Goal: Information Seeking & Learning: Learn about a topic

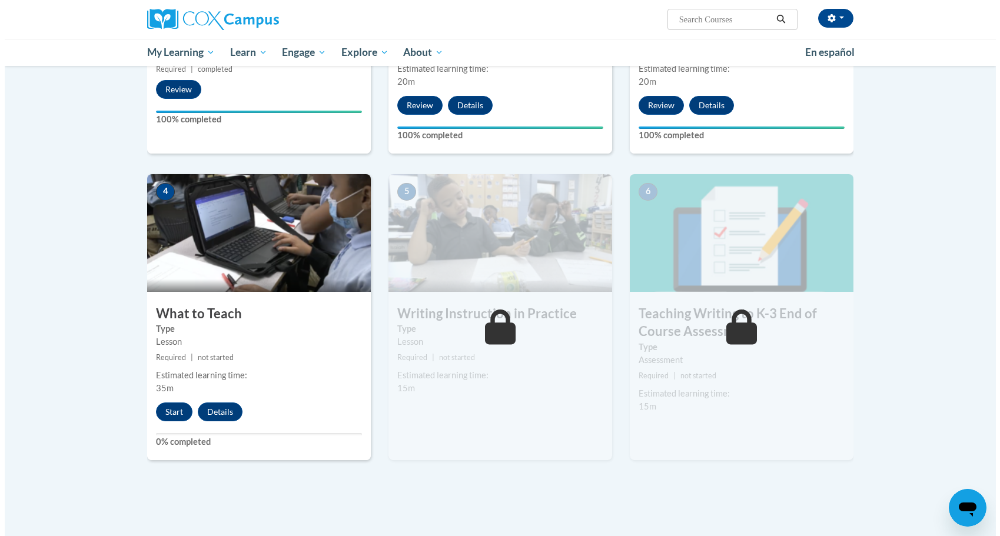
scroll to position [458, 0]
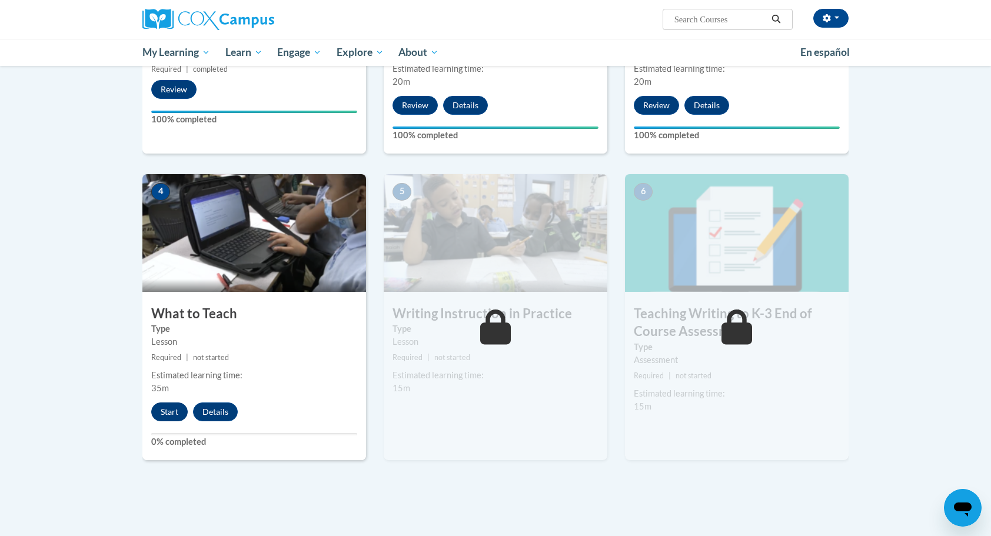
click at [168, 412] on button "Start" at bounding box center [169, 412] width 36 height 19
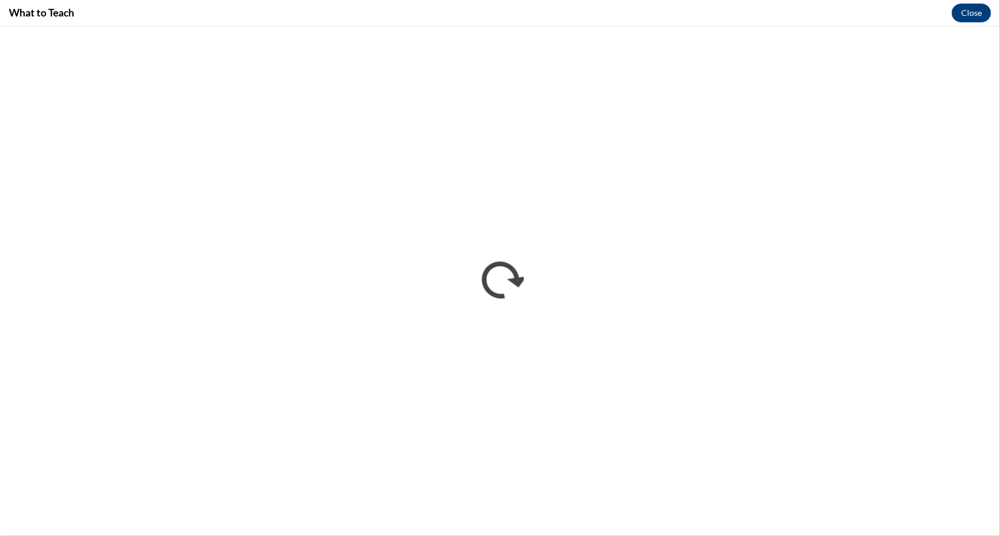
scroll to position [0, 0]
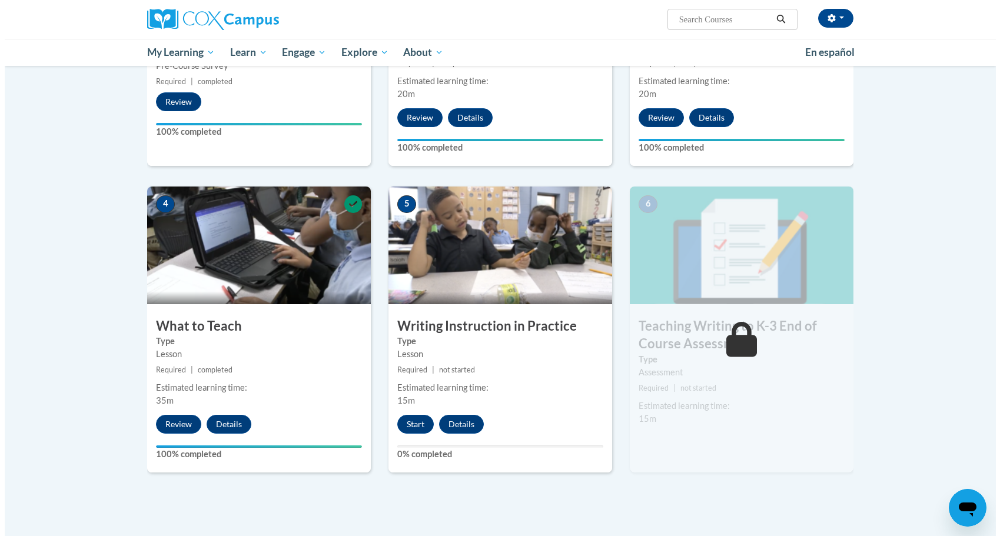
scroll to position [452, 0]
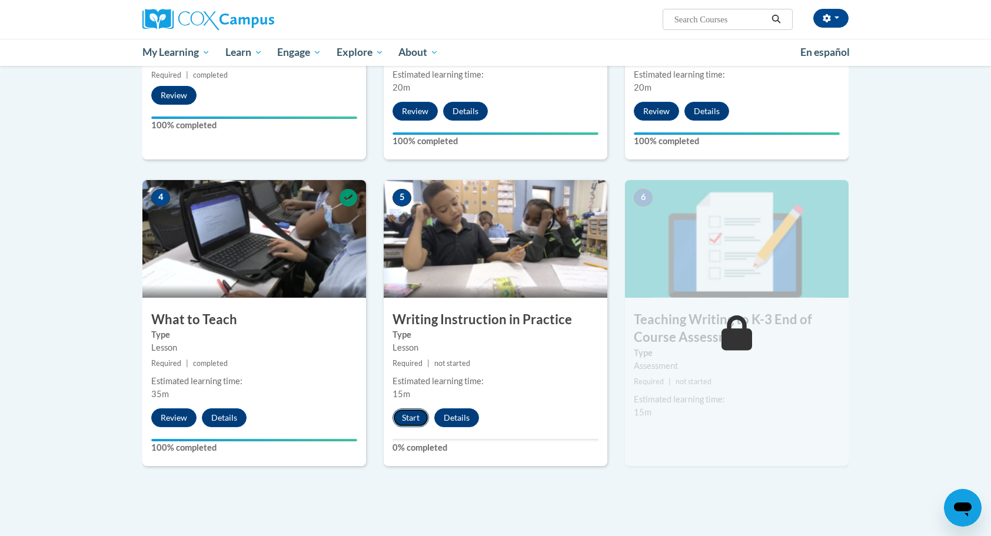
click at [416, 418] on button "Start" at bounding box center [411, 417] width 36 height 19
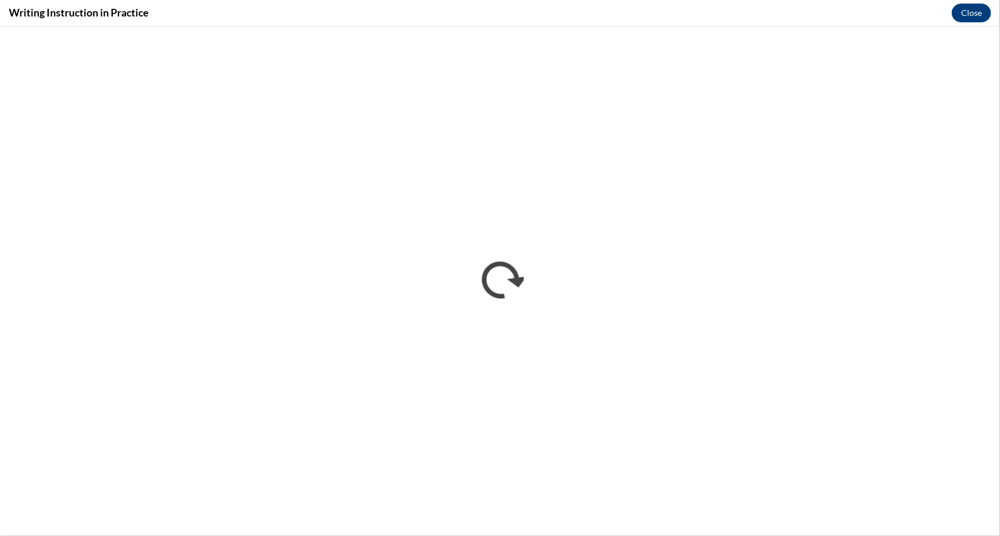
scroll to position [0, 0]
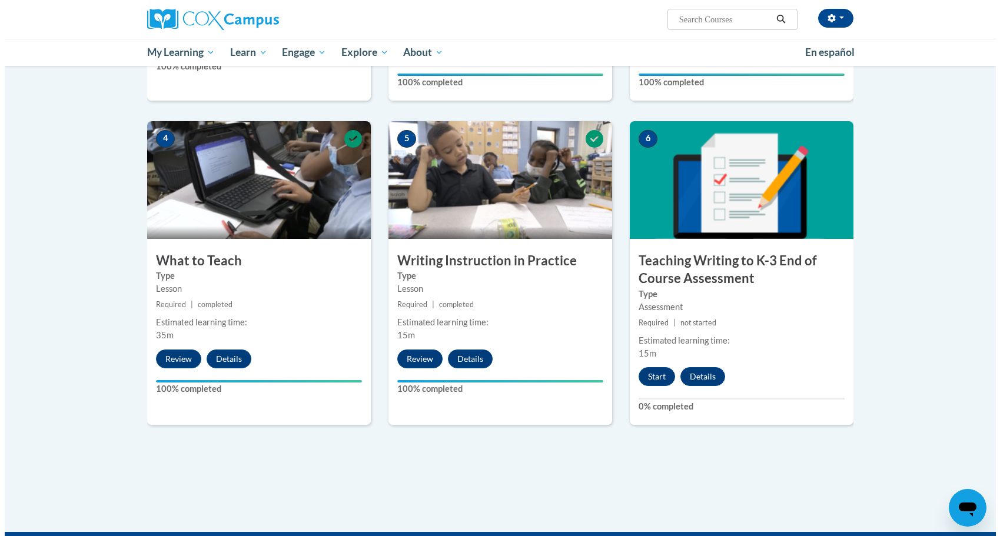
scroll to position [511, 0]
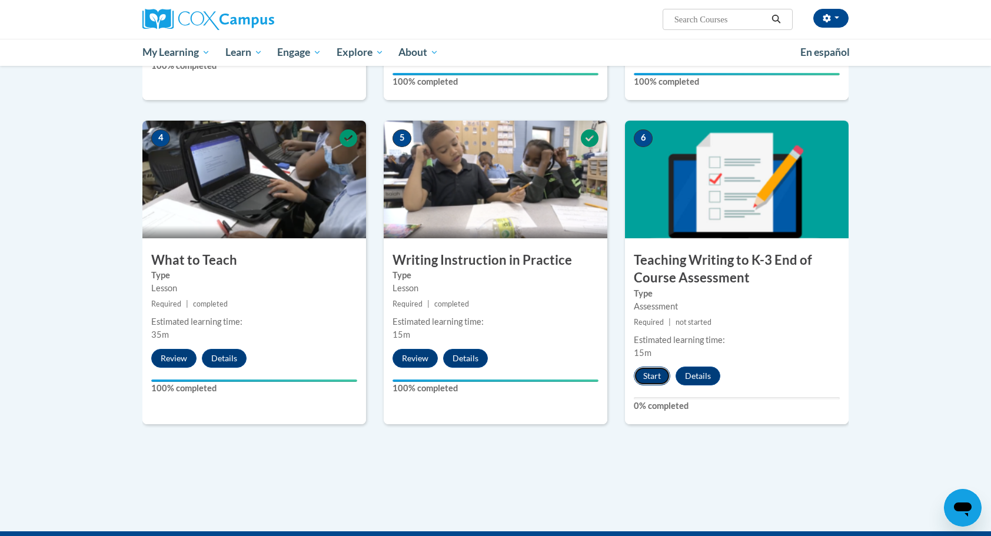
click at [656, 368] on button "Start" at bounding box center [652, 376] width 36 height 19
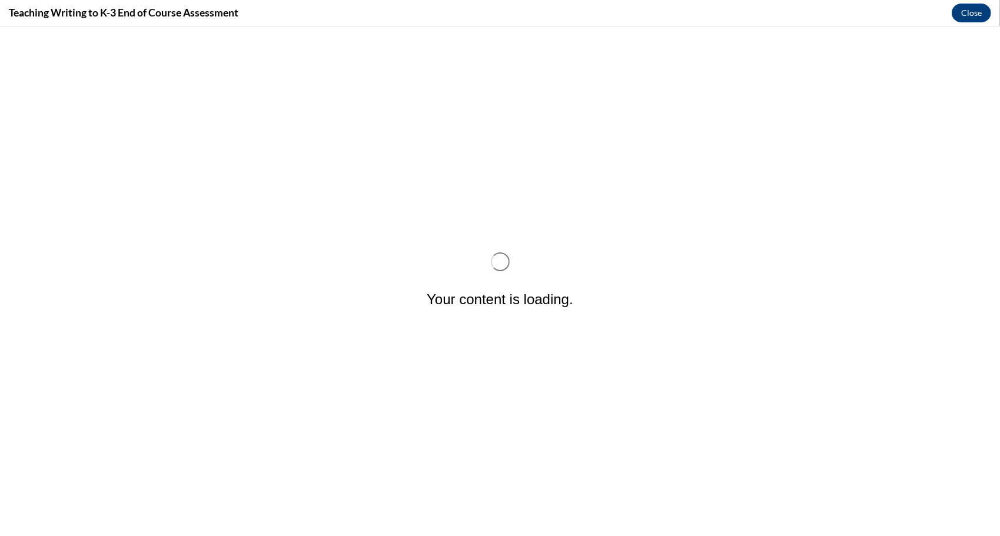
scroll to position [0, 0]
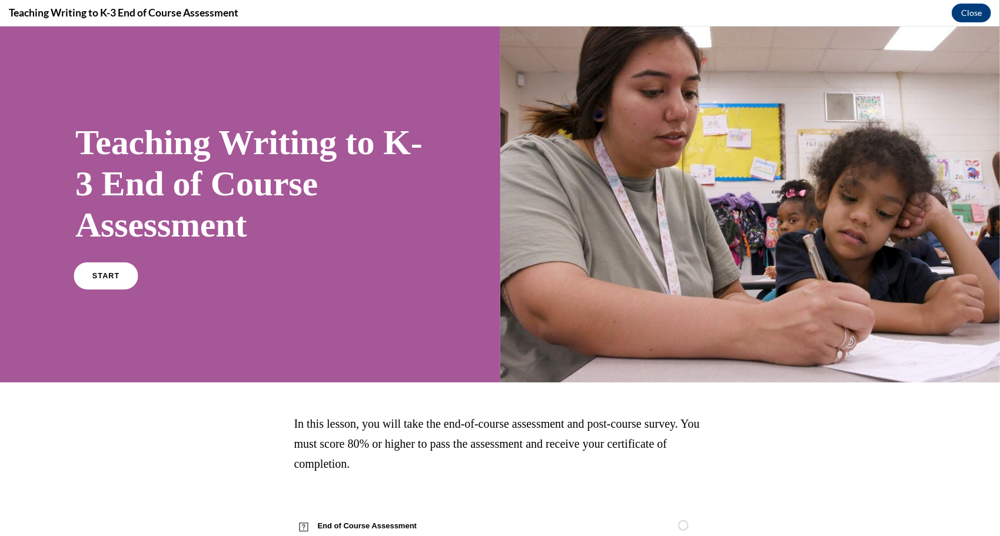
click at [109, 279] on link "START" at bounding box center [106, 275] width 64 height 27
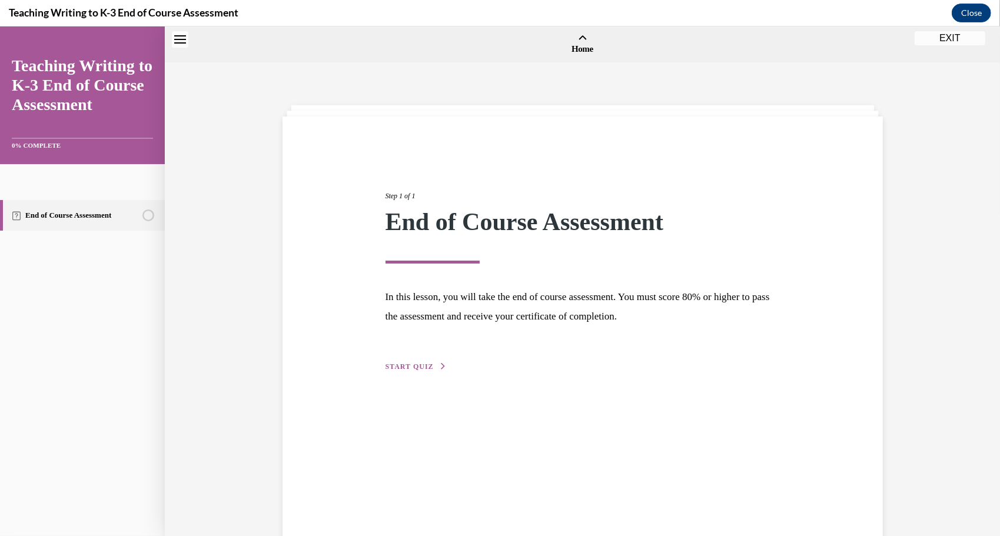
scroll to position [36, 0]
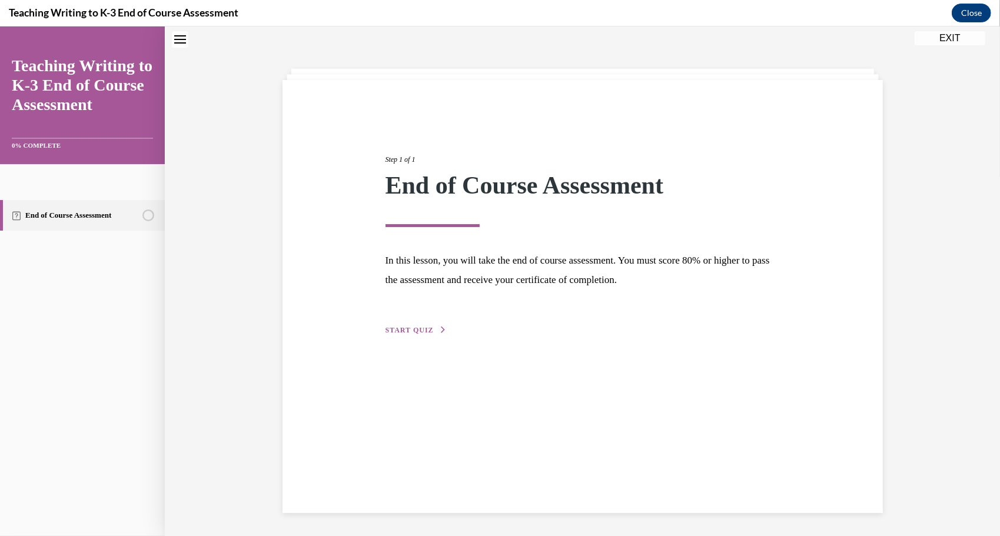
click at [396, 331] on span "START QUIZ" at bounding box center [410, 329] width 48 height 8
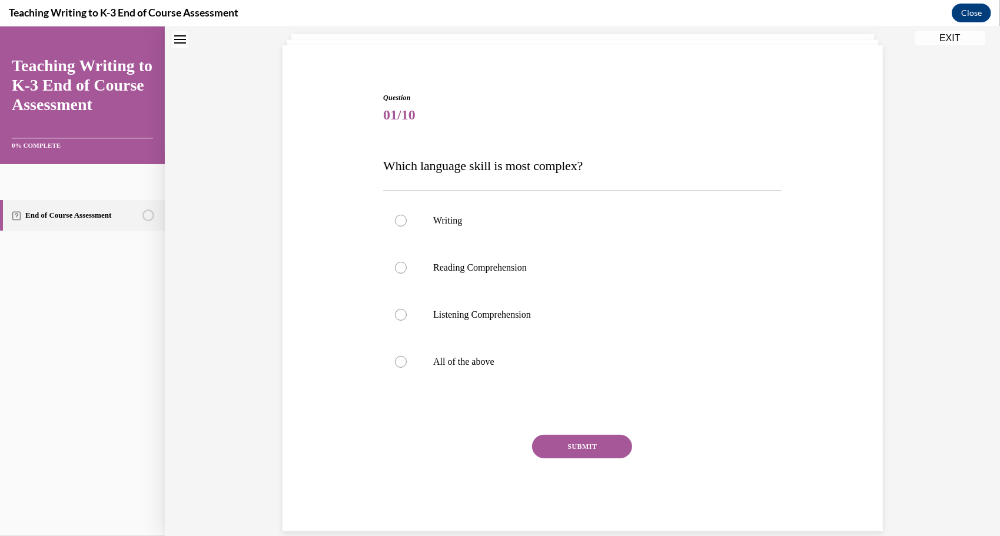
scroll to position [74, 0]
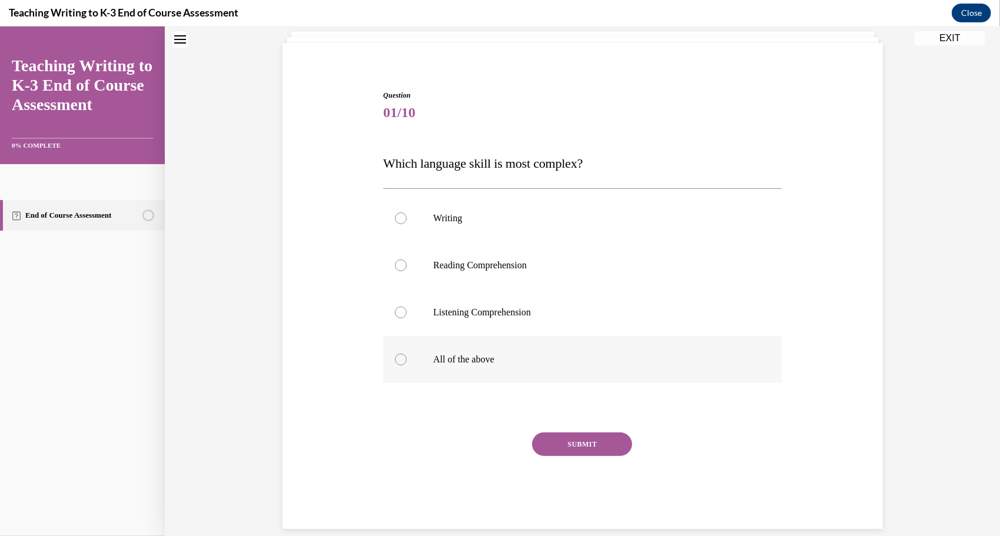
click at [480, 354] on p "All of the above" at bounding box center [592, 359] width 319 height 12
click at [407, 354] on input "All of the above" at bounding box center [401, 359] width 12 height 12
radio input "true"
click at [578, 441] on button "SUBMIT" at bounding box center [582, 444] width 100 height 24
click at [482, 369] on label "All of the above" at bounding box center [582, 358] width 398 height 47
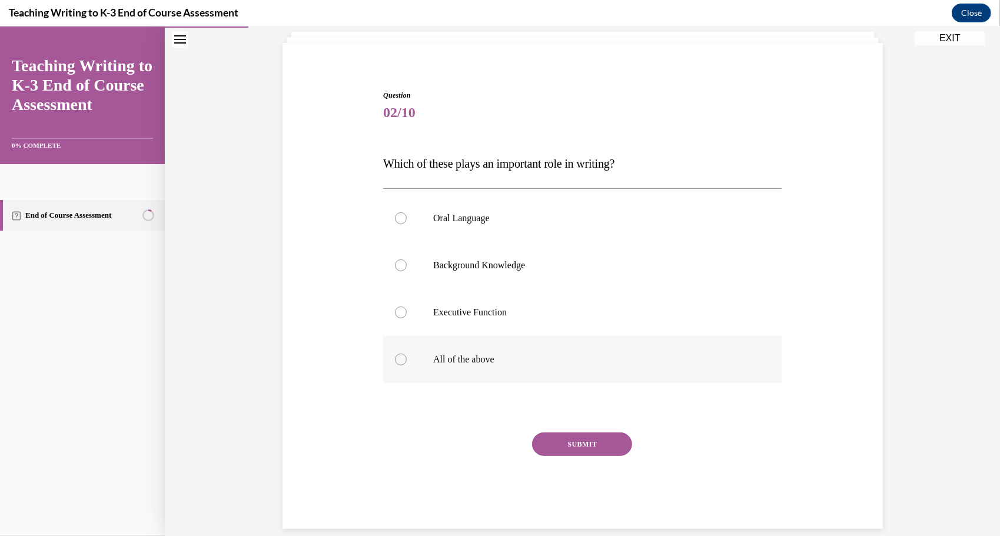
click at [407, 365] on input "All of the above" at bounding box center [401, 359] width 12 height 12
radio input "true"
click at [567, 427] on div "Question 02/10 Which of these plays an important role in writing? Oral Language…" at bounding box center [582, 308] width 398 height 439
click at [497, 278] on label "Background Knowledge" at bounding box center [582, 264] width 398 height 47
click at [407, 271] on input "Background Knowledge" at bounding box center [401, 265] width 12 height 12
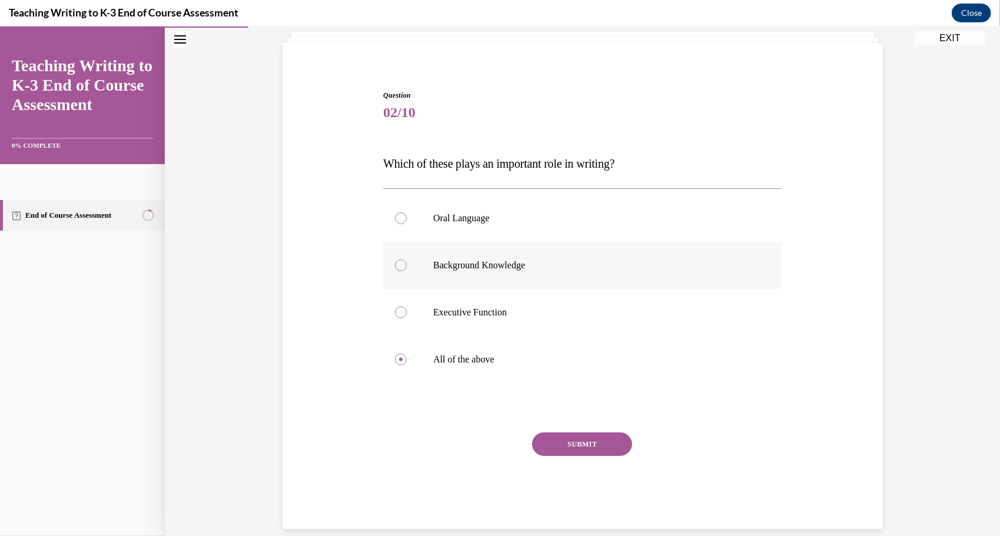
radio input "true"
click at [521, 368] on label "All of the above" at bounding box center [582, 358] width 398 height 47
click at [407, 365] on input "All of the above" at bounding box center [401, 359] width 12 height 12
radio input "true"
click at [554, 434] on button "SUBMIT" at bounding box center [582, 444] width 100 height 24
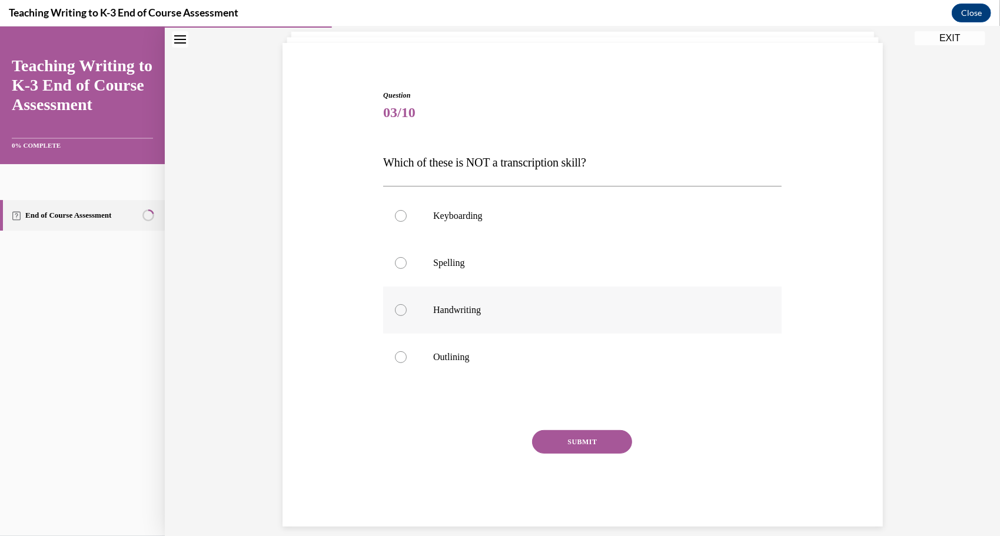
scroll to position [87, 0]
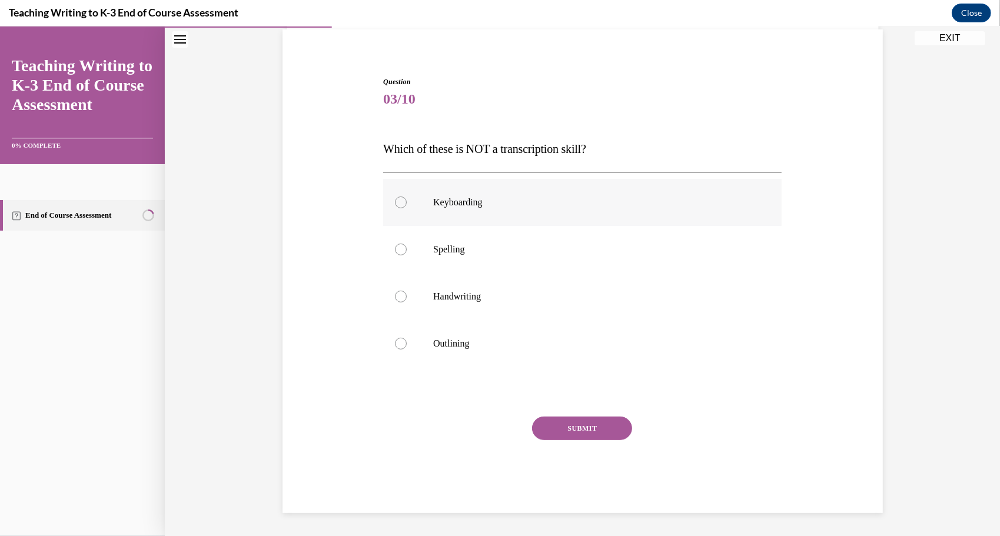
click at [457, 194] on label "Keyboarding" at bounding box center [582, 201] width 398 height 47
click at [407, 196] on input "Keyboarding" at bounding box center [401, 202] width 12 height 12
radio input "true"
click at [569, 429] on button "SUBMIT" at bounding box center [582, 428] width 100 height 24
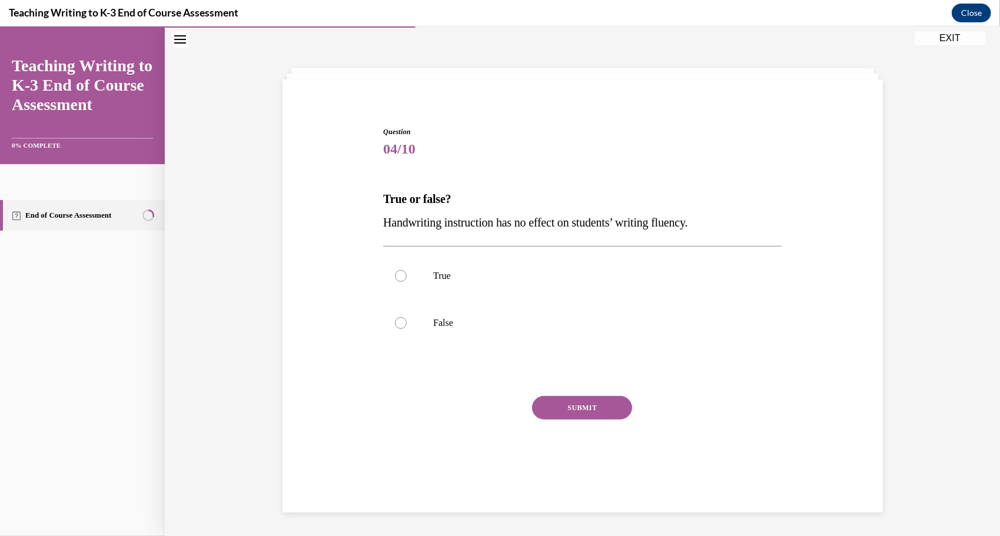
scroll to position [37, 0]
click at [523, 321] on p "False" at bounding box center [592, 323] width 319 height 12
click at [407, 321] on input "False" at bounding box center [401, 323] width 12 height 12
radio input "true"
click at [564, 411] on button "SUBMIT" at bounding box center [582, 408] width 100 height 24
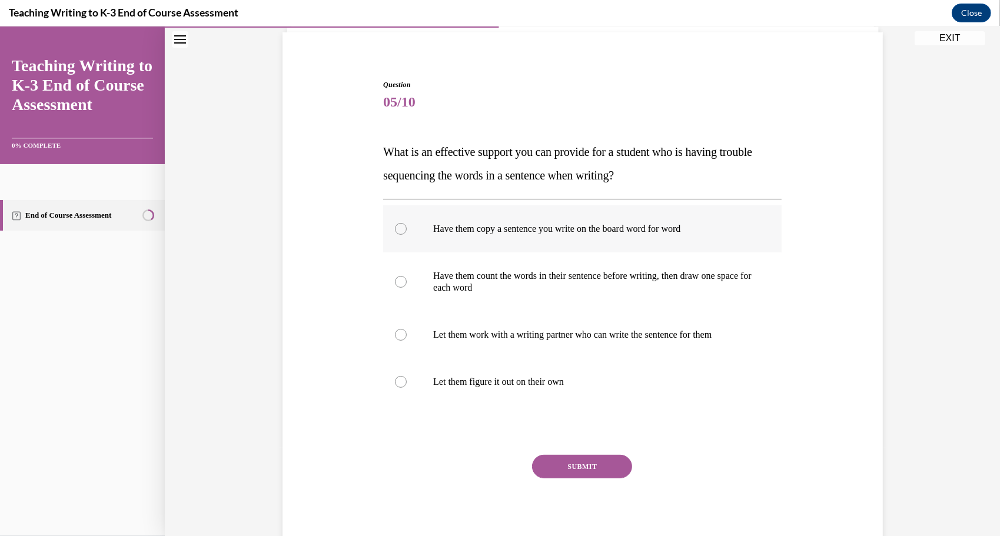
scroll to position [85, 0]
click at [574, 227] on p "Have them copy a sentence you write on the board word for word" at bounding box center [592, 227] width 319 height 12
click at [407, 227] on input "Have them copy a sentence you write on the board word for word" at bounding box center [401, 227] width 12 height 12
radio input "true"
click at [589, 470] on button "SUBMIT" at bounding box center [582, 465] width 100 height 24
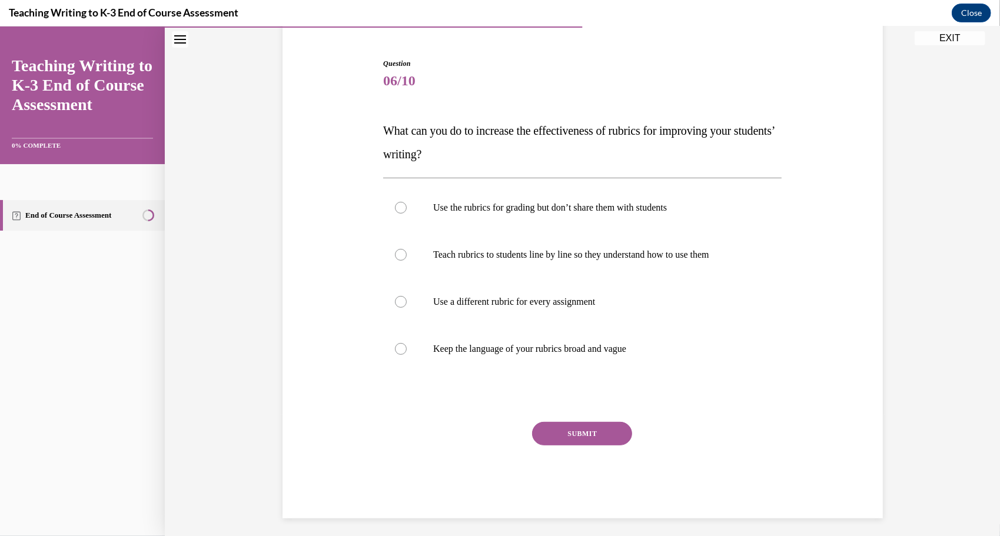
scroll to position [111, 0]
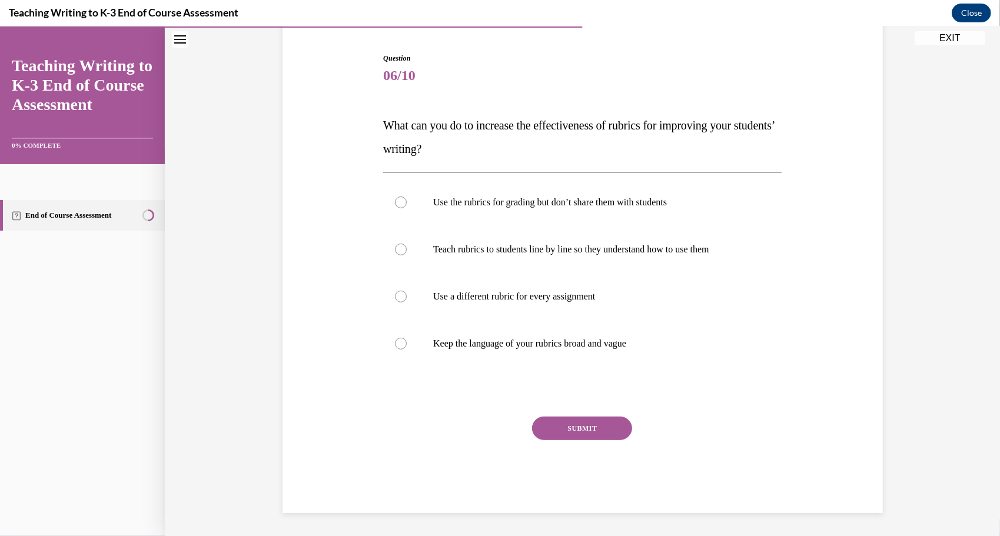
click at [520, 135] on p "What can you do to increase the effectiveness of rubrics for improving your stu…" at bounding box center [582, 136] width 398 height 47
click at [477, 258] on label "Teach rubrics to students line by line so they understand how to use them" at bounding box center [582, 248] width 398 height 47
click at [407, 255] on input "Teach rubrics to students line by line so they understand how to use them" at bounding box center [401, 249] width 12 height 12
radio input "true"
click at [575, 428] on button "SUBMIT" at bounding box center [582, 428] width 100 height 24
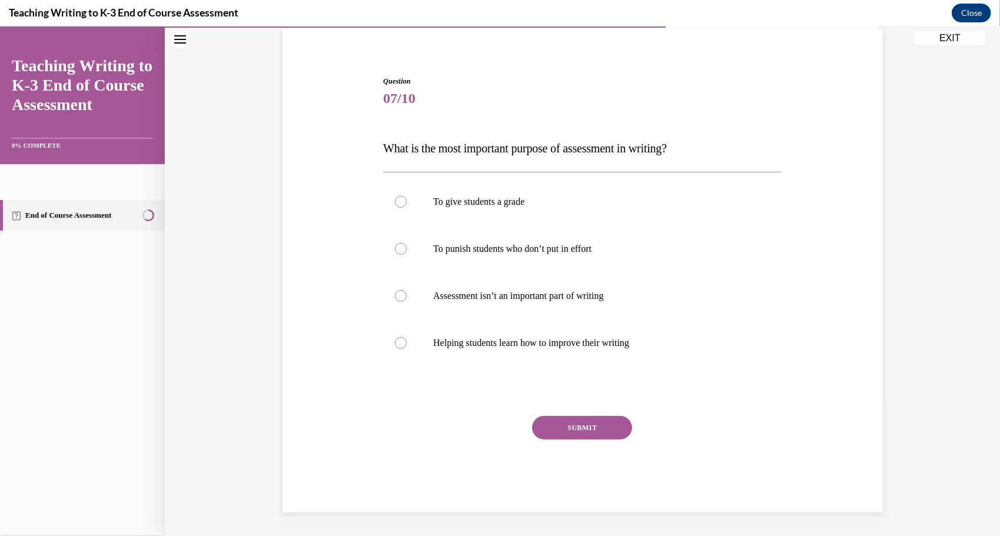
scroll to position [87, 0]
click at [536, 358] on label "Helping students learn how to improve their writing" at bounding box center [582, 343] width 398 height 47
click at [407, 349] on input "Helping students learn how to improve their writing" at bounding box center [401, 343] width 12 height 12
radio input "true"
click at [559, 431] on button "SUBMIT" at bounding box center [582, 428] width 100 height 24
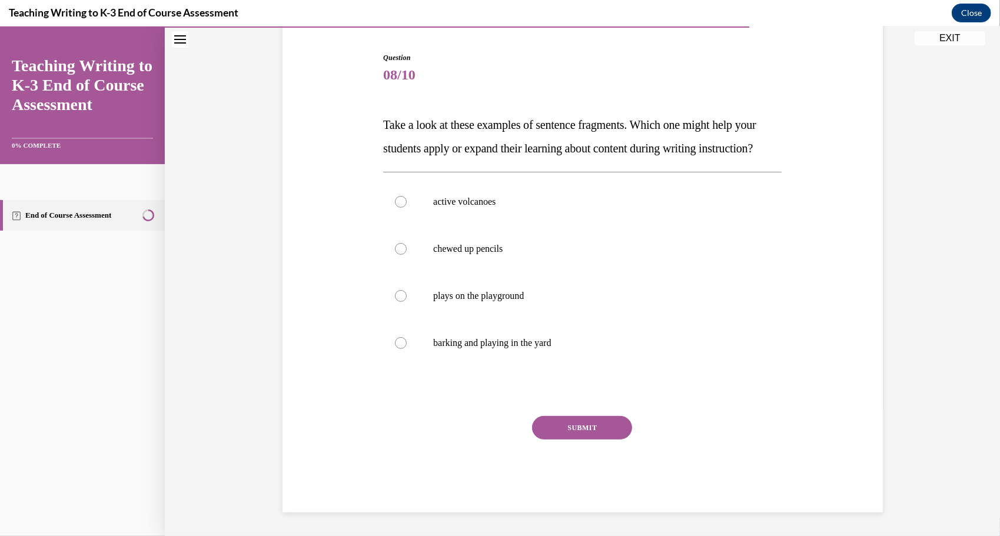
scroll to position [100, 0]
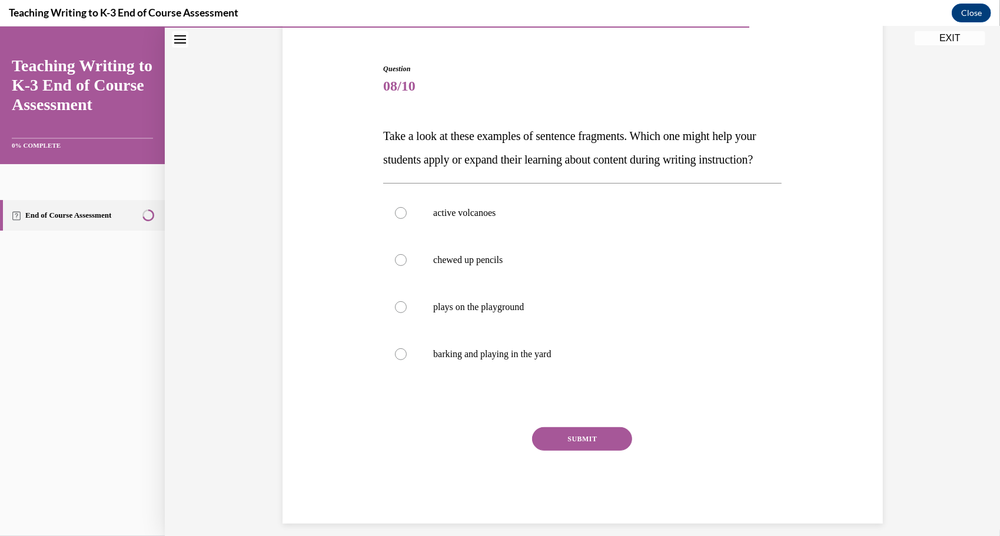
drag, startPoint x: 504, startPoint y: 169, endPoint x: 483, endPoint y: 191, distance: 30.4
click at [483, 171] on p "Take a look at these examples of sentence fragments. Which one might help your …" at bounding box center [582, 147] width 398 height 47
click at [479, 171] on p "Take a look at these examples of sentence fragments. Which one might help your …" at bounding box center [582, 147] width 398 height 47
click at [357, 451] on div "Question 08/10 Take a look at these examples of sentence fragments. Which one m…" at bounding box center [583, 276] width 606 height 496
click at [466, 218] on p "active volcanoes" at bounding box center [592, 213] width 319 height 12
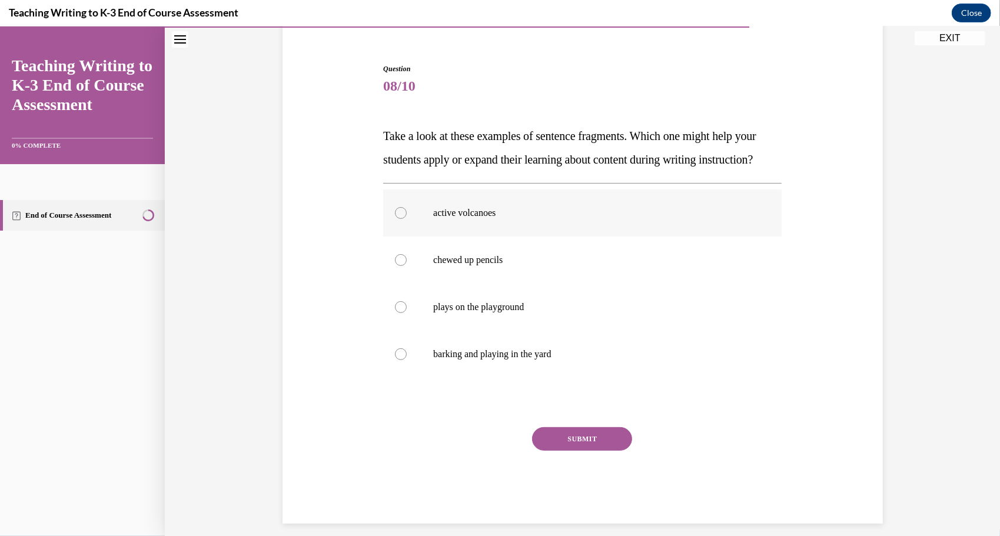
click at [407, 218] on input "active volcanoes" at bounding box center [401, 213] width 12 height 12
radio input "true"
click at [490, 313] on p "plays on the playground" at bounding box center [592, 307] width 319 height 12
click at [407, 313] on input "plays on the playground" at bounding box center [401, 307] width 12 height 12
radio input "true"
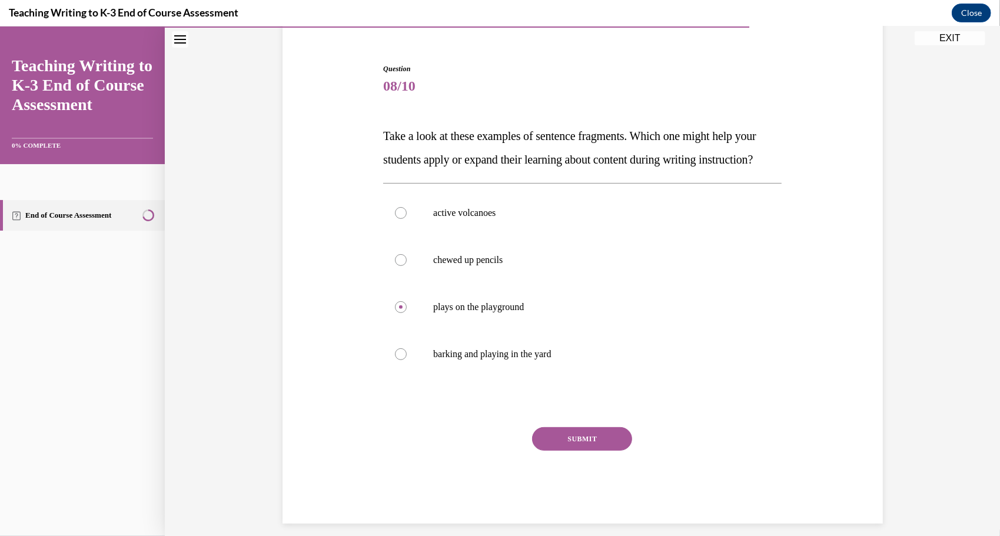
click at [562, 450] on button "SUBMIT" at bounding box center [582, 439] width 100 height 24
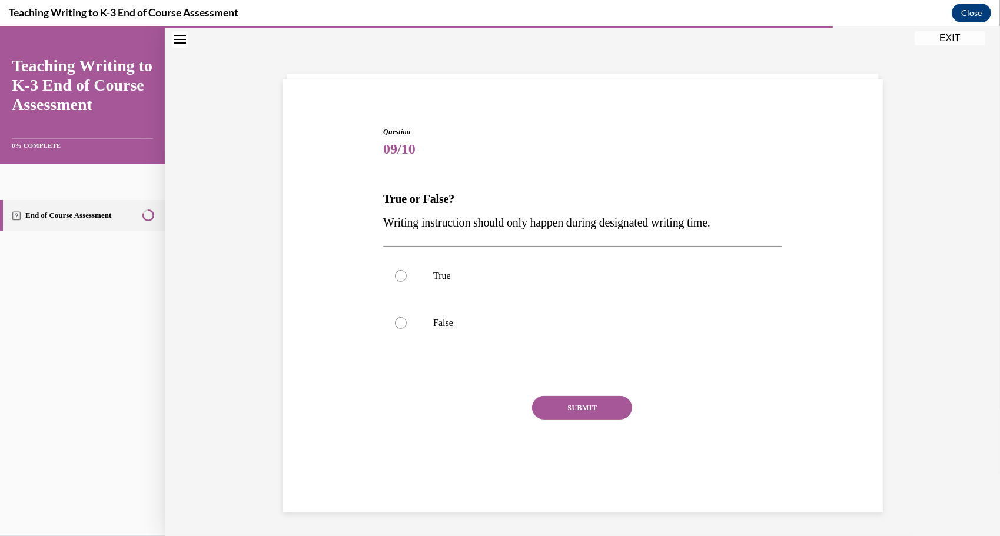
scroll to position [37, 0]
click at [446, 235] on div "Question 09/10 True or False? Writing instruction should only happen during des…" at bounding box center [582, 309] width 398 height 366
click at [497, 312] on label "False" at bounding box center [582, 322] width 398 height 47
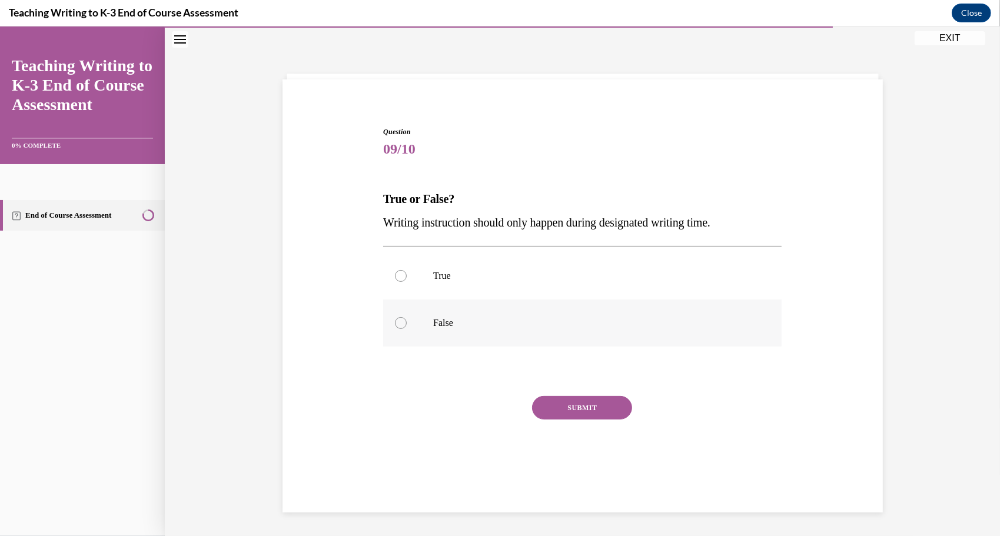
click at [407, 317] on input "False" at bounding box center [401, 323] width 12 height 12
radio input "true"
click at [565, 398] on button "SUBMIT" at bounding box center [582, 408] width 100 height 24
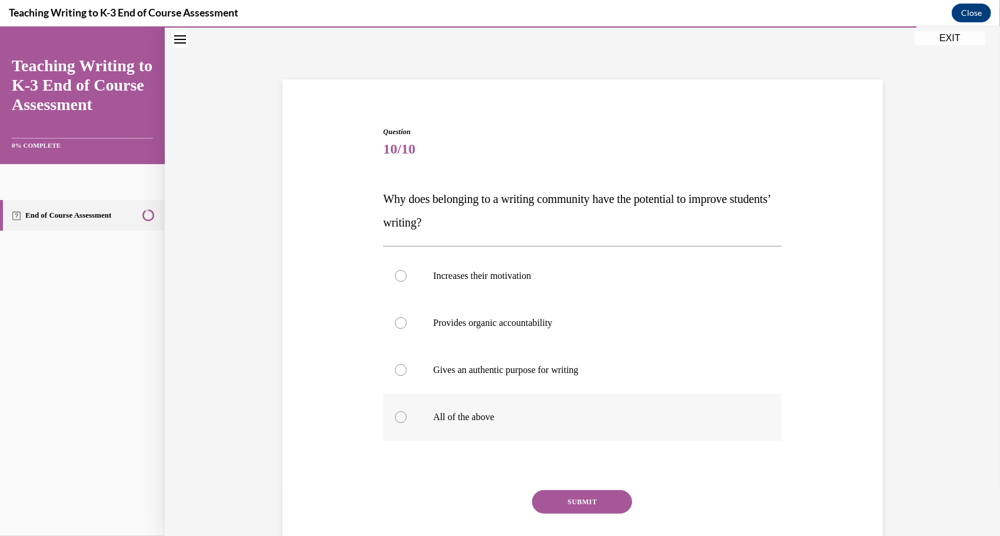
click at [470, 411] on p "All of the above" at bounding box center [592, 417] width 319 height 12
click at [407, 411] on input "All of the above" at bounding box center [401, 417] width 12 height 12
radio input "true"
click at [562, 493] on button "SUBMIT" at bounding box center [582, 502] width 100 height 24
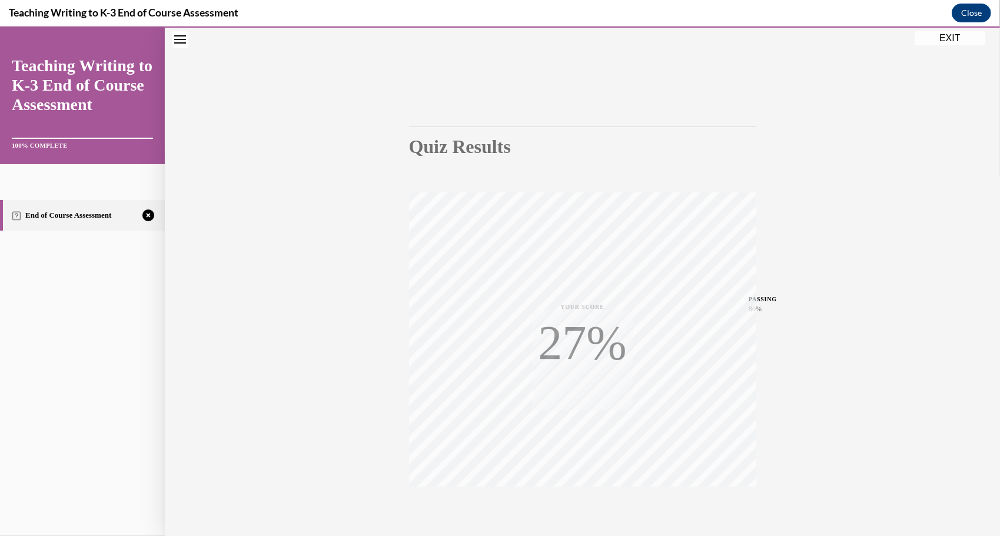
scroll to position [93, 0]
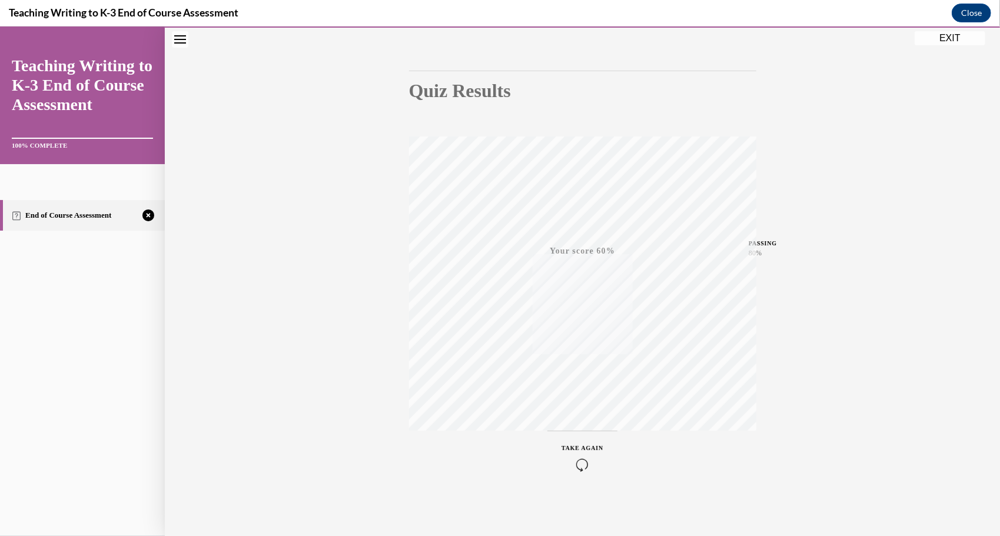
click at [586, 460] on icon "button" at bounding box center [583, 464] width 42 height 13
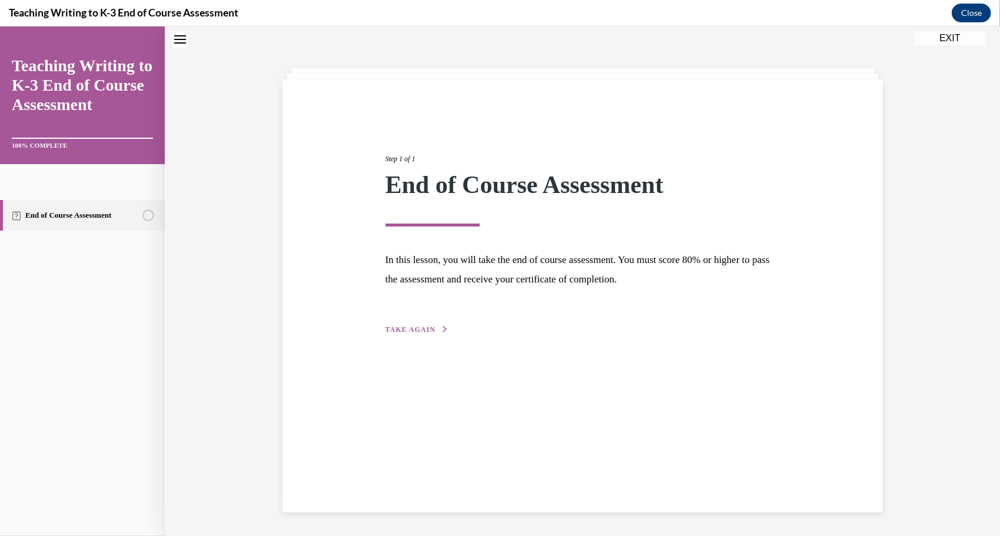
click at [431, 327] on button "TAKE AGAIN" at bounding box center [417, 329] width 63 height 11
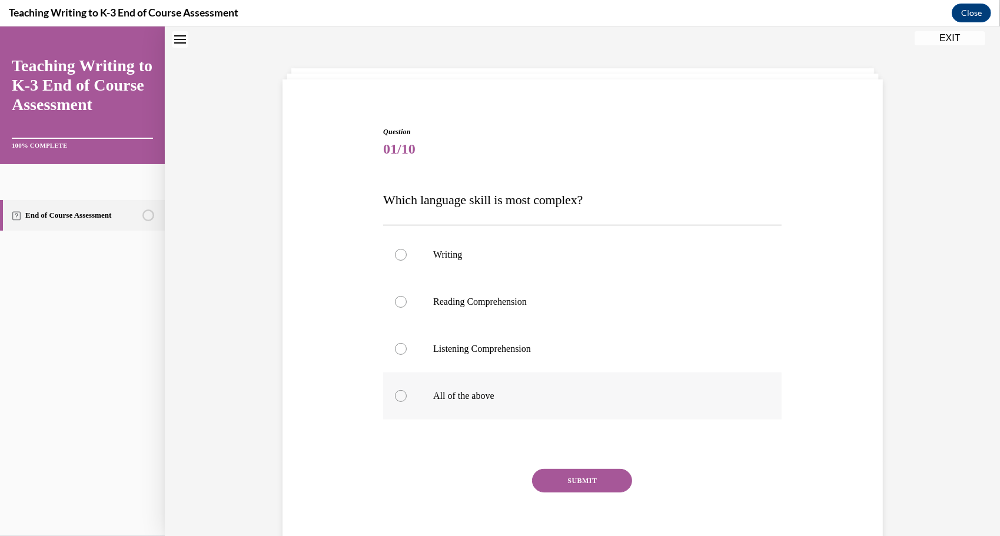
click at [476, 397] on p "All of the above" at bounding box center [592, 396] width 319 height 12
click at [407, 397] on input "All of the above" at bounding box center [401, 396] width 12 height 12
radio input "true"
click at [565, 473] on button "SUBMIT" at bounding box center [582, 481] width 100 height 24
click at [466, 400] on p "All of the above" at bounding box center [592, 396] width 319 height 12
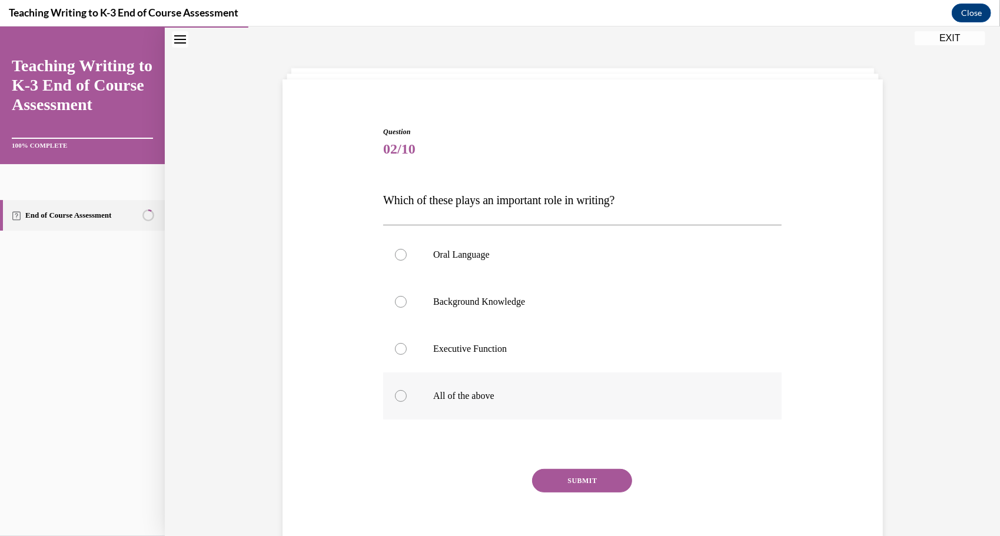
click at [407, 400] on input "All of the above" at bounding box center [401, 396] width 12 height 12
radio input "true"
click at [571, 479] on button "SUBMIT" at bounding box center [582, 481] width 100 height 24
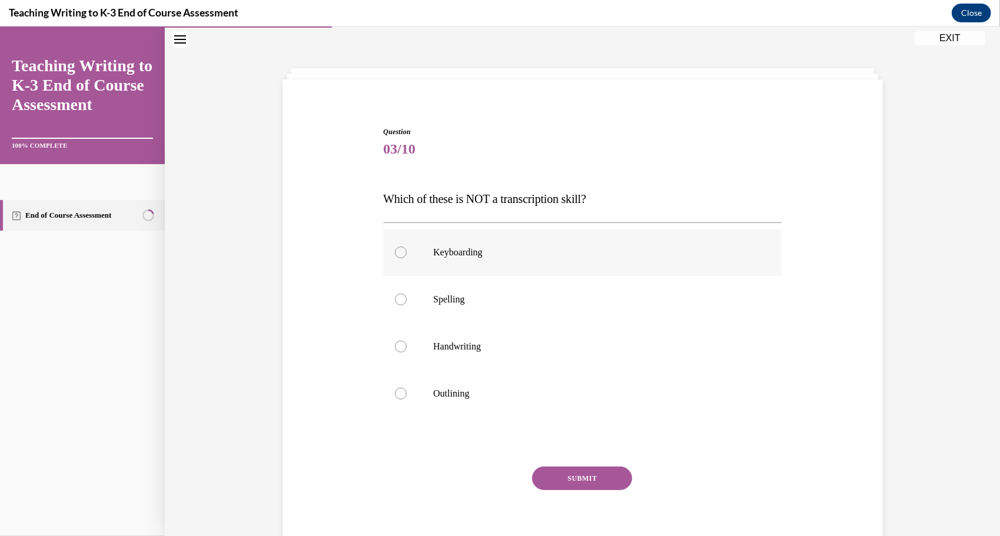
click at [494, 254] on p "Keyboarding" at bounding box center [592, 252] width 319 height 12
click at [407, 254] on input "Keyboarding" at bounding box center [401, 252] width 12 height 12
radio input "true"
click at [573, 481] on button "SUBMIT" at bounding box center [582, 478] width 100 height 24
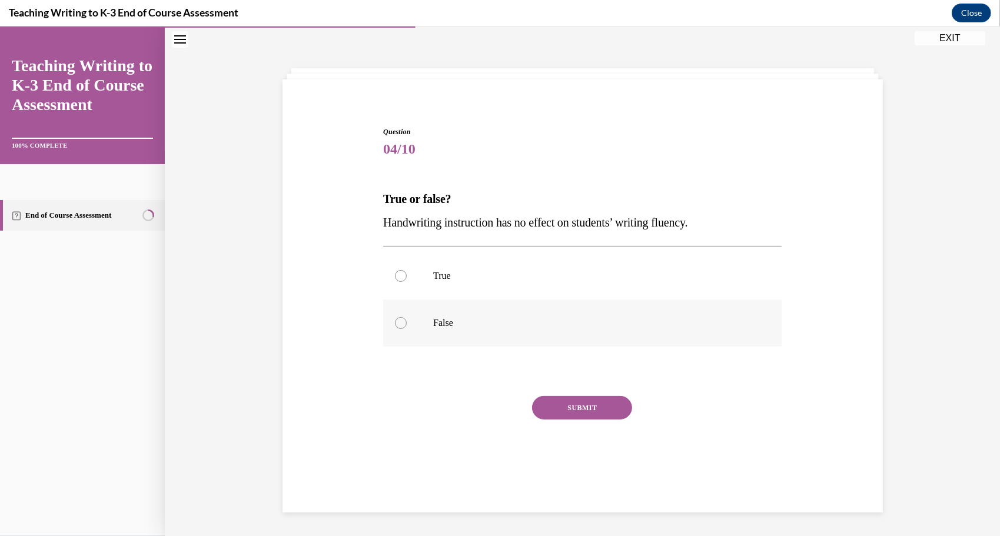
click at [544, 319] on p "False" at bounding box center [592, 323] width 319 height 12
click at [407, 319] on input "False" at bounding box center [401, 323] width 12 height 12
radio input "true"
click at [576, 398] on button "SUBMIT" at bounding box center [582, 408] width 100 height 24
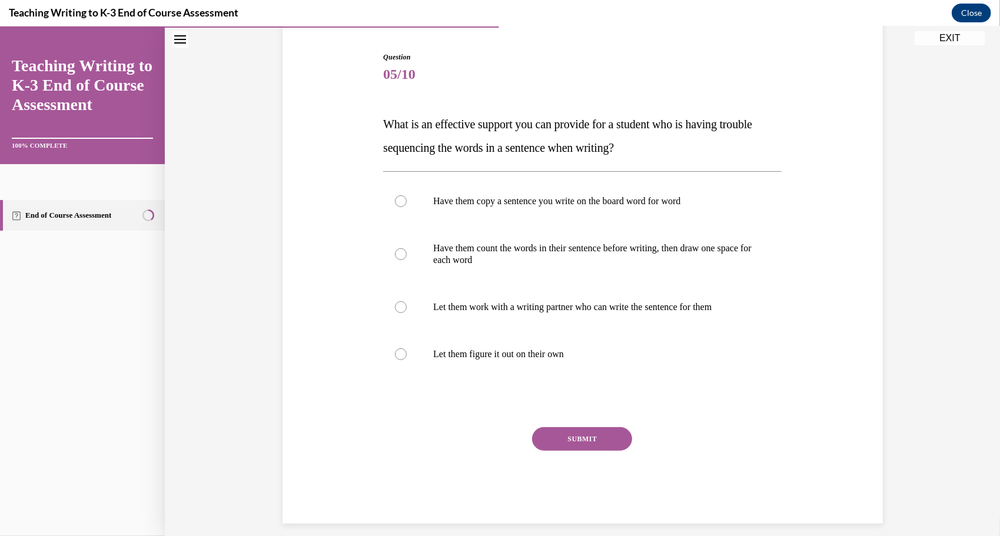
scroll to position [112, 0]
click at [519, 257] on p "Have them count the words in their sentence before writing, then draw one space…" at bounding box center [592, 253] width 319 height 24
click at [407, 257] on input "Have them count the words in their sentence before writing, then draw one space…" at bounding box center [401, 253] width 12 height 12
radio input "true"
click at [478, 312] on label "Let them work with a writing partner who can write the sentence for them" at bounding box center [582, 306] width 398 height 47
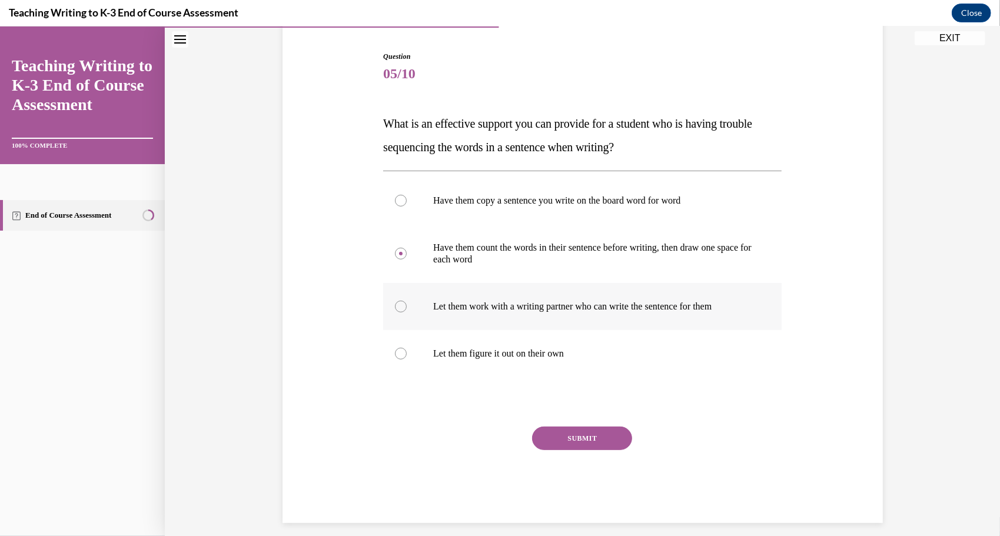
click at [407, 312] on input "Let them work with a writing partner who can write the sentence for them" at bounding box center [401, 306] width 12 height 12
radio input "true"
click at [535, 220] on label "Have them copy a sentence you write on the board word for word" at bounding box center [582, 200] width 398 height 47
click at [407, 206] on input "Have them copy a sentence you write on the board word for word" at bounding box center [401, 200] width 12 height 12
radio input "true"
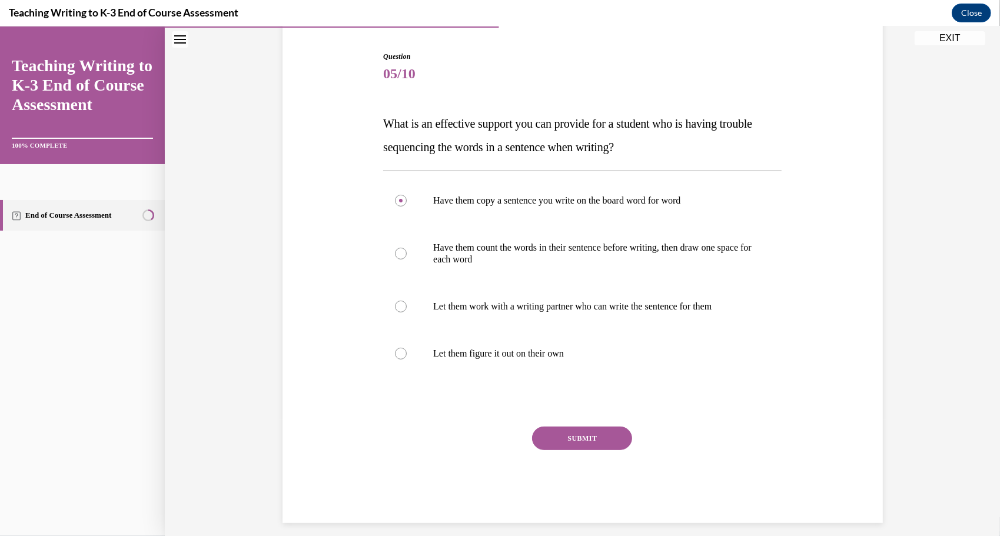
click at [557, 435] on button "SUBMIT" at bounding box center [582, 438] width 100 height 24
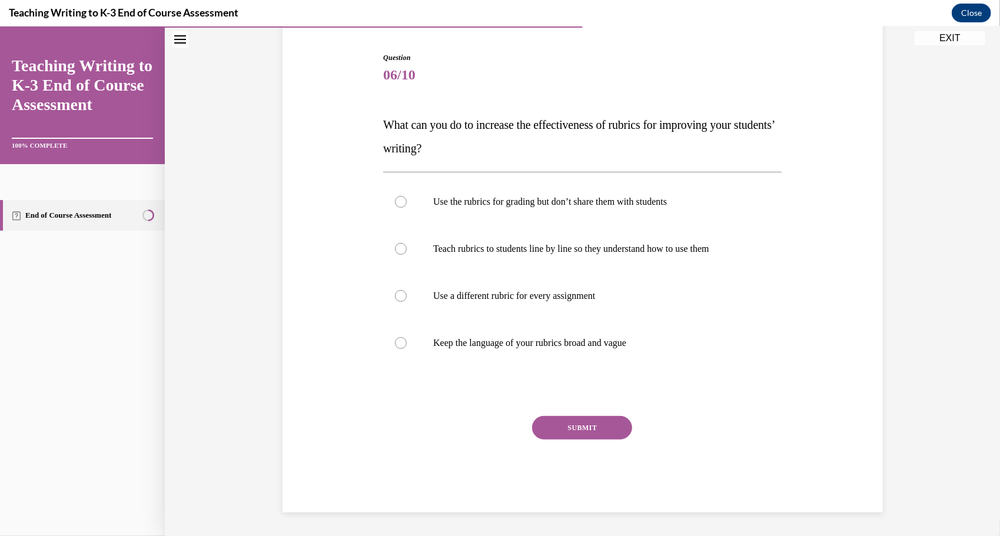
scroll to position [111, 0]
click at [617, 259] on label "Teach rubrics to students line by line so they understand how to use them" at bounding box center [582, 248] width 398 height 47
click at [407, 255] on input "Teach rubrics to students line by line so they understand how to use them" at bounding box center [401, 249] width 12 height 12
radio input "true"
click at [602, 427] on button "SUBMIT" at bounding box center [582, 428] width 100 height 24
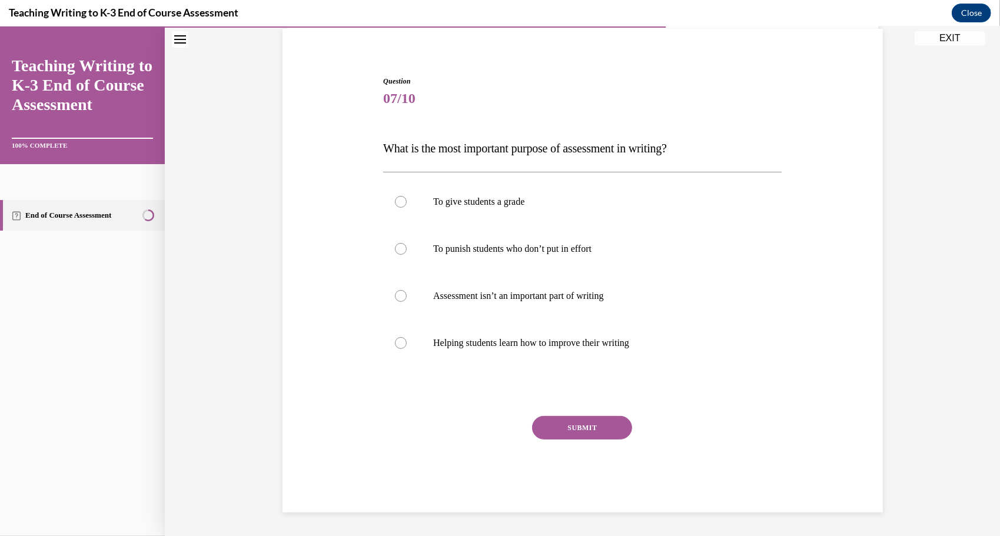
scroll to position [87, 0]
click at [513, 342] on p "Helping students learn how to improve their writing" at bounding box center [592, 343] width 319 height 12
click at [407, 342] on input "Helping students learn how to improve their writing" at bounding box center [401, 343] width 12 height 12
radio input "true"
click at [576, 433] on button "SUBMIT" at bounding box center [582, 428] width 100 height 24
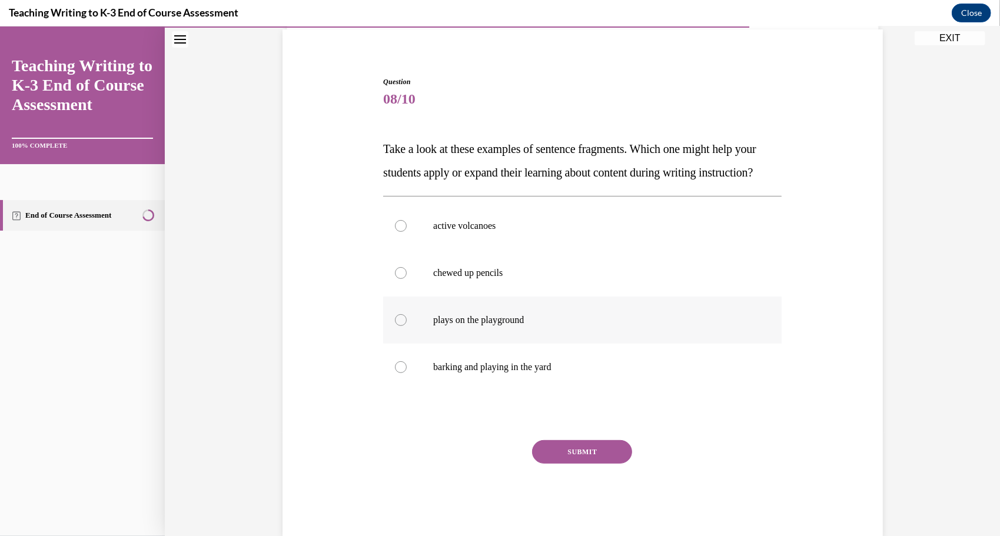
click at [495, 325] on p "plays on the playground" at bounding box center [592, 320] width 319 height 12
click at [407, 325] on input "plays on the playground" at bounding box center [401, 320] width 12 height 12
radio input "true"
click at [489, 373] on p "barking and playing in the yard" at bounding box center [592, 367] width 319 height 12
click at [407, 373] on input "barking and playing in the yard" at bounding box center [401, 367] width 12 height 12
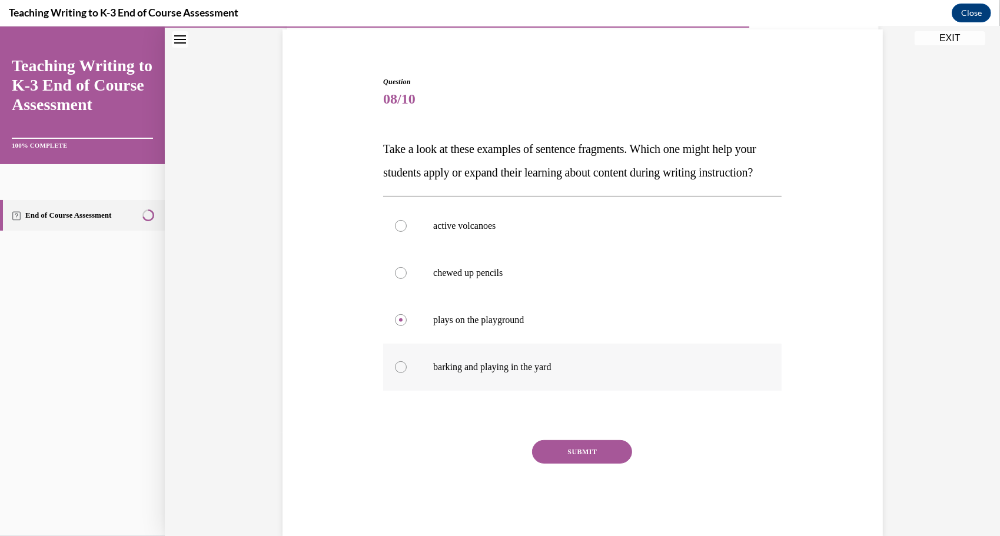
radio input "true"
click at [562, 463] on button "SUBMIT" at bounding box center [582, 452] width 100 height 24
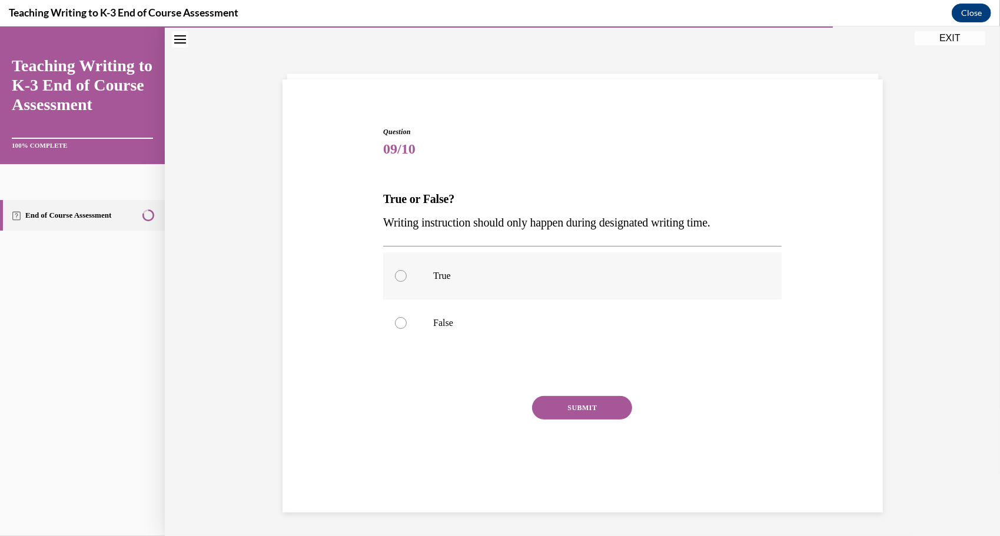
click at [490, 286] on label "True" at bounding box center [582, 275] width 398 height 47
click at [407, 281] on input "True" at bounding box center [401, 276] width 12 height 12
radio input "true"
click at [547, 398] on button "SUBMIT" at bounding box center [582, 408] width 100 height 24
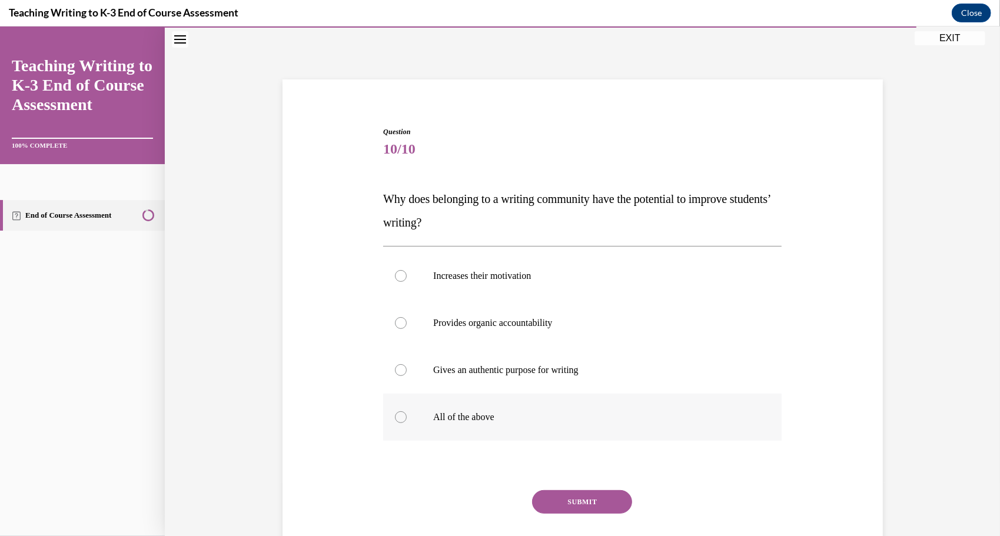
click at [526, 406] on label "All of the above" at bounding box center [582, 416] width 398 height 47
click at [407, 411] on input "All of the above" at bounding box center [401, 417] width 12 height 12
radio input "true"
click at [569, 507] on button "SUBMIT" at bounding box center [582, 502] width 100 height 24
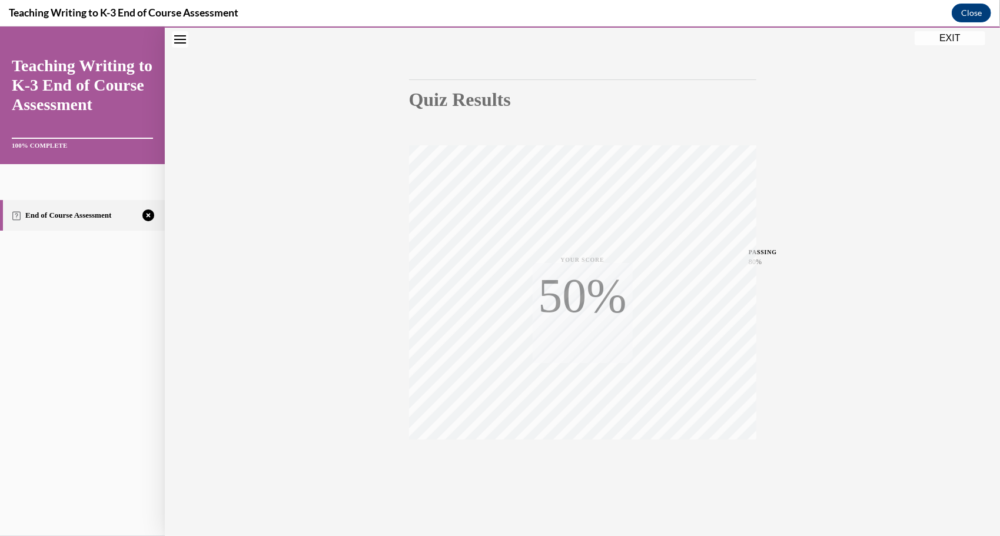
scroll to position [93, 0]
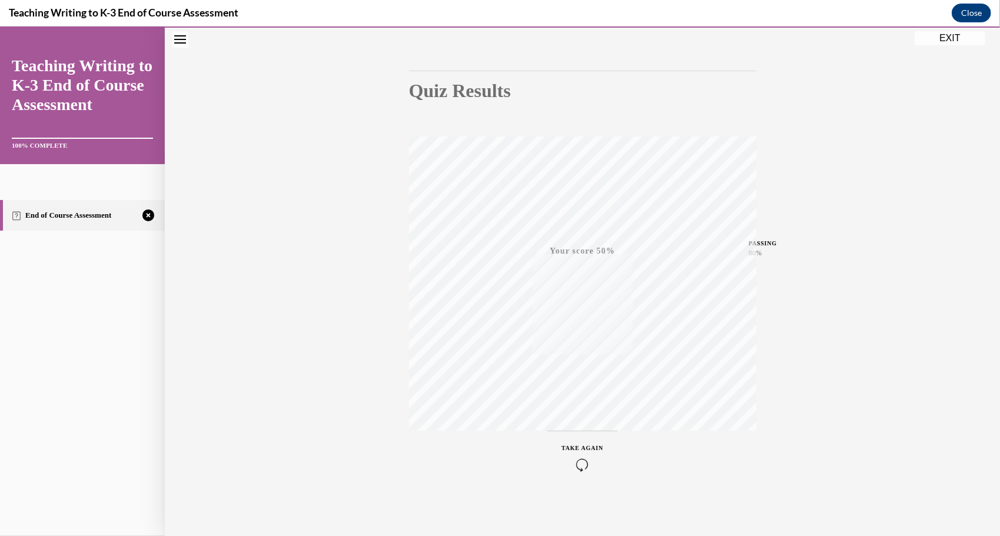
click at [582, 450] on div "TAKE AGAIN" at bounding box center [583, 457] width 42 height 28
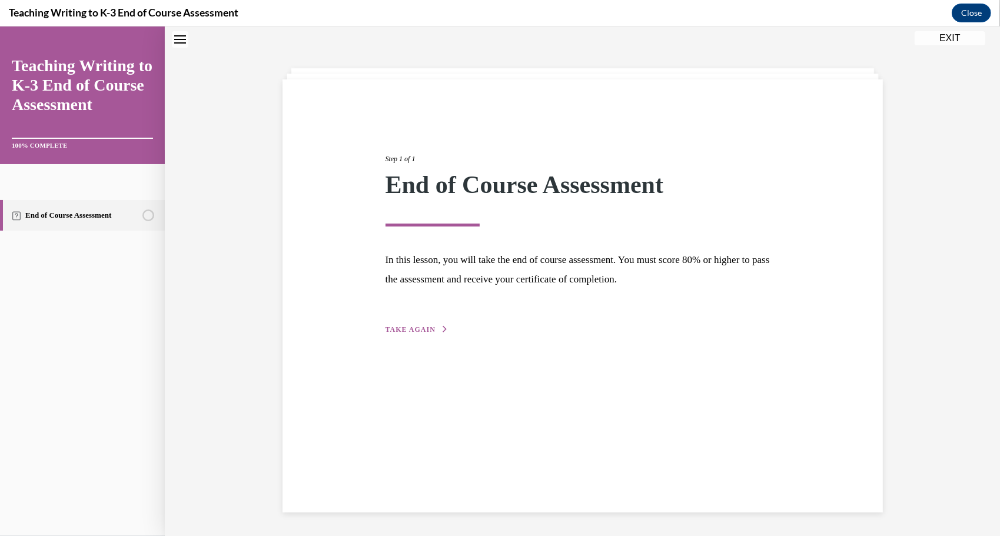
scroll to position [37, 0]
click at [414, 333] on button "TAKE AGAIN" at bounding box center [417, 329] width 63 height 11
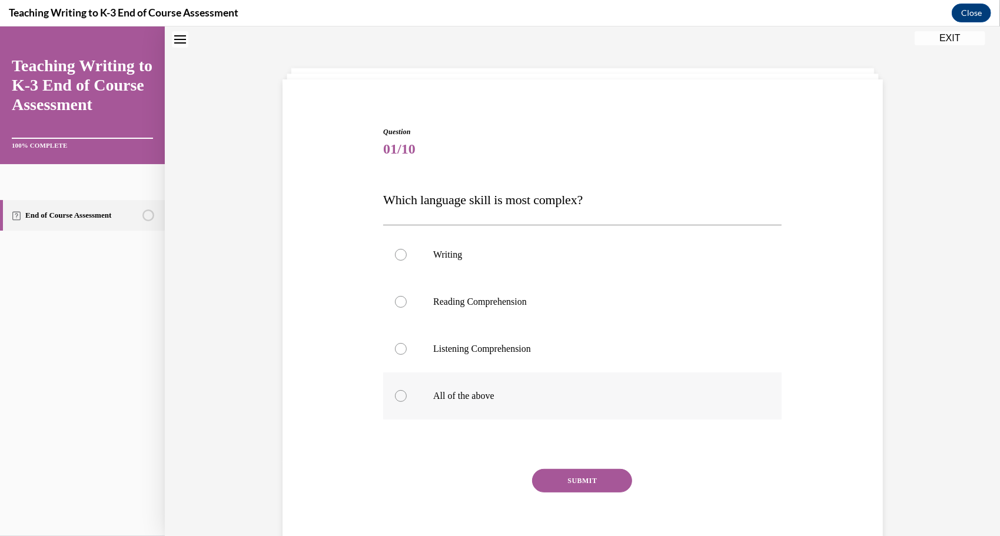
click at [463, 408] on label "All of the above" at bounding box center [582, 395] width 398 height 47
click at [407, 401] on input "All of the above" at bounding box center [401, 396] width 12 height 12
radio input "true"
click at [553, 480] on button "SUBMIT" at bounding box center [582, 481] width 100 height 24
click at [486, 405] on label "All of the above" at bounding box center [582, 395] width 398 height 47
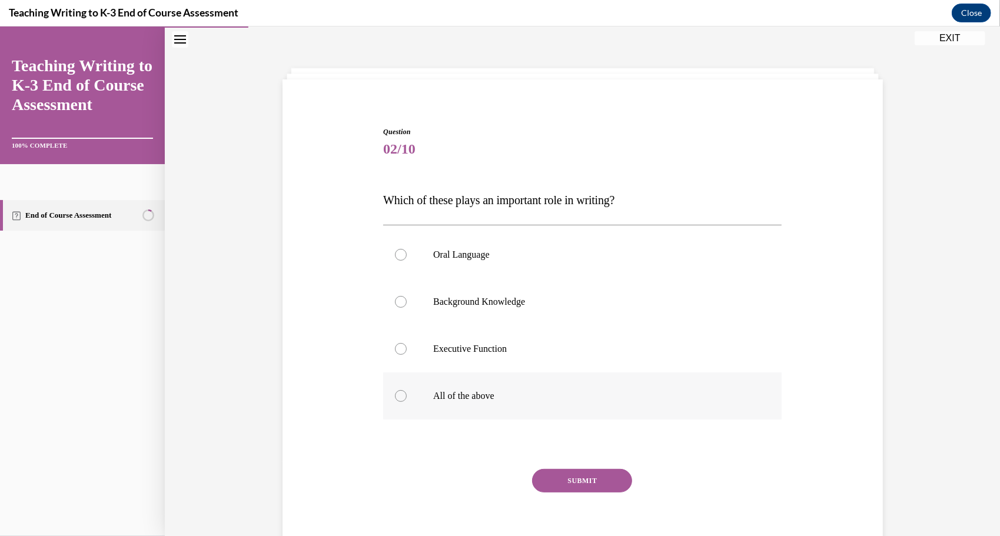
click at [407, 401] on input "All of the above" at bounding box center [401, 396] width 12 height 12
radio input "true"
click at [562, 474] on button "SUBMIT" at bounding box center [582, 481] width 100 height 24
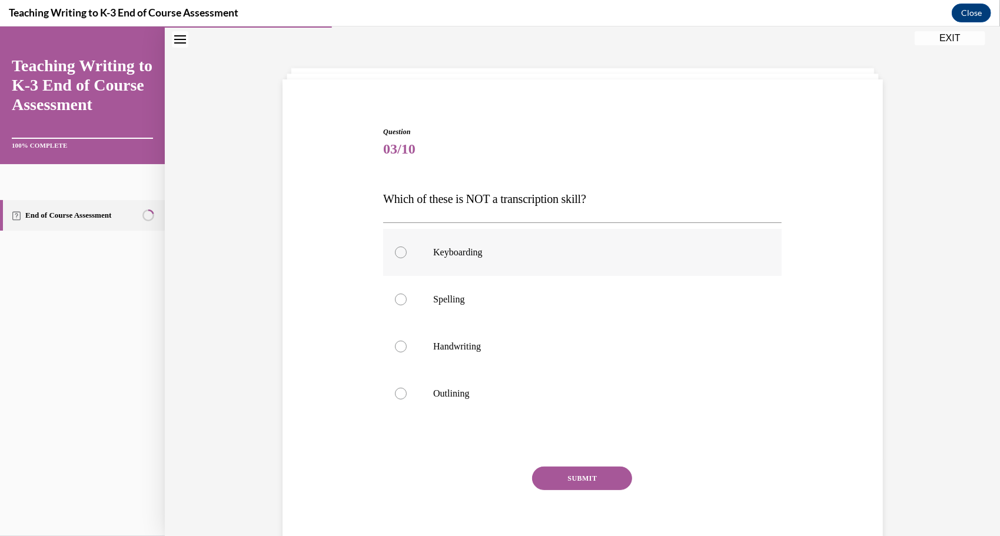
click at [473, 254] on p "Keyboarding" at bounding box center [592, 252] width 319 height 12
click at [407, 254] on input "Keyboarding" at bounding box center [401, 252] width 12 height 12
radio input "true"
click at [556, 476] on button "SUBMIT" at bounding box center [582, 478] width 100 height 24
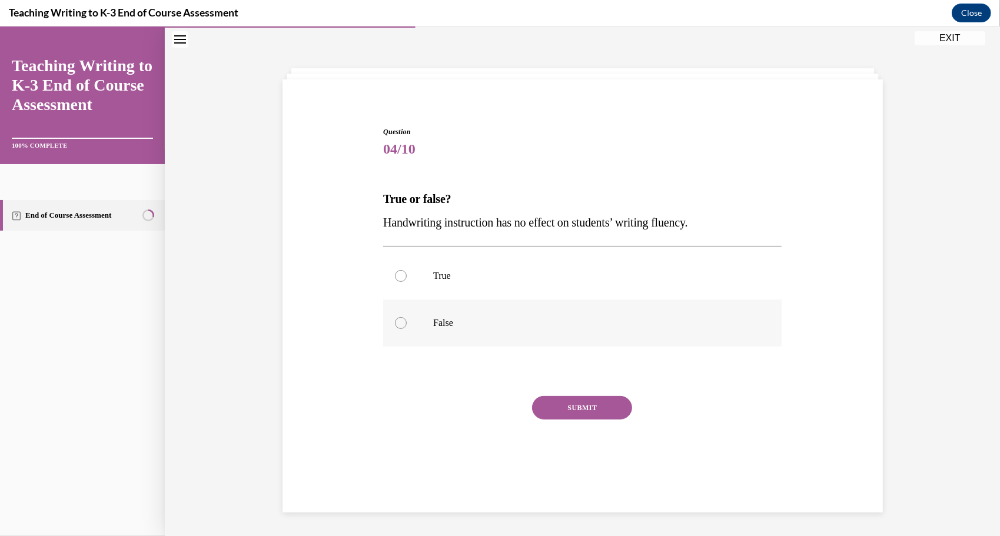
click at [459, 334] on label "False" at bounding box center [582, 322] width 398 height 47
click at [407, 328] on input "False" at bounding box center [401, 323] width 12 height 12
radio input "true"
click at [572, 403] on button "SUBMIT" at bounding box center [582, 408] width 100 height 24
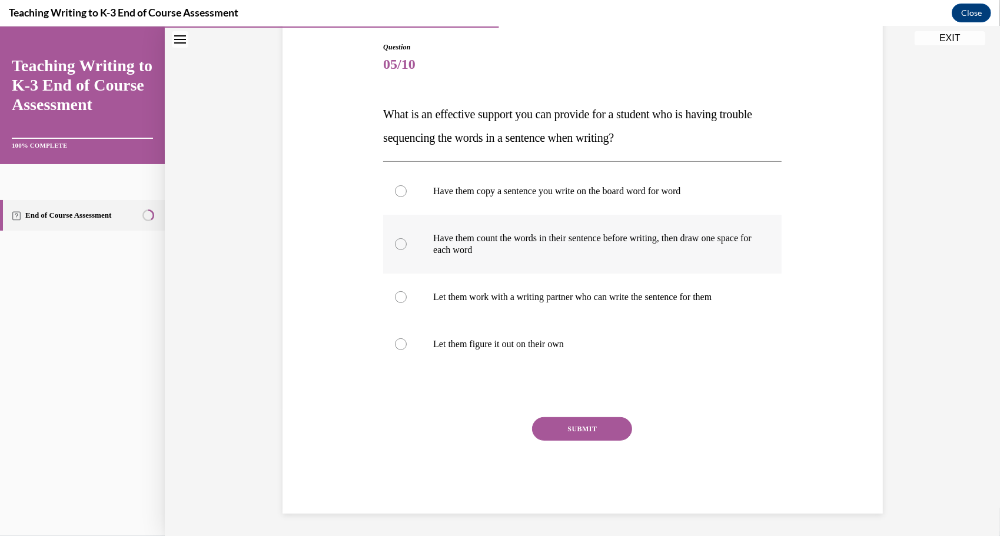
scroll to position [122, 0]
click at [470, 246] on p "Have them count the words in their sentence before writing, then draw one space…" at bounding box center [592, 243] width 319 height 24
click at [407, 246] on input "Have them count the words in their sentence before writing, then draw one space…" at bounding box center [401, 243] width 12 height 12
radio input "true"
click at [512, 192] on p "Have them copy a sentence you write on the board word for word" at bounding box center [592, 190] width 319 height 12
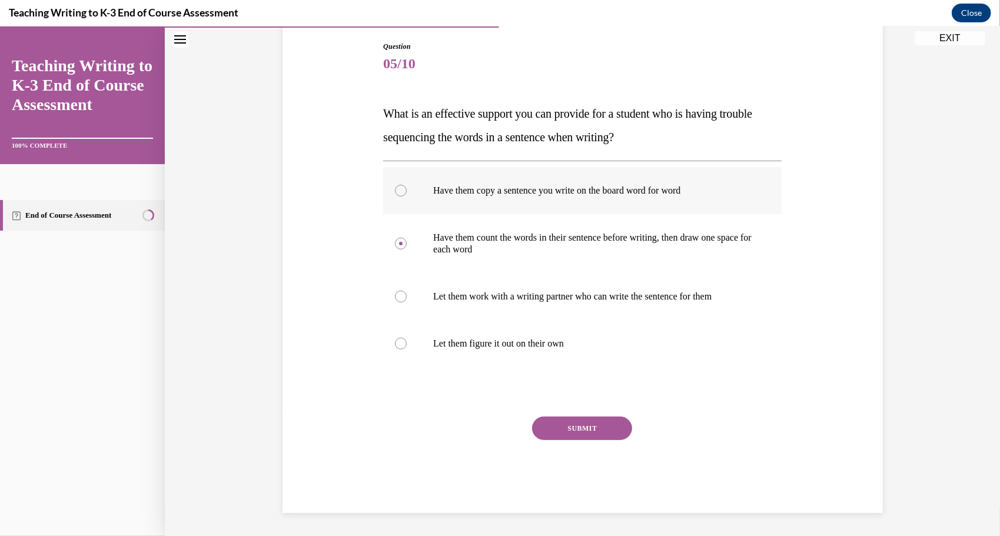
click at [407, 192] on input "Have them copy a sentence you write on the board word for word" at bounding box center [401, 190] width 12 height 12
radio input "true"
click at [562, 417] on button "SUBMIT" at bounding box center [582, 428] width 100 height 24
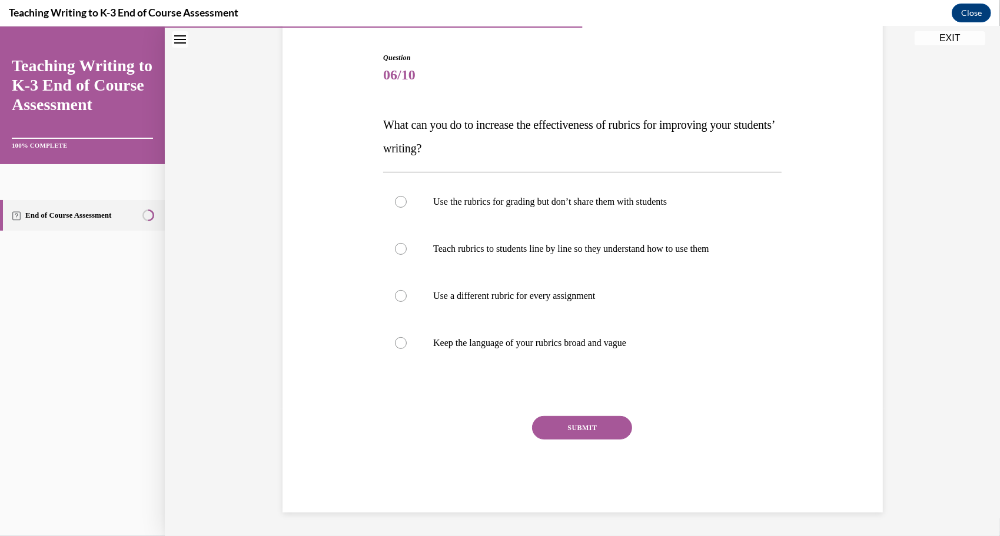
scroll to position [111, 0]
click at [543, 250] on p "Teach rubrics to students line by line so they understand how to use them" at bounding box center [592, 249] width 319 height 12
click at [407, 250] on input "Teach rubrics to students line by line so they understand how to use them" at bounding box center [401, 249] width 12 height 12
radio input "true"
click at [584, 424] on button "SUBMIT" at bounding box center [582, 428] width 100 height 24
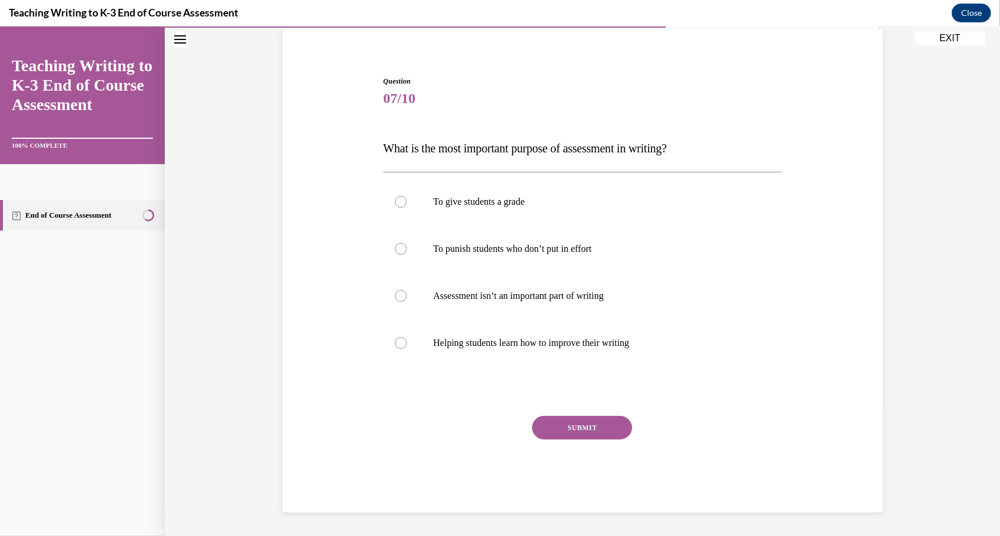
scroll to position [87, 0]
click at [560, 345] on p "Helping students learn how to improve their writing" at bounding box center [592, 343] width 319 height 12
click at [407, 345] on input "Helping students learn how to improve their writing" at bounding box center [401, 343] width 12 height 12
radio input "true"
click at [577, 427] on button "SUBMIT" at bounding box center [582, 428] width 100 height 24
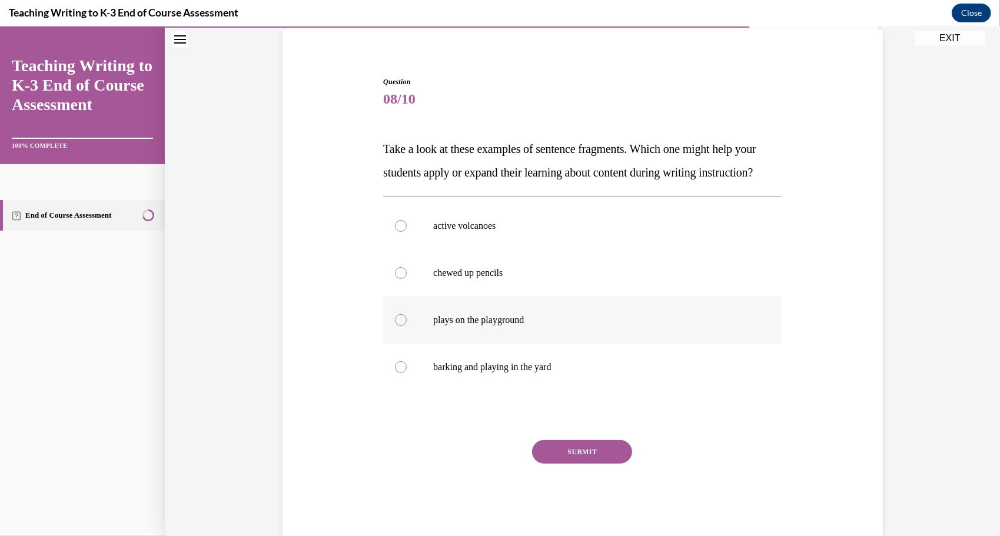
click at [531, 325] on p "plays on the playground" at bounding box center [592, 320] width 319 height 12
click at [407, 325] on input "plays on the playground" at bounding box center [401, 320] width 12 height 12
radio input "true"
click at [558, 463] on button "SUBMIT" at bounding box center [582, 452] width 100 height 24
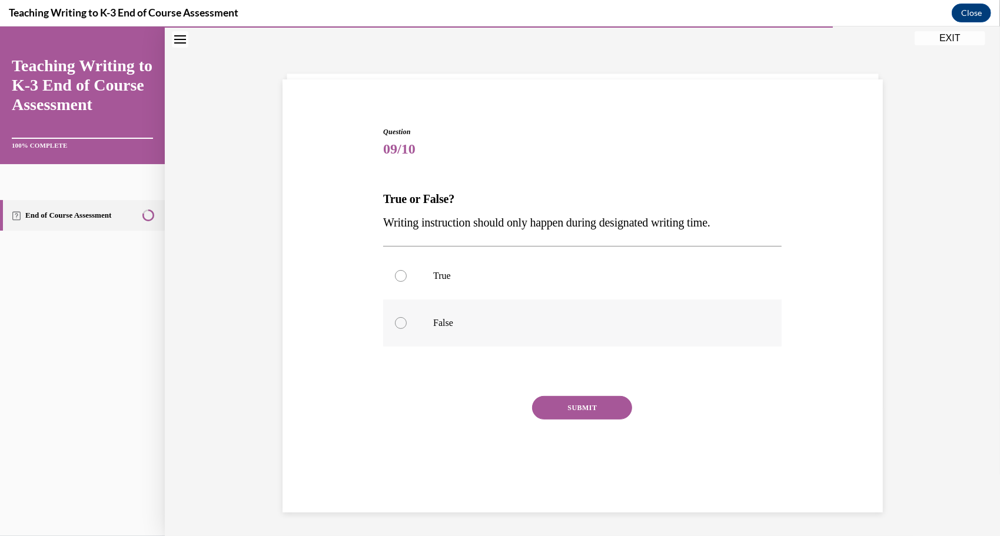
click at [492, 318] on p "False" at bounding box center [592, 323] width 319 height 12
click at [407, 318] on input "False" at bounding box center [401, 323] width 12 height 12
radio input "true"
click at [554, 403] on button "SUBMIT" at bounding box center [582, 408] width 100 height 24
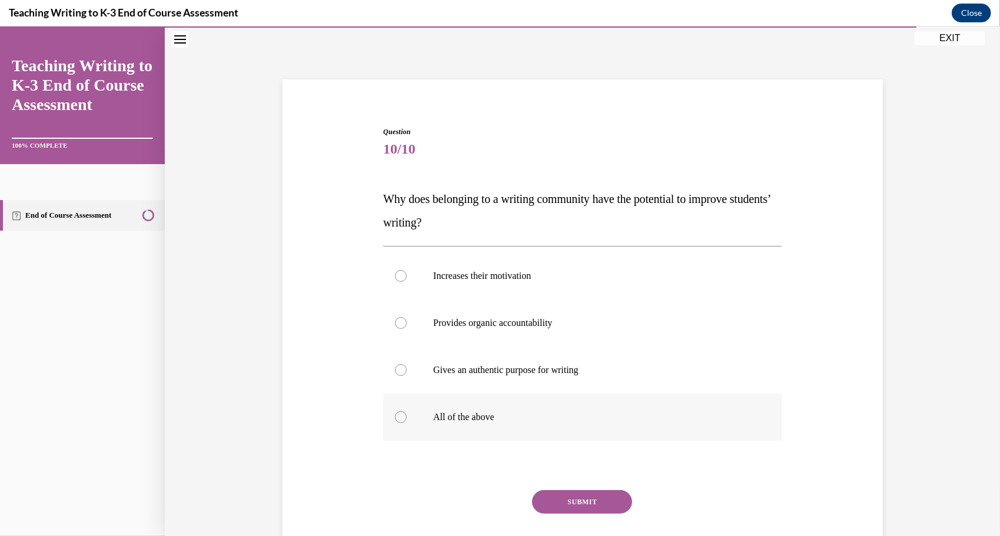
click at [506, 408] on label "All of the above" at bounding box center [582, 416] width 398 height 47
click at [407, 411] on input "All of the above" at bounding box center [401, 417] width 12 height 12
radio input "true"
click at [565, 493] on button "SUBMIT" at bounding box center [582, 502] width 100 height 24
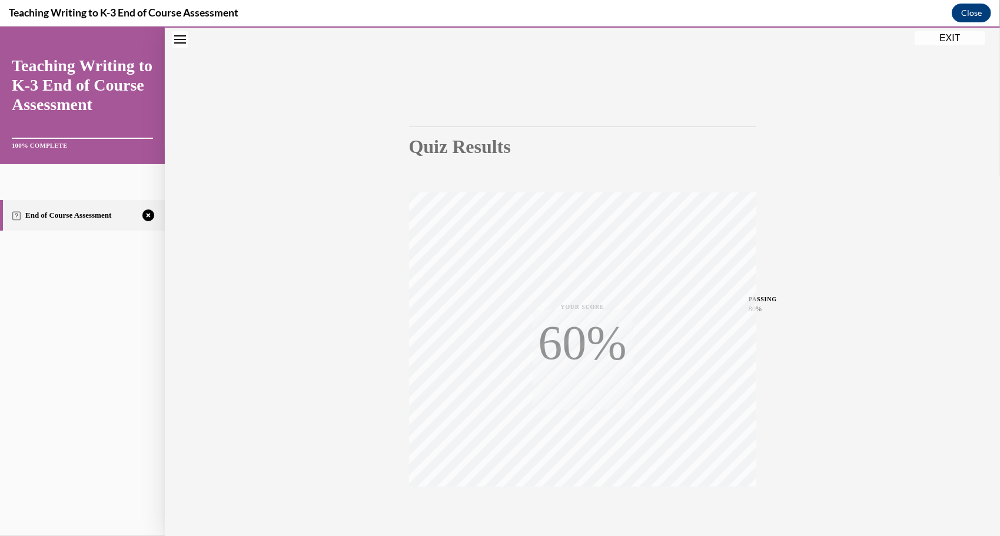
scroll to position [93, 0]
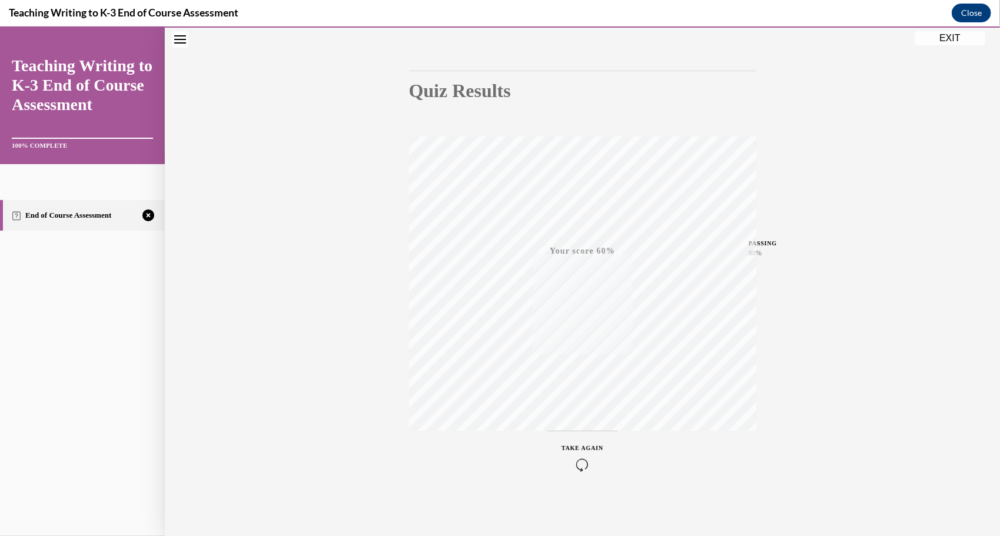
click at [573, 461] on icon "button" at bounding box center [583, 464] width 42 height 13
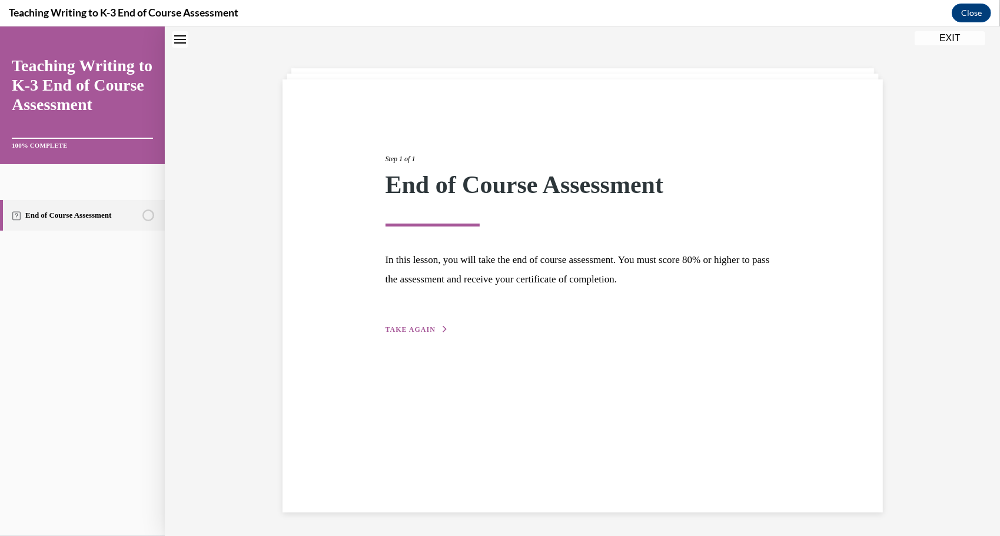
click at [411, 333] on button "TAKE AGAIN" at bounding box center [417, 329] width 63 height 11
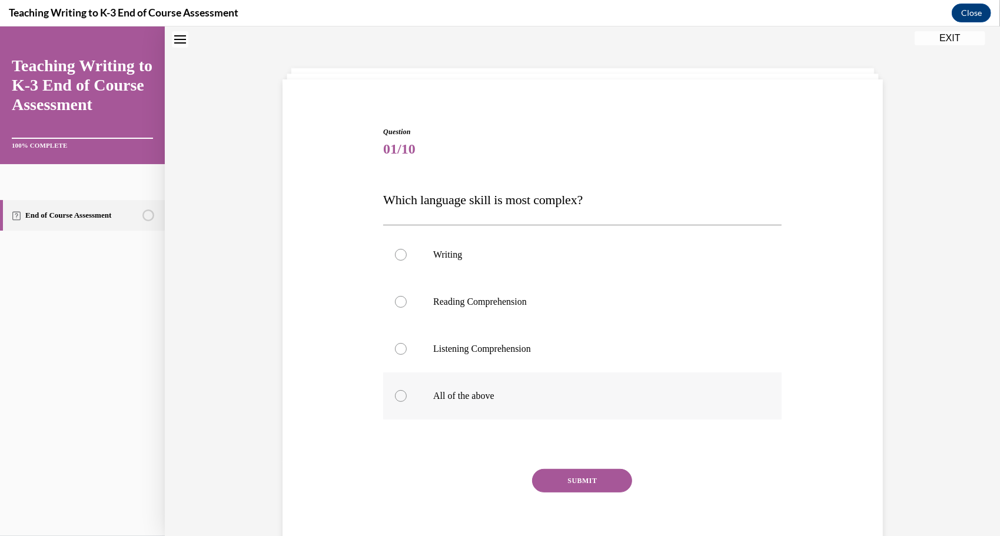
click at [457, 383] on label "All of the above" at bounding box center [582, 395] width 398 height 47
click at [407, 390] on input "All of the above" at bounding box center [401, 396] width 12 height 12
radio input "true"
click at [572, 483] on button "SUBMIT" at bounding box center [582, 481] width 100 height 24
click at [476, 398] on p "All of the above" at bounding box center [592, 396] width 319 height 12
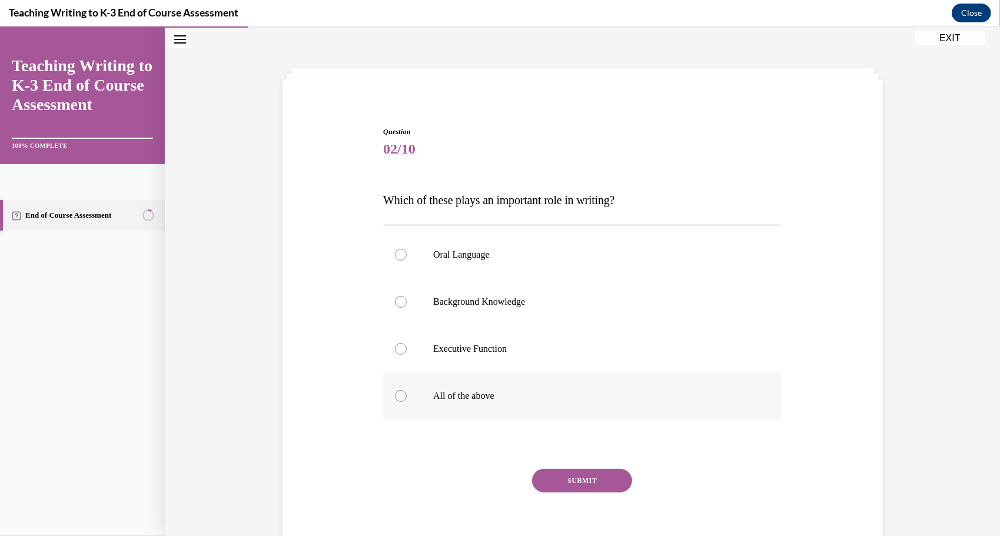
click at [407, 398] on input "All of the above" at bounding box center [401, 396] width 12 height 12
radio input "true"
click at [578, 487] on button "SUBMIT" at bounding box center [582, 481] width 100 height 24
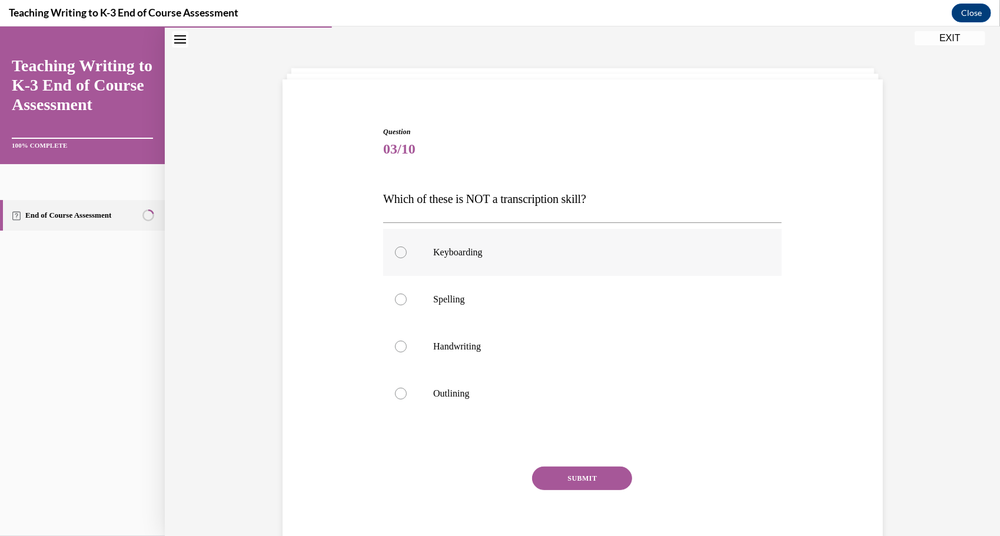
click at [459, 255] on p "Keyboarding" at bounding box center [592, 252] width 319 height 12
click at [407, 255] on input "Keyboarding" at bounding box center [401, 252] width 12 height 12
radio input "true"
click at [570, 471] on button "SUBMIT" at bounding box center [582, 478] width 100 height 24
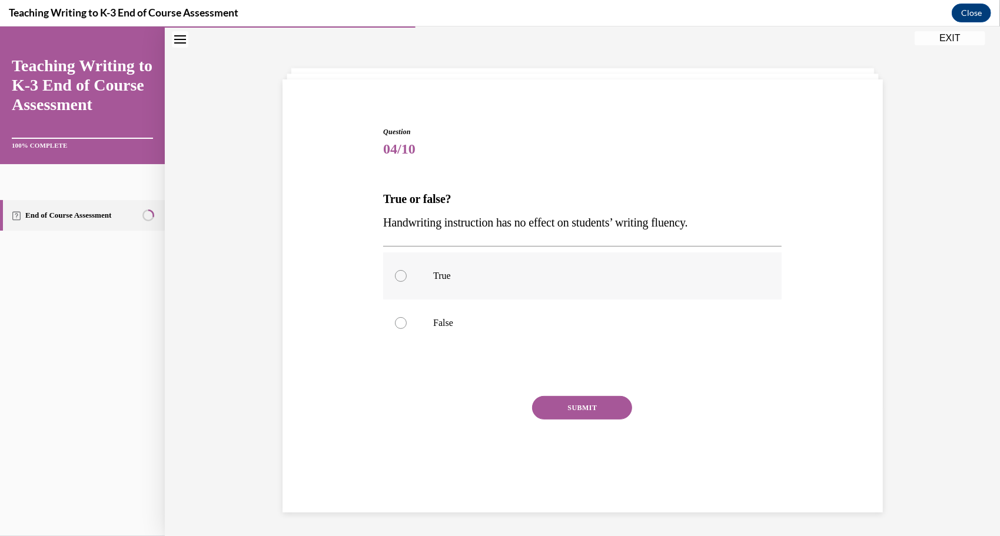
click at [437, 275] on p "True" at bounding box center [592, 276] width 319 height 12
click at [407, 275] on input "True" at bounding box center [401, 276] width 12 height 12
radio input "true"
click at [554, 408] on button "SUBMIT" at bounding box center [582, 408] width 100 height 24
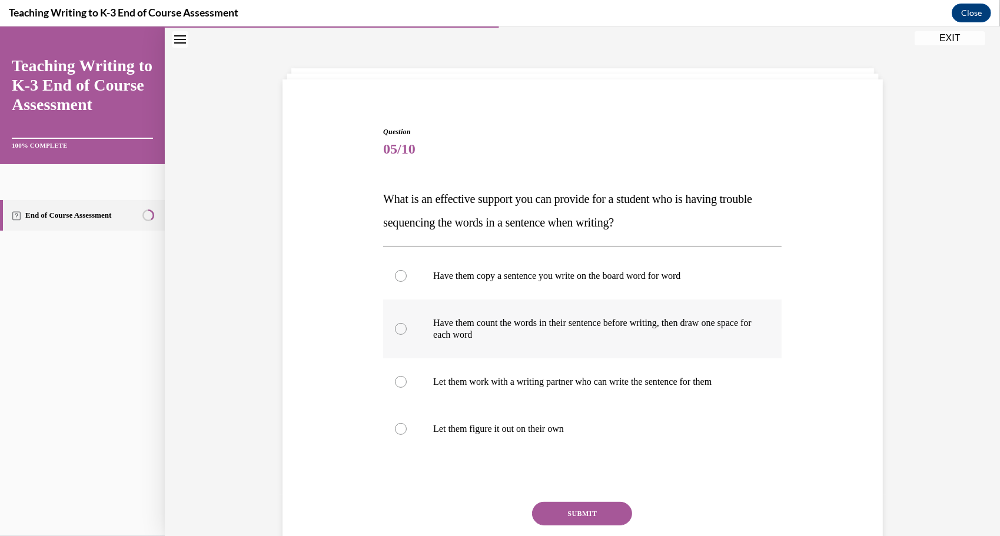
click at [493, 321] on p "Have them count the words in their sentence before writing, then draw one space…" at bounding box center [592, 329] width 319 height 24
click at [407, 323] on input "Have them count the words in their sentence before writing, then draw one space…" at bounding box center [401, 329] width 12 height 12
radio input "true"
click at [506, 274] on p "Have them copy a sentence you write on the board word for word" at bounding box center [592, 276] width 319 height 12
click at [407, 274] on input "Have them copy a sentence you write on the board word for word" at bounding box center [401, 276] width 12 height 12
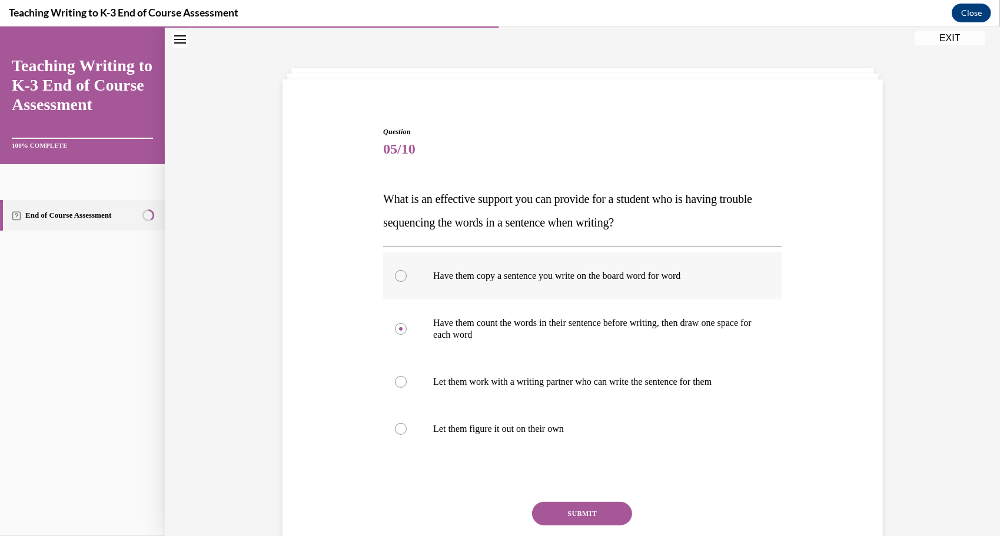
radio input "true"
click at [562, 512] on button "SUBMIT" at bounding box center [582, 513] width 100 height 24
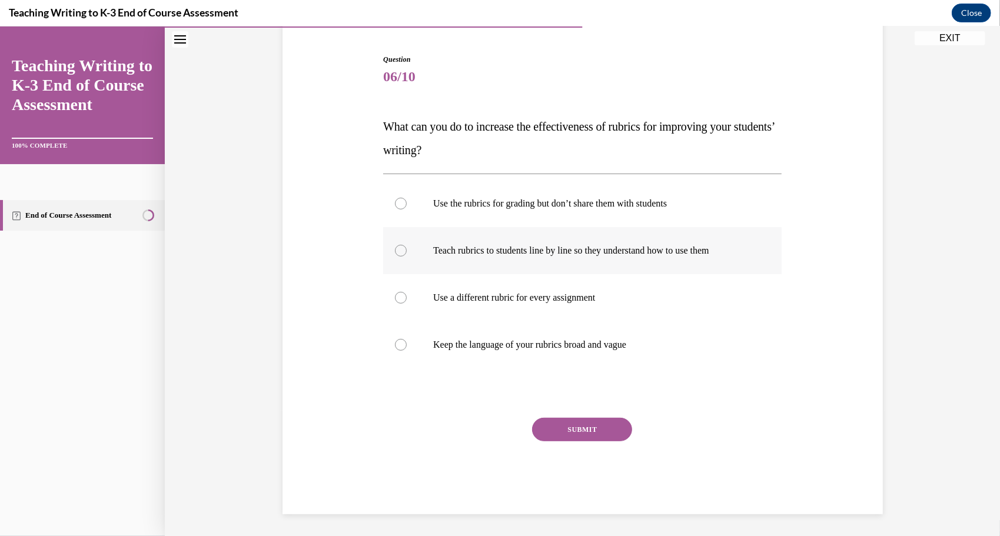
scroll to position [111, 0]
click at [550, 247] on p "Teach rubrics to students line by line so they understand how to use them" at bounding box center [592, 249] width 319 height 12
click at [407, 247] on input "Teach rubrics to students line by line so they understand how to use them" at bounding box center [401, 249] width 12 height 12
radio input "true"
click at [589, 428] on button "SUBMIT" at bounding box center [582, 428] width 100 height 24
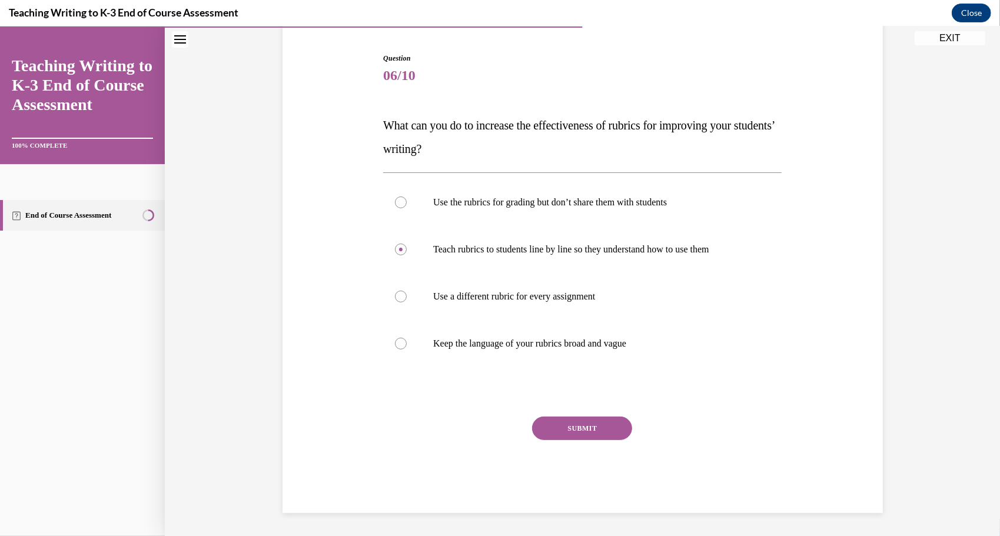
scroll to position [87, 0]
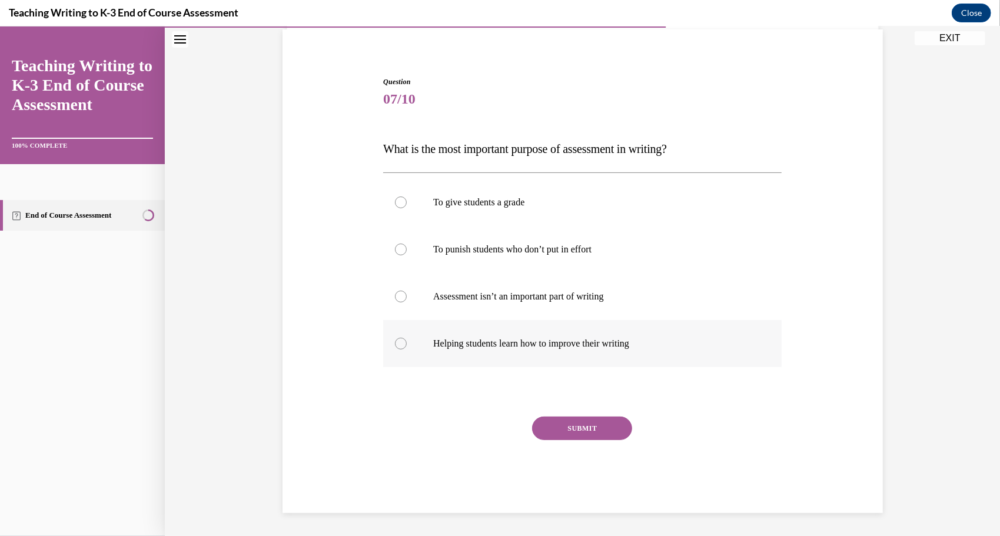
click at [565, 337] on p "Helping students learn how to improve their writing" at bounding box center [592, 343] width 319 height 12
click at [407, 337] on input "Helping students learn how to improve their writing" at bounding box center [401, 343] width 12 height 12
radio input "true"
click at [584, 426] on button "SUBMIT" at bounding box center [582, 428] width 100 height 24
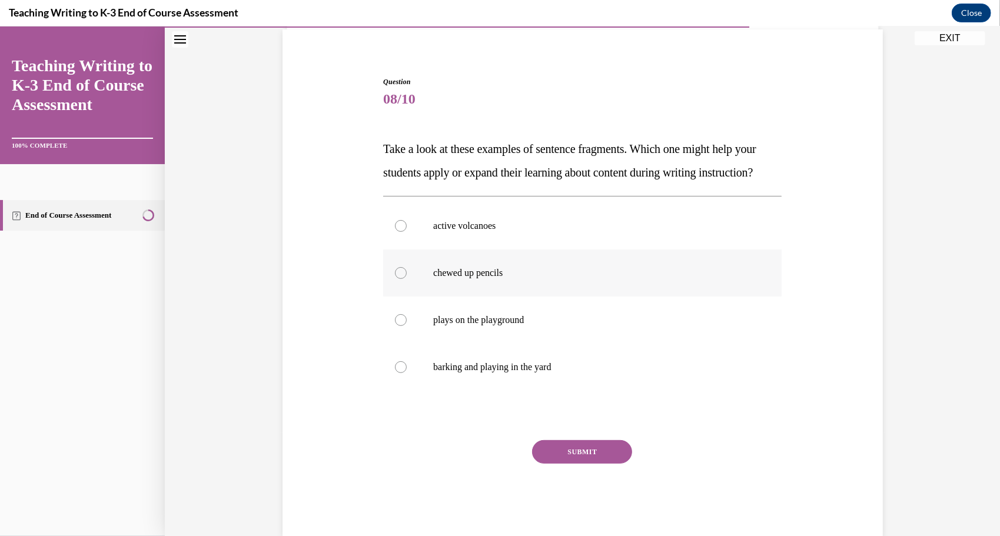
click at [497, 278] on p "chewed up pencils" at bounding box center [592, 273] width 319 height 12
click at [407, 278] on input "chewed up pencils" at bounding box center [401, 273] width 12 height 12
radio input "true"
click at [556, 463] on button "SUBMIT" at bounding box center [582, 452] width 100 height 24
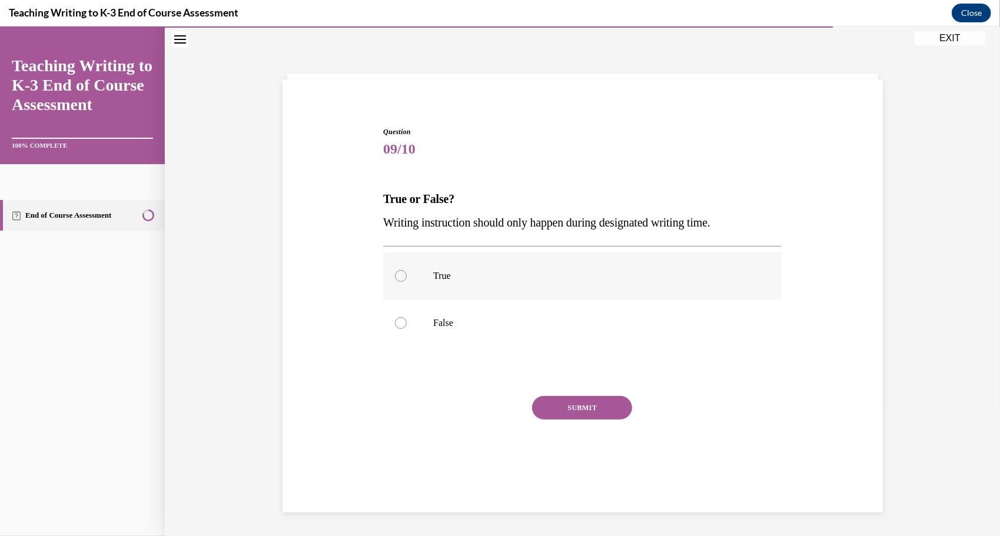
click at [476, 290] on label "True" at bounding box center [582, 275] width 398 height 47
click at [407, 281] on input "True" at bounding box center [401, 276] width 12 height 12
radio input "true"
click at [478, 320] on p "False" at bounding box center [592, 323] width 319 height 12
click at [407, 320] on input "False" at bounding box center [401, 323] width 12 height 12
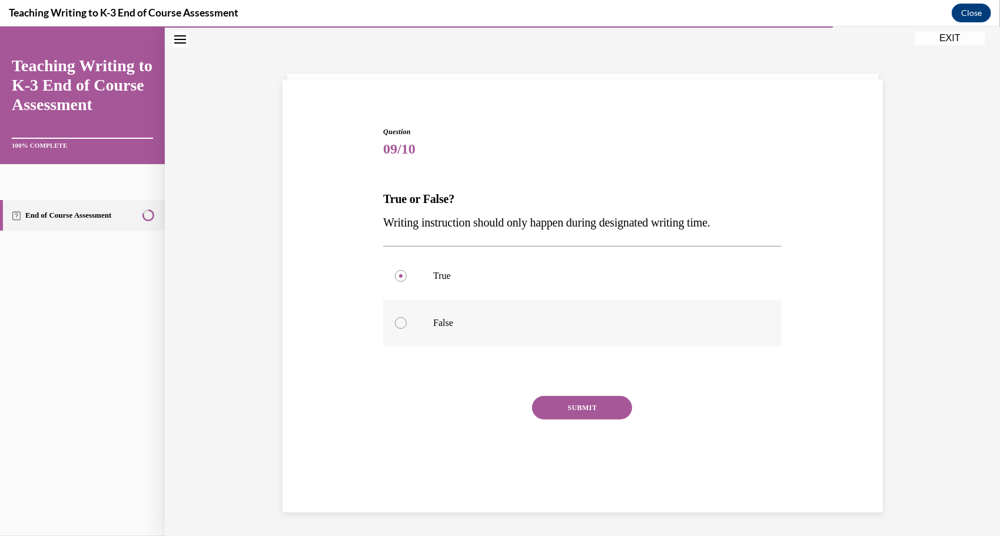
radio input "true"
click at [558, 403] on button "SUBMIT" at bounding box center [582, 408] width 100 height 24
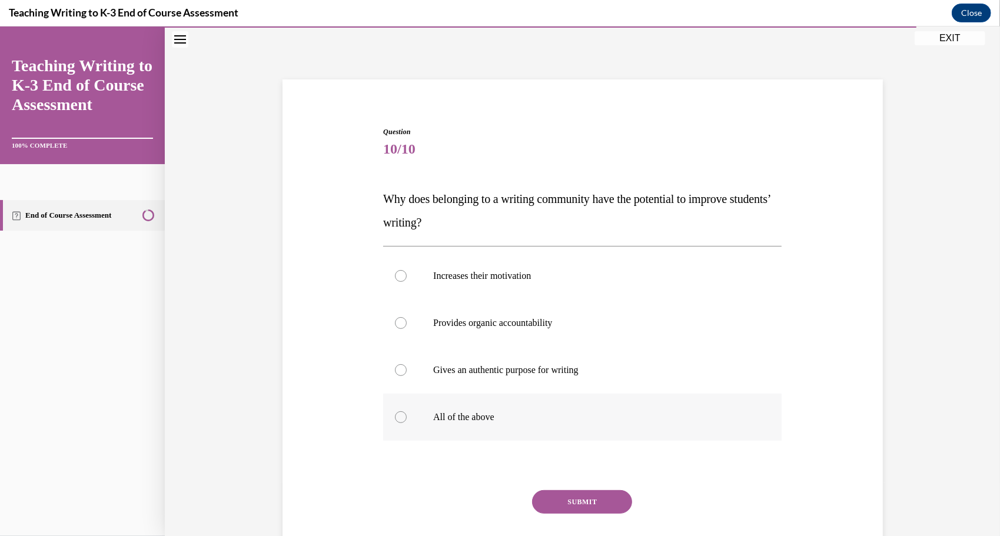
click at [511, 405] on label "All of the above" at bounding box center [582, 416] width 398 height 47
click at [407, 411] on input "All of the above" at bounding box center [401, 417] width 12 height 12
radio input "true"
click at [563, 501] on button "SUBMIT" at bounding box center [582, 502] width 100 height 24
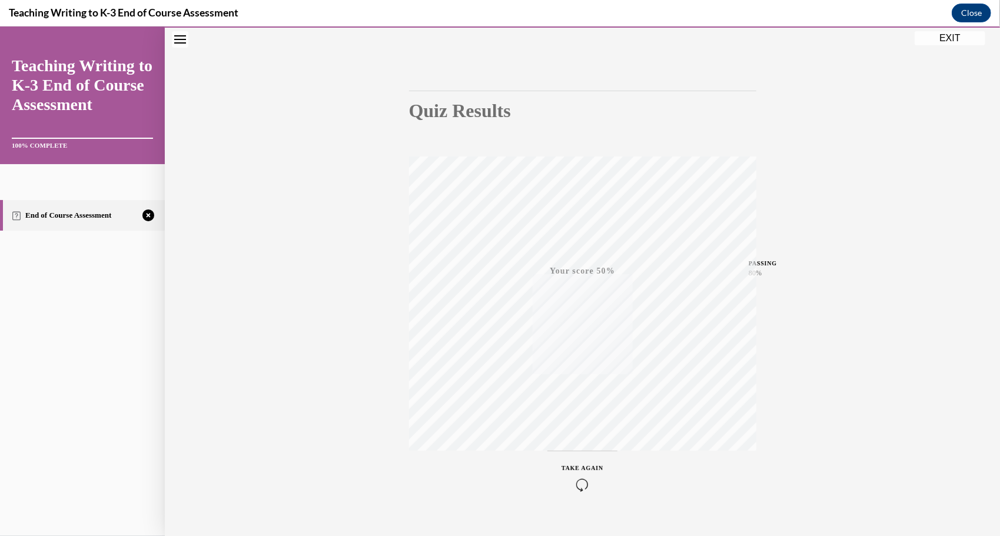
scroll to position [93, 0]
click at [572, 458] on icon "button" at bounding box center [583, 464] width 42 height 13
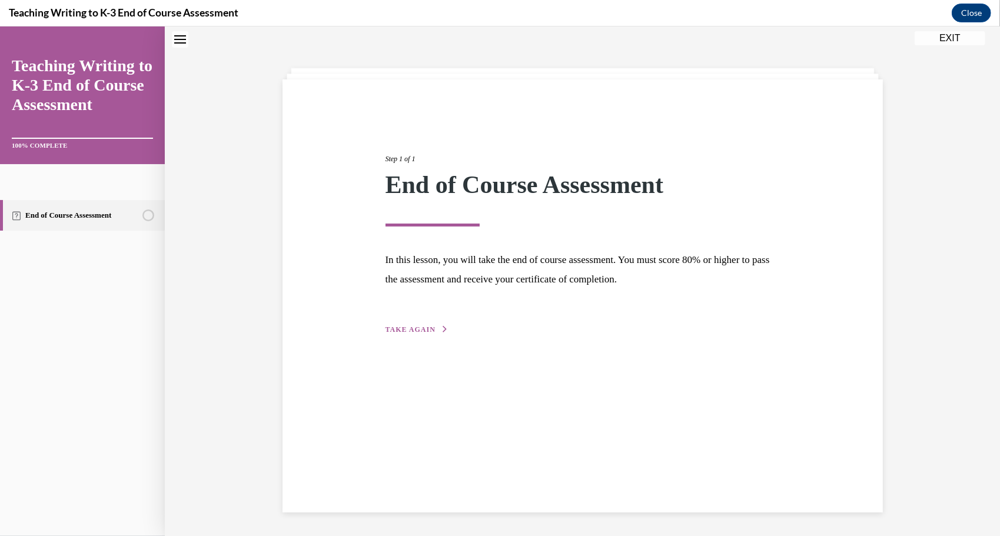
scroll to position [37, 0]
click at [964, 39] on button "EXIT" at bounding box center [950, 38] width 71 height 14
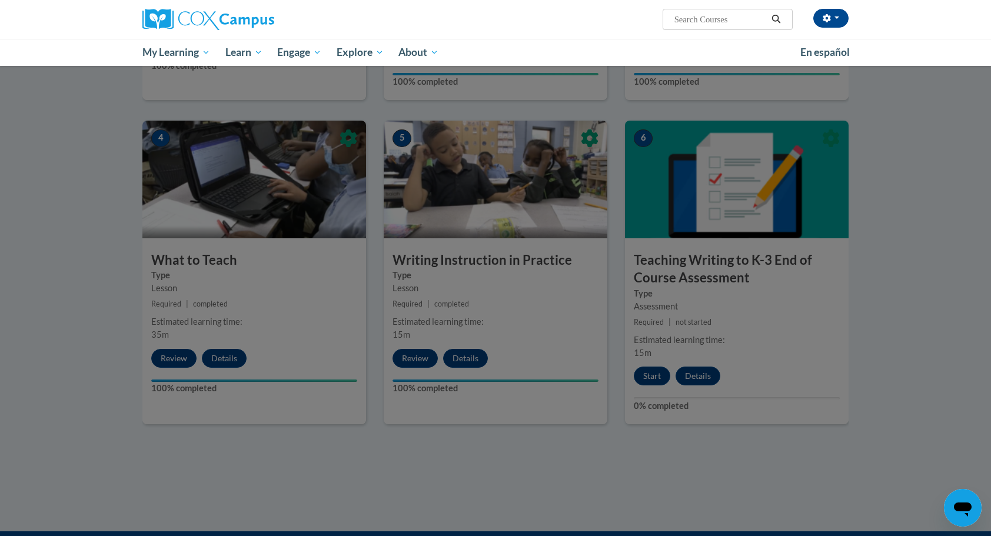
click at [835, 368] on div at bounding box center [495, 268] width 991 height 536
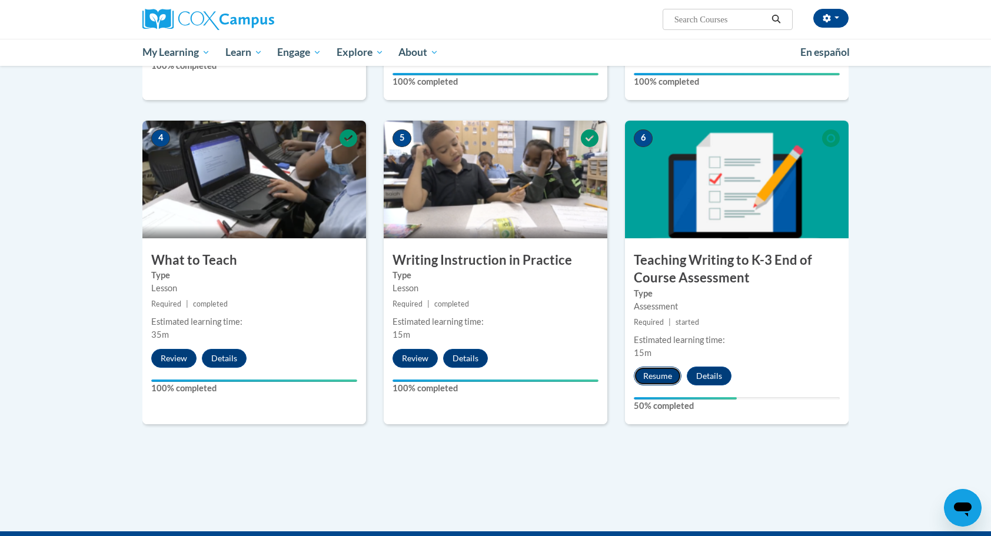
click at [673, 368] on button "Resume" at bounding box center [658, 376] width 48 height 19
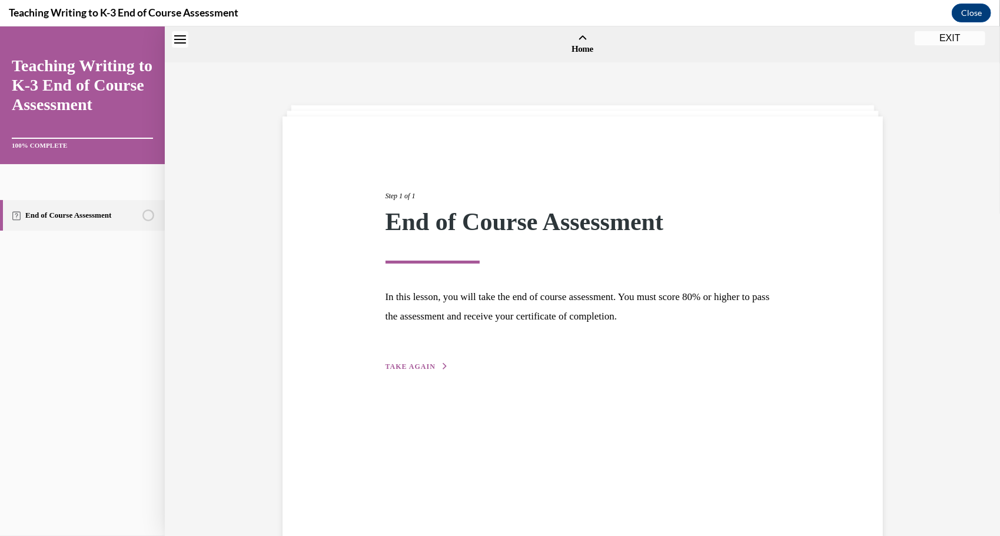
scroll to position [36, 0]
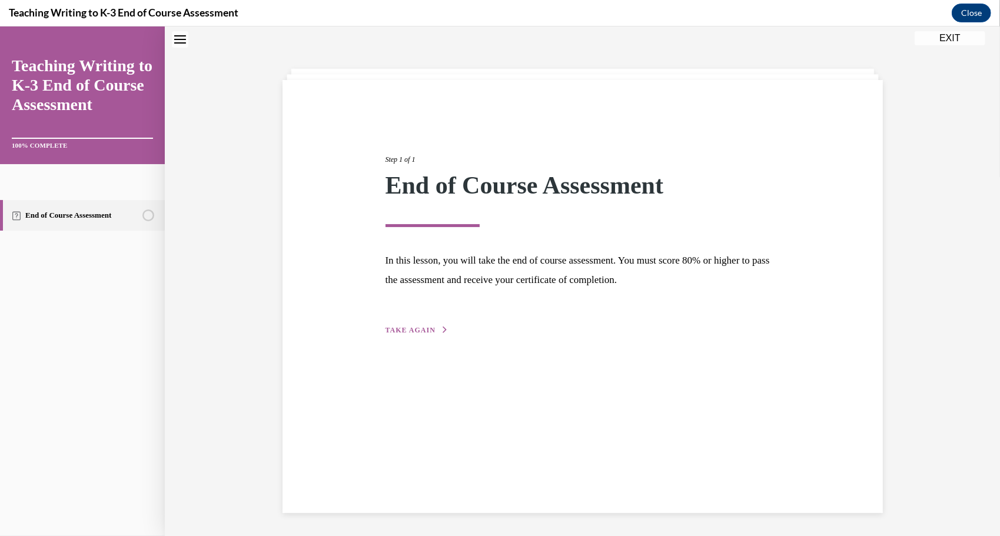
click at [413, 334] on button "TAKE AGAIN" at bounding box center [417, 329] width 63 height 11
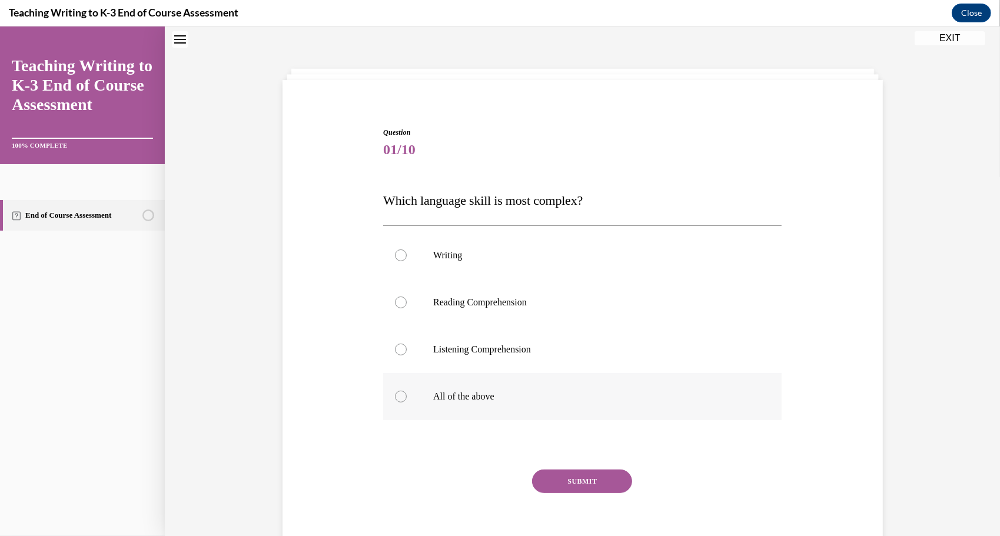
click at [461, 404] on label "All of the above" at bounding box center [582, 396] width 398 height 47
click at [407, 402] on input "All of the above" at bounding box center [401, 396] width 12 height 12
radio input "true"
click at [570, 493] on div "SUBMIT" at bounding box center [582, 498] width 398 height 59
click at [557, 480] on button "SUBMIT" at bounding box center [582, 481] width 100 height 24
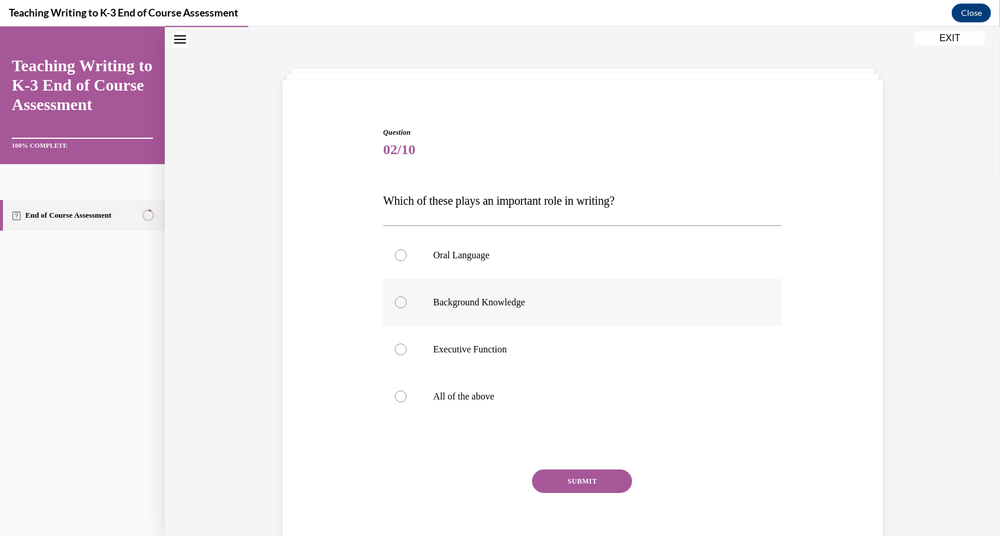
click at [485, 298] on p "Background Knowledge" at bounding box center [592, 302] width 319 height 12
click at [407, 298] on input "Background Knowledge" at bounding box center [401, 302] width 12 height 12
radio input "true"
click at [559, 480] on button "SUBMIT" at bounding box center [582, 481] width 100 height 24
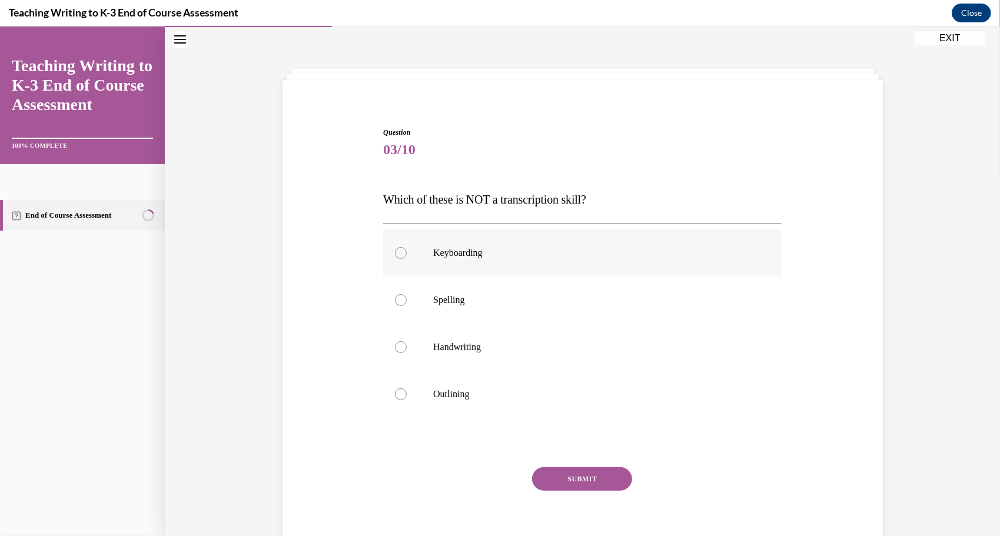
click at [513, 267] on label "Keyboarding" at bounding box center [582, 252] width 398 height 47
click at [407, 258] on input "Keyboarding" at bounding box center [401, 253] width 12 height 12
radio input "true"
click at [537, 483] on button "SUBMIT" at bounding box center [582, 479] width 100 height 24
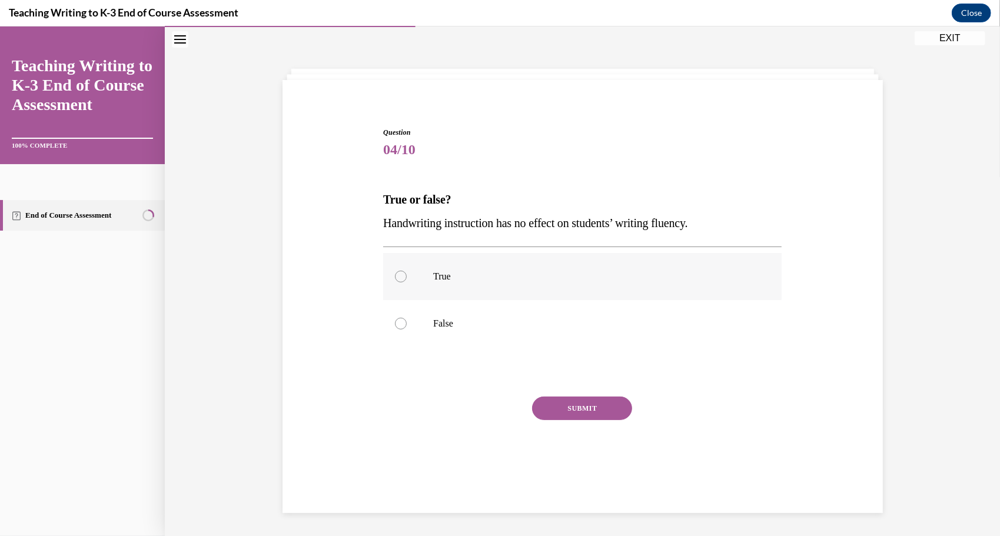
click at [461, 283] on label "True" at bounding box center [582, 276] width 398 height 47
click at [407, 282] on input "True" at bounding box center [401, 276] width 12 height 12
radio input "true"
click at [550, 409] on button "SUBMIT" at bounding box center [582, 408] width 100 height 24
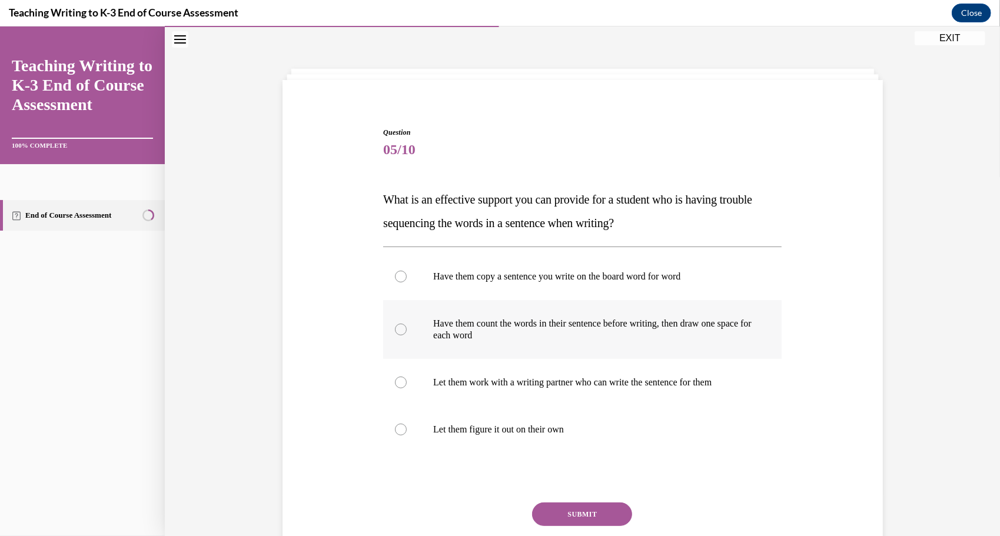
click at [486, 336] on p "Have them count the words in their sentence before writing, then draw one space…" at bounding box center [592, 329] width 319 height 24
click at [407, 335] on input "Have them count the words in their sentence before writing, then draw one space…" at bounding box center [401, 329] width 12 height 12
radio input "true"
click at [511, 272] on p "Have them copy a sentence you write on the board word for word" at bounding box center [592, 276] width 319 height 12
click at [407, 272] on input "Have them copy a sentence you write on the board word for word" at bounding box center [401, 276] width 12 height 12
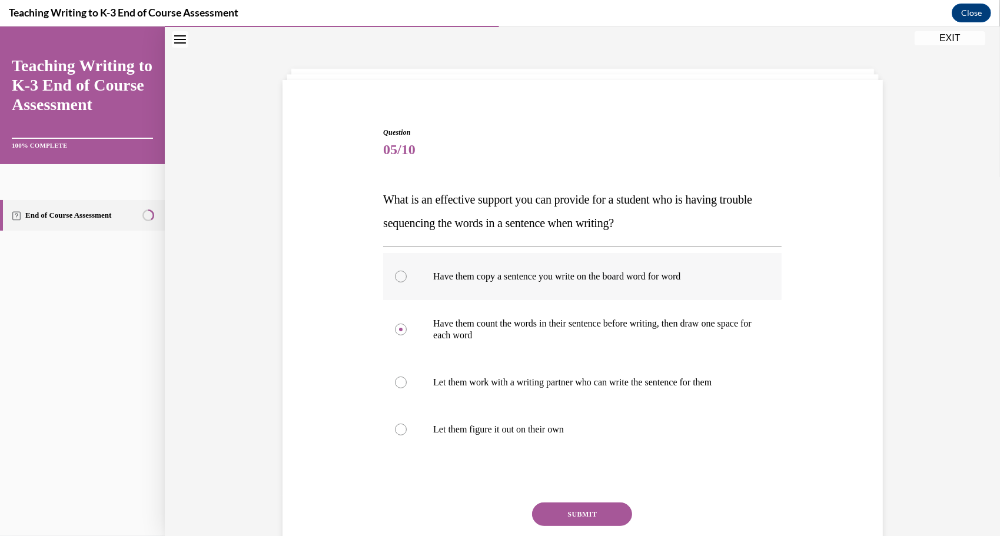
radio input "true"
click at [555, 511] on button "SUBMIT" at bounding box center [582, 514] width 100 height 24
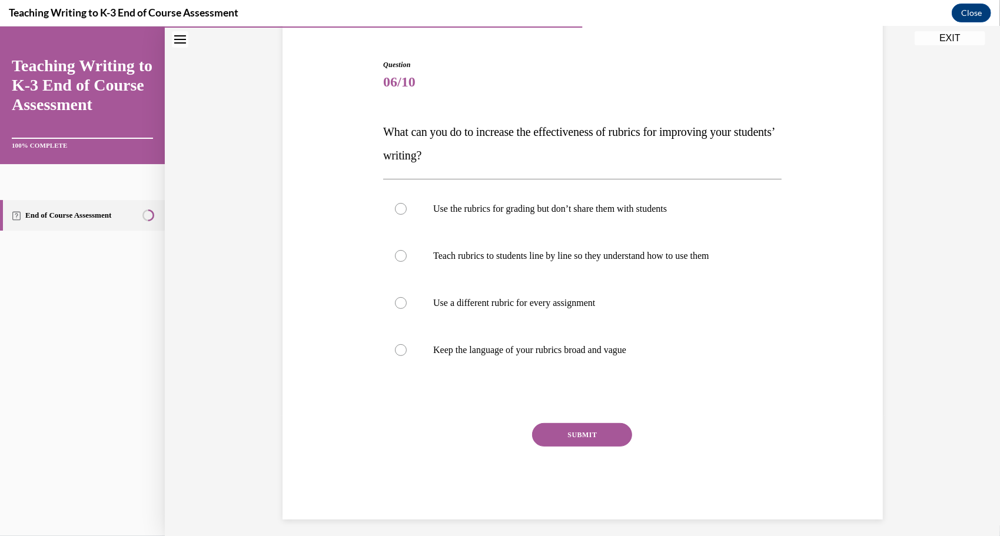
scroll to position [105, 0]
click at [458, 254] on p "Teach rubrics to students line by line so they understand how to use them" at bounding box center [592, 255] width 319 height 12
click at [407, 254] on input "Teach rubrics to students line by line so they understand how to use them" at bounding box center [401, 255] width 12 height 12
radio input "true"
click at [567, 441] on button "SUBMIT" at bounding box center [582, 434] width 100 height 24
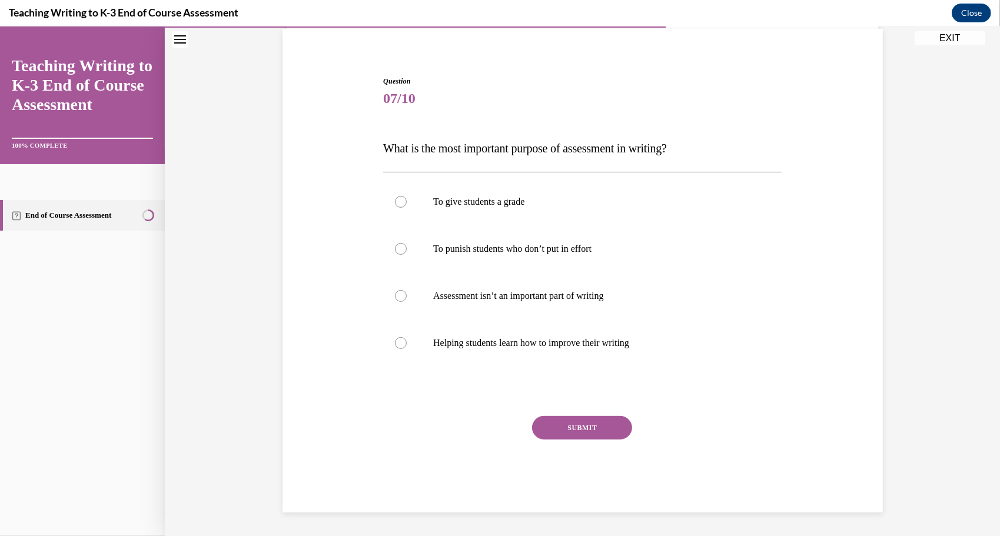
scroll to position [87, 0]
click at [521, 348] on p "Helping students learn how to improve their writing" at bounding box center [592, 343] width 319 height 12
click at [407, 348] on input "Helping students learn how to improve their writing" at bounding box center [401, 343] width 12 height 12
radio input "true"
click at [566, 433] on button "SUBMIT" at bounding box center [582, 428] width 100 height 24
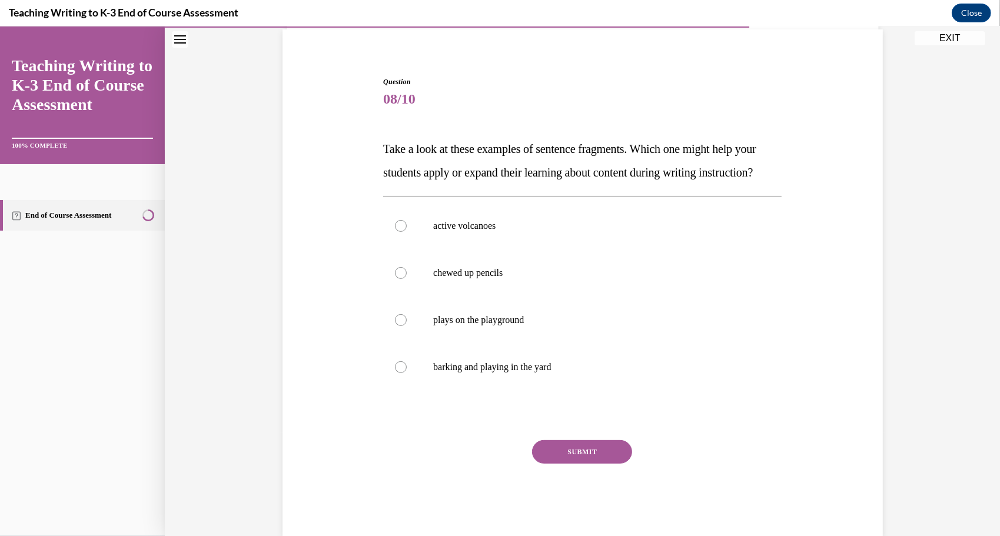
click at [365, 287] on div "Question 08/10 Take a look at these examples of sentence fragments. Which one m…" at bounding box center [583, 289] width 606 height 496
click at [439, 325] on p "plays on the playground" at bounding box center [592, 320] width 319 height 12
click at [407, 325] on input "plays on the playground" at bounding box center [401, 320] width 12 height 12
radio input "true"
click at [553, 463] on button "SUBMIT" at bounding box center [582, 452] width 100 height 24
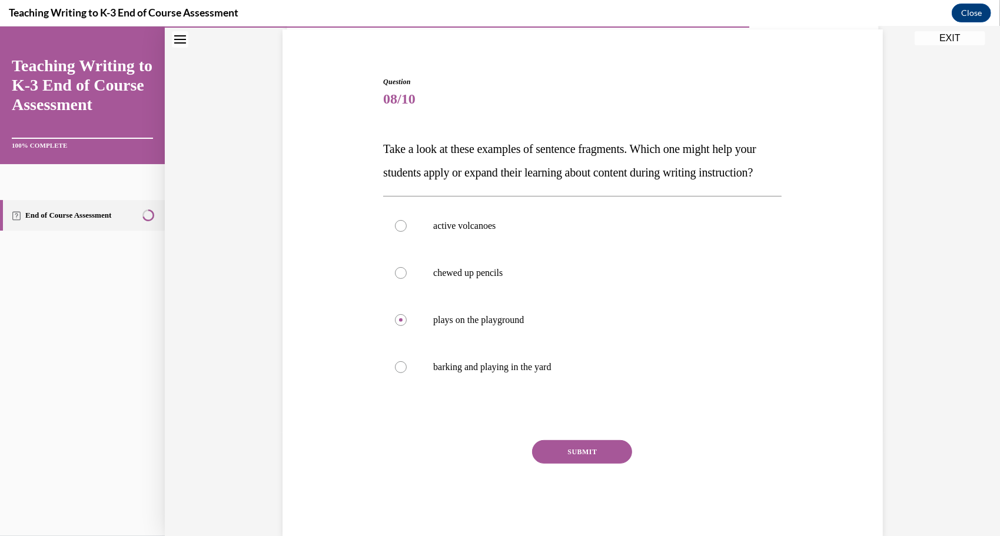
scroll to position [37, 0]
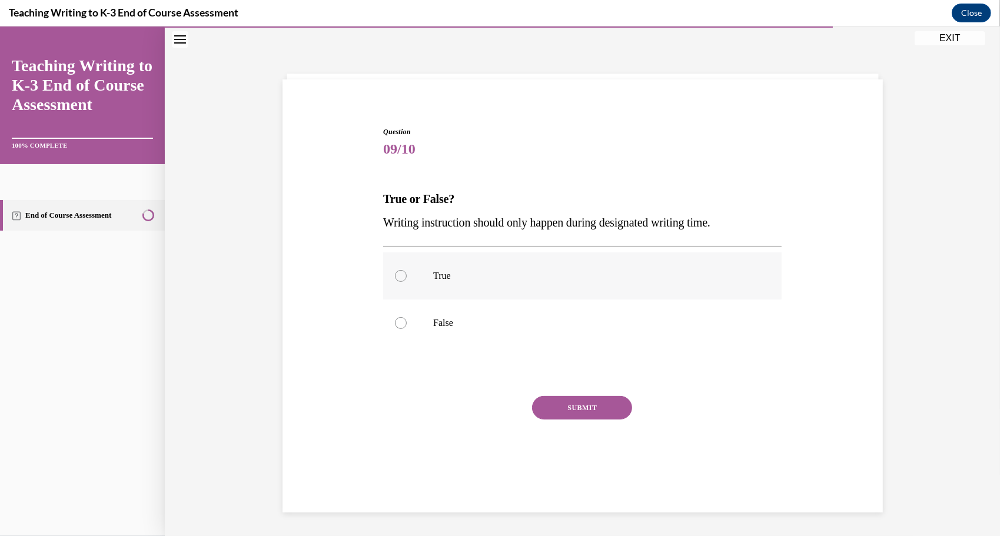
click at [456, 278] on p "True" at bounding box center [592, 276] width 319 height 12
click at [407, 278] on input "True" at bounding box center [401, 276] width 12 height 12
radio input "true"
click at [554, 390] on div "Question 09/10 True or False? Writing instruction should only happen during des…" at bounding box center [582, 309] width 398 height 366
click at [558, 393] on div "Question 09/10 True or False? Writing instruction should only happen during des…" at bounding box center [582, 309] width 398 height 366
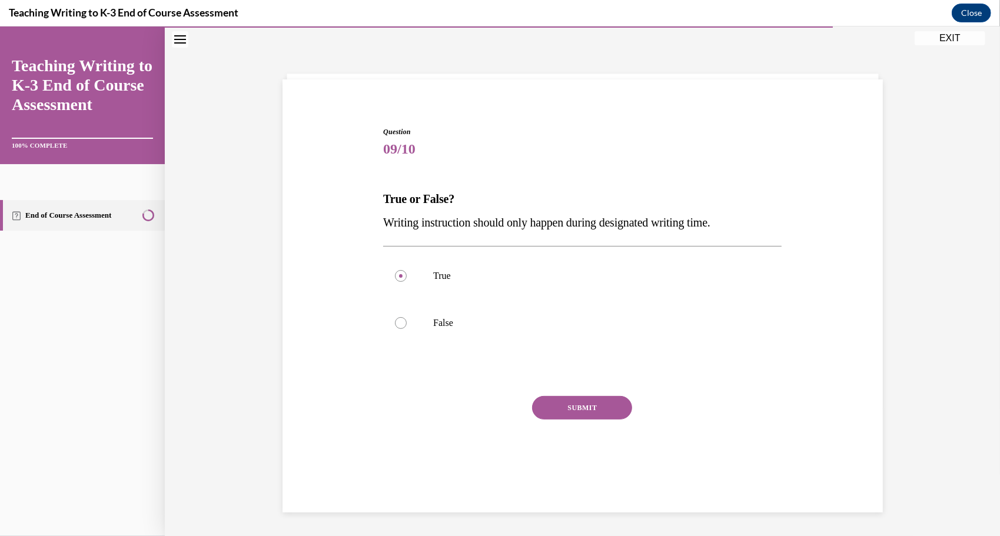
click at [558, 402] on button "SUBMIT" at bounding box center [582, 408] width 100 height 24
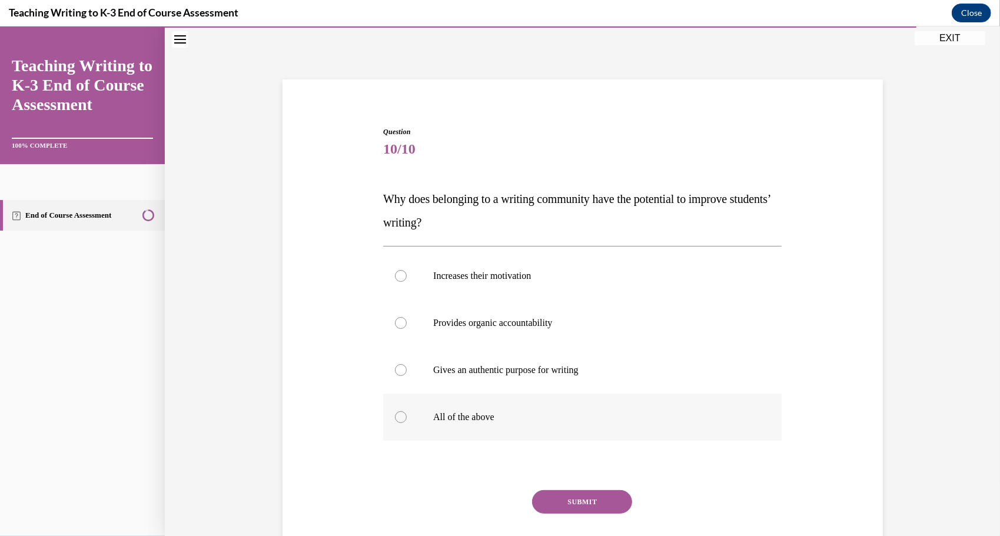
click at [481, 408] on label "All of the above" at bounding box center [582, 416] width 398 height 47
click at [407, 411] on input "All of the above" at bounding box center [401, 417] width 12 height 12
radio input "true"
click at [563, 493] on button "SUBMIT" at bounding box center [582, 502] width 100 height 24
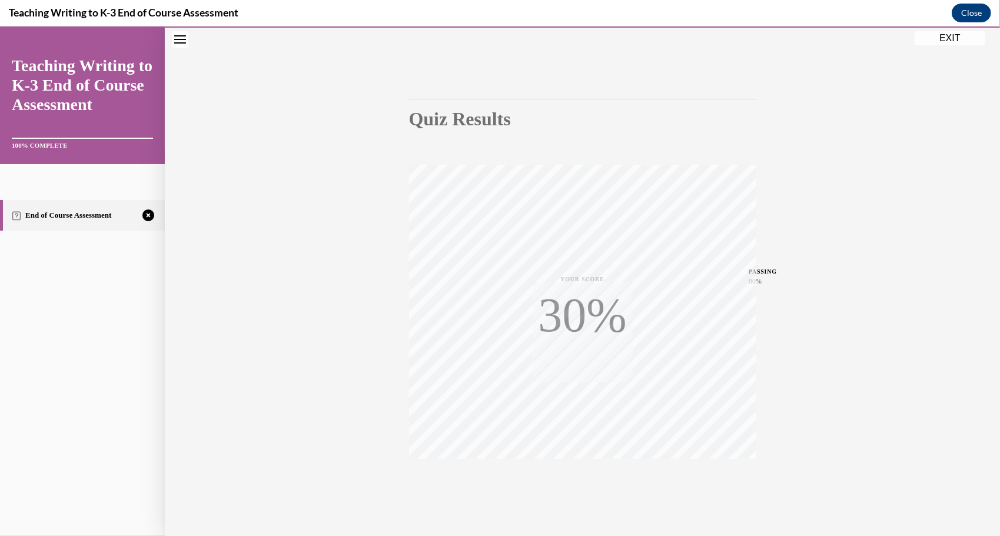
scroll to position [93, 0]
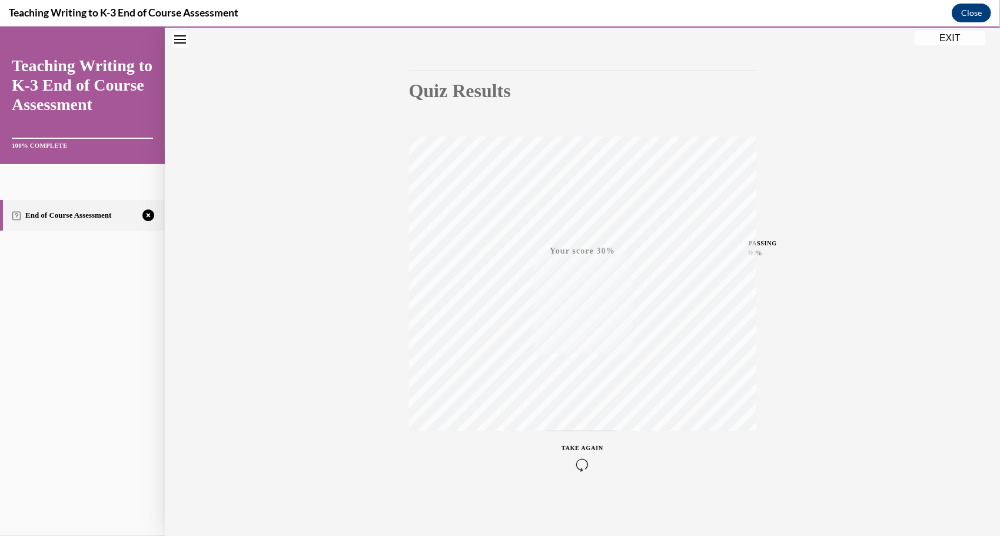
click at [574, 458] on icon "button" at bounding box center [583, 464] width 42 height 13
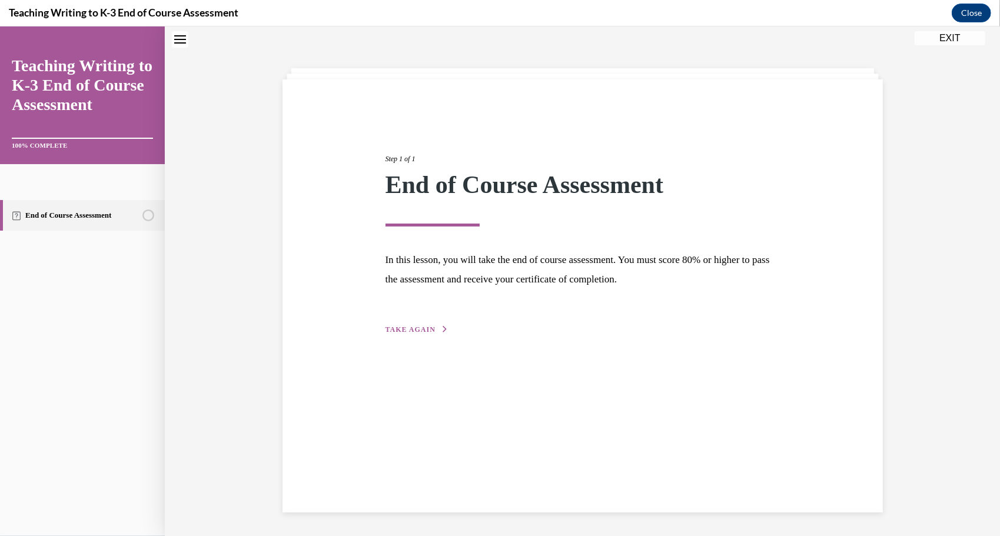
click at [427, 322] on div "Step 1 of 1 End of Course Assessment In this lesson, you will take the end of c…" at bounding box center [583, 231] width 412 height 210
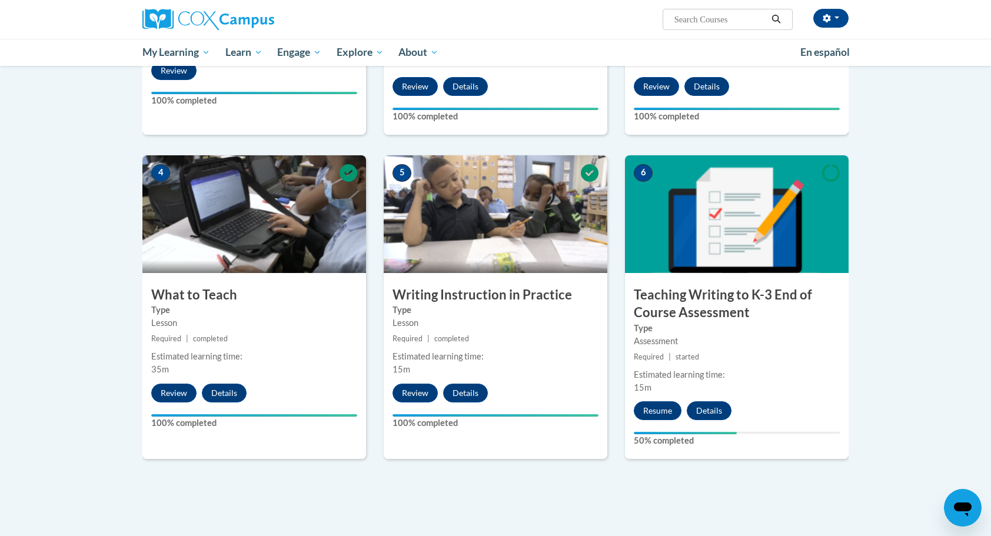
scroll to position [478, 0]
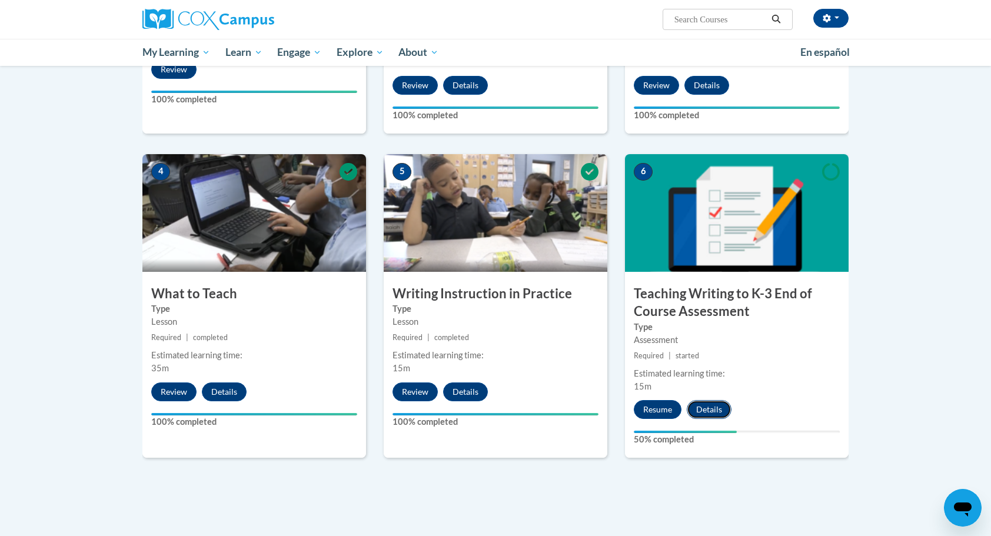
click at [716, 413] on button "Details" at bounding box center [709, 409] width 45 height 19
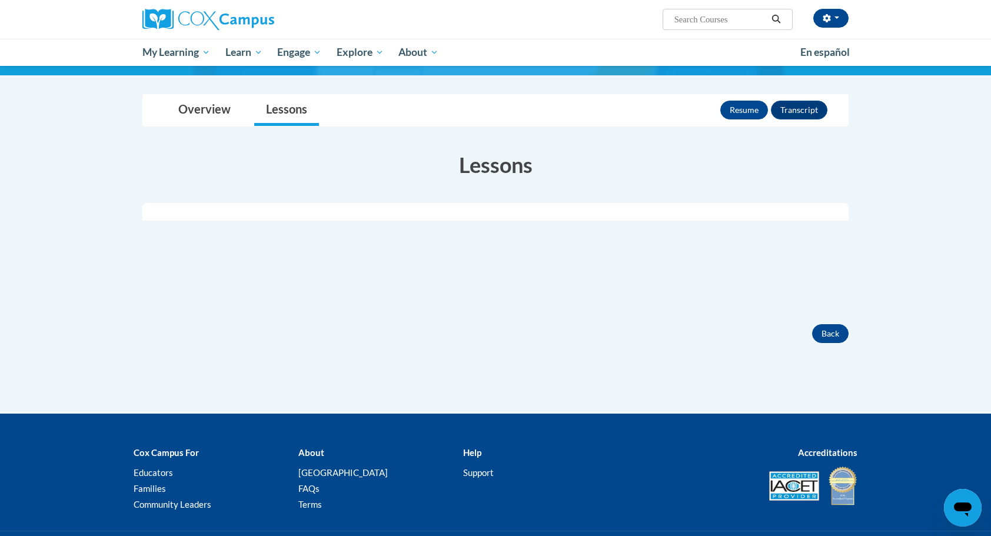
scroll to position [115, 0]
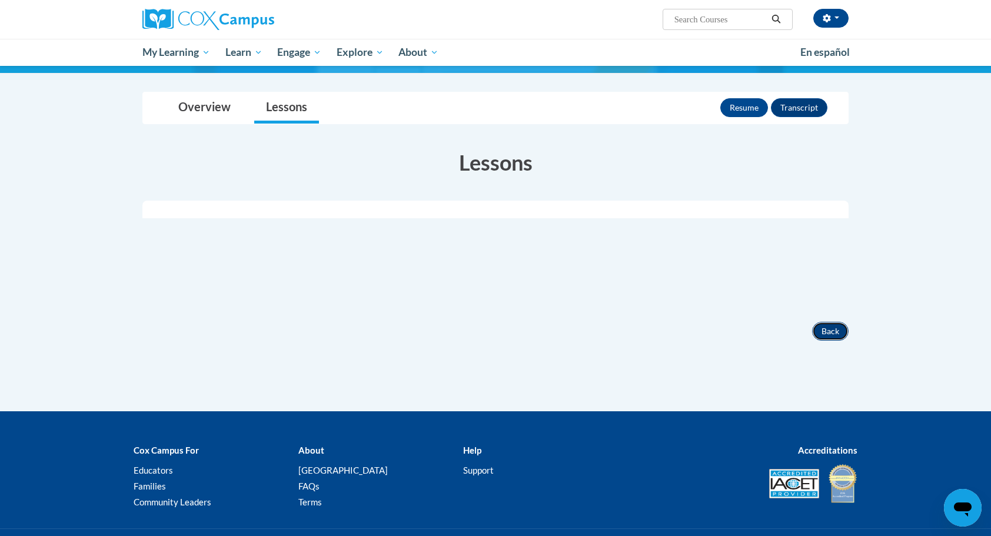
click at [834, 335] on button "Back" at bounding box center [830, 331] width 36 height 19
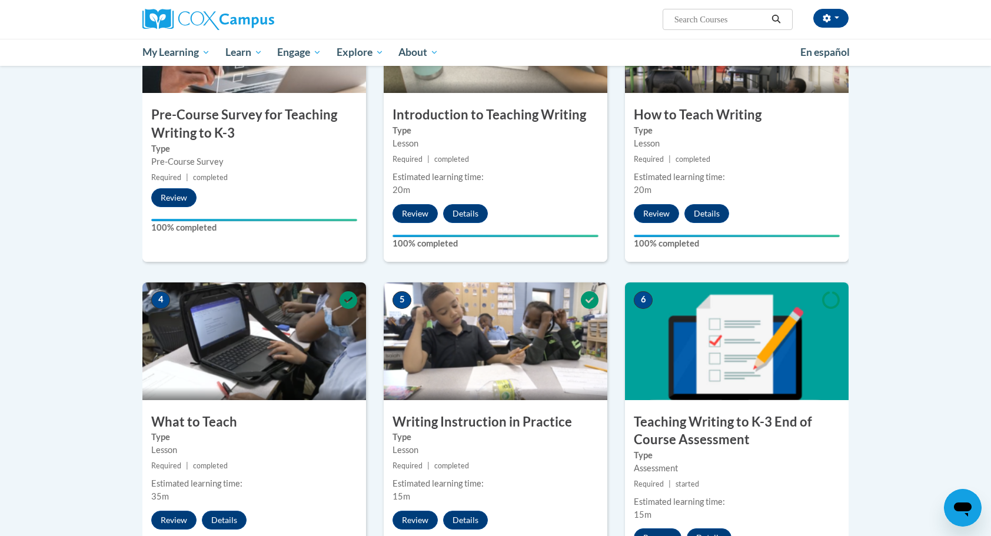
scroll to position [364, 0]
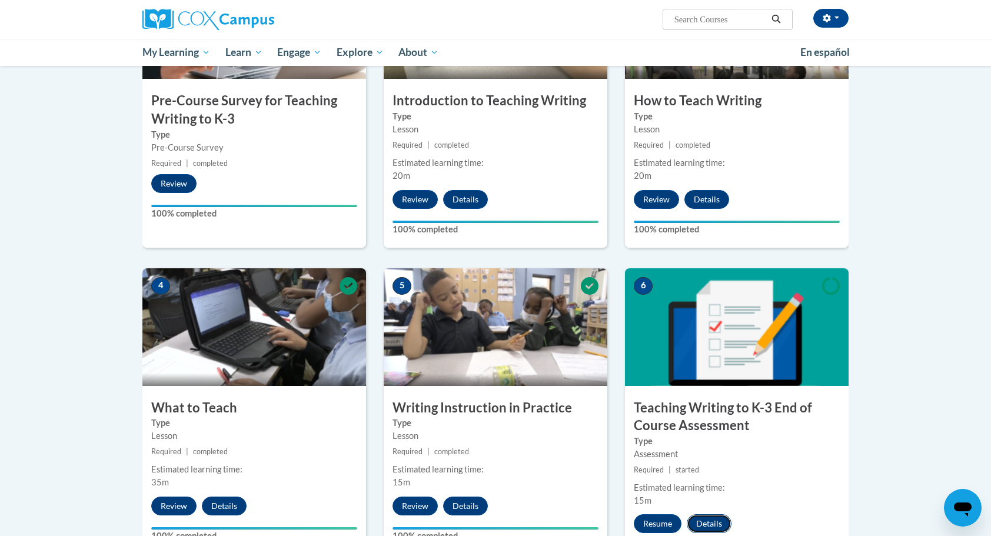
click at [702, 518] on button "Details" at bounding box center [709, 523] width 45 height 19
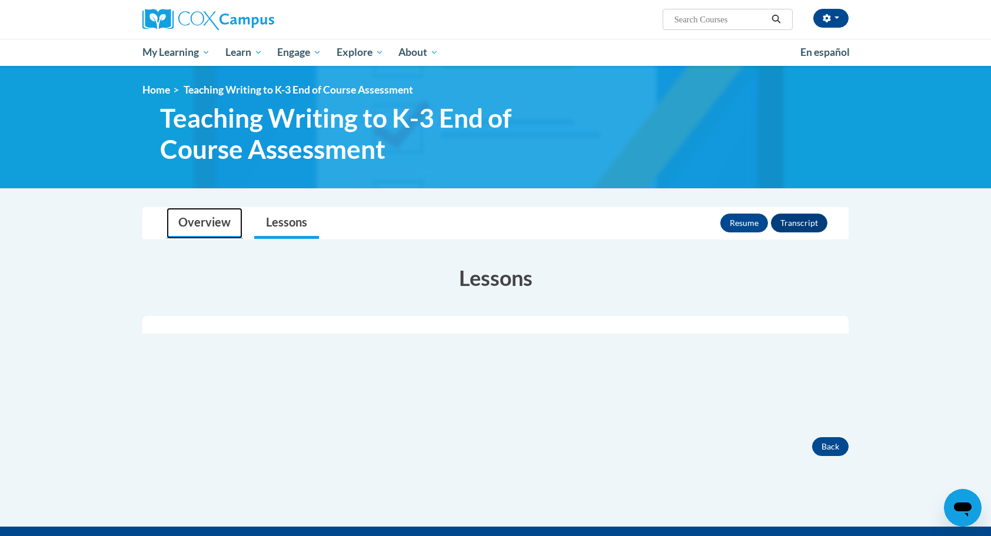
click at [238, 219] on link "Overview" at bounding box center [205, 223] width 76 height 31
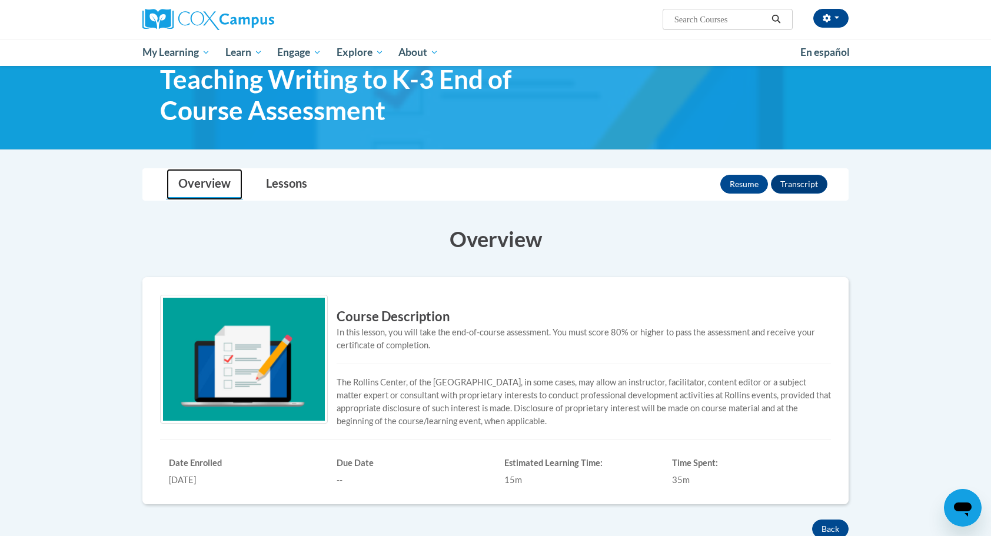
scroll to position [35, 0]
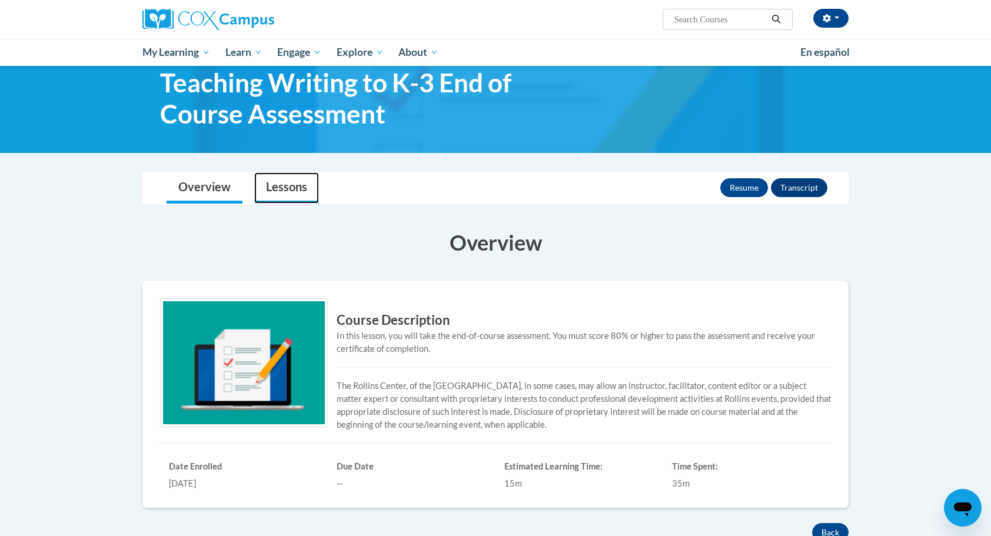
click at [287, 181] on link "Lessons" at bounding box center [286, 187] width 65 height 31
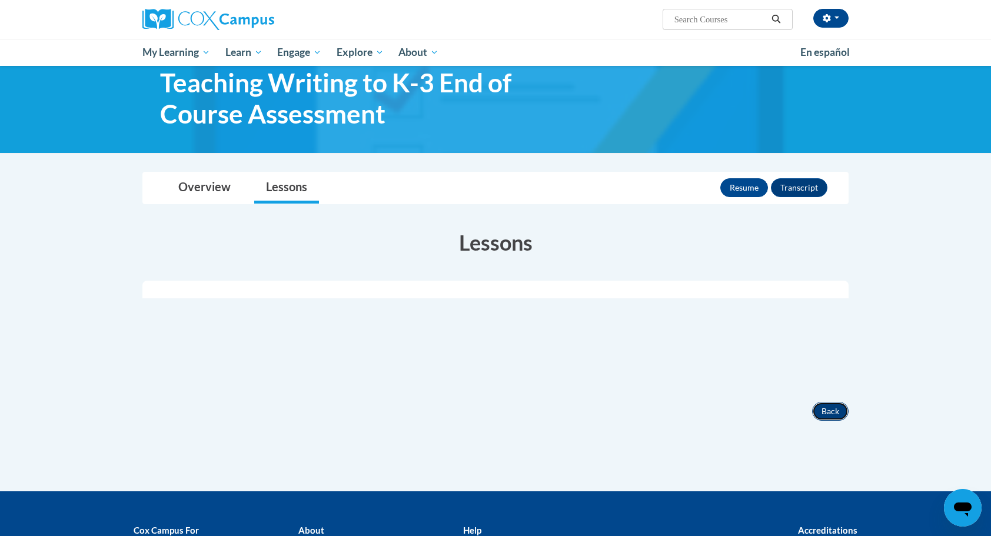
click at [828, 407] on button "Back" at bounding box center [830, 411] width 36 height 19
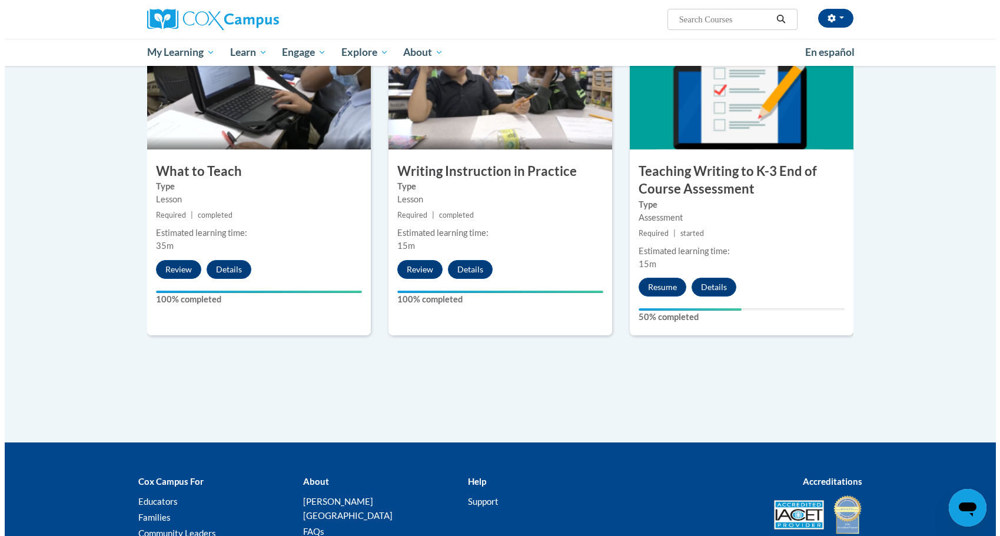
scroll to position [620, 0]
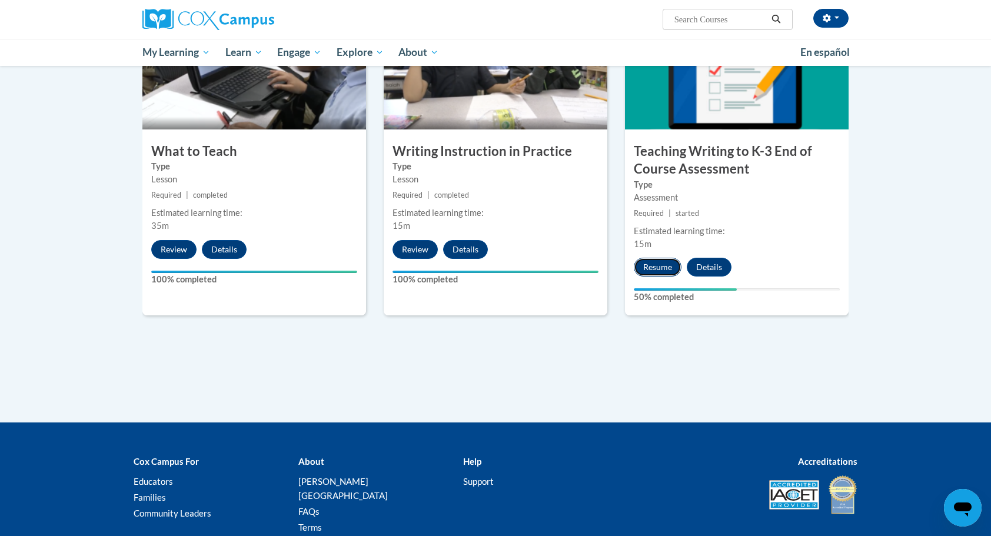
click at [666, 267] on button "Resume" at bounding box center [658, 267] width 48 height 19
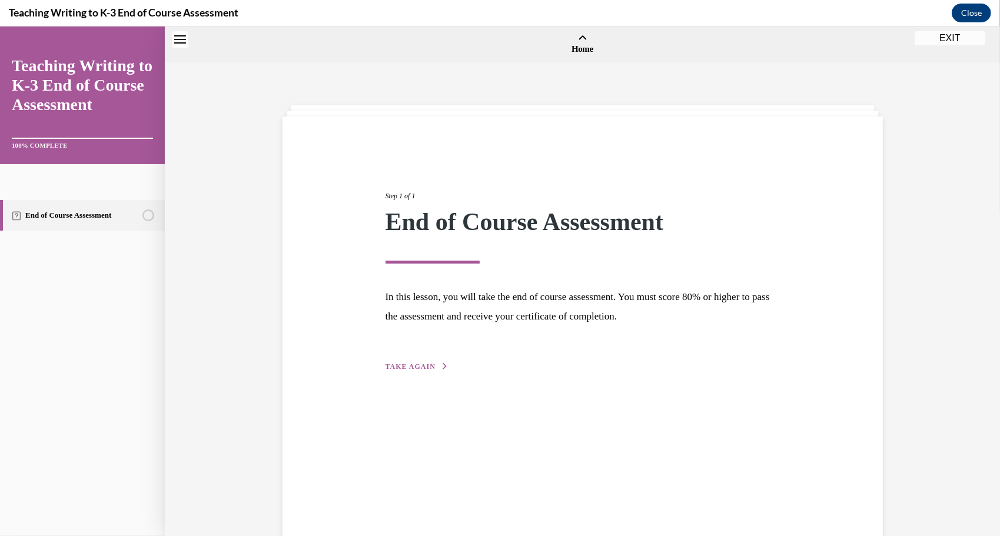
scroll to position [36, 0]
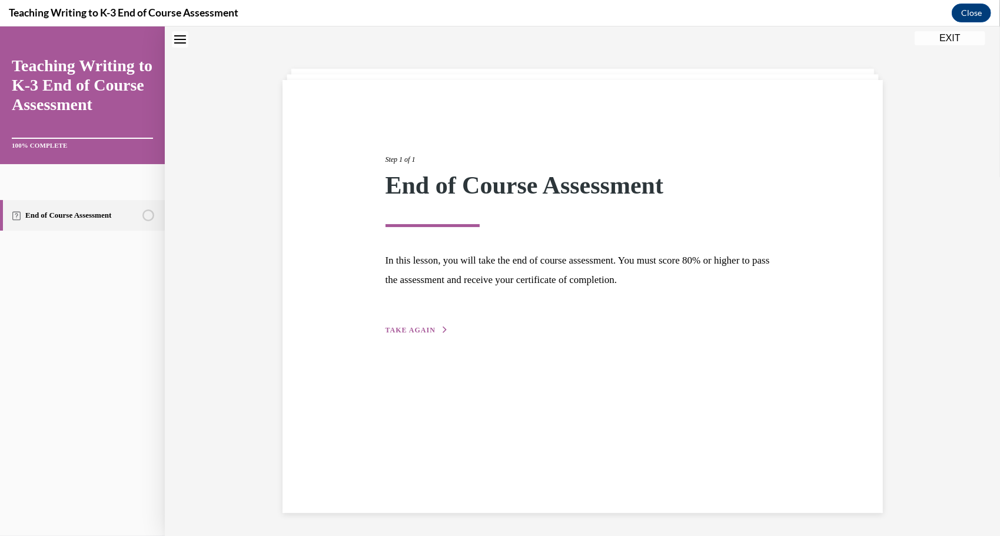
click at [420, 330] on span "TAKE AGAIN" at bounding box center [411, 329] width 50 height 8
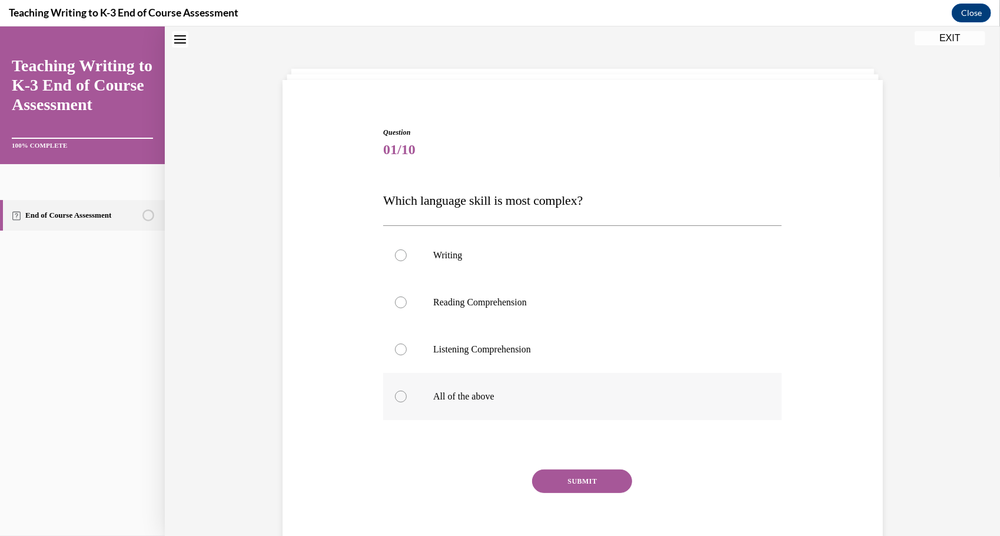
click at [446, 394] on p "All of the above" at bounding box center [592, 396] width 319 height 12
click at [407, 394] on input "All of the above" at bounding box center [401, 396] width 12 height 12
radio input "true"
click at [550, 480] on button "SUBMIT" at bounding box center [582, 481] width 100 height 24
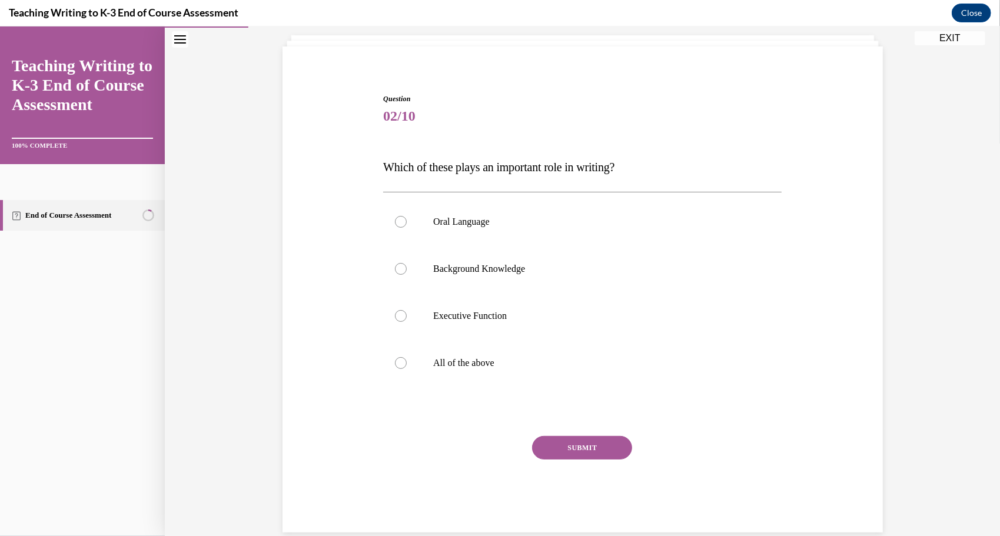
scroll to position [89, 0]
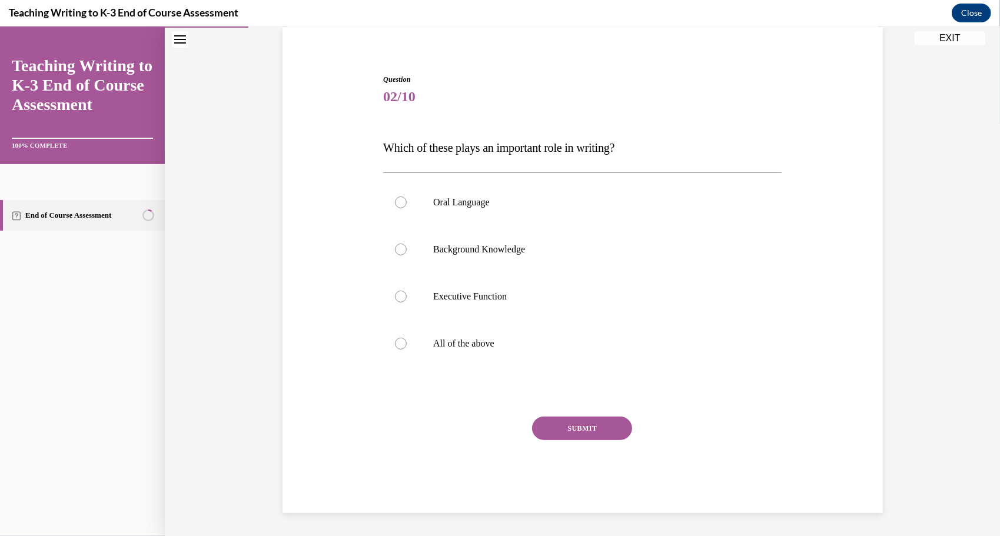
click at [559, 430] on button "SUBMIT" at bounding box center [582, 428] width 100 height 24
click at [490, 214] on label "Oral Language" at bounding box center [582, 201] width 398 height 47
click at [407, 208] on input "Oral Language" at bounding box center [401, 202] width 12 height 12
radio input "true"
click at [551, 424] on button "SUBMIT" at bounding box center [582, 428] width 100 height 24
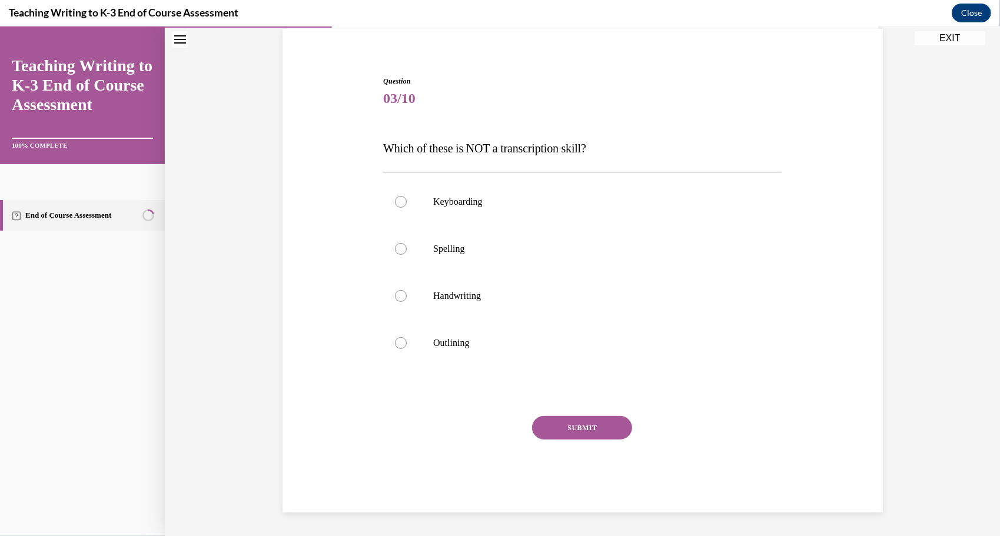
scroll to position [87, 0]
click at [480, 201] on p "Keyboarding" at bounding box center [592, 202] width 319 height 12
click at [407, 201] on input "Keyboarding" at bounding box center [401, 202] width 12 height 12
radio input "true"
click at [543, 421] on button "SUBMIT" at bounding box center [582, 428] width 100 height 24
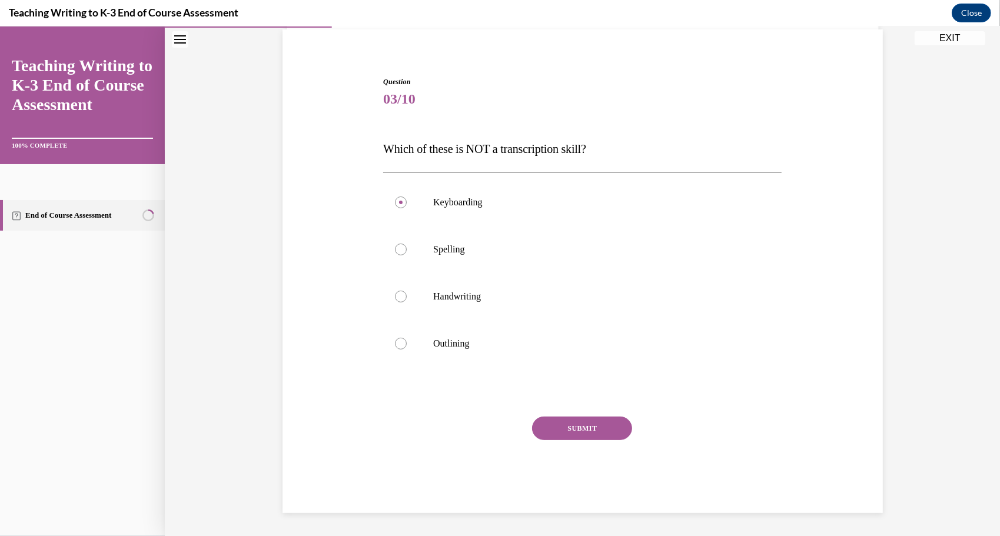
scroll to position [37, 0]
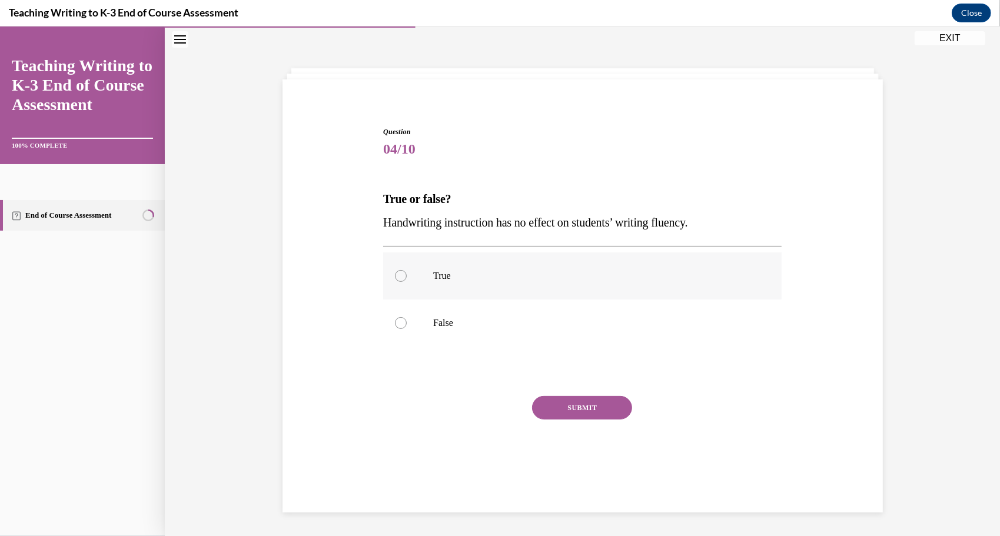
click at [481, 278] on p "True" at bounding box center [592, 276] width 319 height 12
click at [407, 278] on input "True" at bounding box center [401, 276] width 12 height 12
radio input "true"
click at [539, 400] on button "SUBMIT" at bounding box center [582, 408] width 100 height 24
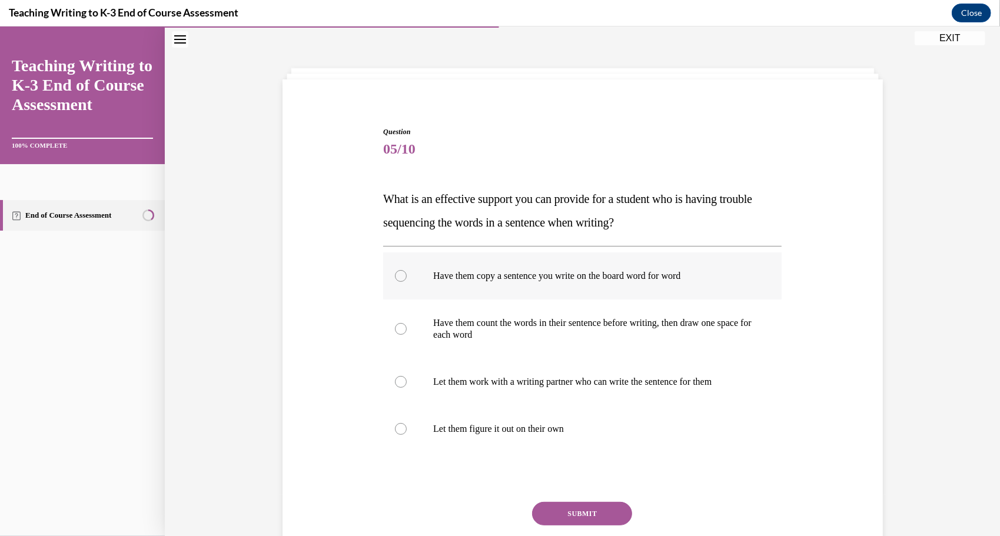
click at [484, 265] on label "Have them copy a sentence you write on the board word for word" at bounding box center [582, 275] width 398 height 47
click at [407, 270] on input "Have them copy a sentence you write on the board word for word" at bounding box center [401, 276] width 12 height 12
radio input "true"
click at [576, 507] on button "SUBMIT" at bounding box center [582, 513] width 100 height 24
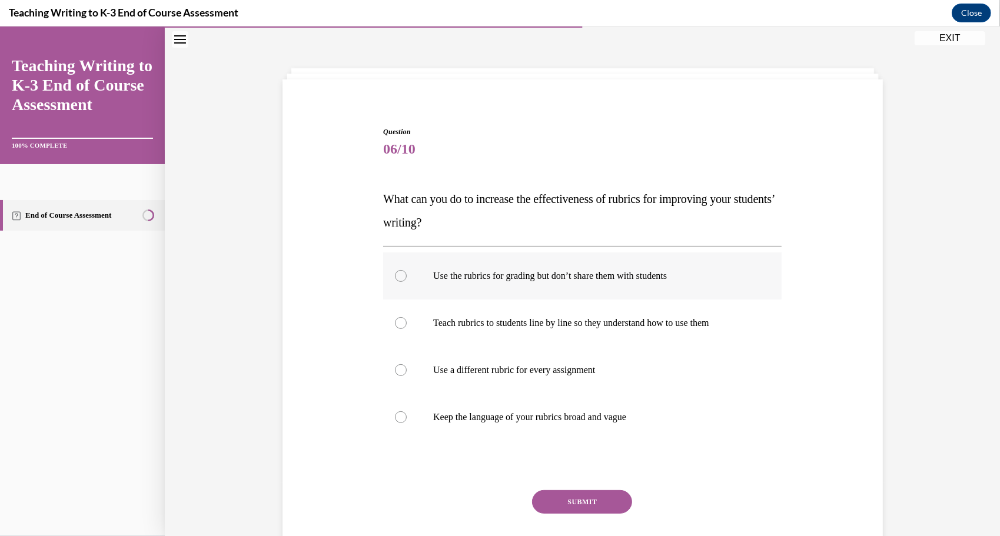
click at [503, 283] on label "Use the rubrics for grading but don’t share them with students" at bounding box center [582, 275] width 398 height 47
click at [407, 281] on input "Use the rubrics for grading but don’t share them with students" at bounding box center [401, 276] width 12 height 12
radio input "true"
click at [547, 504] on button "SUBMIT" at bounding box center [582, 502] width 100 height 24
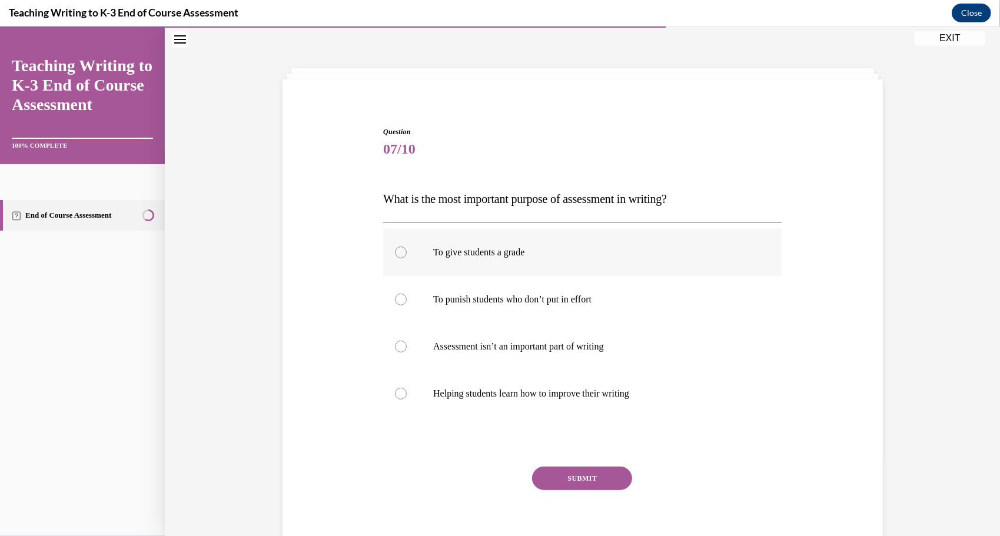
click at [473, 250] on p "To give students a grade" at bounding box center [592, 252] width 319 height 12
click at [407, 250] on input "To give students a grade" at bounding box center [401, 252] width 12 height 12
radio input "true"
click at [557, 491] on div "SUBMIT" at bounding box center [582, 495] width 398 height 59
click at [573, 480] on button "SUBMIT" at bounding box center [582, 478] width 100 height 24
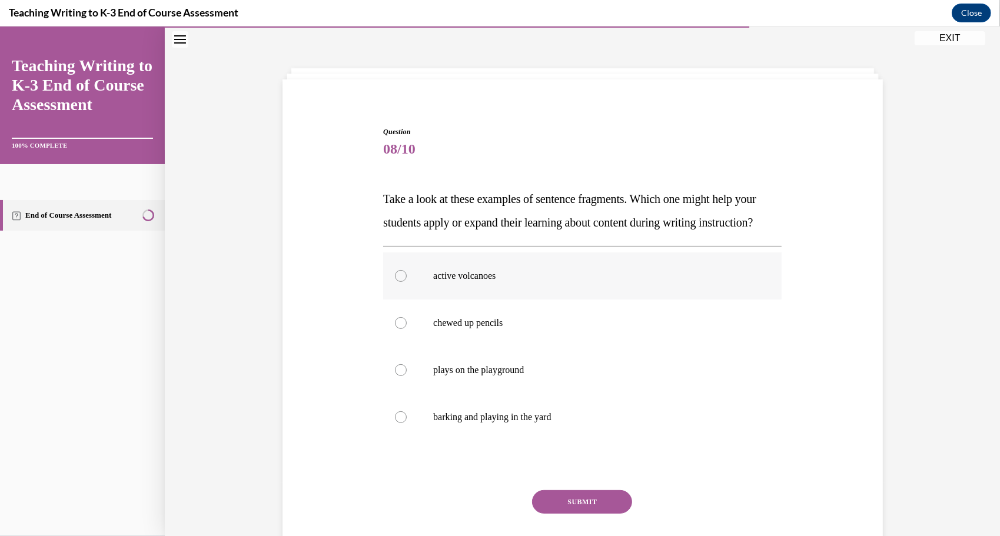
click at [493, 281] on p "active volcanoes" at bounding box center [592, 276] width 319 height 12
click at [407, 281] on input "active volcanoes" at bounding box center [401, 276] width 12 height 12
radio input "true"
click at [576, 513] on button "SUBMIT" at bounding box center [582, 502] width 100 height 24
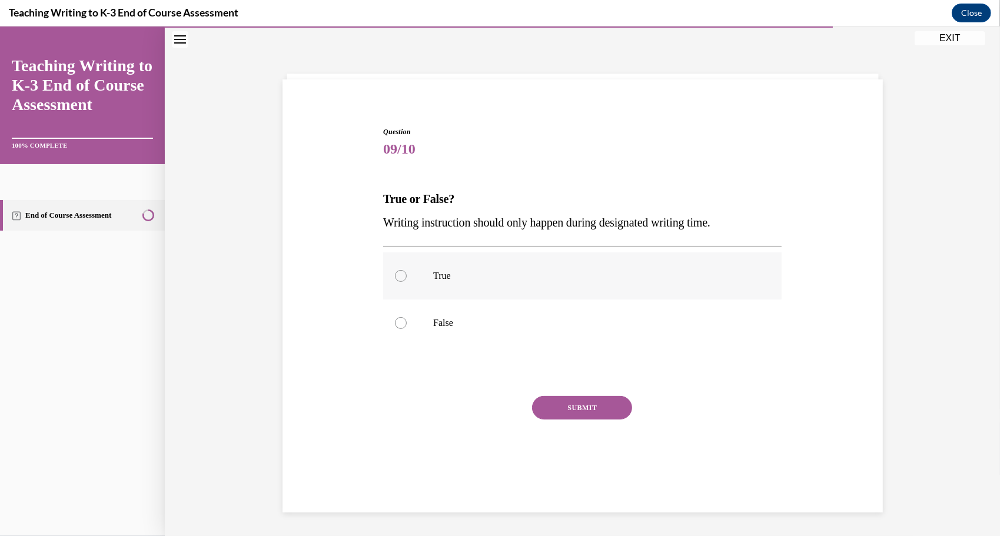
click at [507, 270] on p "True" at bounding box center [592, 276] width 319 height 12
click at [407, 270] on input "True" at bounding box center [401, 276] width 12 height 12
radio input "true"
click at [564, 414] on button "SUBMIT" at bounding box center [582, 408] width 100 height 24
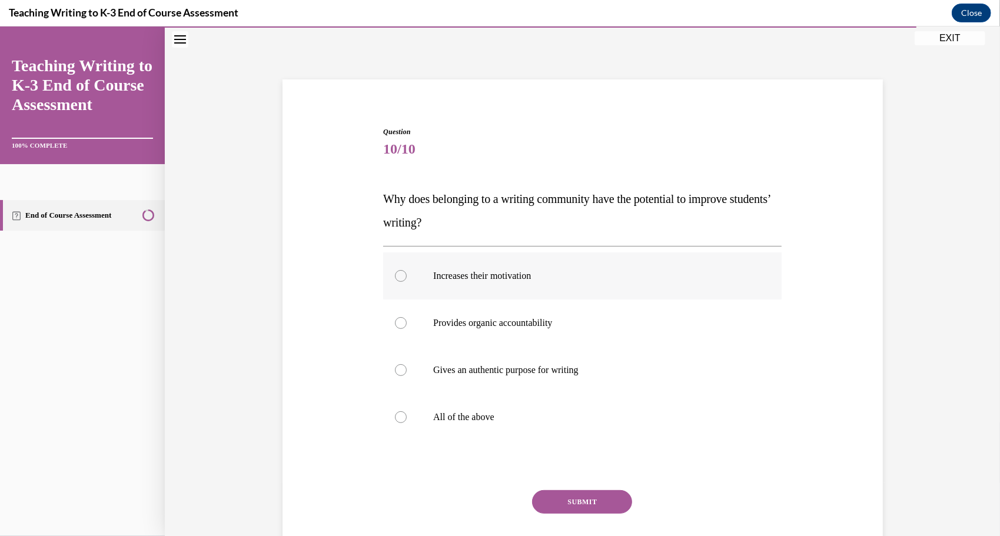
click at [493, 285] on label "Increases their motivation" at bounding box center [582, 275] width 398 height 47
click at [407, 281] on input "Increases their motivation" at bounding box center [401, 276] width 12 height 12
radio input "true"
click at [572, 497] on button "SUBMIT" at bounding box center [582, 502] width 100 height 24
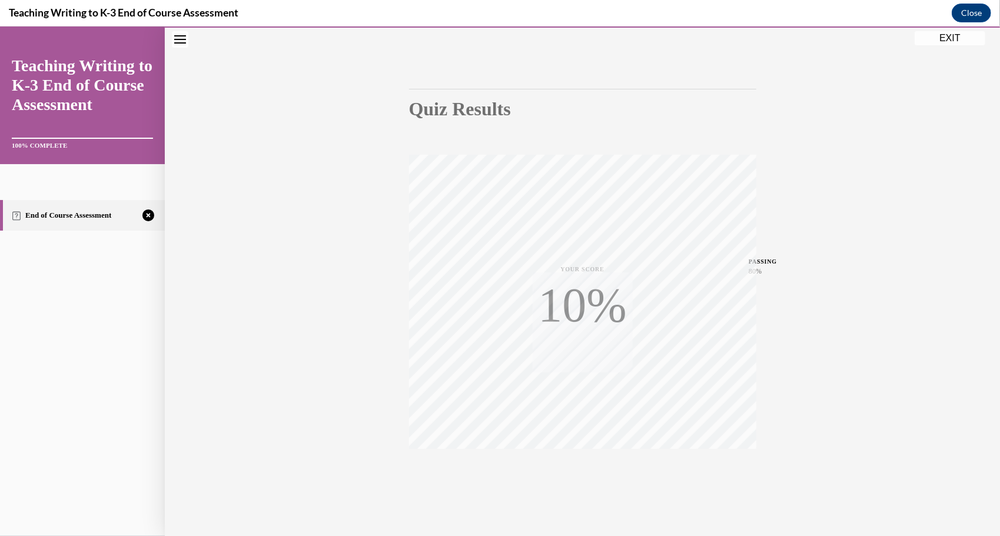
scroll to position [93, 0]
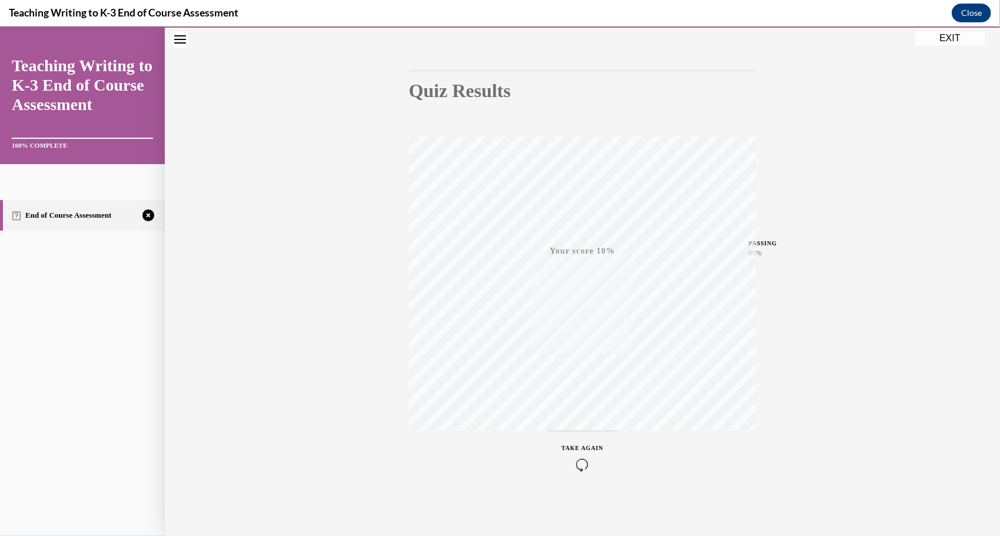
click at [578, 457] on div "TAKE AGAIN" at bounding box center [583, 457] width 42 height 28
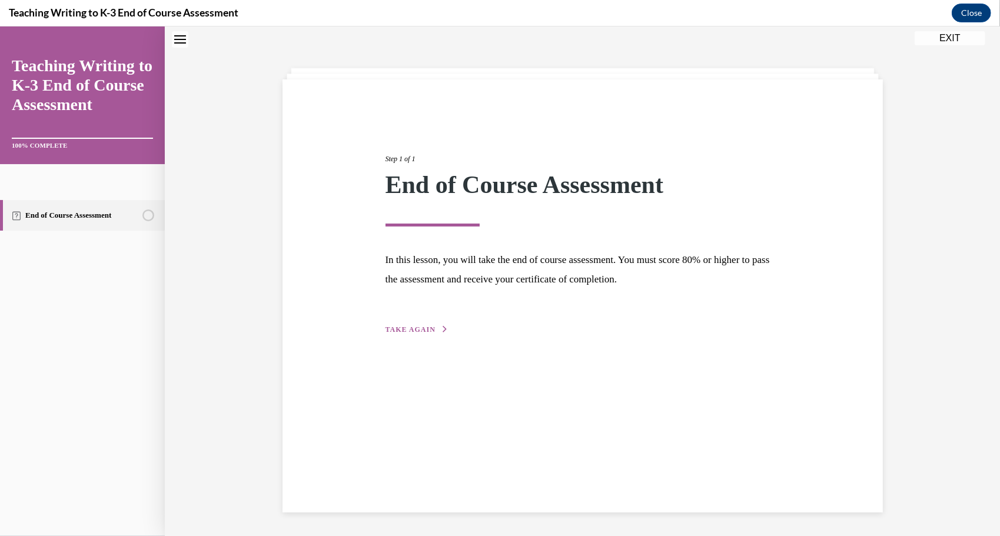
click at [413, 325] on span "TAKE AGAIN" at bounding box center [411, 329] width 50 height 8
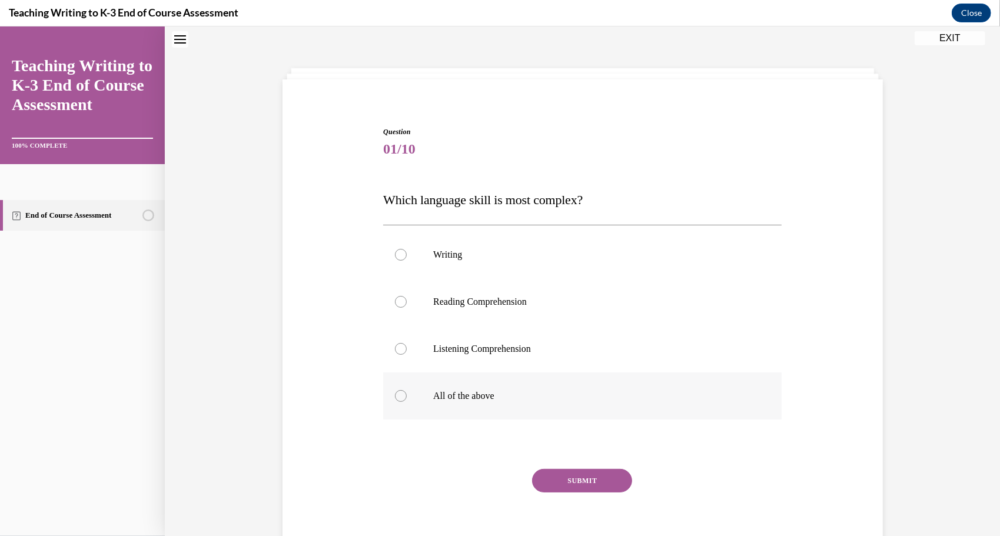
click at [464, 407] on label "All of the above" at bounding box center [582, 395] width 398 height 47
click at [407, 401] on input "All of the above" at bounding box center [401, 396] width 12 height 12
radio input "true"
click at [570, 481] on button "SUBMIT" at bounding box center [582, 481] width 100 height 24
click at [463, 403] on label "All of the above" at bounding box center [582, 395] width 398 height 47
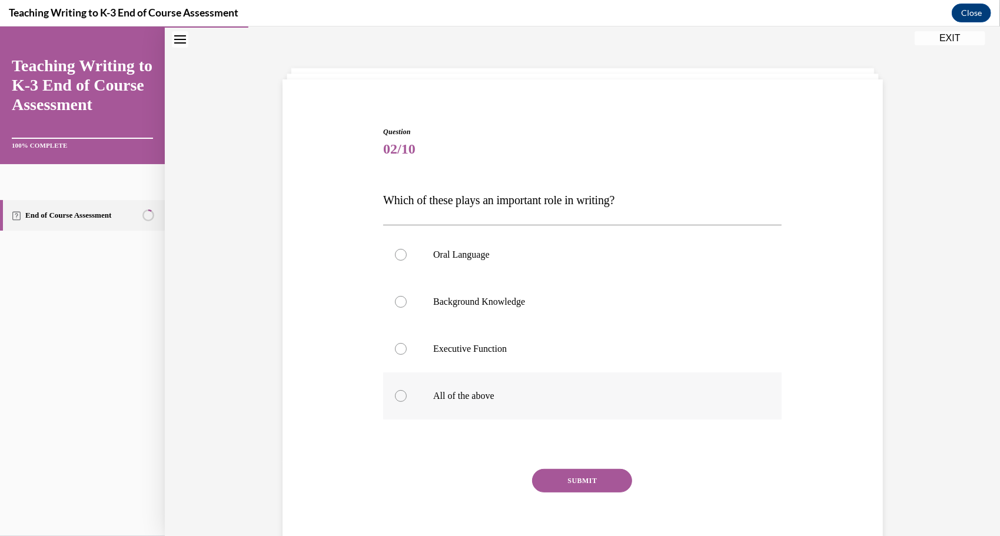
click at [407, 401] on input "All of the above" at bounding box center [401, 396] width 12 height 12
radio input "true"
click at [560, 481] on button "SUBMIT" at bounding box center [582, 481] width 100 height 24
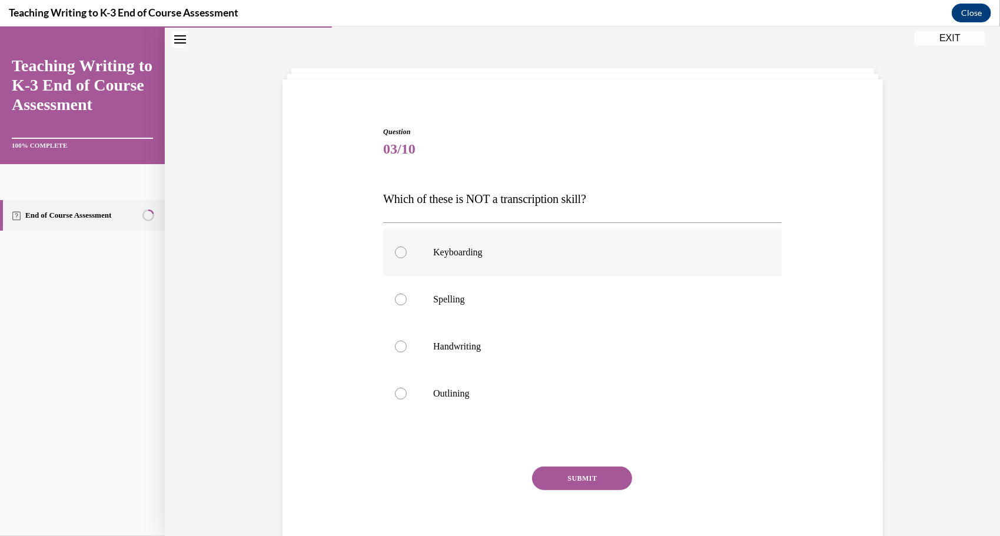
click at [457, 264] on label "Keyboarding" at bounding box center [582, 251] width 398 height 47
click at [407, 258] on input "Keyboarding" at bounding box center [401, 252] width 12 height 12
radio input "true"
click at [537, 476] on button "SUBMIT" at bounding box center [582, 478] width 100 height 24
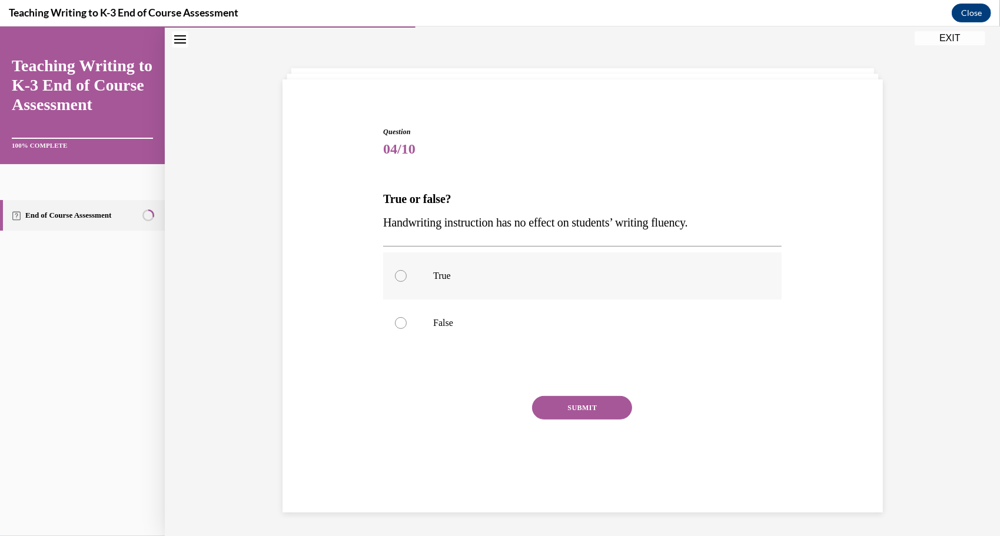
click at [464, 286] on label "True" at bounding box center [582, 275] width 398 height 47
click at [407, 281] on input "True" at bounding box center [401, 276] width 12 height 12
radio input "true"
click at [479, 323] on p "False" at bounding box center [592, 323] width 319 height 12
click at [407, 323] on input "False" at bounding box center [401, 323] width 12 height 12
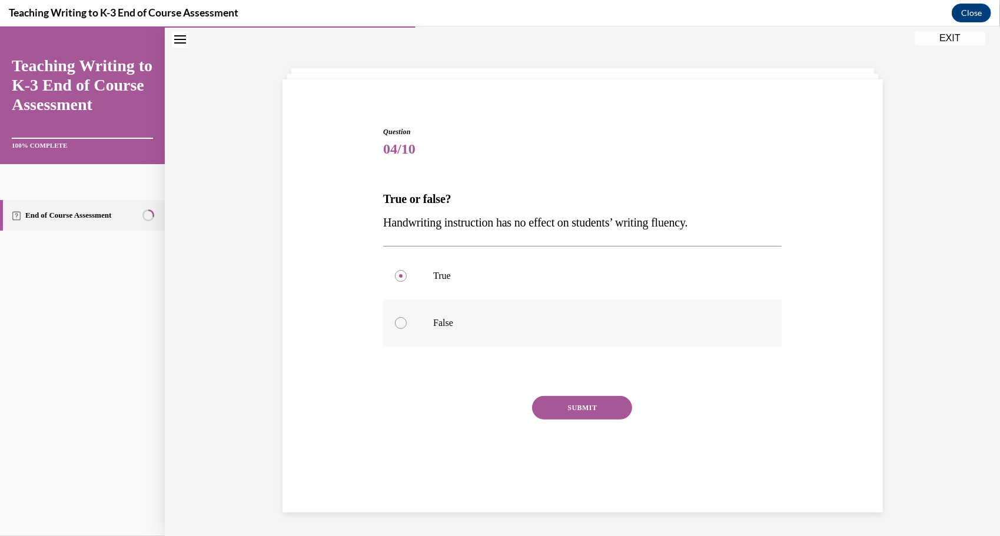
radio input "true"
click at [470, 289] on label "True" at bounding box center [582, 275] width 398 height 47
click at [407, 281] on input "True" at bounding box center [401, 276] width 12 height 12
radio input "true"
click at [544, 406] on button "SUBMIT" at bounding box center [582, 408] width 100 height 24
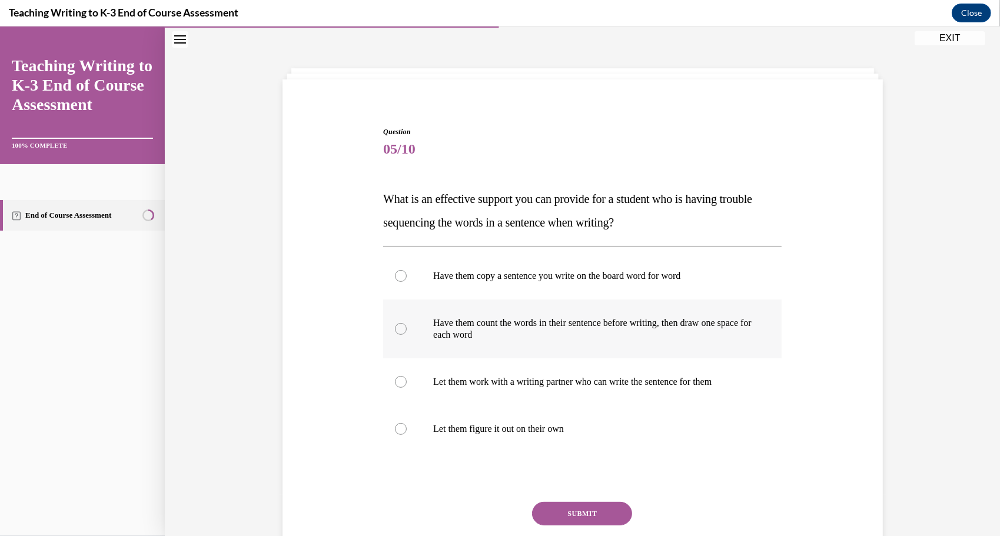
click at [514, 340] on label "Have them count the words in their sentence before writing, then draw one space…" at bounding box center [582, 328] width 398 height 59
click at [407, 334] on input "Have them count the words in their sentence before writing, then draw one space…" at bounding box center [401, 329] width 12 height 12
radio input "true"
click at [489, 290] on label "Have them copy a sentence you write on the board word for word" at bounding box center [582, 275] width 398 height 47
click at [407, 281] on input "Have them copy a sentence you write on the board word for word" at bounding box center [401, 276] width 12 height 12
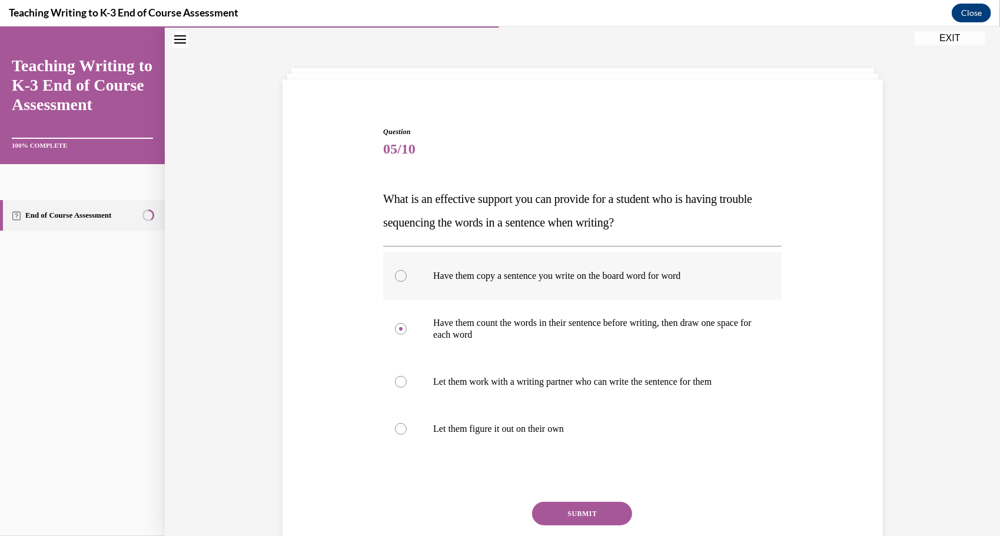
radio input "true"
click at [549, 511] on button "SUBMIT" at bounding box center [582, 513] width 100 height 24
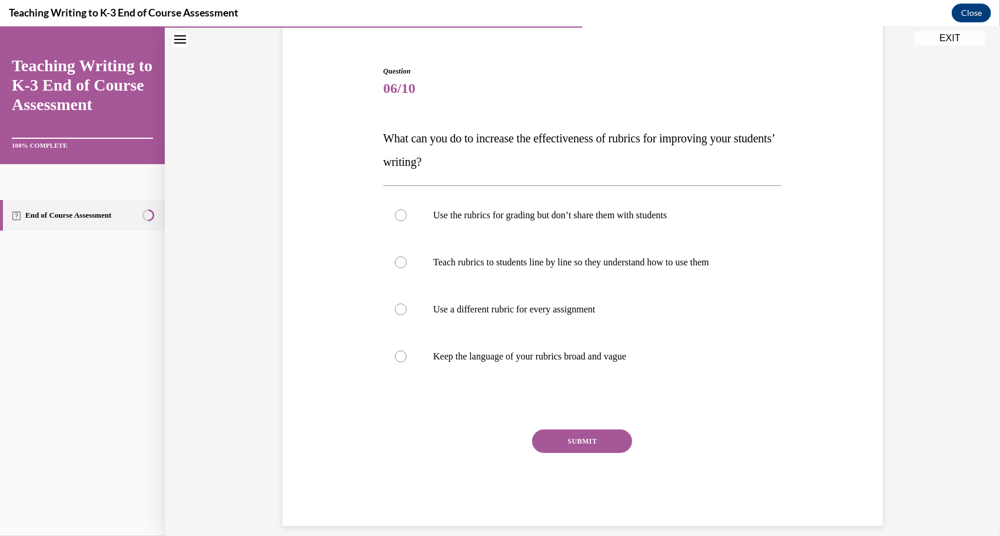
scroll to position [98, 0]
click at [523, 255] on p "Teach rubrics to students line by line so they understand how to use them" at bounding box center [592, 261] width 319 height 12
click at [407, 255] on input "Teach rubrics to students line by line so they understand how to use them" at bounding box center [401, 261] width 12 height 12
radio input "true"
click at [589, 437] on button "SUBMIT" at bounding box center [582, 440] width 100 height 24
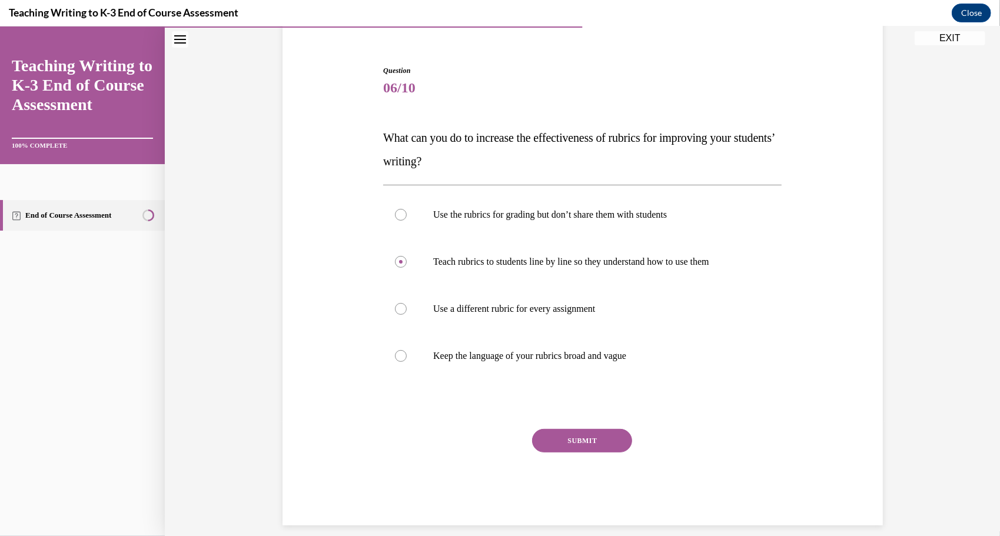
scroll to position [87, 0]
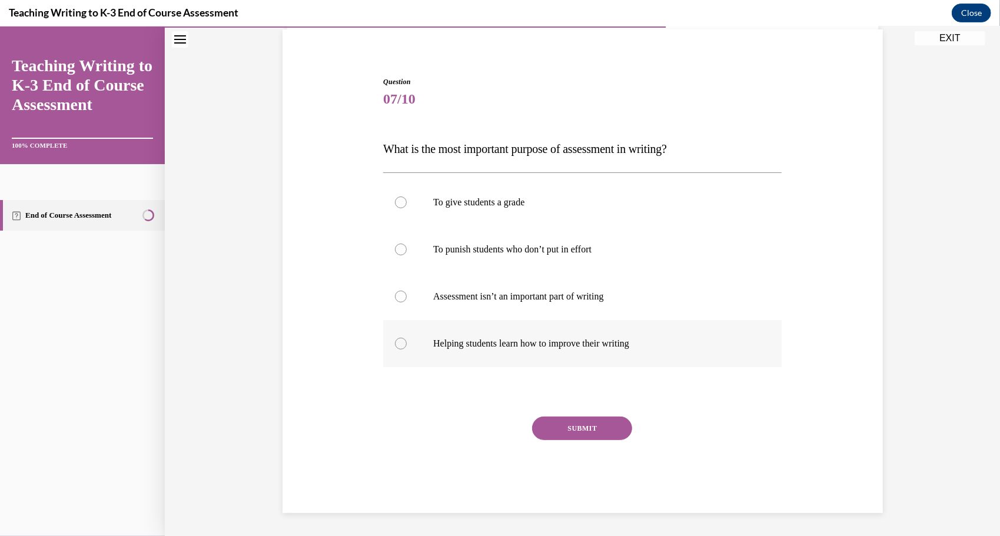
click at [528, 342] on p "Helping students learn how to improve their writing" at bounding box center [592, 343] width 319 height 12
click at [407, 342] on input "Helping students learn how to improve their writing" at bounding box center [401, 343] width 12 height 12
radio input "true"
click at [594, 429] on button "SUBMIT" at bounding box center [582, 428] width 100 height 24
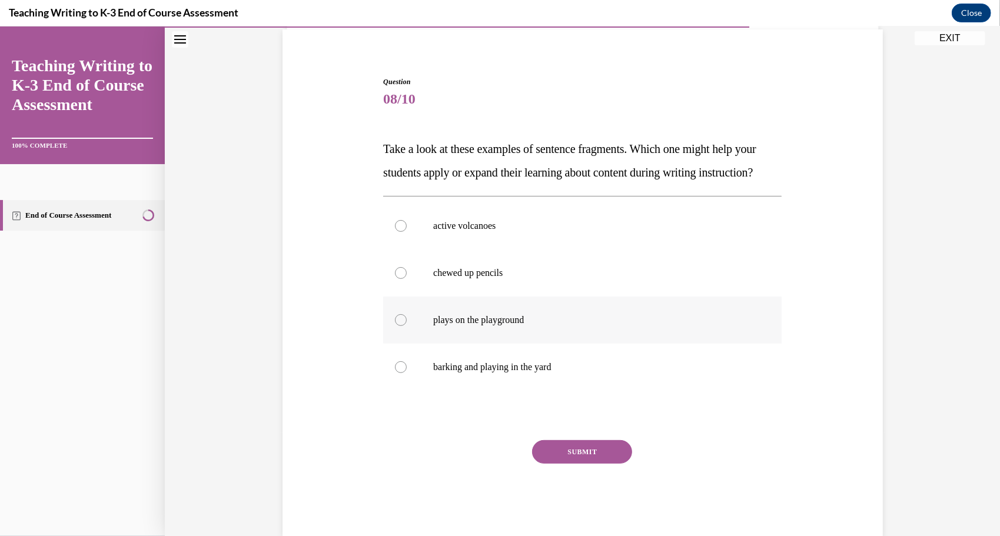
click at [464, 343] on label "plays on the playground" at bounding box center [582, 319] width 398 height 47
click at [407, 325] on input "plays on the playground" at bounding box center [401, 320] width 12 height 12
radio input "true"
click at [559, 463] on button "SUBMIT" at bounding box center [582, 452] width 100 height 24
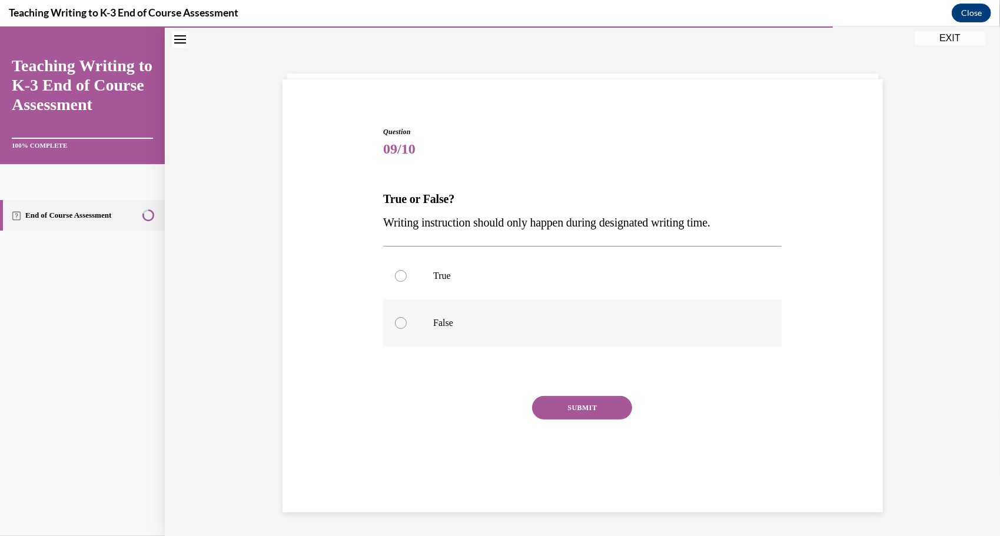
click at [481, 317] on p "False" at bounding box center [592, 323] width 319 height 12
click at [407, 317] on input "False" at bounding box center [401, 323] width 12 height 12
radio input "true"
click at [492, 273] on p "True" at bounding box center [592, 276] width 319 height 12
click at [407, 273] on input "True" at bounding box center [401, 276] width 12 height 12
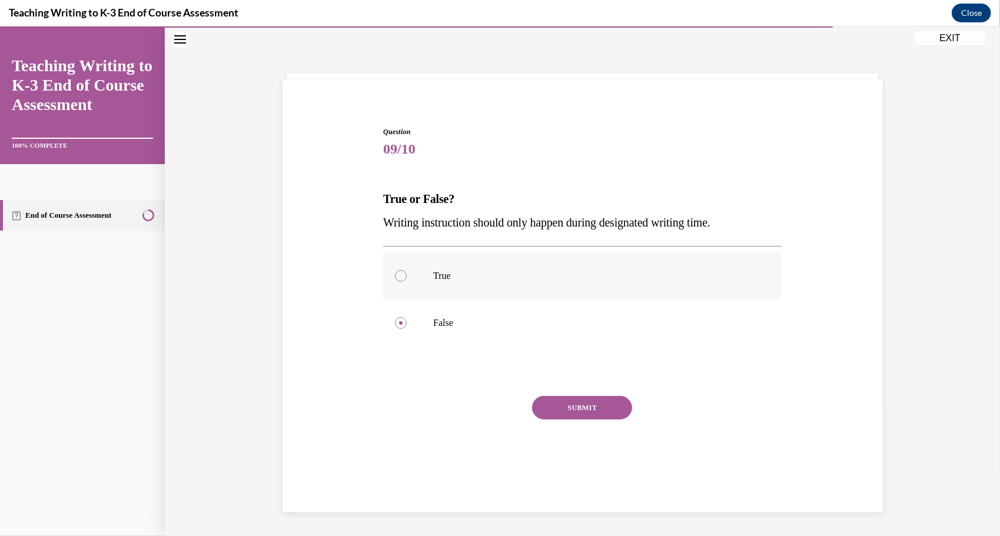
radio input "true"
click at [565, 414] on button "SUBMIT" at bounding box center [582, 408] width 100 height 24
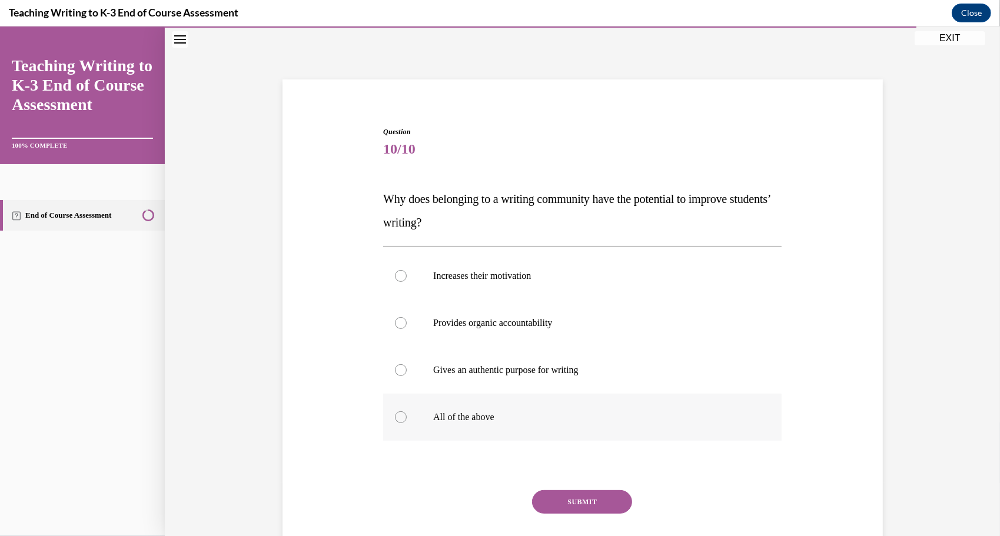
click at [481, 408] on label "All of the above" at bounding box center [582, 416] width 398 height 47
click at [407, 411] on input "All of the above" at bounding box center [401, 417] width 12 height 12
radio input "true"
click at [566, 501] on button "SUBMIT" at bounding box center [582, 502] width 100 height 24
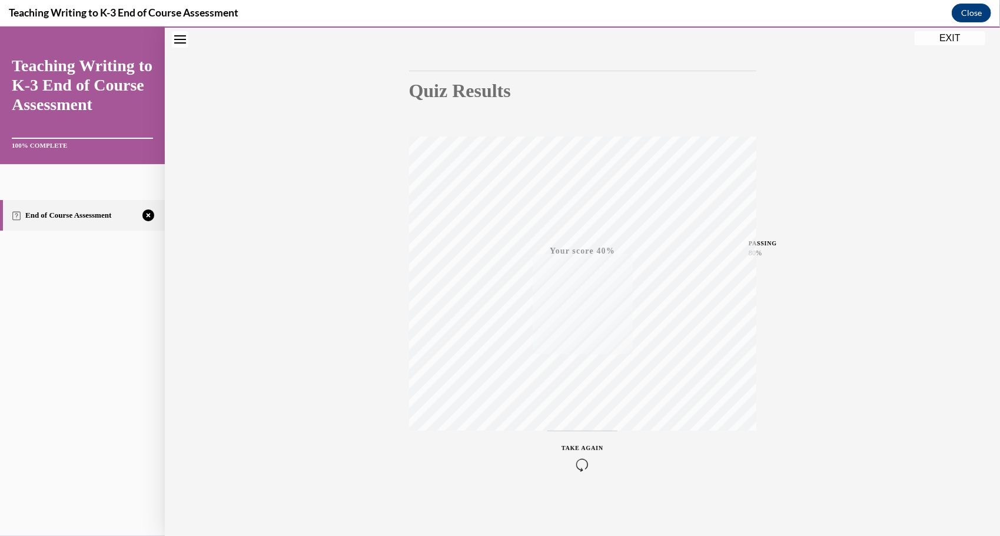
click at [578, 450] on div "TAKE AGAIN" at bounding box center [583, 457] width 42 height 28
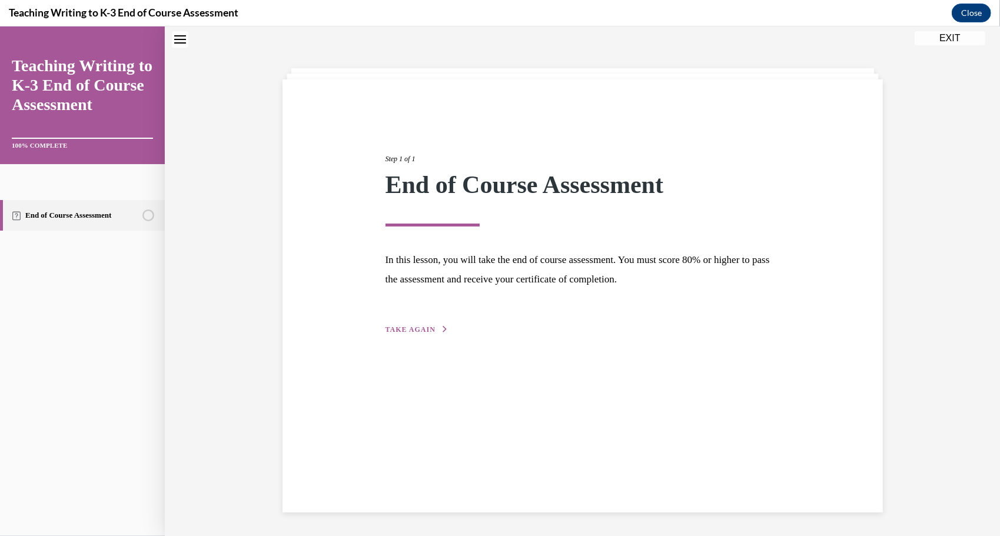
click at [418, 338] on div "Step 1 of 1 End of Course Assessment In this lesson, you will take the end of c…" at bounding box center [583, 295] width 600 height 433
click at [414, 332] on button "TAKE AGAIN" at bounding box center [417, 329] width 63 height 11
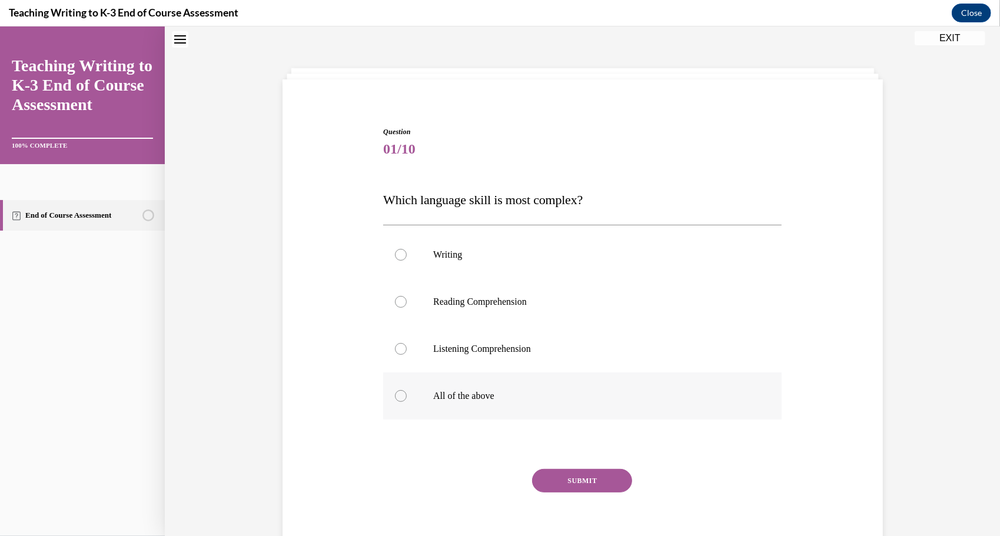
click at [460, 394] on p "All of the above" at bounding box center [592, 396] width 319 height 12
click at [407, 394] on input "All of the above" at bounding box center [401, 396] width 12 height 12
radio input "true"
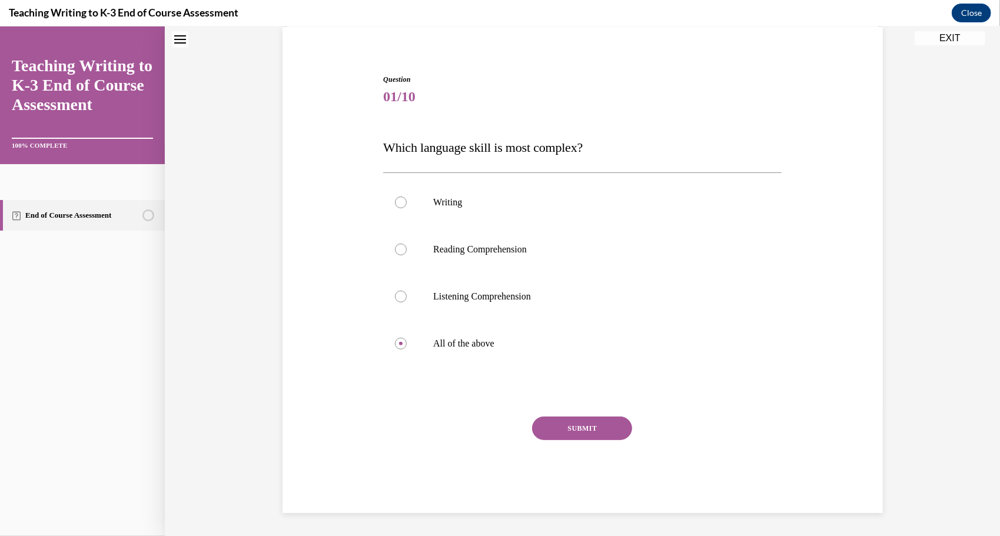
click at [583, 426] on button "SUBMIT" at bounding box center [582, 428] width 100 height 24
click at [971, 9] on button "Close" at bounding box center [971, 13] width 39 height 19
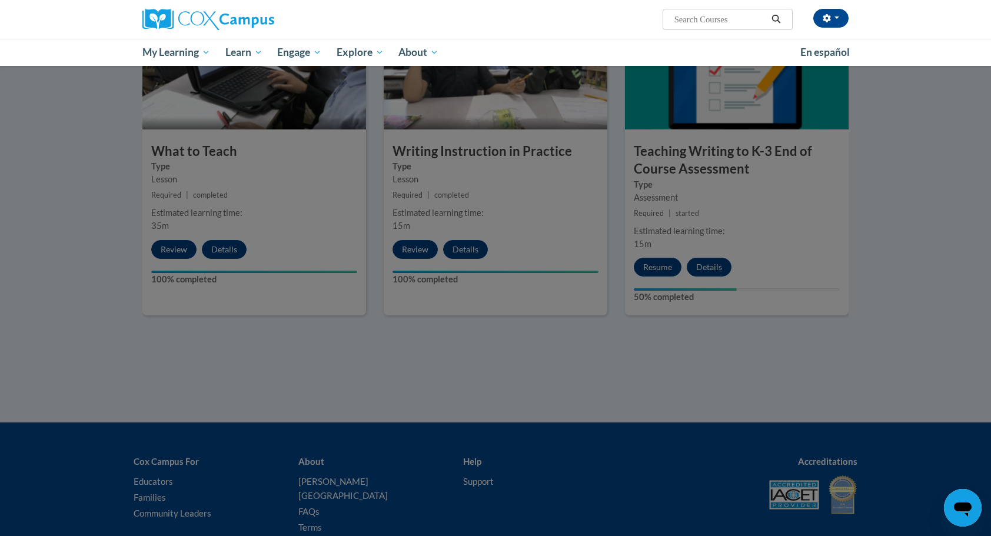
click at [670, 195] on div at bounding box center [495, 268] width 991 height 536
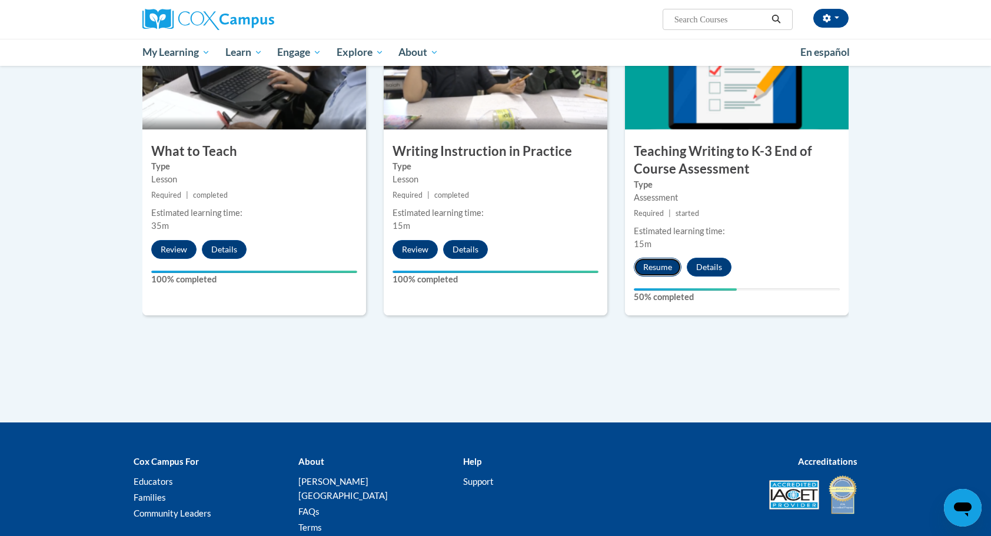
click at [654, 267] on button "Resume" at bounding box center [658, 267] width 48 height 19
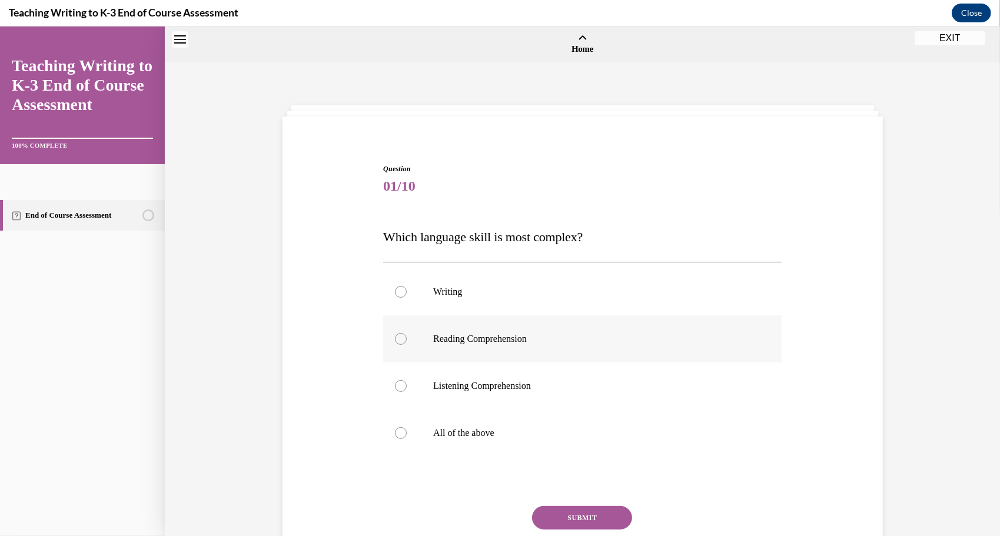
scroll to position [36, 0]
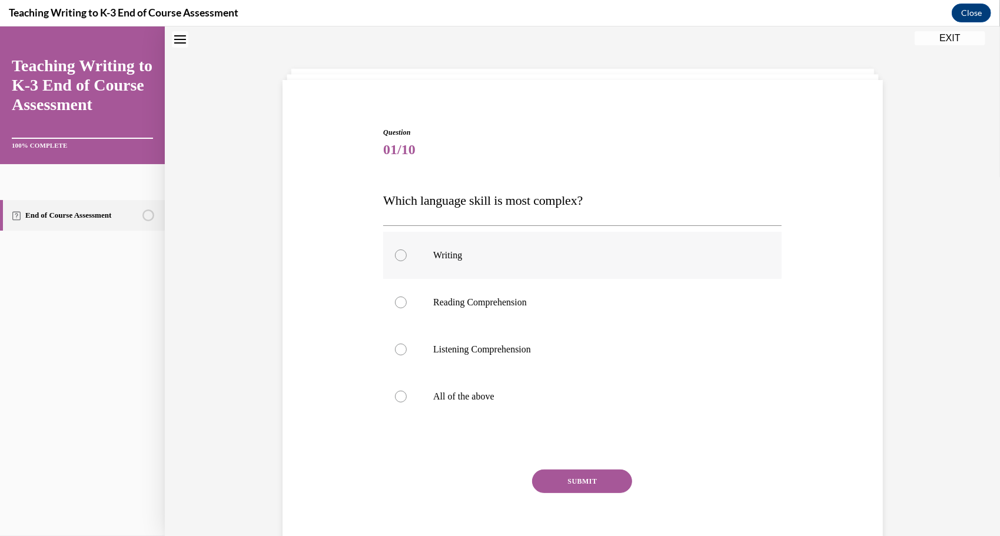
click at [449, 263] on label "Writing" at bounding box center [582, 254] width 398 height 47
click at [407, 261] on input "Writing" at bounding box center [401, 255] width 12 height 12
radio input "true"
click at [521, 404] on label "All of the above" at bounding box center [582, 396] width 398 height 47
click at [407, 402] on input "All of the above" at bounding box center [401, 396] width 12 height 12
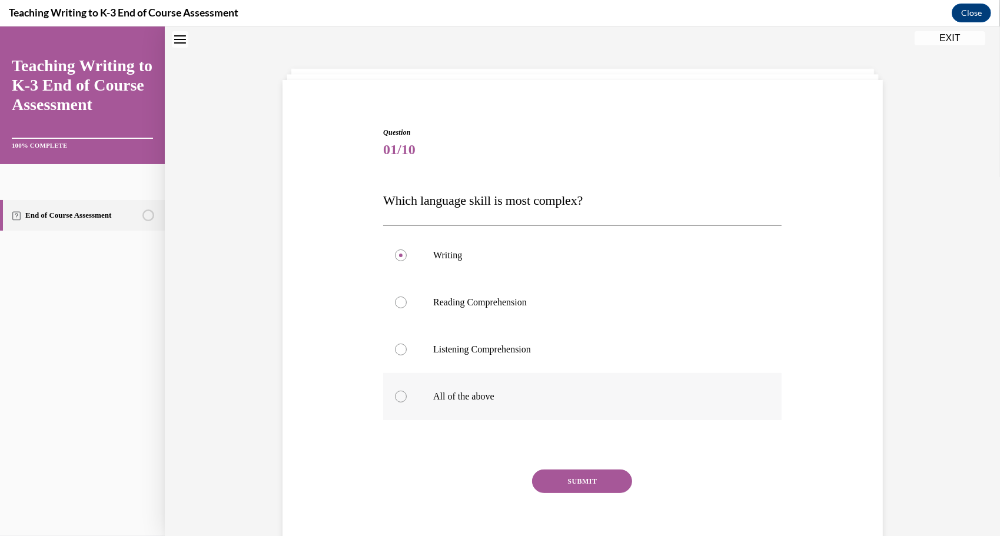
radio input "true"
click at [535, 268] on label "Writing" at bounding box center [582, 254] width 398 height 47
click at [407, 261] on input "Writing" at bounding box center [401, 255] width 12 height 12
radio input "true"
click at [565, 487] on button "SUBMIT" at bounding box center [582, 481] width 100 height 24
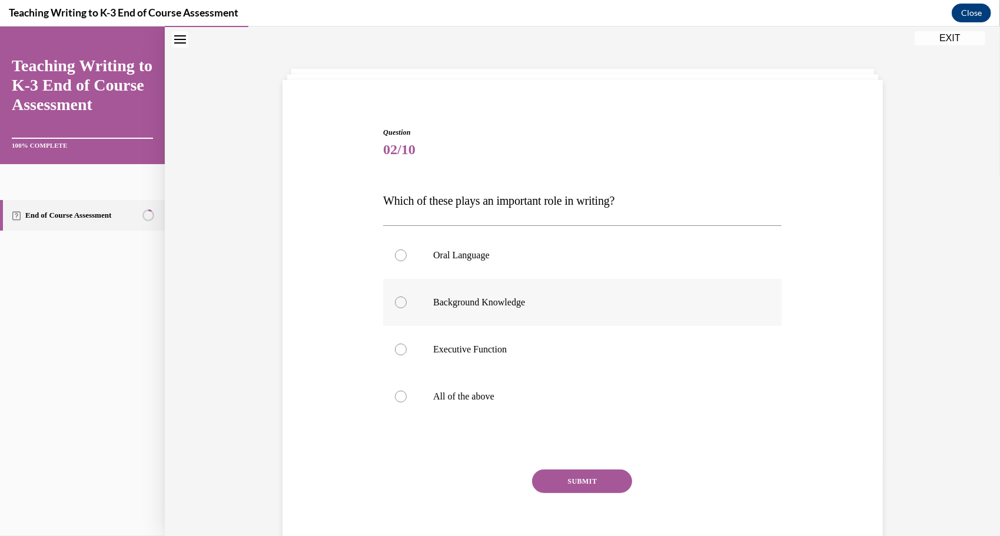
click at [566, 308] on label "Background Knowledge" at bounding box center [582, 301] width 398 height 47
click at [407, 308] on input "Background Knowledge" at bounding box center [401, 302] width 12 height 12
radio input "true"
click at [562, 491] on button "SUBMIT" at bounding box center [582, 481] width 100 height 24
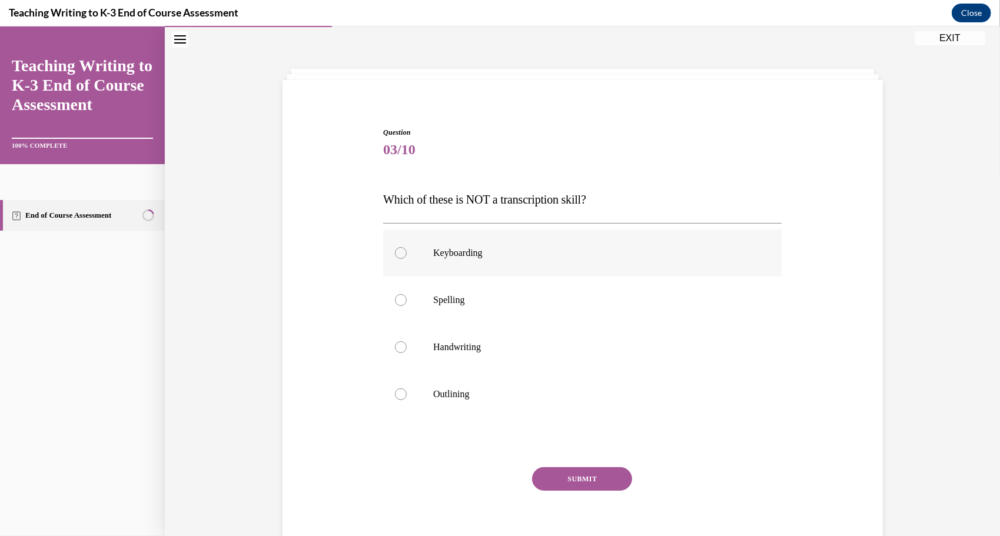
click at [576, 265] on label "Keyboarding" at bounding box center [582, 252] width 398 height 47
click at [407, 258] on input "Keyboarding" at bounding box center [401, 253] width 12 height 12
radio input "true"
click at [565, 487] on button "SUBMIT" at bounding box center [582, 479] width 100 height 24
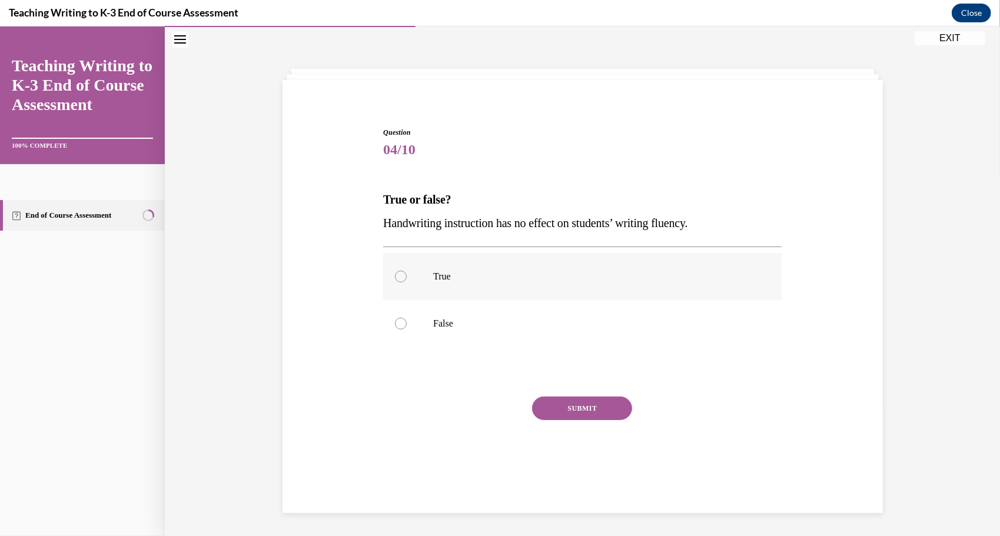
click at [621, 287] on label "True" at bounding box center [582, 276] width 398 height 47
click at [407, 282] on input "True" at bounding box center [401, 276] width 12 height 12
radio input "true"
click at [557, 415] on button "SUBMIT" at bounding box center [582, 408] width 100 height 24
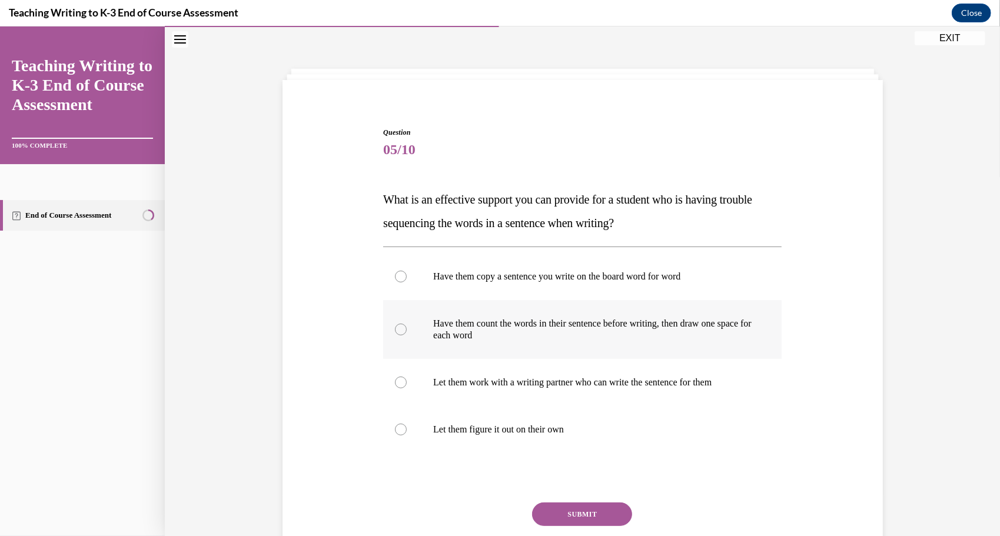
click at [583, 323] on p "Have them count the words in their sentence before writing, then draw one space…" at bounding box center [592, 329] width 319 height 24
click at [407, 323] on input "Have them count the words in their sentence before writing, then draw one space…" at bounding box center [401, 329] width 12 height 12
radio input "true"
click at [598, 274] on p "Have them copy a sentence you write on the board word for word" at bounding box center [592, 276] width 319 height 12
click at [407, 274] on input "Have them copy a sentence you write on the board word for word" at bounding box center [401, 276] width 12 height 12
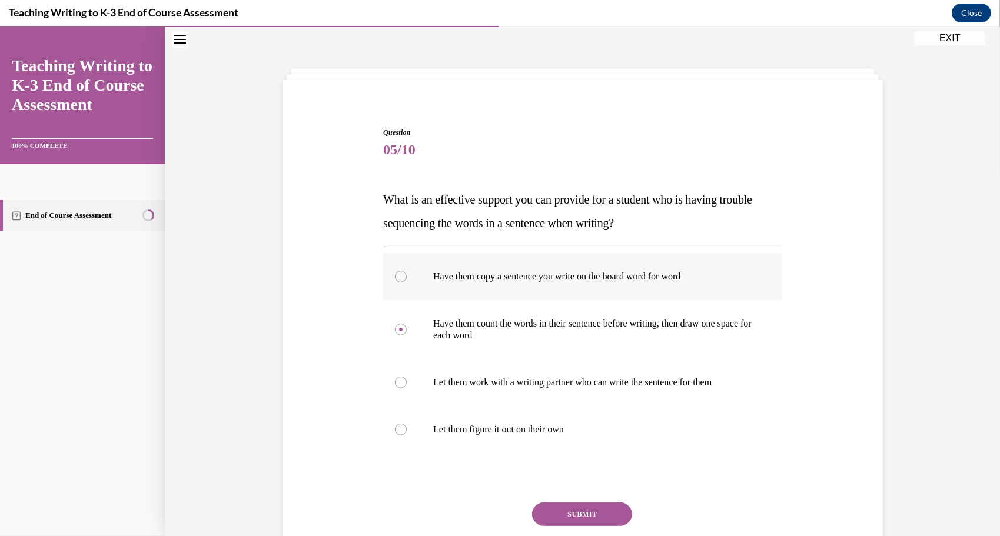
radio input "true"
click at [556, 511] on button "SUBMIT" at bounding box center [582, 514] width 100 height 24
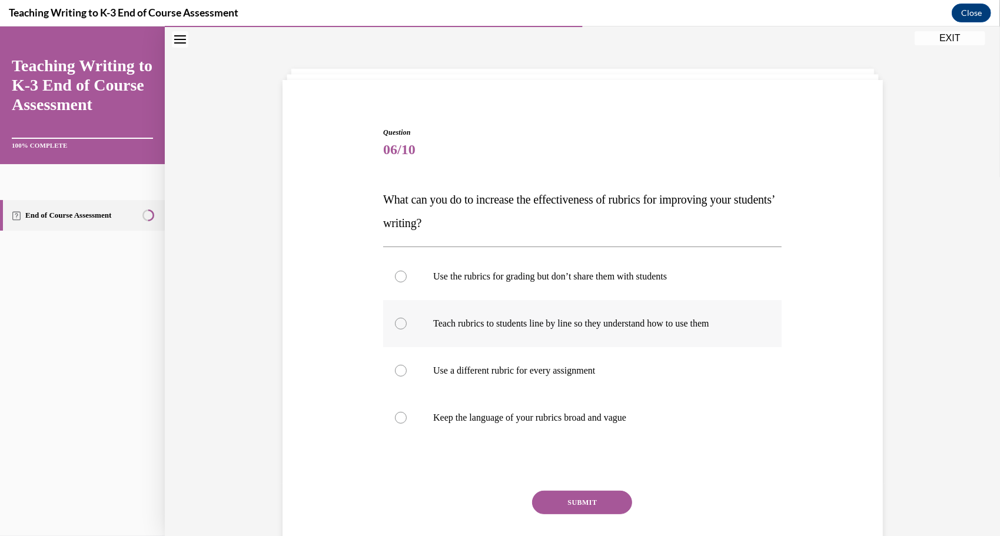
click at [562, 326] on p "Teach rubrics to students line by line so they understand how to use them" at bounding box center [592, 323] width 319 height 12
click at [407, 326] on input "Teach rubrics to students line by line so they understand how to use them" at bounding box center [401, 323] width 12 height 12
radio input "true"
click at [554, 513] on div "SUBMIT" at bounding box center [582, 519] width 398 height 59
click at [554, 500] on button "SUBMIT" at bounding box center [582, 502] width 100 height 24
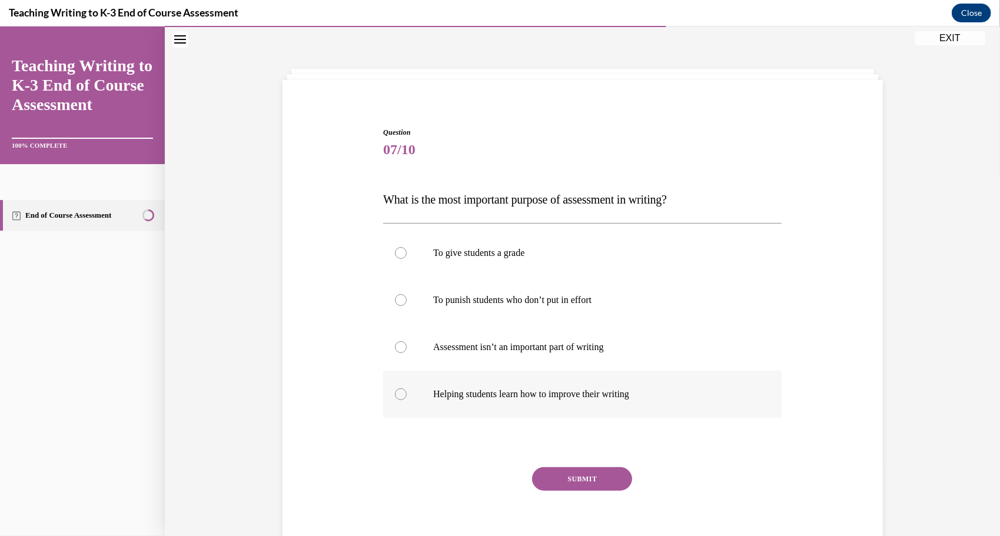
click at [534, 397] on p "Helping students learn how to improve their writing" at bounding box center [592, 394] width 319 height 12
click at [407, 397] on input "Helping students learn how to improve their writing" at bounding box center [401, 394] width 12 height 12
radio input "true"
click at [563, 488] on button "SUBMIT" at bounding box center [582, 479] width 100 height 24
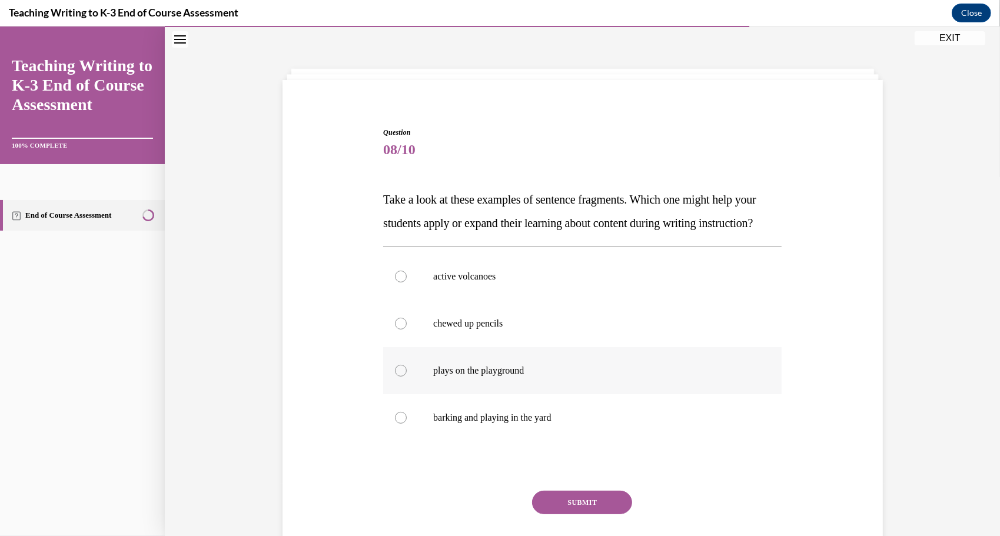
click at [531, 394] on label "plays on the playground" at bounding box center [582, 370] width 398 height 47
click at [407, 376] on input "plays on the playground" at bounding box center [401, 370] width 12 height 12
radio input "true"
click at [555, 514] on button "SUBMIT" at bounding box center [582, 502] width 100 height 24
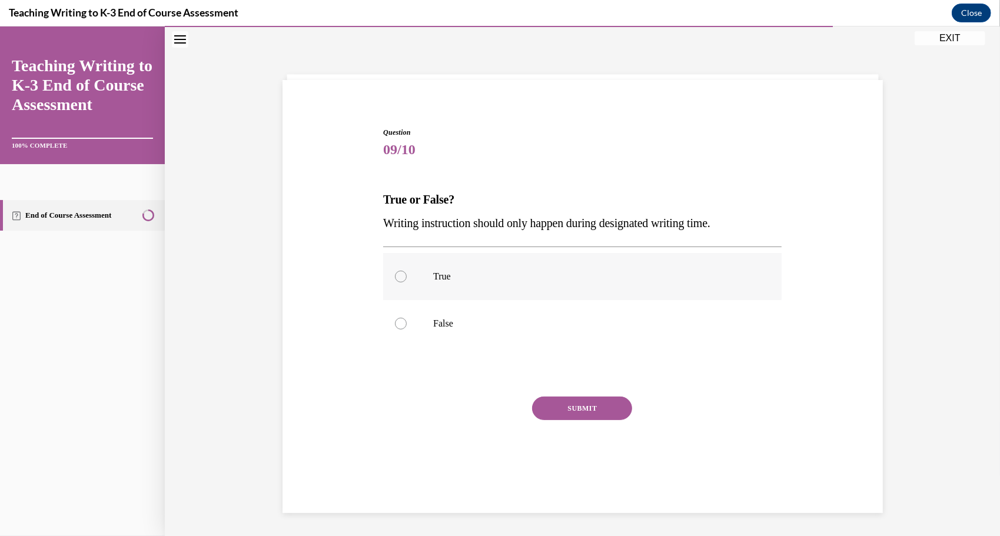
click at [588, 264] on label "True" at bounding box center [582, 276] width 398 height 47
click at [407, 270] on input "True" at bounding box center [401, 276] width 12 height 12
radio input "true"
click at [567, 414] on button "SUBMIT" at bounding box center [582, 408] width 100 height 24
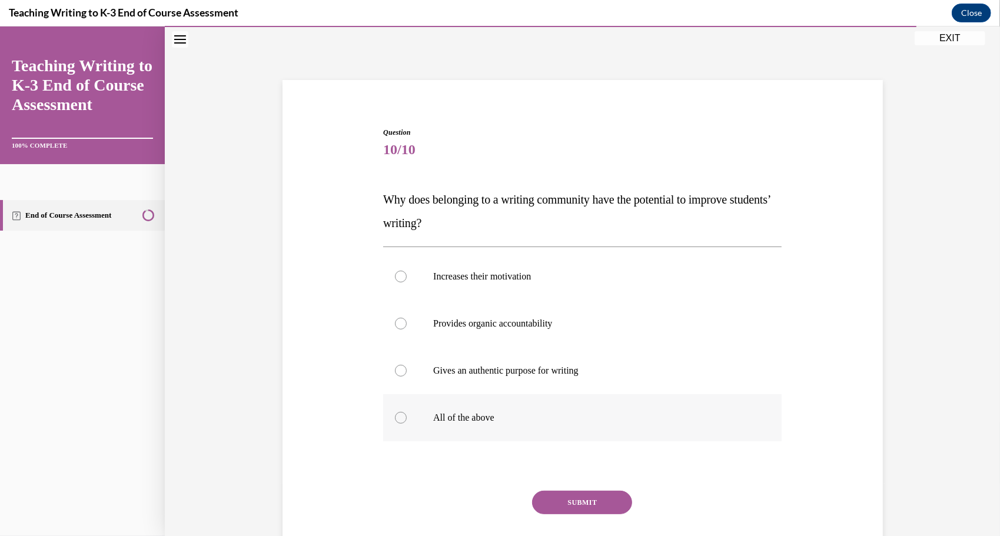
click at [534, 416] on p "All of the above" at bounding box center [592, 417] width 319 height 12
click at [407, 416] on input "All of the above" at bounding box center [401, 417] width 12 height 12
radio input "true"
click at [566, 504] on button "SUBMIT" at bounding box center [582, 502] width 100 height 24
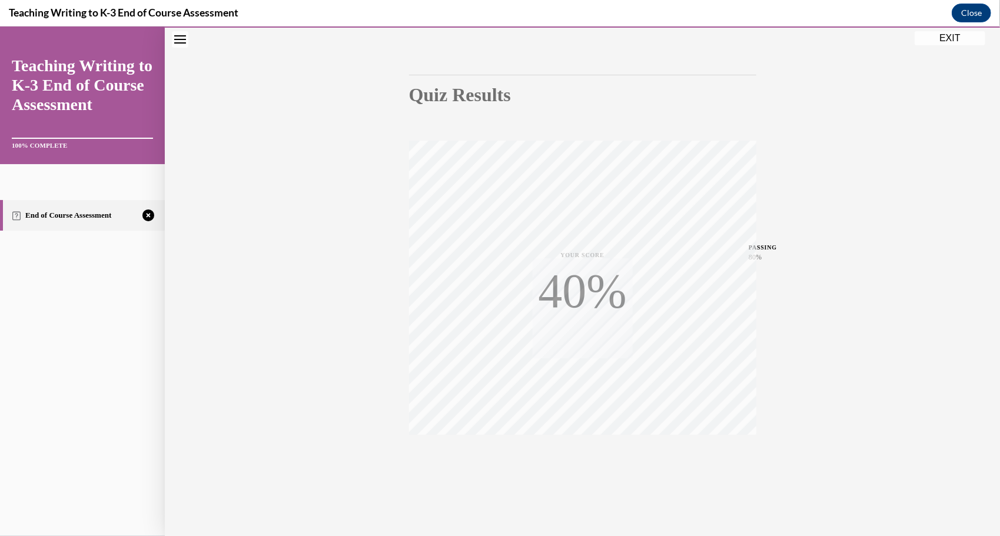
click at [579, 470] on button "TAKE AGAIN" at bounding box center [582, 460] width 70 height 53
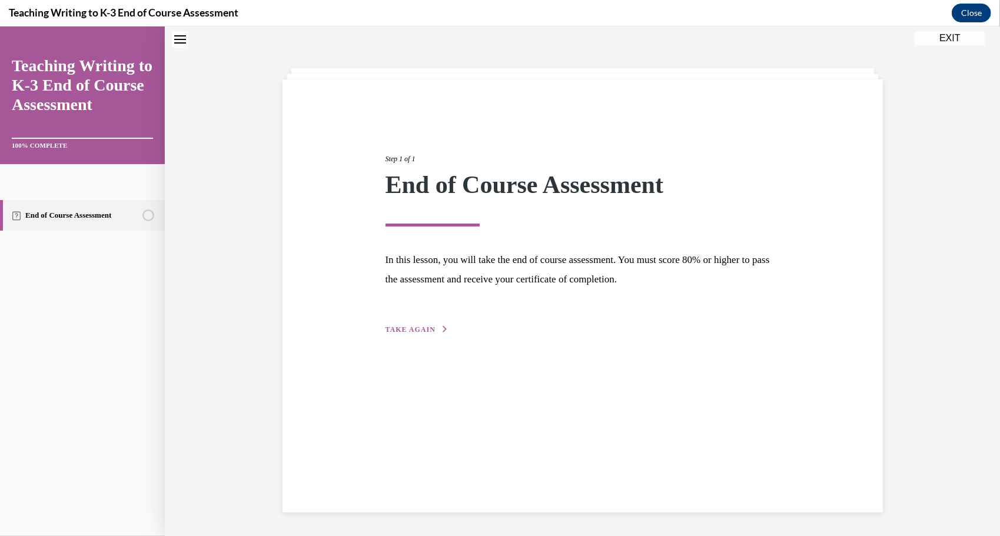
scroll to position [37, 0]
click at [443, 344] on div "Step 1 of 1 End of Course Assessment In this lesson, you will take the end of c…" at bounding box center [583, 295] width 600 height 433
click at [412, 331] on span "TAKE AGAIN" at bounding box center [411, 329] width 50 height 8
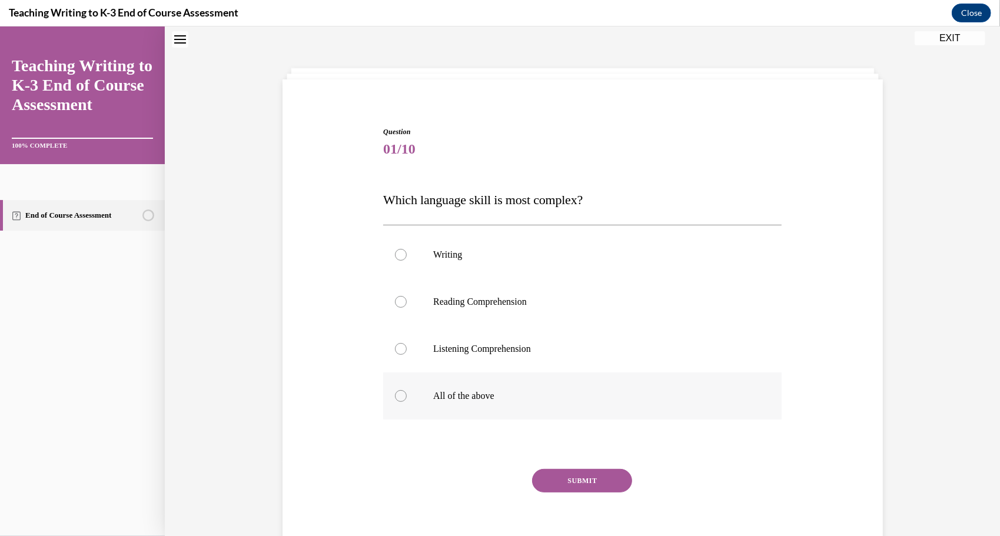
click at [480, 408] on label "All of the above" at bounding box center [582, 395] width 398 height 47
click at [407, 401] on input "All of the above" at bounding box center [401, 396] width 12 height 12
radio input "true"
click at [567, 480] on button "SUBMIT" at bounding box center [582, 481] width 100 height 24
click at [489, 404] on label "All of the above" at bounding box center [582, 395] width 398 height 47
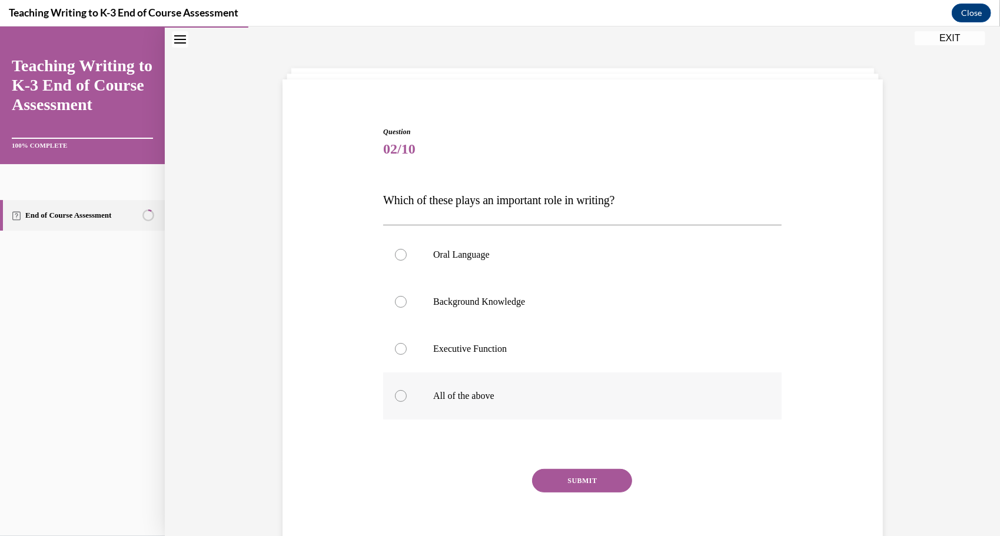
click at [407, 401] on input "All of the above" at bounding box center [401, 396] width 12 height 12
radio input "true"
click at [563, 488] on button "SUBMIT" at bounding box center [582, 481] width 100 height 24
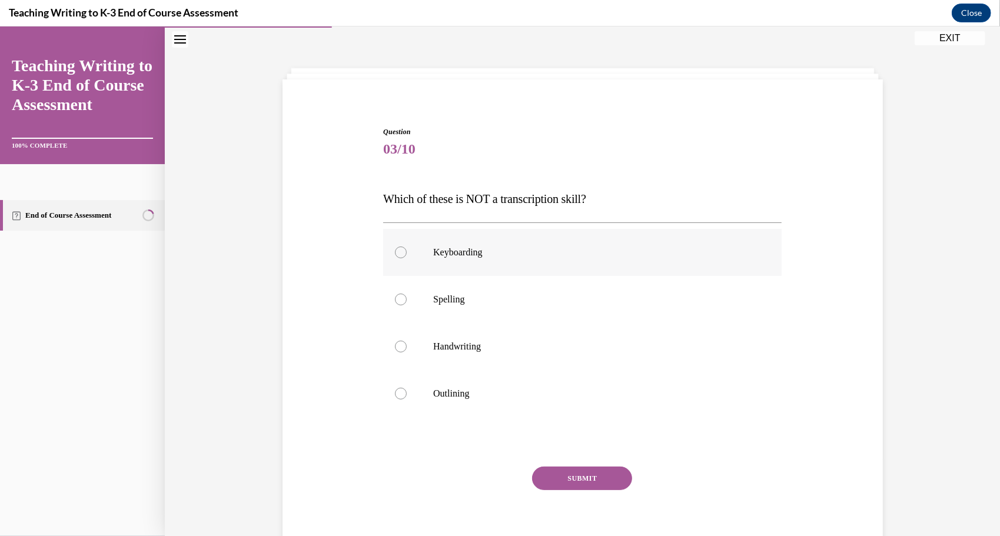
click at [563, 253] on p "Keyboarding" at bounding box center [592, 252] width 319 height 12
click at [407, 253] on input "Keyboarding" at bounding box center [401, 252] width 12 height 12
radio input "true"
click at [565, 475] on button "SUBMIT" at bounding box center [582, 478] width 100 height 24
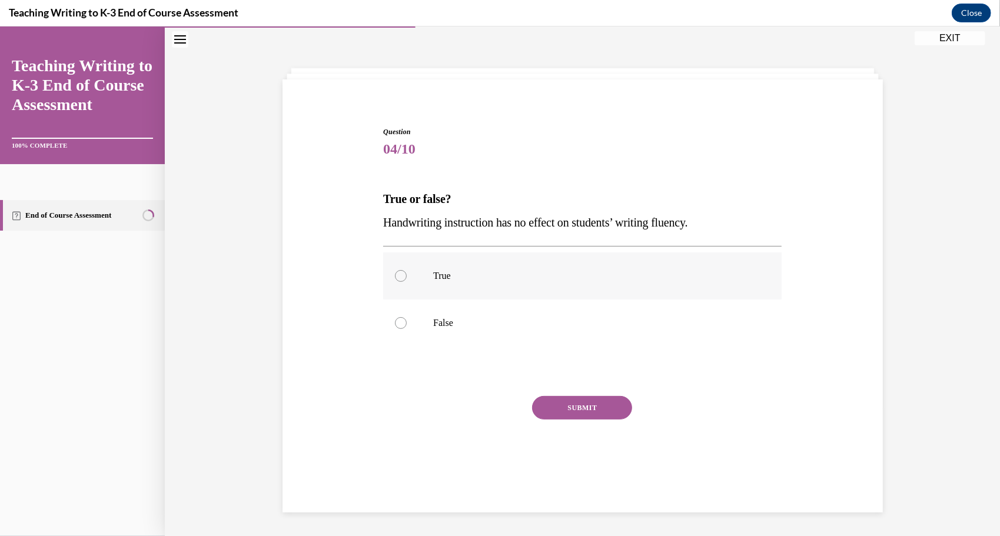
click at [584, 271] on p "True" at bounding box center [592, 276] width 319 height 12
click at [407, 271] on input "True" at bounding box center [401, 276] width 12 height 12
radio input "true"
click at [557, 333] on label "False" at bounding box center [582, 322] width 398 height 47
click at [407, 328] on input "False" at bounding box center [401, 323] width 12 height 12
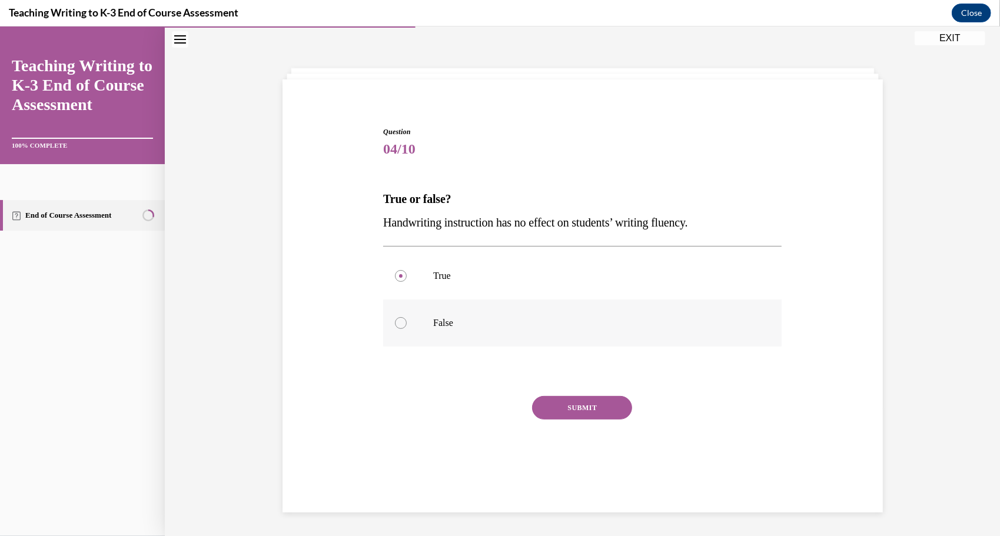
radio input "true"
click at [566, 414] on button "SUBMIT" at bounding box center [582, 408] width 100 height 24
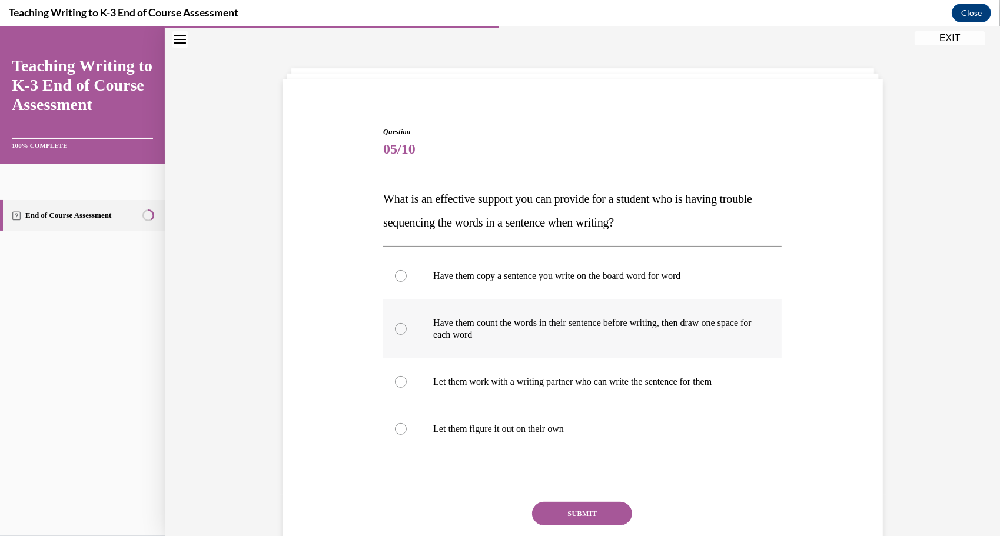
click at [558, 321] on p "Have them count the words in their sentence before writing, then draw one space…" at bounding box center [592, 329] width 319 height 24
click at [407, 323] on input "Have them count the words in their sentence before writing, then draw one space…" at bounding box center [401, 329] width 12 height 12
radio input "true"
click at [593, 273] on p "Have them copy a sentence you write on the board word for word" at bounding box center [592, 276] width 319 height 12
click at [407, 273] on input "Have them copy a sentence you write on the board word for word" at bounding box center [401, 276] width 12 height 12
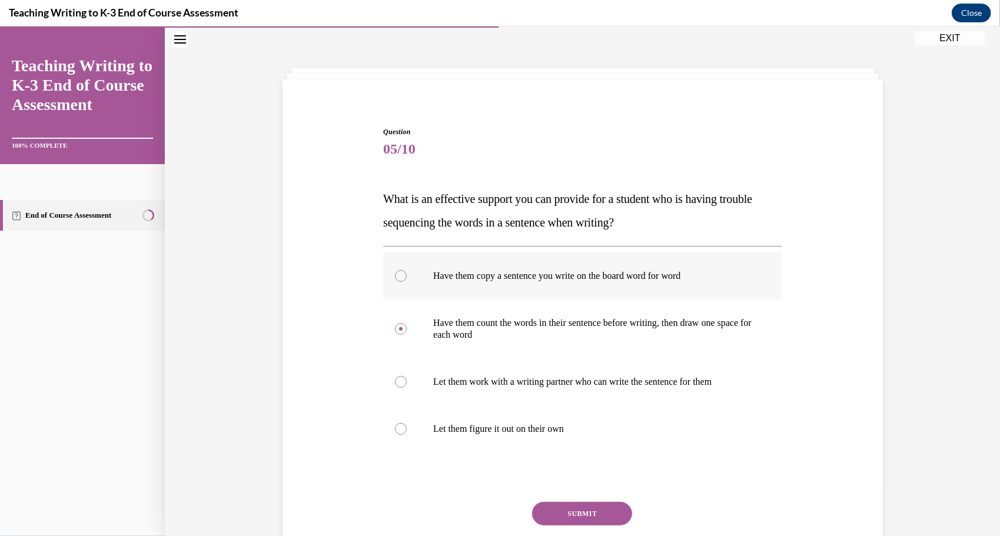
radio input "true"
click at [556, 503] on button "SUBMIT" at bounding box center [582, 513] width 100 height 24
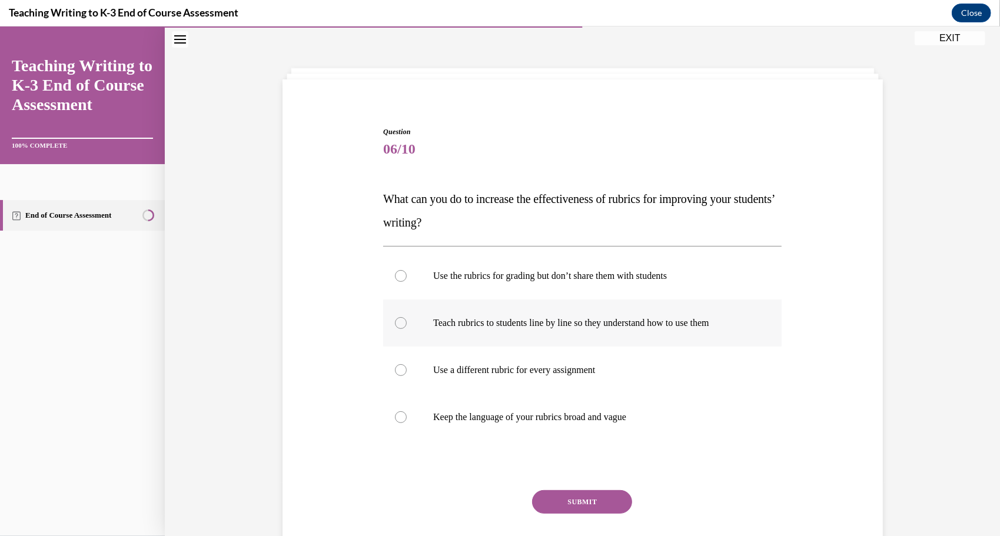
click at [576, 333] on label "Teach rubrics to students line by line so they understand how to use them" at bounding box center [582, 322] width 398 height 47
click at [407, 328] on input "Teach rubrics to students line by line so they understand how to use them" at bounding box center [401, 323] width 12 height 12
radio input "true"
click at [566, 504] on button "SUBMIT" at bounding box center [582, 502] width 100 height 24
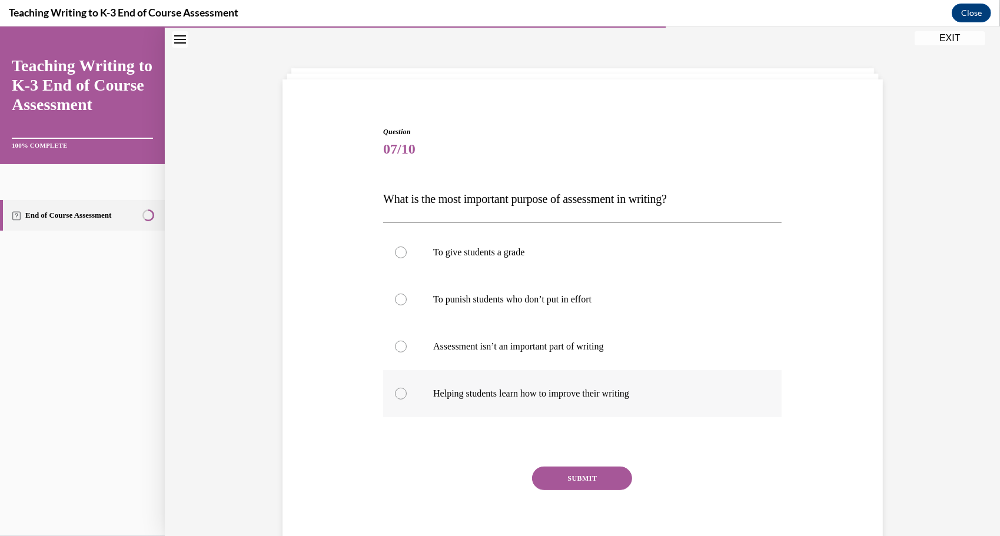
click at [587, 395] on p "Helping students learn how to improve their writing" at bounding box center [592, 393] width 319 height 12
click at [407, 395] on input "Helping students learn how to improve their writing" at bounding box center [401, 393] width 12 height 12
radio input "true"
click at [586, 486] on button "SUBMIT" at bounding box center [582, 478] width 100 height 24
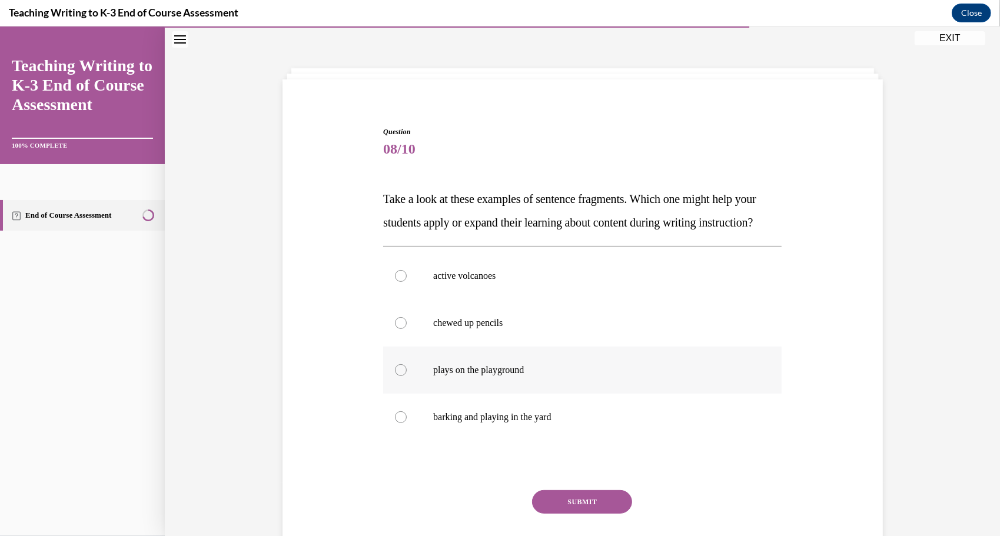
click at [571, 376] on p "plays on the playground" at bounding box center [592, 370] width 319 height 12
click at [407, 376] on input "plays on the playground" at bounding box center [401, 370] width 12 height 12
radio input "true"
click at [570, 513] on button "SUBMIT" at bounding box center [582, 502] width 100 height 24
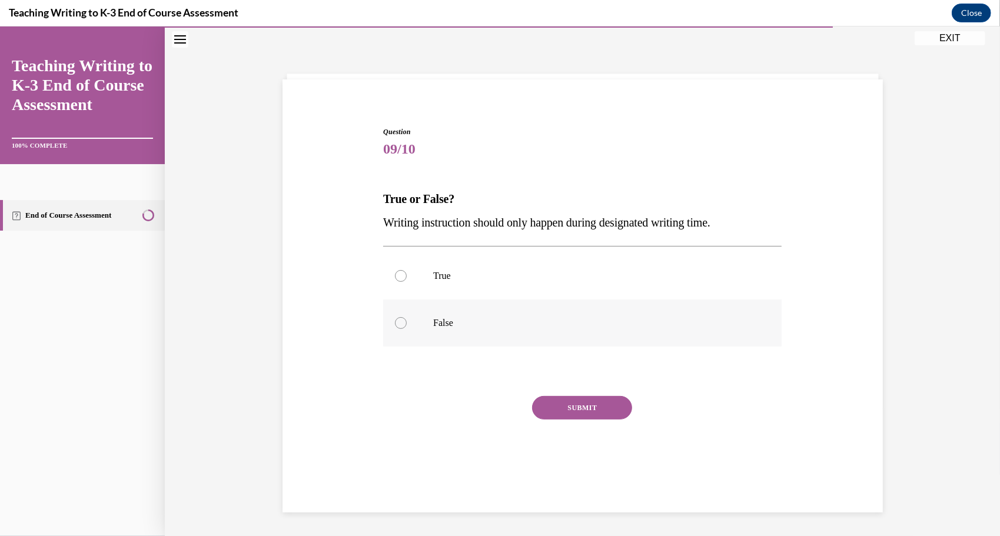
click at [629, 317] on p "False" at bounding box center [592, 323] width 319 height 12
click at [407, 317] on input "False" at bounding box center [401, 323] width 12 height 12
radio input "true"
click at [602, 429] on div "SUBMIT" at bounding box center [582, 425] width 398 height 59
click at [574, 405] on button "SUBMIT" at bounding box center [582, 408] width 100 height 24
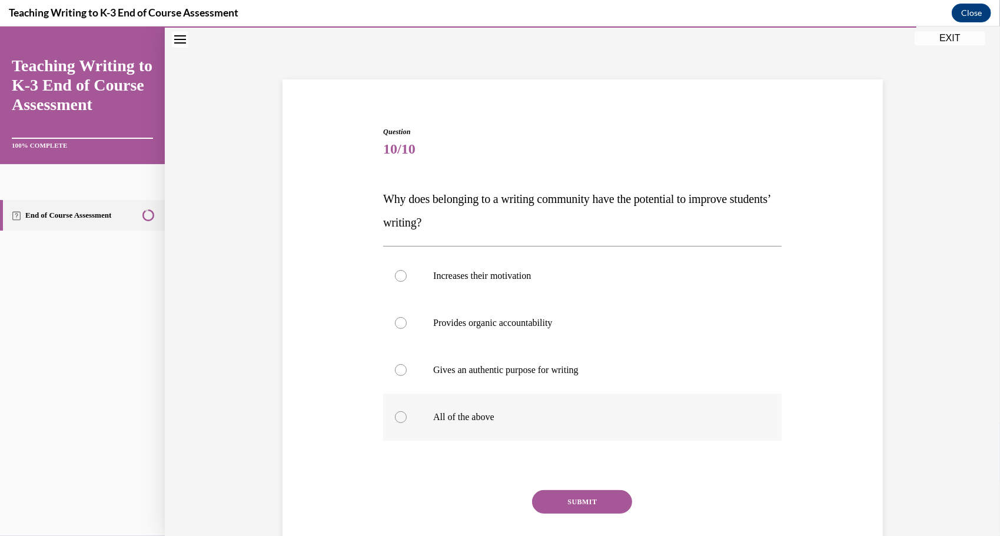
click at [577, 423] on label "All of the above" at bounding box center [582, 416] width 398 height 47
click at [407, 423] on input "All of the above" at bounding box center [401, 417] width 12 height 12
radio input "true"
click at [577, 501] on button "SUBMIT" at bounding box center [582, 502] width 100 height 24
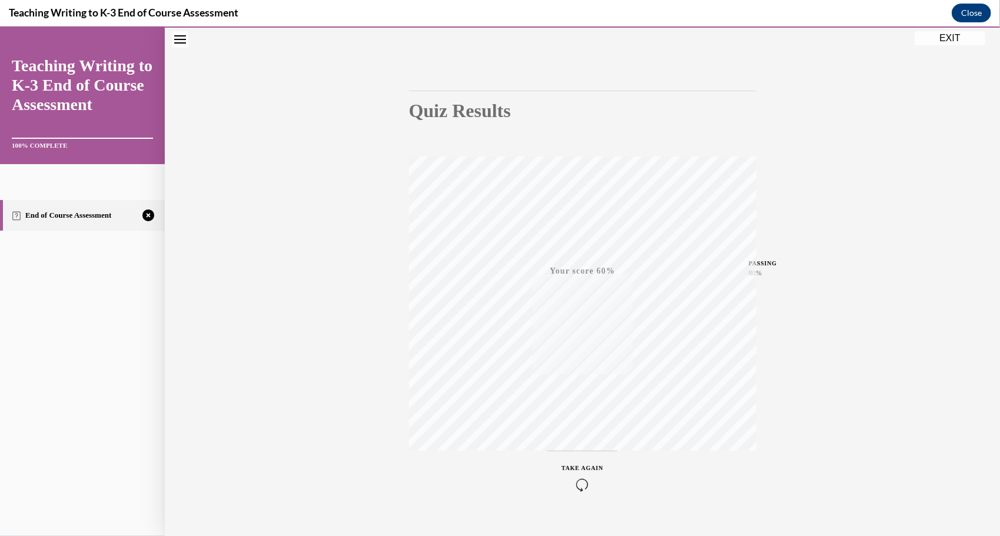
scroll to position [93, 0]
click at [596, 464] on icon "button" at bounding box center [583, 464] width 42 height 13
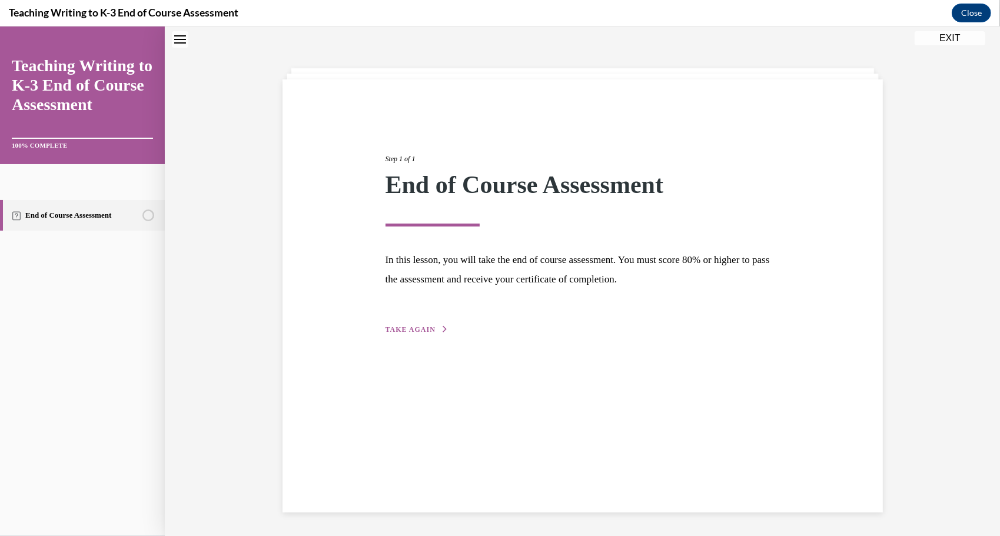
scroll to position [37, 0]
click at [421, 331] on span "TAKE AGAIN" at bounding box center [411, 329] width 50 height 8
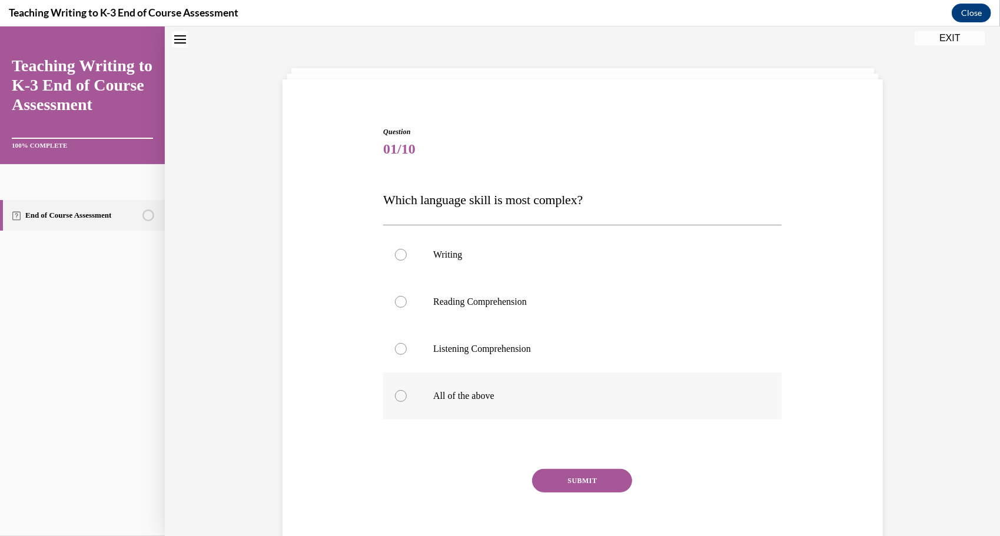
click at [472, 411] on label "All of the above" at bounding box center [582, 395] width 398 height 47
click at [407, 401] on input "All of the above" at bounding box center [401, 396] width 12 height 12
radio input "true"
click at [570, 490] on button "SUBMIT" at bounding box center [582, 481] width 100 height 24
click at [493, 418] on label "All of the above" at bounding box center [582, 395] width 398 height 47
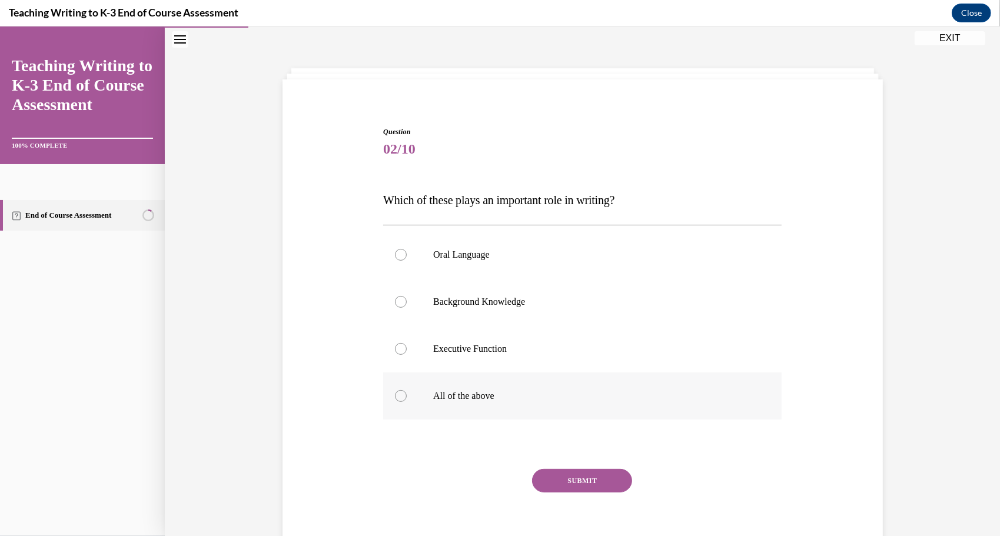
click at [407, 401] on input "All of the above" at bounding box center [401, 396] width 12 height 12
radio input "true"
click at [546, 475] on button "SUBMIT" at bounding box center [582, 481] width 100 height 24
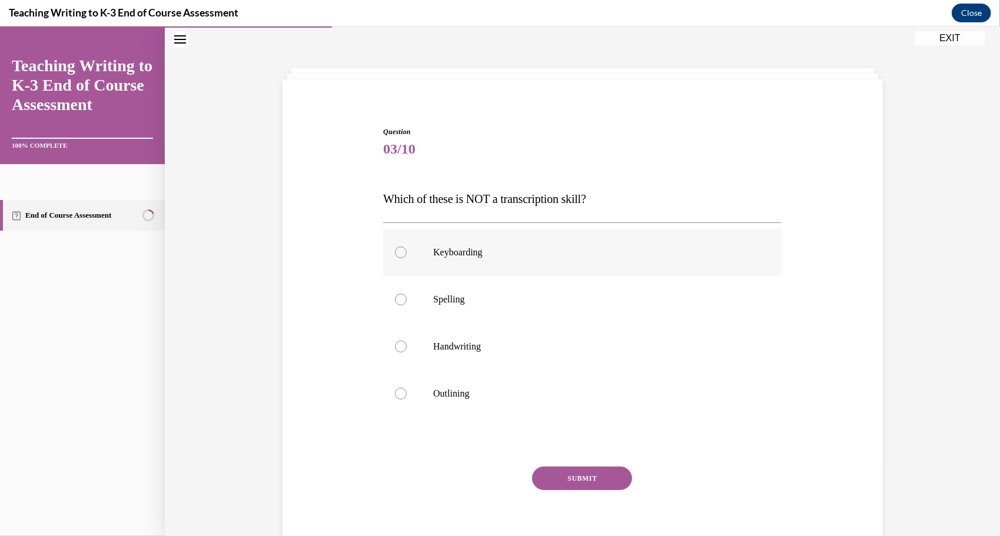
click at [590, 254] on p "Keyboarding" at bounding box center [592, 252] width 319 height 12
click at [407, 254] on input "Keyboarding" at bounding box center [401, 252] width 12 height 12
radio input "true"
click at [549, 483] on button "SUBMIT" at bounding box center [582, 478] width 100 height 24
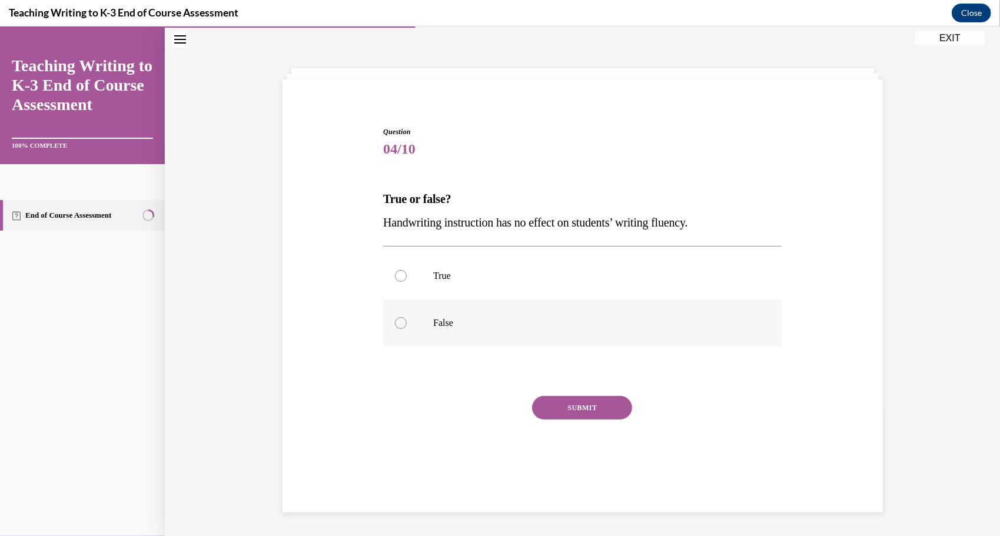
click at [551, 340] on label "False" at bounding box center [582, 322] width 398 height 47
click at [407, 328] on input "False" at bounding box center [401, 323] width 12 height 12
radio input "true"
click at [562, 408] on button "SUBMIT" at bounding box center [582, 408] width 100 height 24
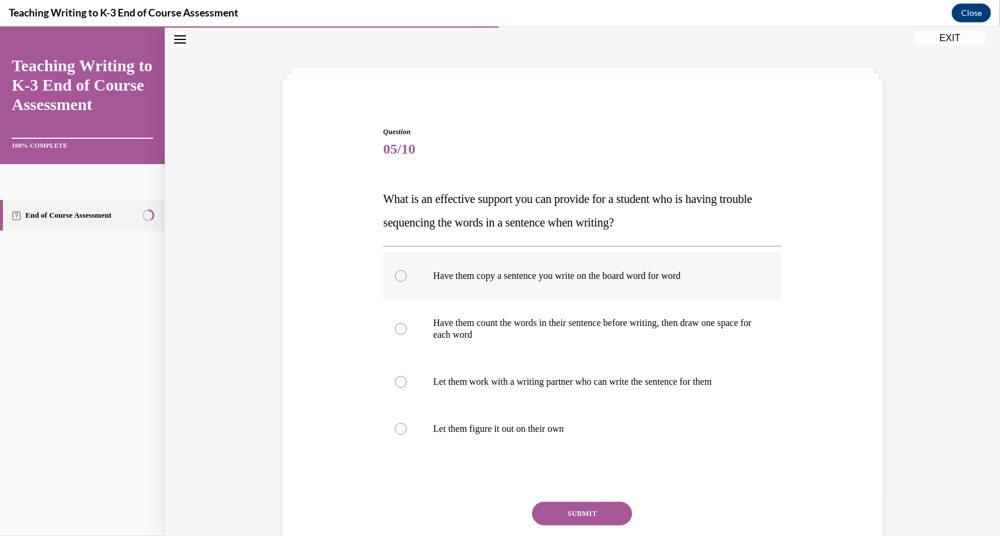
click at [624, 290] on label "Have them copy a sentence you write on the board word for word" at bounding box center [582, 275] width 398 height 47
click at [407, 281] on input "Have them copy a sentence you write on the board word for word" at bounding box center [401, 276] width 12 height 12
radio input "true"
click at [557, 518] on button "SUBMIT" at bounding box center [582, 513] width 100 height 24
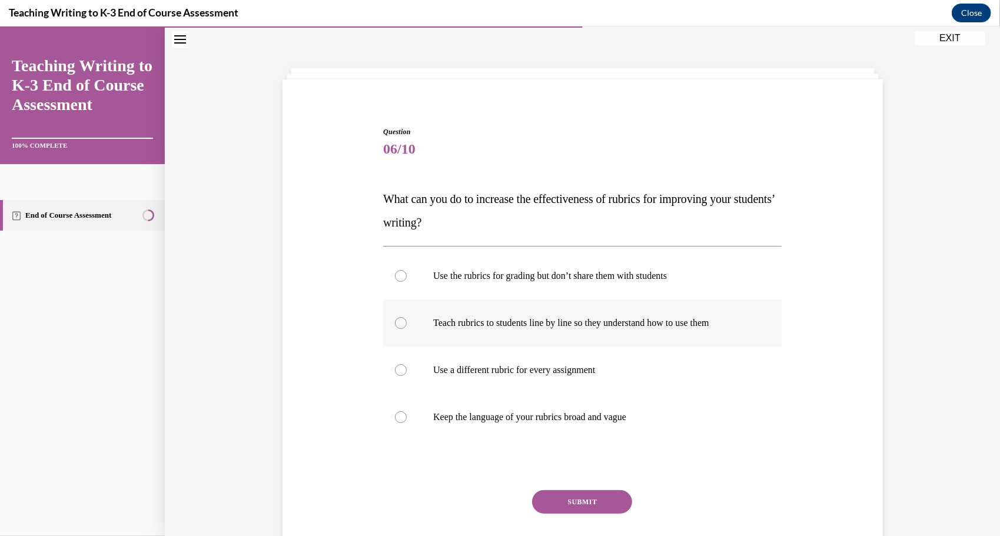
click at [598, 328] on label "Teach rubrics to students line by line so they understand how to use them" at bounding box center [582, 322] width 398 height 47
click at [407, 328] on input "Teach rubrics to students line by line so they understand how to use them" at bounding box center [401, 323] width 12 height 12
radio input "true"
click at [550, 509] on button "SUBMIT" at bounding box center [582, 502] width 100 height 24
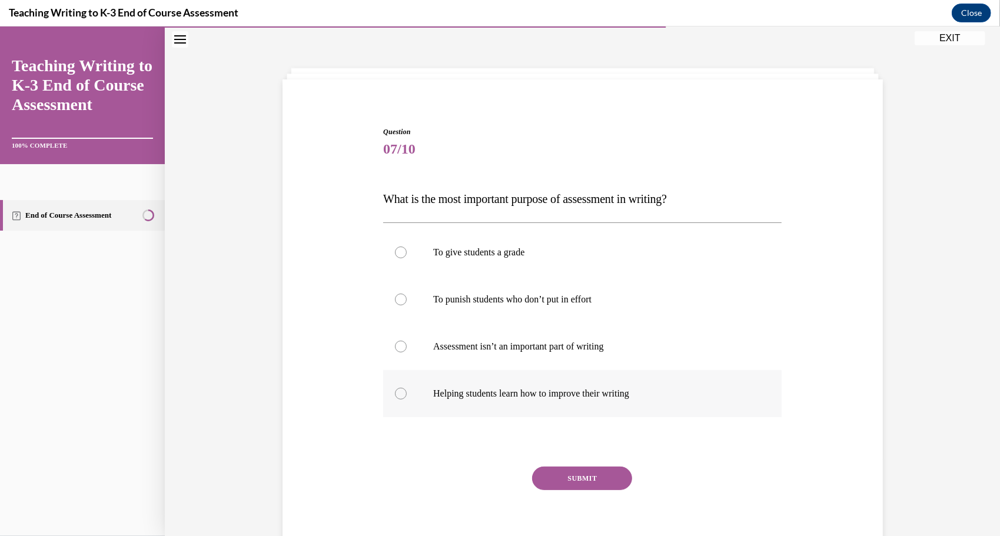
click at [506, 405] on label "Helping students learn how to improve their writing" at bounding box center [582, 393] width 398 height 47
click at [407, 399] on input "Helping students learn how to improve their writing" at bounding box center [401, 393] width 12 height 12
radio input "true"
click at [540, 499] on div "SUBMIT" at bounding box center [582, 495] width 398 height 59
click at [559, 487] on button "SUBMIT" at bounding box center [582, 478] width 100 height 24
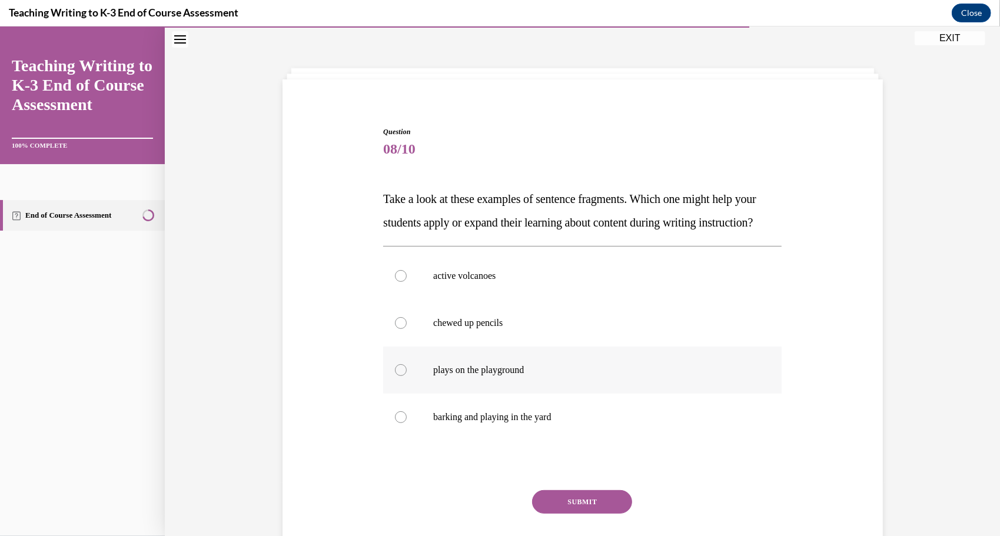
click at [532, 393] on label "plays on the playground" at bounding box center [582, 369] width 398 height 47
click at [407, 376] on input "plays on the playground" at bounding box center [401, 370] width 12 height 12
radio input "true"
click at [544, 513] on button "SUBMIT" at bounding box center [582, 502] width 100 height 24
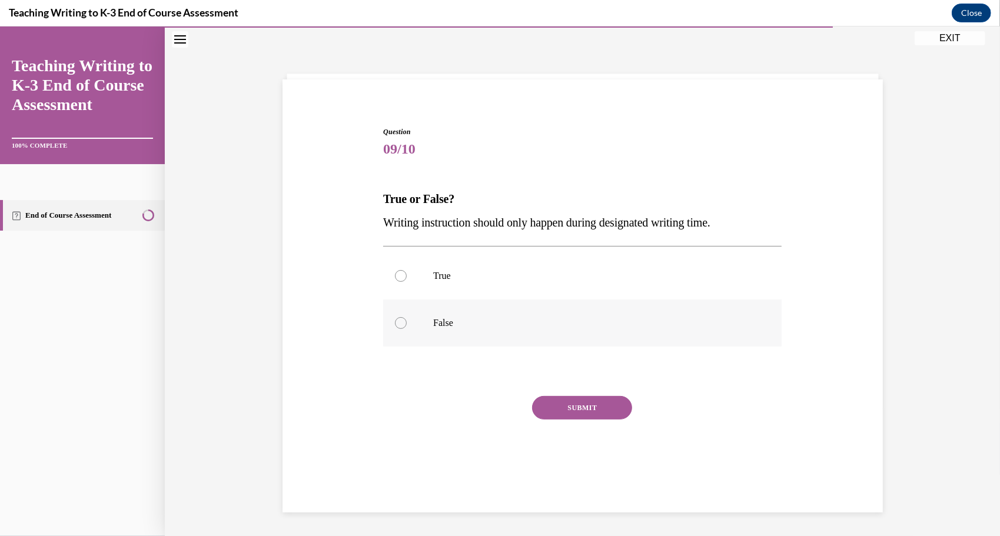
click at [564, 341] on label "False" at bounding box center [582, 322] width 398 height 47
click at [407, 328] on input "False" at bounding box center [401, 323] width 12 height 12
radio input "true"
click at [561, 418] on div "SUBMIT" at bounding box center [582, 425] width 398 height 59
click at [567, 416] on button "SUBMIT" at bounding box center [582, 408] width 100 height 24
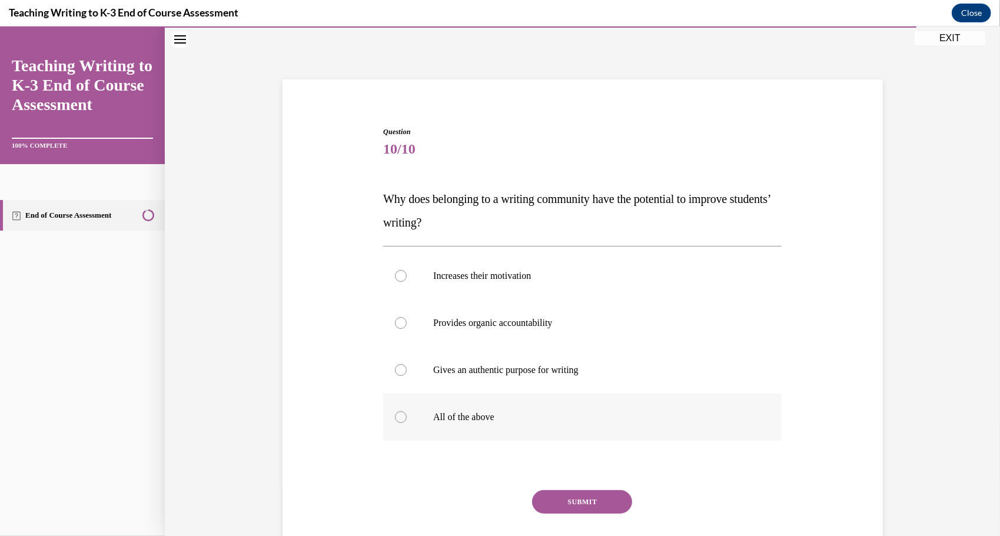
click at [512, 422] on label "All of the above" at bounding box center [582, 416] width 398 height 47
click at [407, 422] on input "All of the above" at bounding box center [401, 417] width 12 height 12
radio input "true"
click at [544, 495] on button "SUBMIT" at bounding box center [582, 502] width 100 height 24
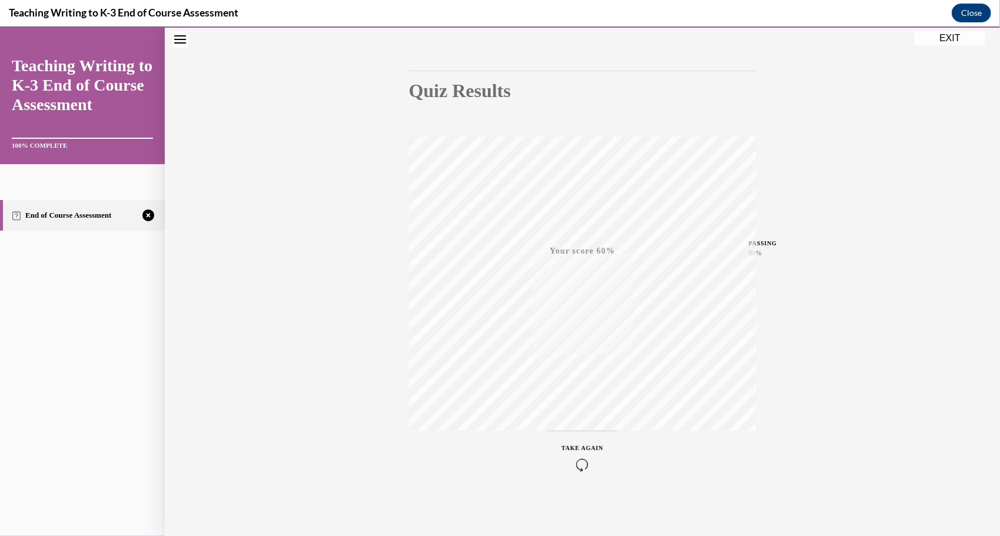
click at [577, 460] on icon "button" at bounding box center [583, 464] width 42 height 13
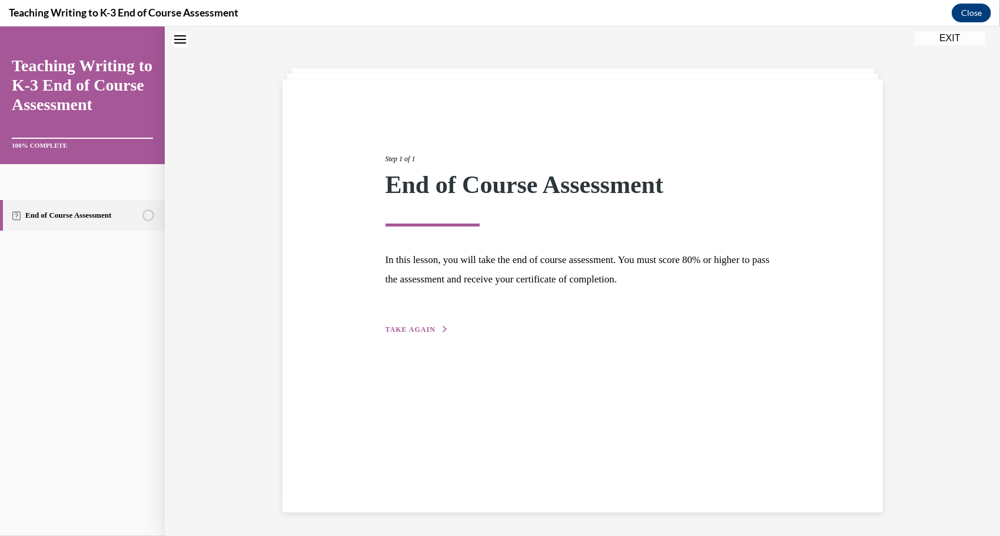
click at [427, 347] on div "Step 1 of 1 End of Course Assessment In this lesson, you will take the end of c…" at bounding box center [583, 295] width 600 height 433
click at [424, 325] on span "TAKE AGAIN" at bounding box center [411, 329] width 50 height 8
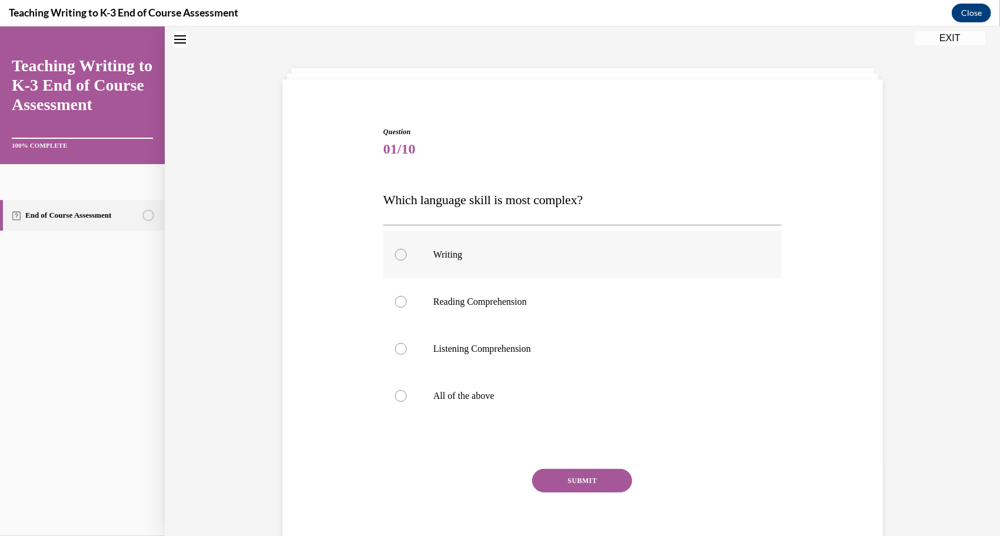
click at [583, 252] on p "Writing" at bounding box center [592, 254] width 319 height 12
click at [407, 252] on input "Writing" at bounding box center [401, 254] width 12 height 12
radio input "true"
click at [558, 488] on button "SUBMIT" at bounding box center [582, 481] width 100 height 24
click at [550, 403] on label "All of the above" at bounding box center [582, 395] width 398 height 47
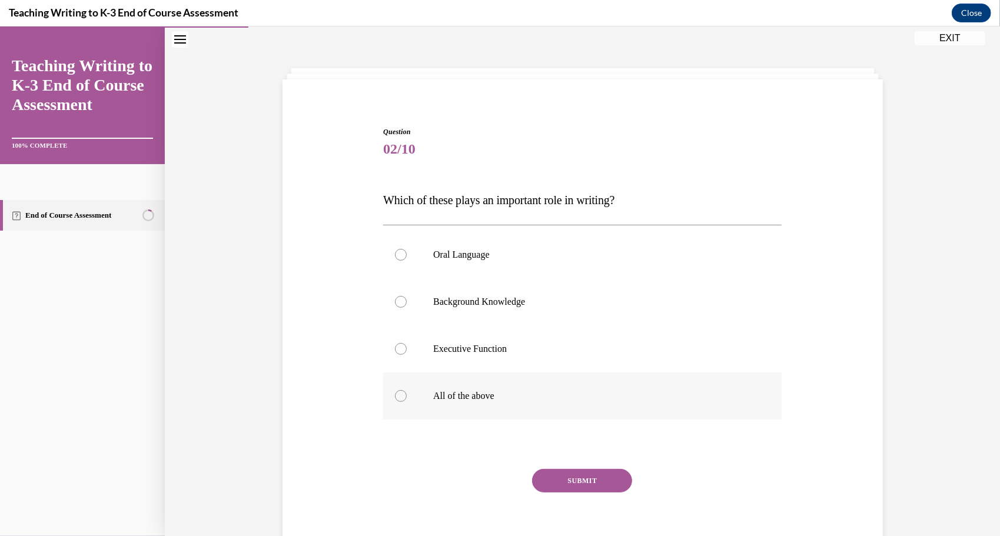
click at [407, 401] on input "All of the above" at bounding box center [401, 396] width 12 height 12
radio input "true"
click at [559, 491] on button "SUBMIT" at bounding box center [582, 481] width 100 height 24
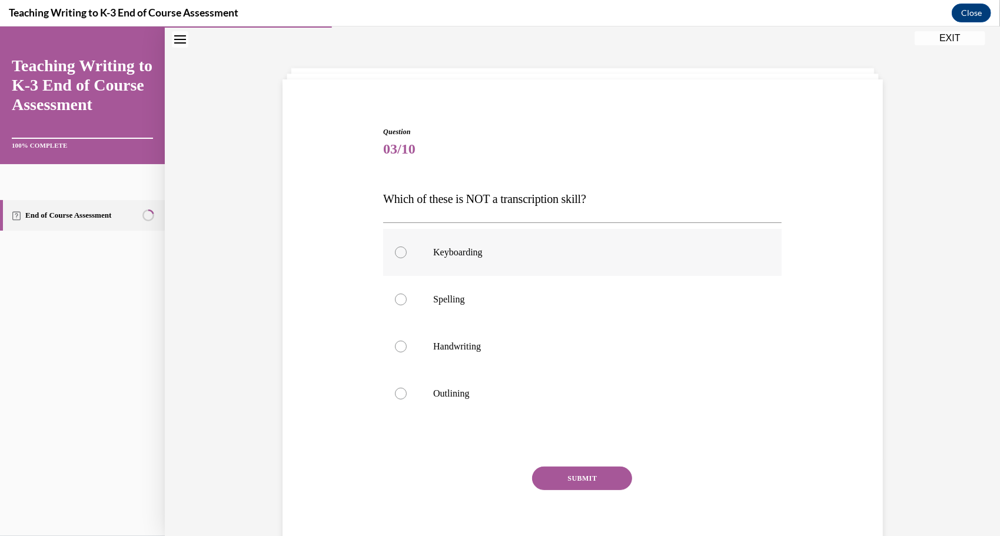
click at [592, 237] on label "Keyboarding" at bounding box center [582, 251] width 398 height 47
click at [407, 246] on input "Keyboarding" at bounding box center [401, 252] width 12 height 12
radio input "true"
click at [561, 486] on button "SUBMIT" at bounding box center [582, 478] width 100 height 24
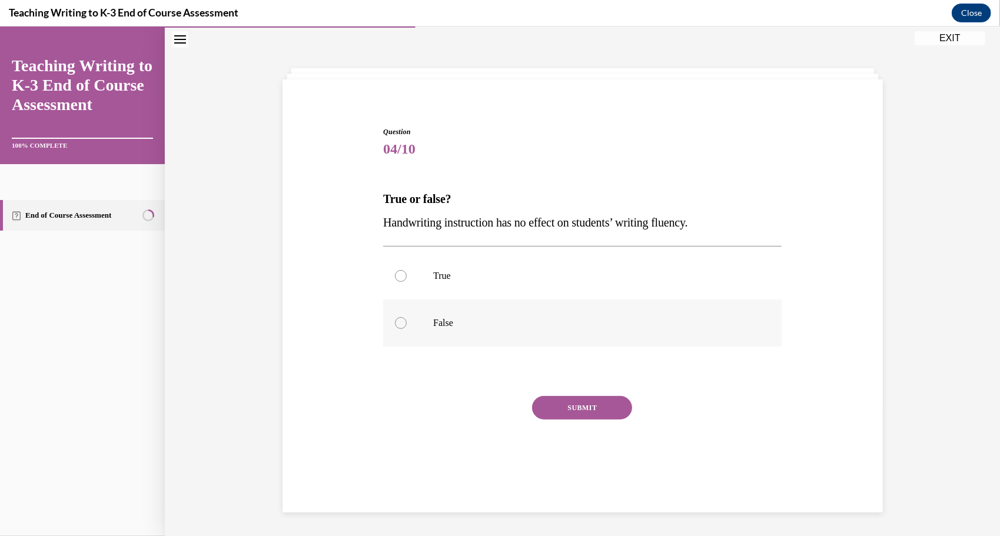
click at [542, 325] on p "False" at bounding box center [592, 323] width 319 height 12
click at [407, 325] on input "False" at bounding box center [401, 323] width 12 height 12
radio input "true"
click at [540, 417] on button "SUBMIT" at bounding box center [582, 408] width 100 height 24
click at [0, 26] on p "Let them figure it out on their own" at bounding box center [0, 26] width 0 height 0
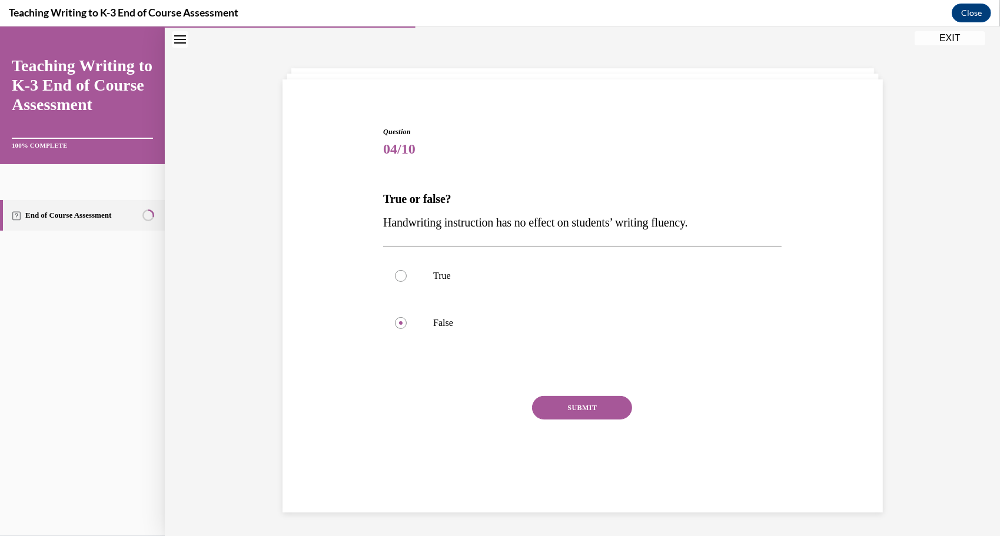
click at [0, 26] on input "Let them figure it out on their own" at bounding box center [0, 26] width 0 height 0
radio input "true"
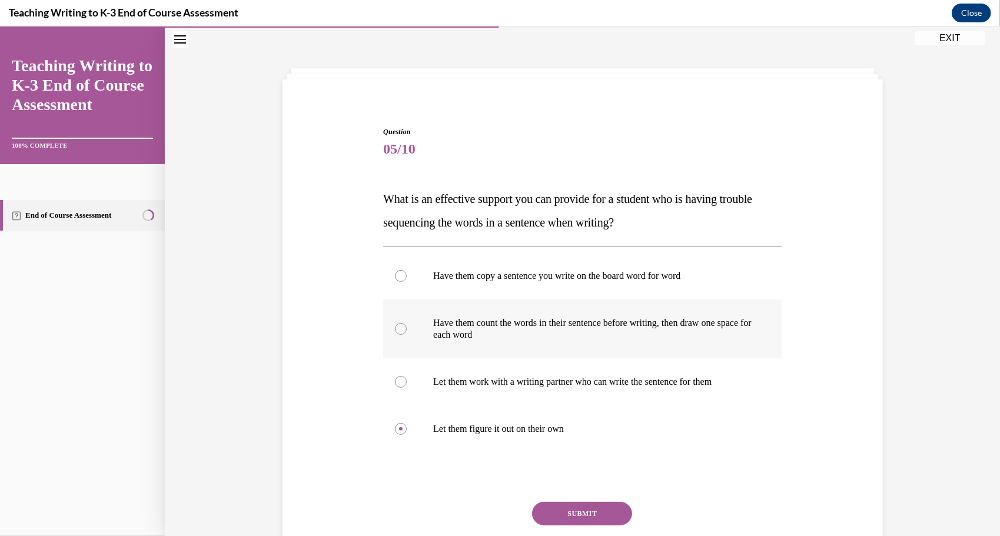
click at [587, 330] on p "Have them count the words in their sentence before writing, then draw one space…" at bounding box center [592, 329] width 319 height 24
click at [407, 330] on input "Have them count the words in their sentence before writing, then draw one space…" at bounding box center [401, 329] width 12 height 12
radio input "true"
click at [630, 271] on p "Have them copy a sentence you write on the board word for word" at bounding box center [592, 276] width 319 height 12
click at [407, 271] on input "Have them copy a sentence you write on the board word for word" at bounding box center [401, 276] width 12 height 12
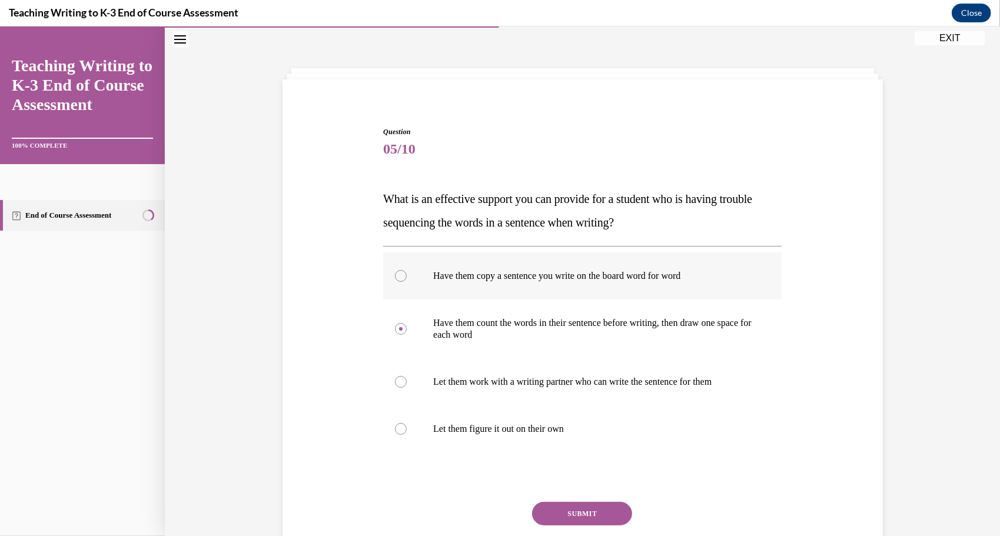
radio input "true"
click at [564, 516] on button "SUBMIT" at bounding box center [582, 513] width 100 height 24
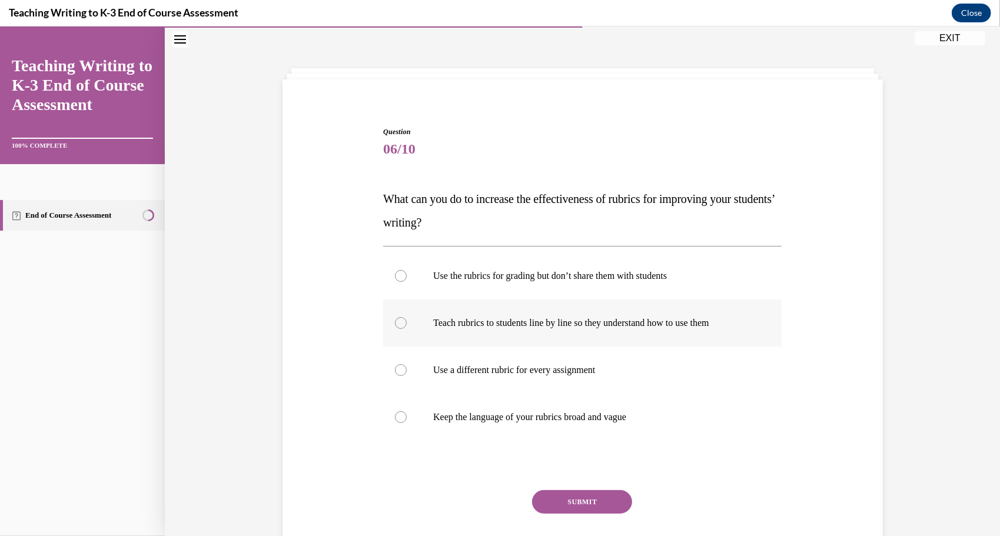
click at [601, 324] on p "Teach rubrics to students line by line so they understand how to use them" at bounding box center [592, 323] width 319 height 12
click at [407, 324] on input "Teach rubrics to students line by line so they understand how to use them" at bounding box center [401, 323] width 12 height 12
radio input "true"
click at [549, 504] on button "SUBMIT" at bounding box center [582, 502] width 100 height 24
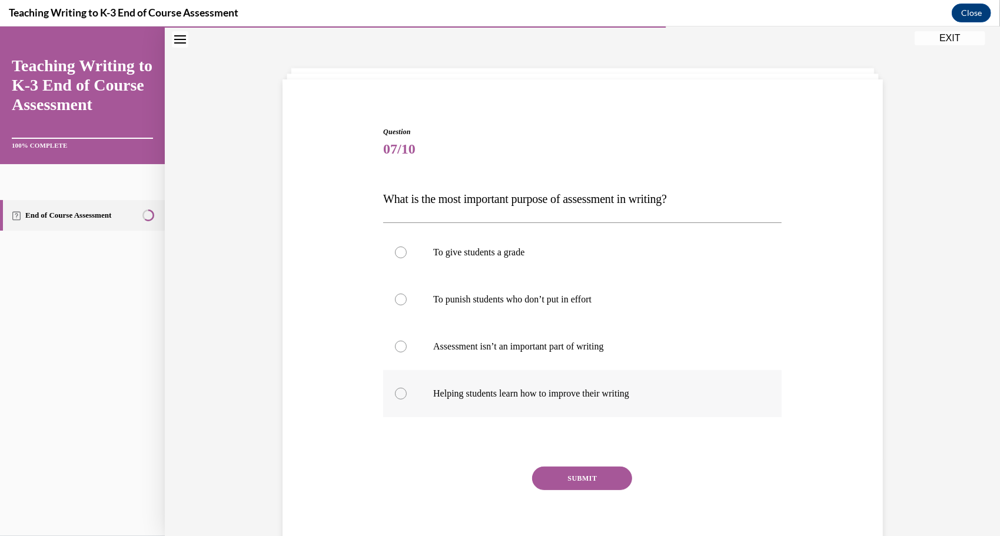
click at [534, 393] on p "Helping students learn how to improve their writing" at bounding box center [592, 393] width 319 height 12
click at [407, 393] on input "Helping students learn how to improve their writing" at bounding box center [401, 393] width 12 height 12
radio input "true"
click at [563, 477] on button "SUBMIT" at bounding box center [582, 478] width 100 height 24
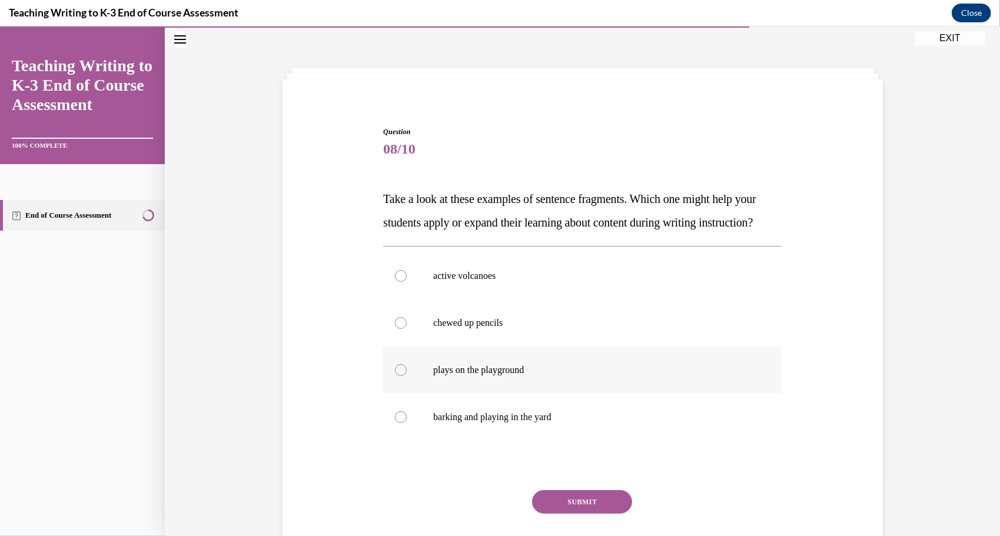
click at [566, 376] on p "plays on the playground" at bounding box center [592, 370] width 319 height 12
click at [407, 376] on input "plays on the playground" at bounding box center [401, 370] width 12 height 12
radio input "true"
click at [554, 513] on button "SUBMIT" at bounding box center [582, 502] width 100 height 24
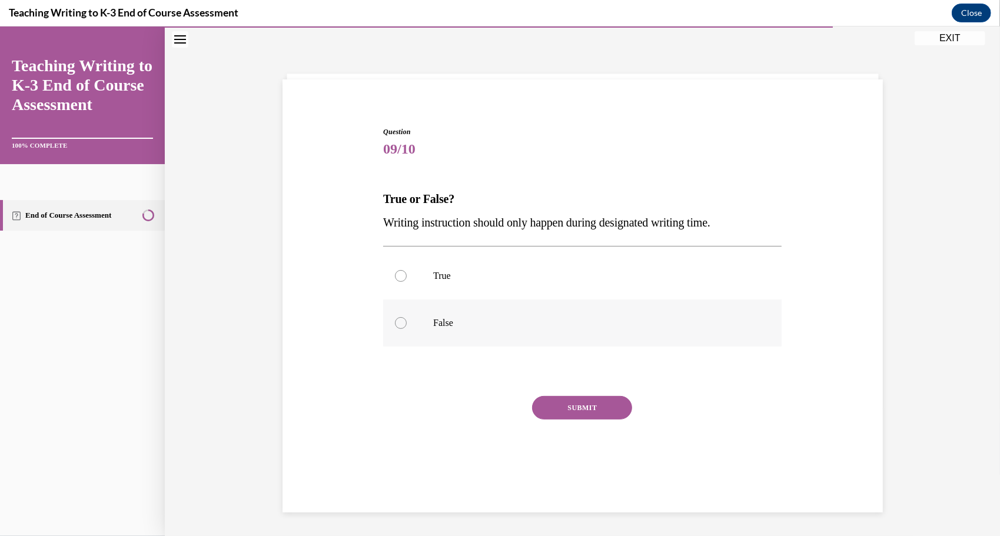
click at [570, 329] on label "False" at bounding box center [582, 322] width 398 height 47
click at [407, 328] on input "False" at bounding box center [401, 323] width 12 height 12
radio input "true"
click at [567, 413] on button "SUBMIT" at bounding box center [582, 408] width 100 height 24
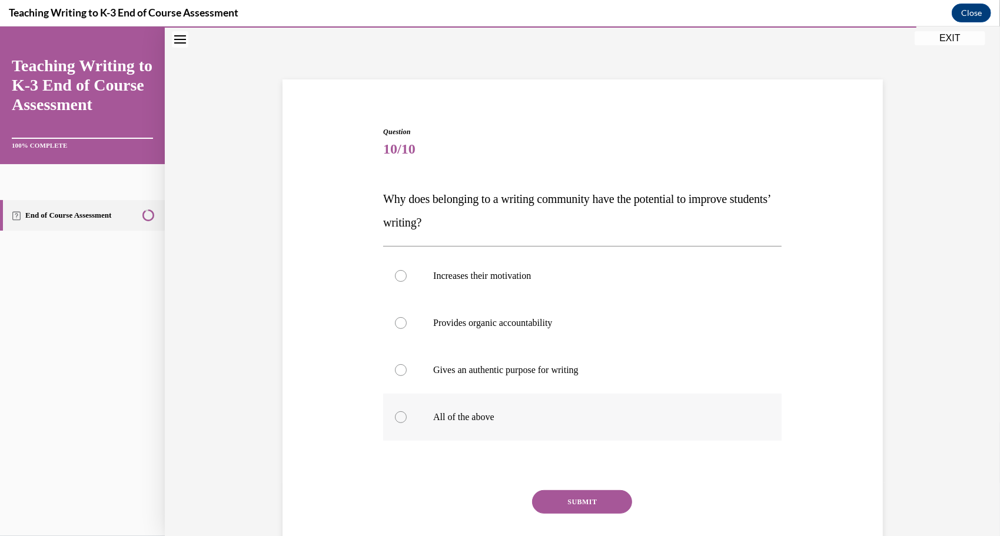
click at [521, 430] on label "All of the above" at bounding box center [582, 416] width 398 height 47
click at [407, 423] on input "All of the above" at bounding box center [401, 417] width 12 height 12
radio input "true"
click at [560, 504] on button "SUBMIT" at bounding box center [582, 502] width 100 height 24
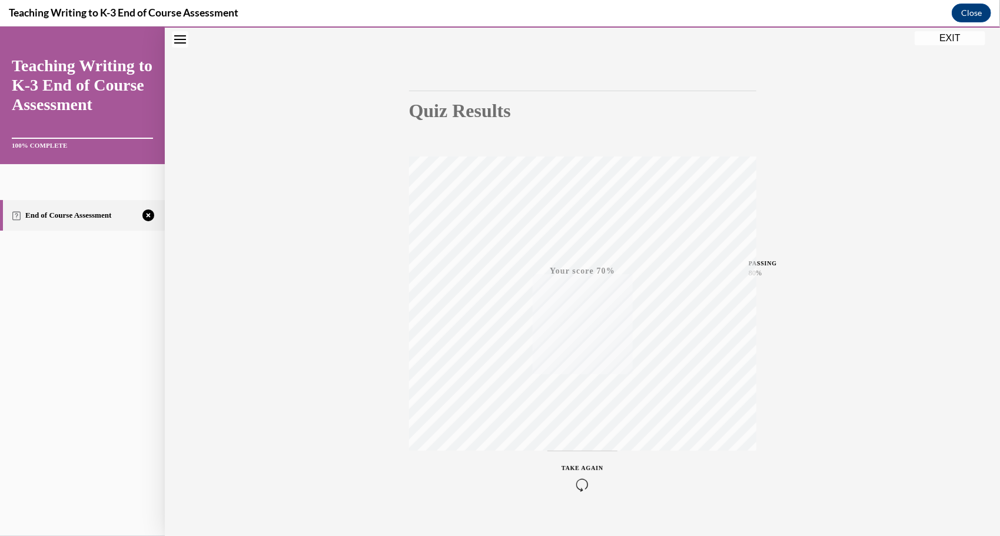
scroll to position [93, 0]
click at [572, 463] on icon "button" at bounding box center [583, 464] width 42 height 13
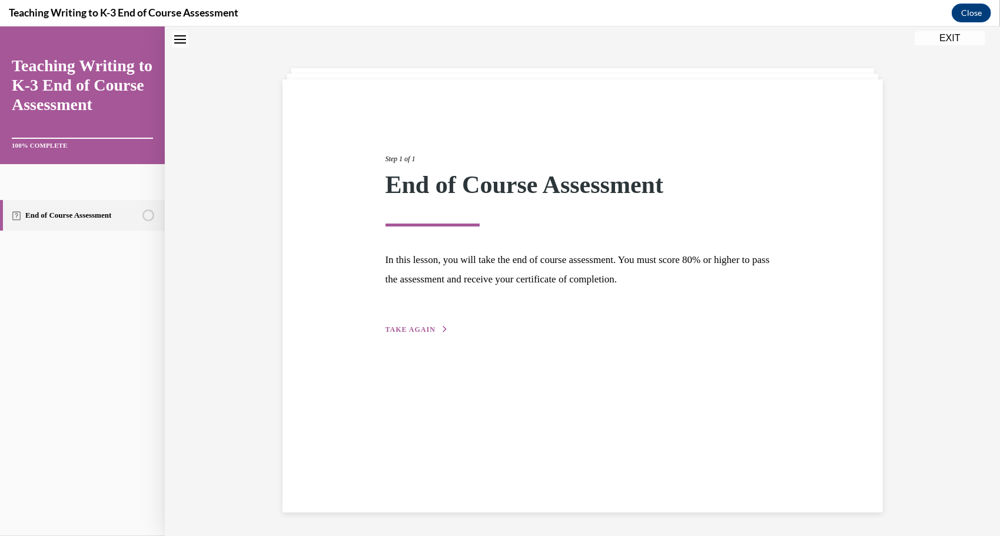
click at [433, 333] on button "TAKE AGAIN" at bounding box center [417, 329] width 63 height 11
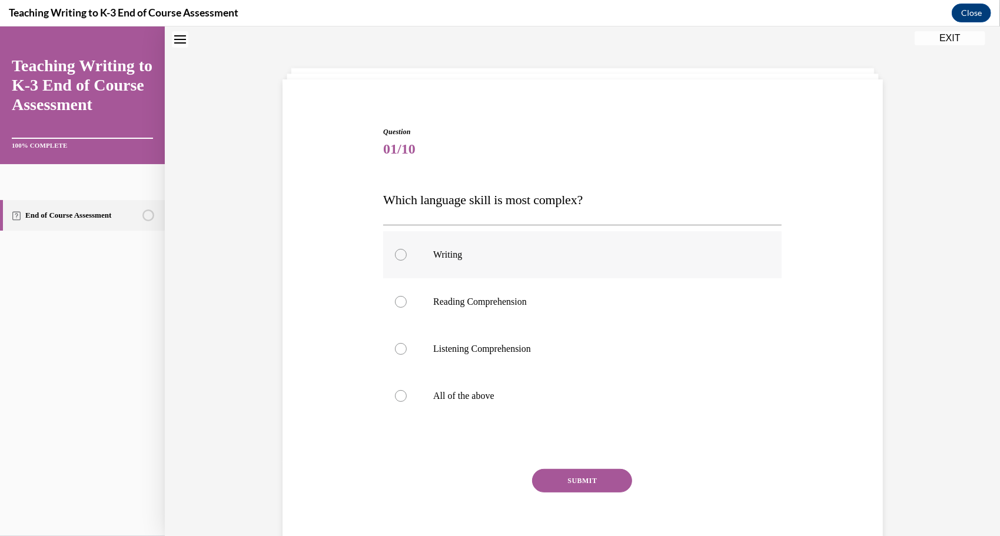
click at [609, 253] on p "Writing" at bounding box center [592, 254] width 319 height 12
click at [407, 253] on input "Writing" at bounding box center [401, 254] width 12 height 12
radio input "true"
click at [574, 487] on button "SUBMIT" at bounding box center [582, 481] width 100 height 24
click at [553, 408] on label "All of the above" at bounding box center [582, 395] width 398 height 47
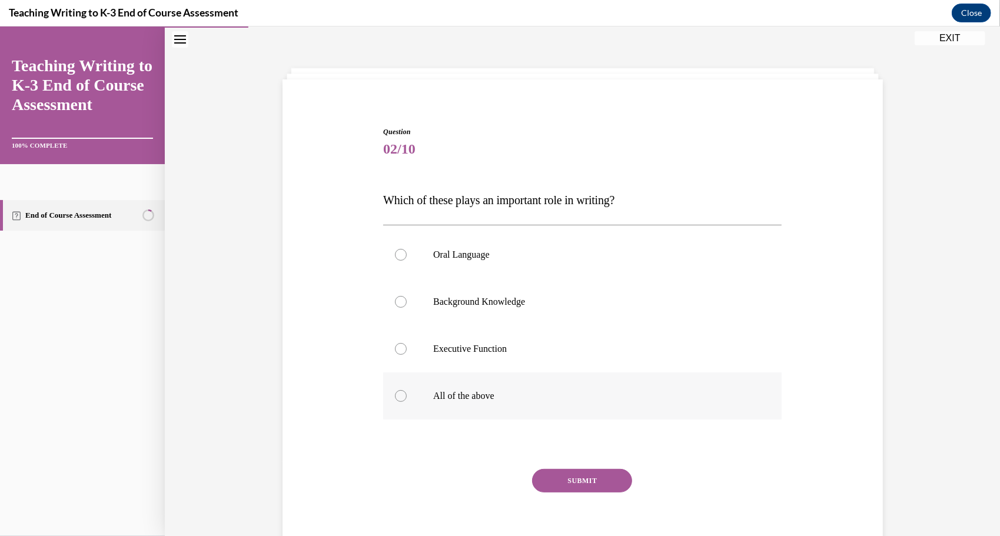
click at [407, 401] on input "All of the above" at bounding box center [401, 396] width 12 height 12
radio input "true"
click at [572, 487] on button "SUBMIT" at bounding box center [582, 481] width 100 height 24
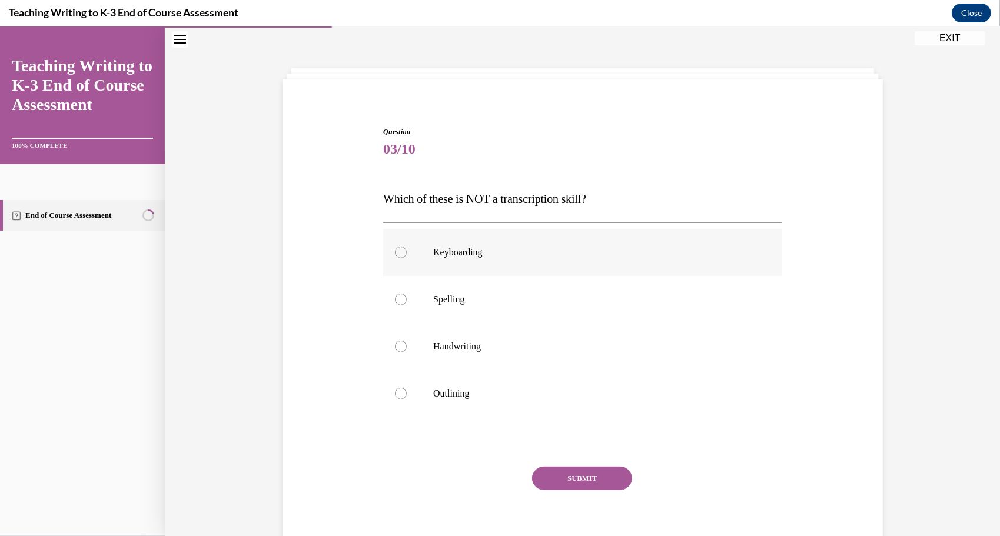
click at [605, 246] on p "Keyboarding" at bounding box center [592, 252] width 319 height 12
click at [407, 246] on input "Keyboarding" at bounding box center [401, 252] width 12 height 12
radio input "true"
click at [563, 485] on button "SUBMIT" at bounding box center [582, 478] width 100 height 24
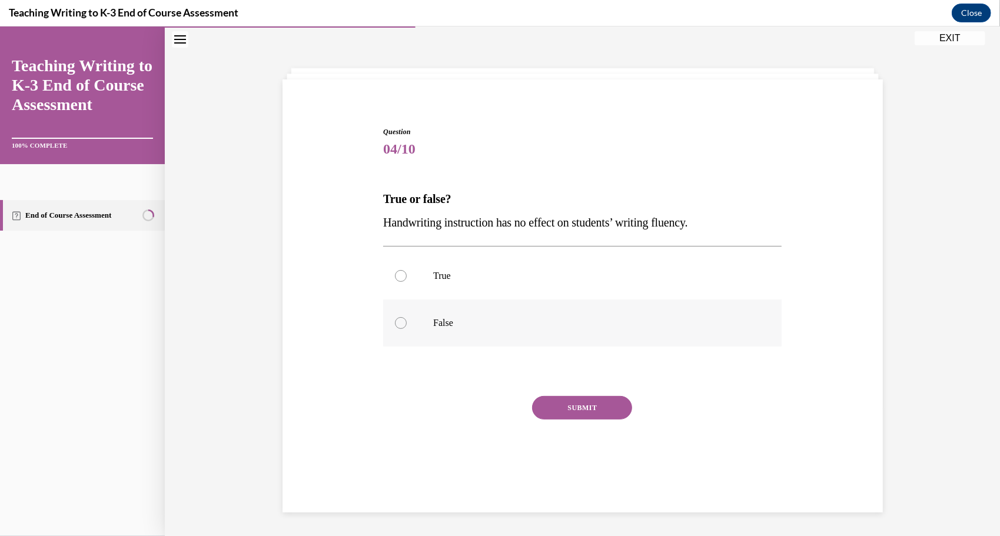
click at [579, 328] on label "False" at bounding box center [582, 322] width 398 height 47
click at [407, 328] on input "False" at bounding box center [401, 323] width 12 height 12
radio input "true"
click at [580, 417] on button "SUBMIT" at bounding box center [582, 408] width 100 height 24
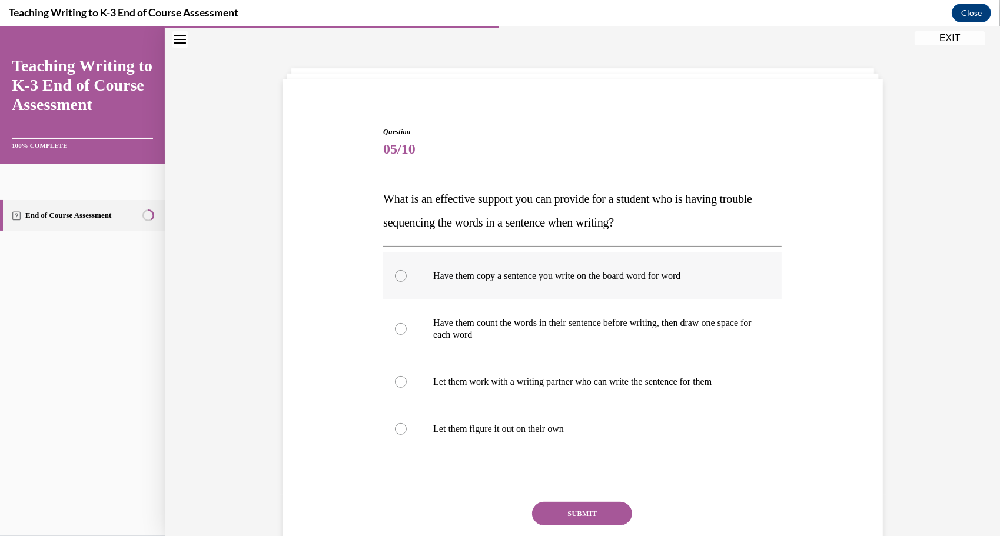
click at [662, 270] on p "Have them copy a sentence you write on the board word for word" at bounding box center [592, 276] width 319 height 12
click at [407, 270] on input "Have them copy a sentence you write on the board word for word" at bounding box center [401, 276] width 12 height 12
radio input "true"
click at [562, 521] on button "SUBMIT" at bounding box center [582, 513] width 100 height 24
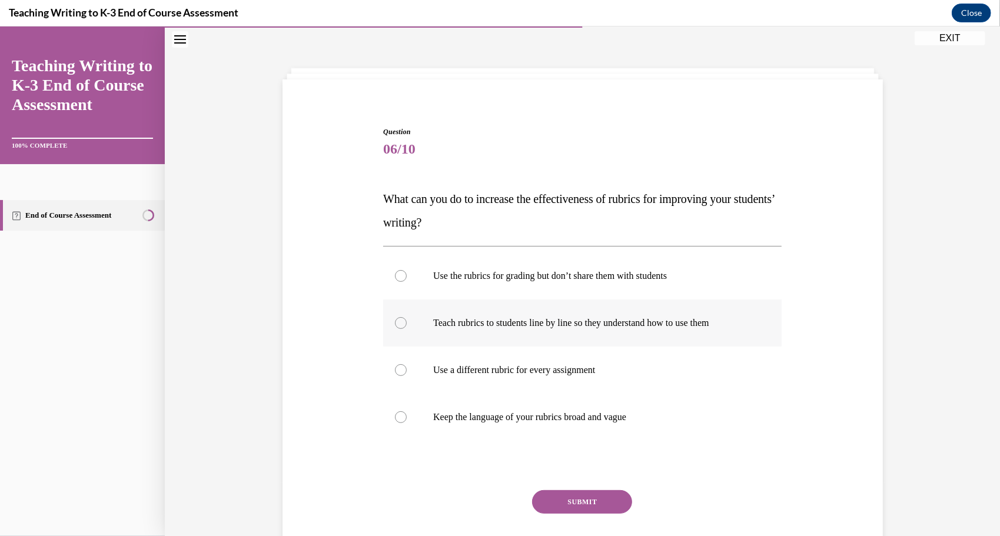
click at [618, 327] on p "Teach rubrics to students line by line so they understand how to use them" at bounding box center [592, 323] width 319 height 12
click at [407, 327] on input "Teach rubrics to students line by line so they understand how to use them" at bounding box center [401, 323] width 12 height 12
radio input "true"
click at [570, 512] on button "SUBMIT" at bounding box center [582, 502] width 100 height 24
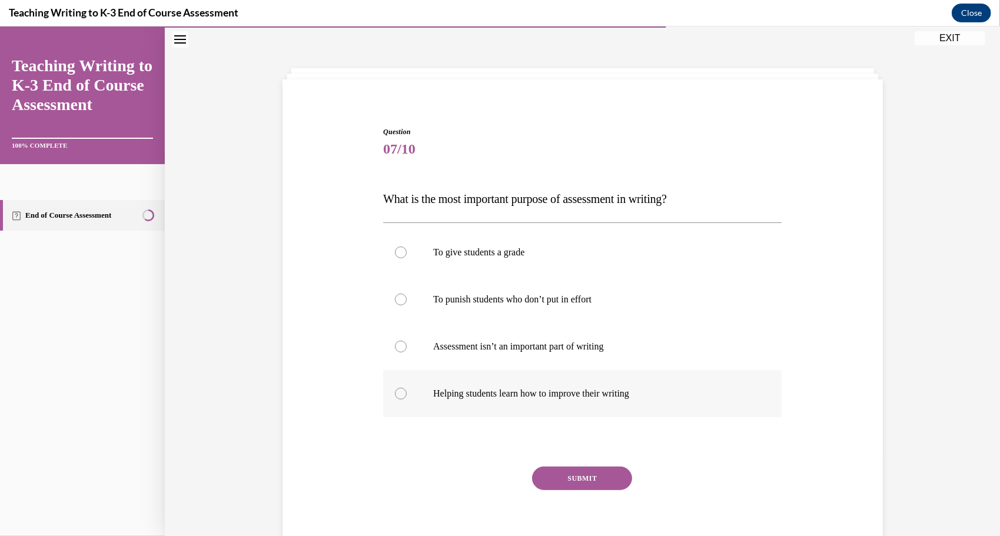
click at [583, 404] on label "Helping students learn how to improve their writing" at bounding box center [582, 393] width 398 height 47
click at [407, 399] on input "Helping students learn how to improve their writing" at bounding box center [401, 393] width 12 height 12
radio input "true"
click at [572, 489] on button "SUBMIT" at bounding box center [582, 478] width 100 height 24
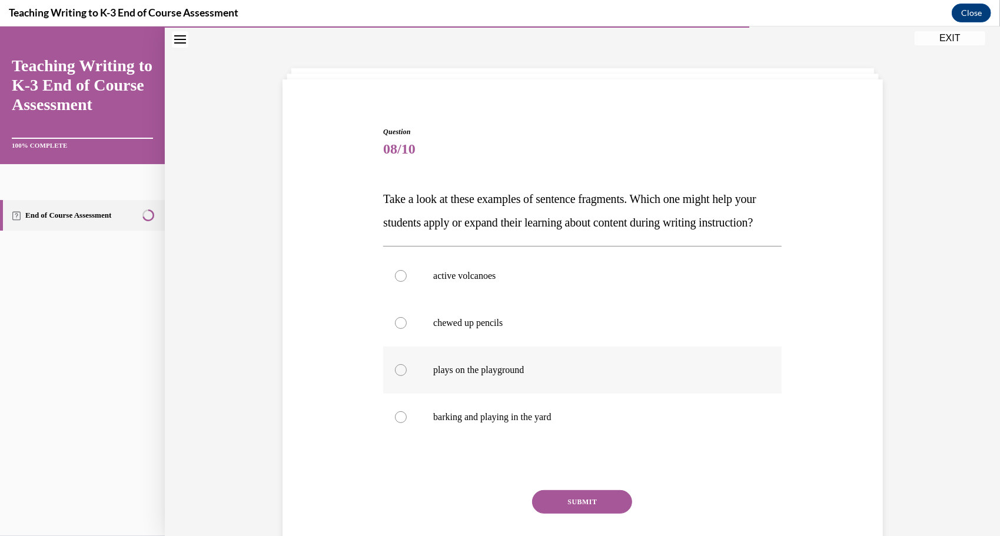
click at [574, 393] on label "plays on the playground" at bounding box center [582, 369] width 398 height 47
click at [407, 376] on input "plays on the playground" at bounding box center [401, 370] width 12 height 12
radio input "true"
click at [569, 513] on button "SUBMIT" at bounding box center [582, 502] width 100 height 24
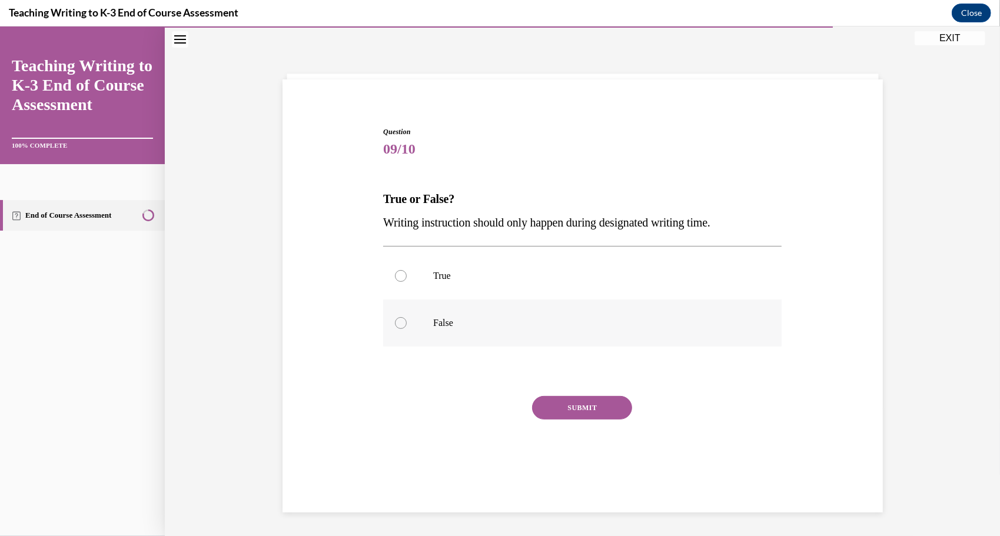
click at [609, 323] on p "False" at bounding box center [592, 323] width 319 height 12
click at [407, 323] on input "False" at bounding box center [401, 323] width 12 height 12
radio input "true"
click at [586, 418] on button "SUBMIT" at bounding box center [582, 408] width 100 height 24
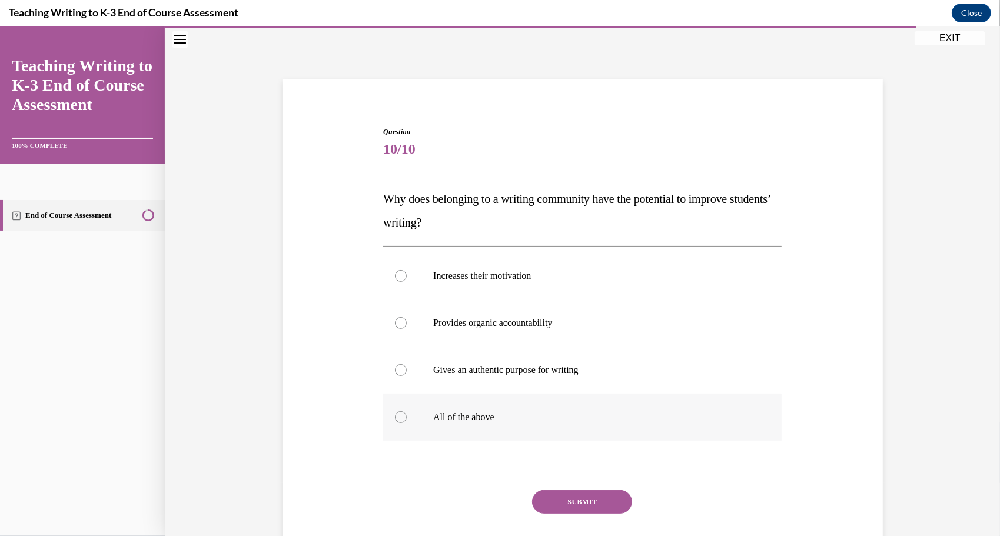
click at [579, 427] on label "All of the above" at bounding box center [582, 416] width 398 height 47
click at [407, 423] on input "All of the above" at bounding box center [401, 417] width 12 height 12
radio input "true"
click at [567, 506] on button "SUBMIT" at bounding box center [582, 502] width 100 height 24
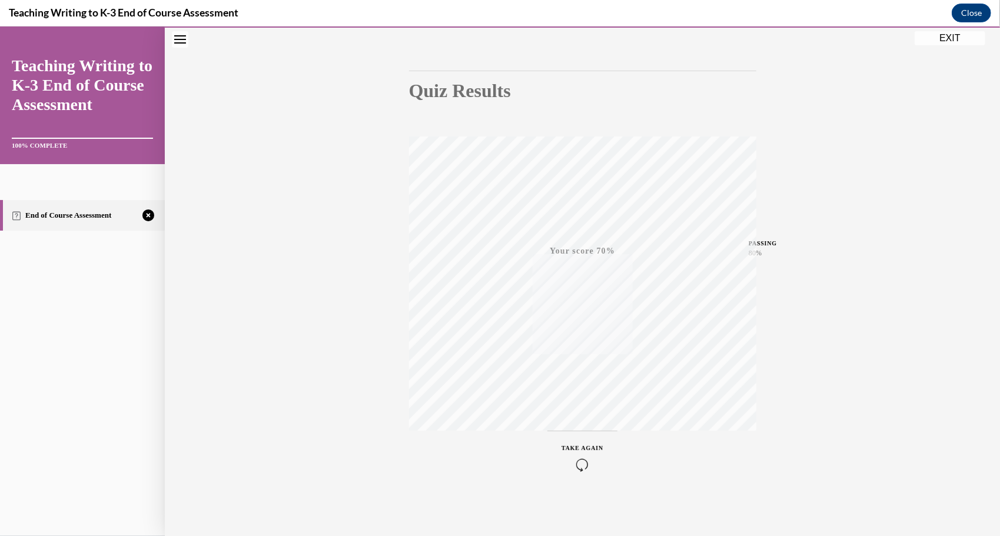
click at [585, 474] on button "TAKE AGAIN" at bounding box center [582, 456] width 70 height 53
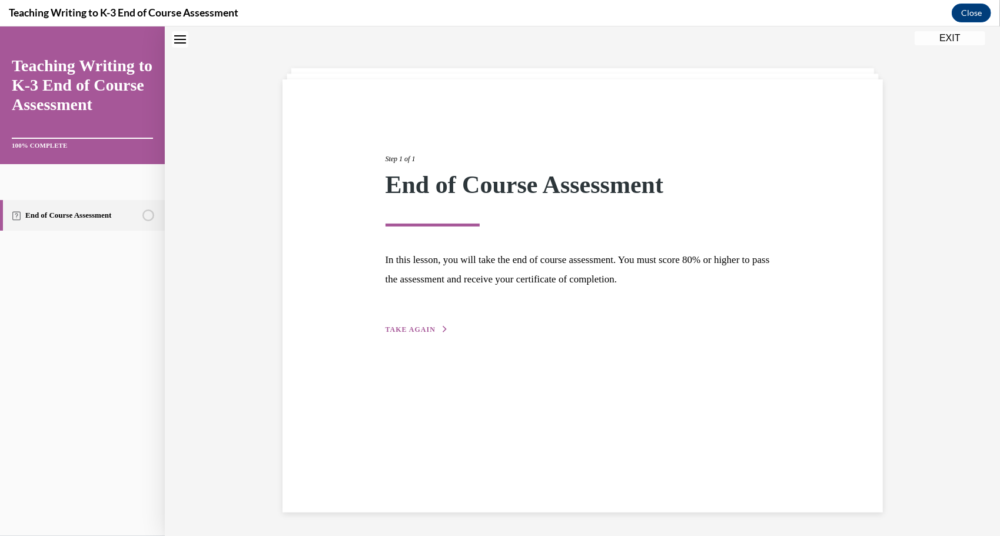
click at [417, 329] on span "TAKE AGAIN" at bounding box center [411, 329] width 50 height 8
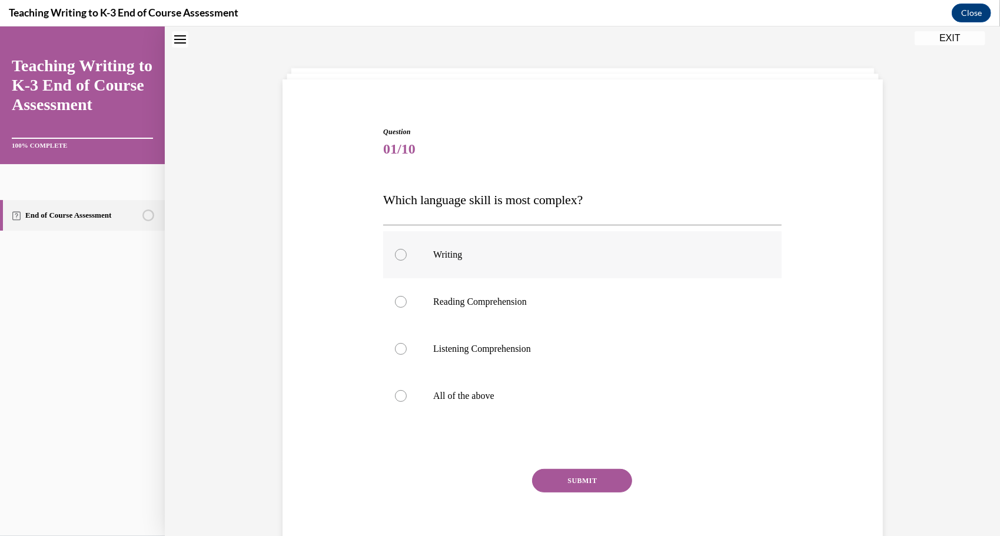
click at [578, 253] on p "Writing" at bounding box center [592, 254] width 319 height 12
click at [407, 253] on input "Writing" at bounding box center [401, 254] width 12 height 12
radio input "true"
click at [582, 491] on button "SUBMIT" at bounding box center [582, 481] width 100 height 24
click at [626, 308] on label "Background Knowledge" at bounding box center [582, 301] width 398 height 47
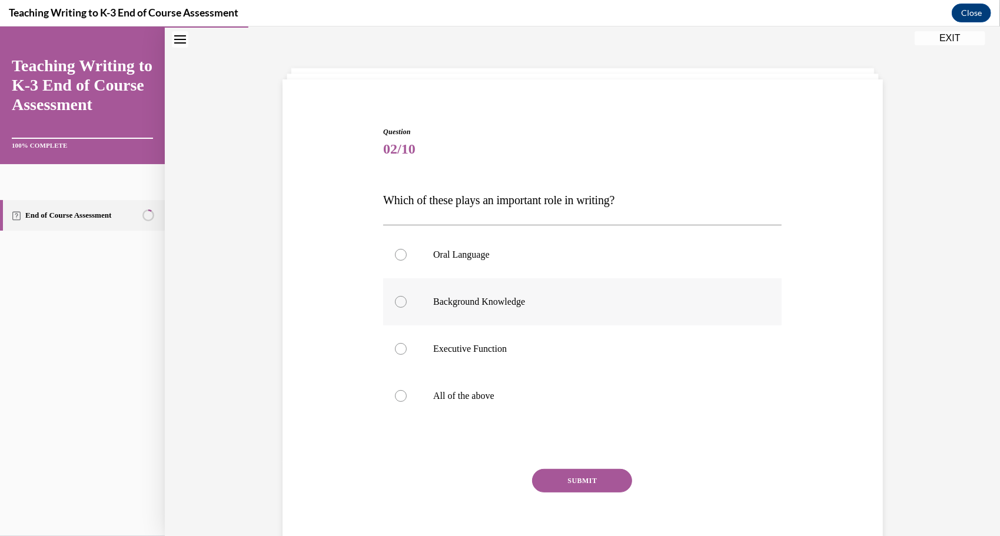
click at [407, 307] on input "Background Knowledge" at bounding box center [401, 301] width 12 height 12
radio input "true"
click at [566, 490] on button "SUBMIT" at bounding box center [582, 481] width 100 height 24
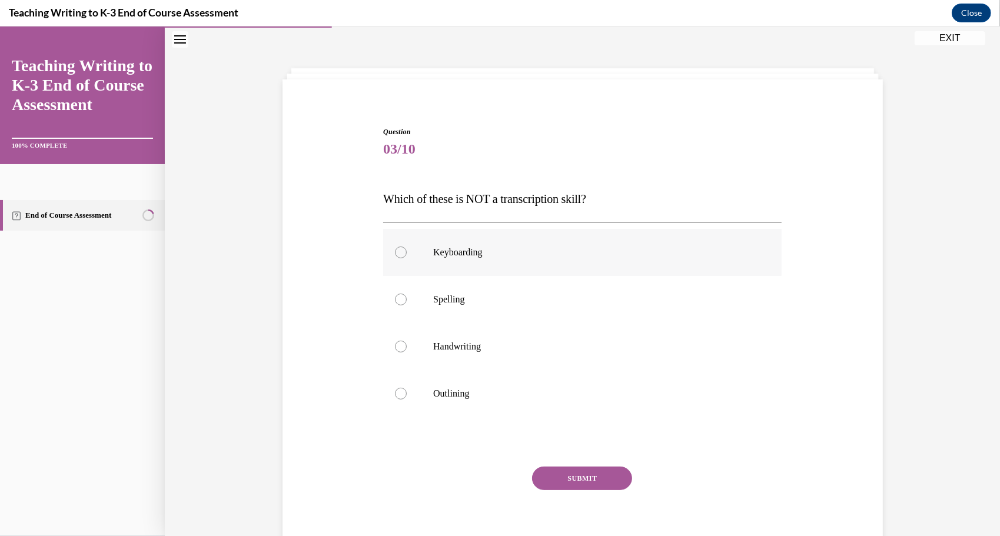
click at [600, 239] on label "Keyboarding" at bounding box center [582, 251] width 398 height 47
click at [407, 246] on input "Keyboarding" at bounding box center [401, 252] width 12 height 12
radio input "true"
click at [582, 477] on button "SUBMIT" at bounding box center [582, 478] width 100 height 24
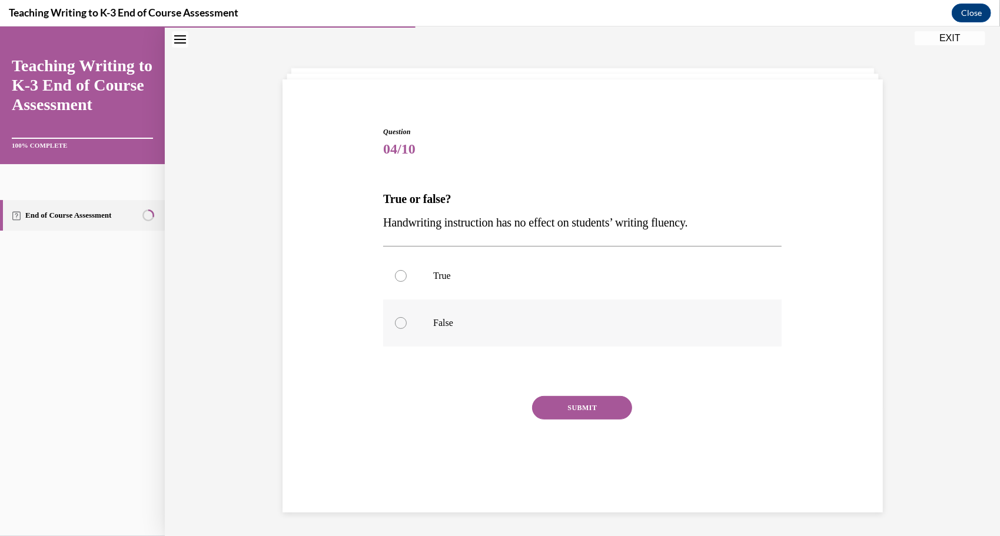
click at [598, 327] on p "False" at bounding box center [592, 323] width 319 height 12
click at [407, 327] on input "False" at bounding box center [401, 323] width 12 height 12
radio input "true"
click at [586, 414] on button "SUBMIT" at bounding box center [582, 408] width 100 height 24
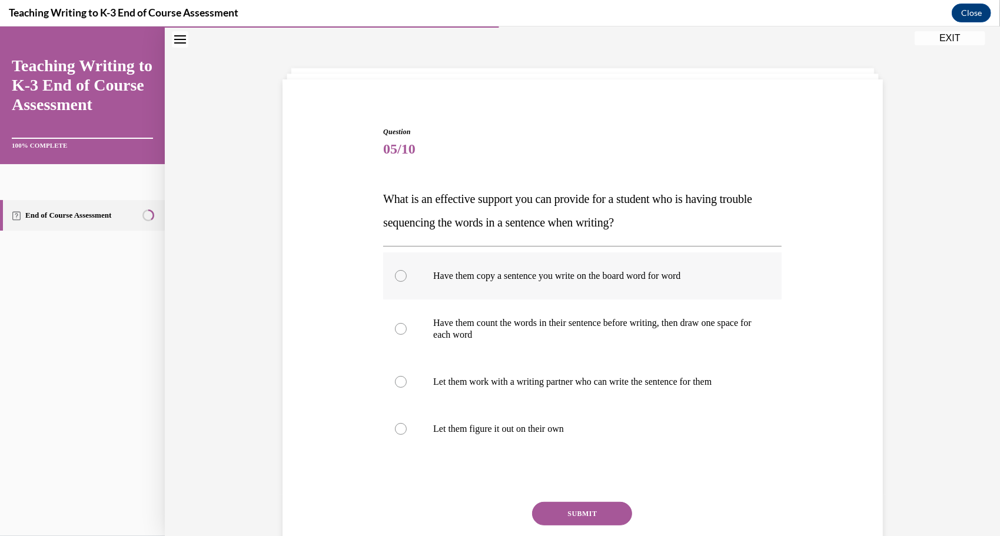
click at [649, 275] on p "Have them copy a sentence you write on the board word for word" at bounding box center [592, 276] width 319 height 12
click at [407, 275] on input "Have them copy a sentence you write on the board word for word" at bounding box center [401, 276] width 12 height 12
radio input "true"
click at [571, 516] on button "SUBMIT" at bounding box center [582, 513] width 100 height 24
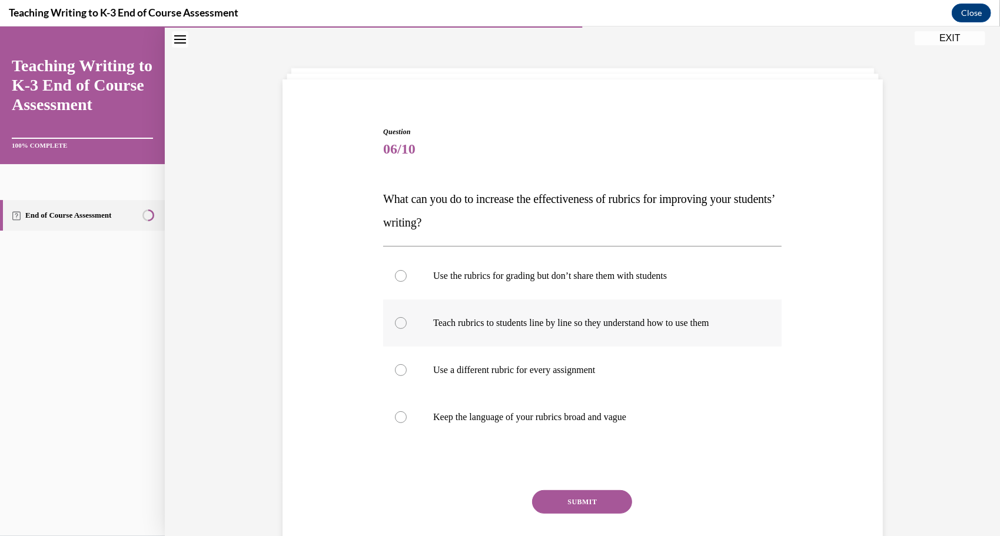
click at [623, 318] on p "Teach rubrics to students line by line so they understand how to use them" at bounding box center [592, 323] width 319 height 12
click at [407, 318] on input "Teach rubrics to students line by line so they understand how to use them" at bounding box center [401, 323] width 12 height 12
radio input "true"
click at [552, 503] on button "SUBMIT" at bounding box center [582, 502] width 100 height 24
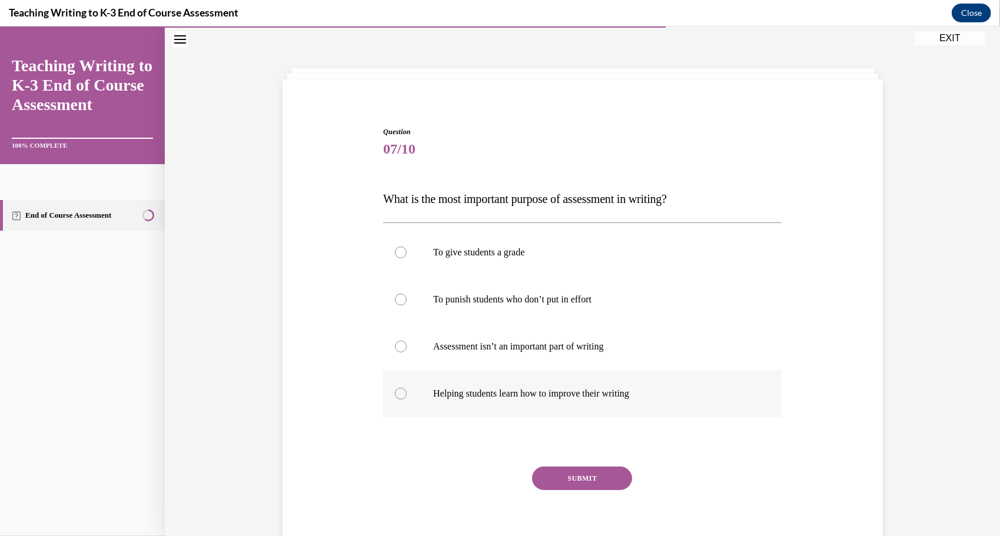
click at [575, 391] on p "Helping students learn how to improve their writing" at bounding box center [592, 393] width 319 height 12
click at [407, 391] on input "Helping students learn how to improve their writing" at bounding box center [401, 393] width 12 height 12
radio input "true"
click at [565, 480] on button "SUBMIT" at bounding box center [582, 478] width 100 height 24
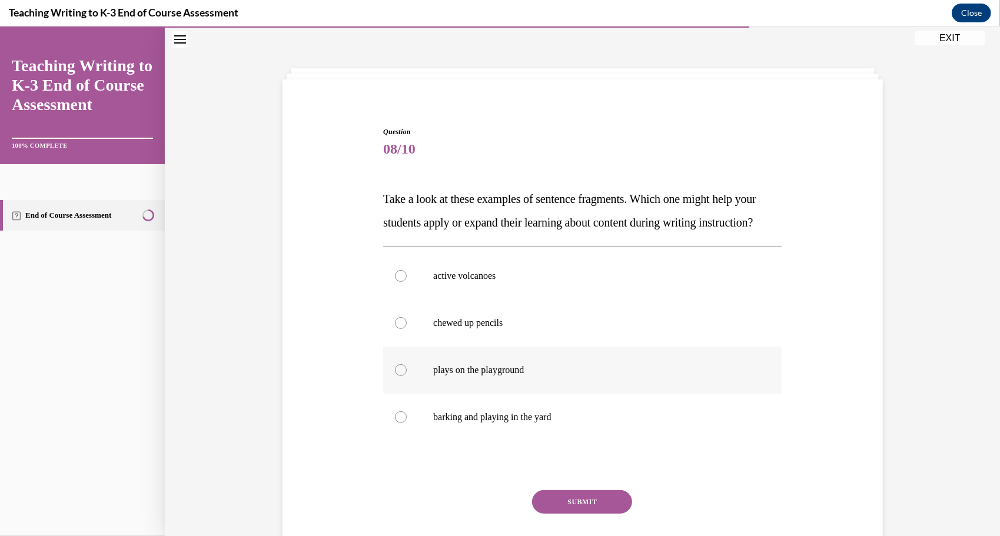
click at [576, 393] on label "plays on the playground" at bounding box center [582, 369] width 398 height 47
click at [407, 376] on input "plays on the playground" at bounding box center [401, 370] width 12 height 12
radio input "true"
click at [560, 513] on button "SUBMIT" at bounding box center [582, 502] width 100 height 24
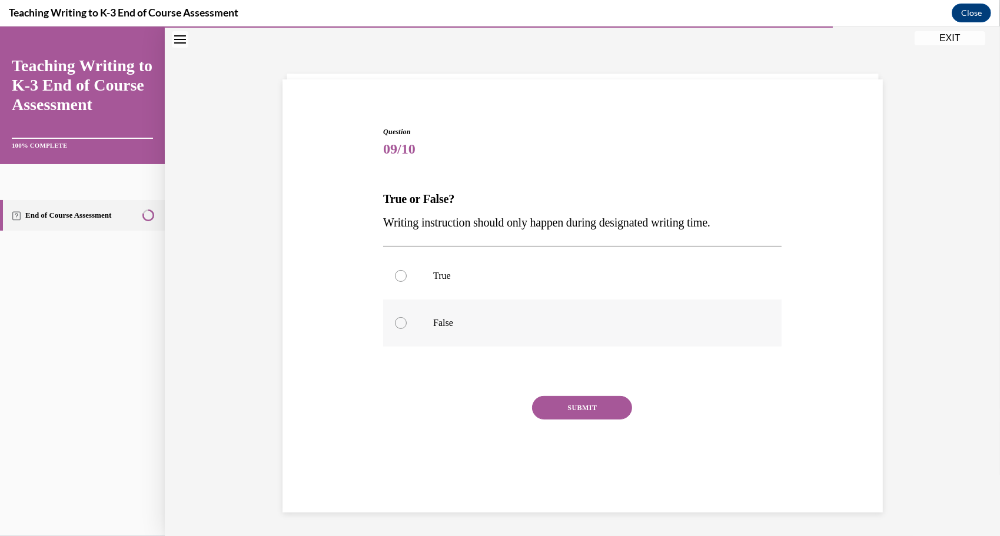
click at [627, 323] on p "False" at bounding box center [592, 323] width 319 height 12
click at [407, 323] on input "False" at bounding box center [401, 323] width 12 height 12
radio input "true"
click at [590, 415] on button "SUBMIT" at bounding box center [582, 408] width 100 height 24
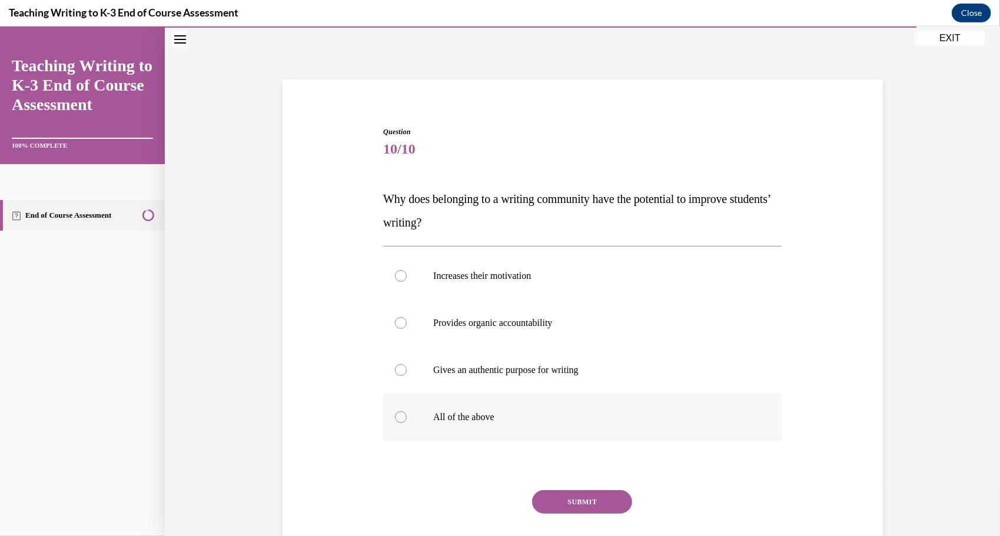
click at [577, 419] on p "All of the above" at bounding box center [592, 417] width 319 height 12
click at [407, 419] on input "All of the above" at bounding box center [401, 417] width 12 height 12
radio input "true"
click at [569, 504] on button "SUBMIT" at bounding box center [582, 502] width 100 height 24
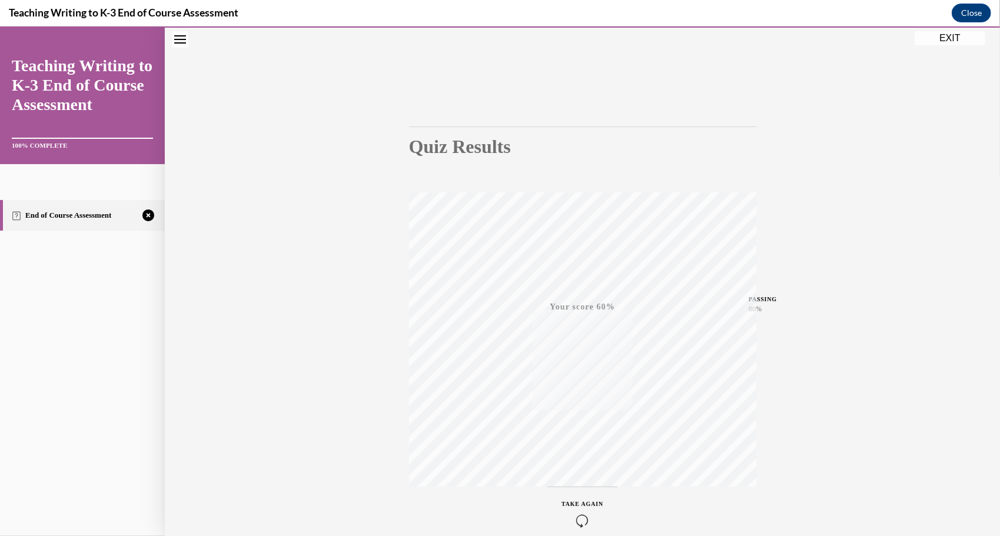
scroll to position [93, 0]
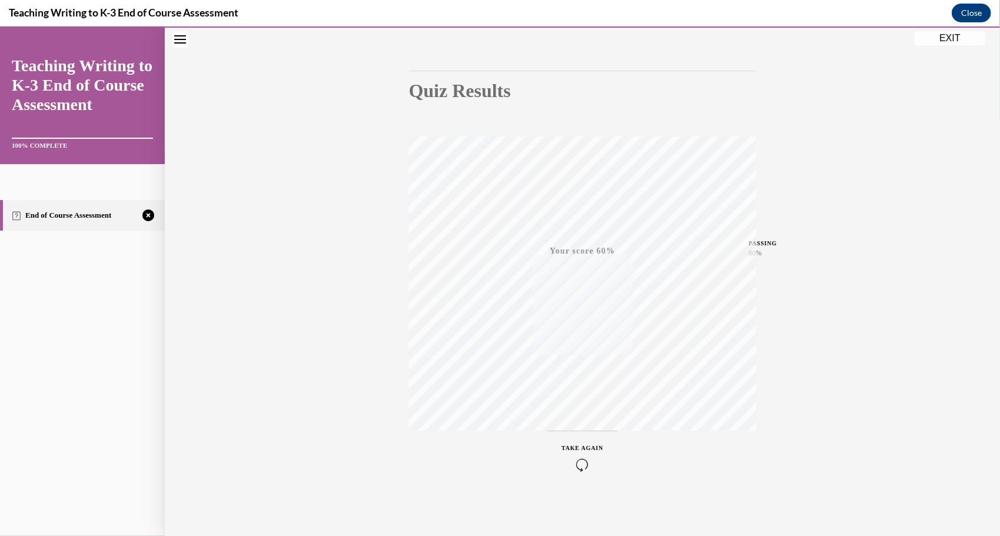
click at [579, 467] on icon "button" at bounding box center [583, 464] width 42 height 13
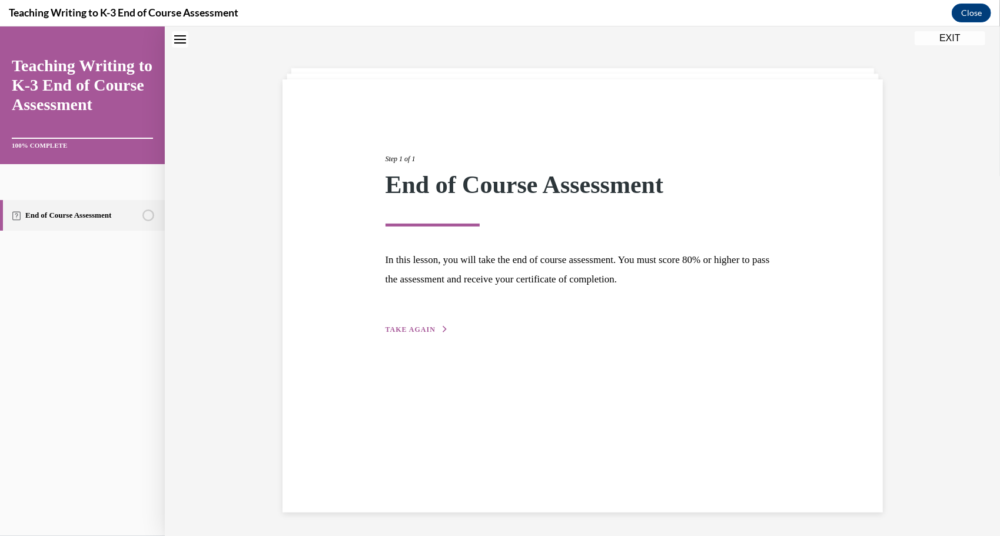
scroll to position [37, 0]
click at [434, 331] on button "TAKE AGAIN" at bounding box center [417, 329] width 63 height 11
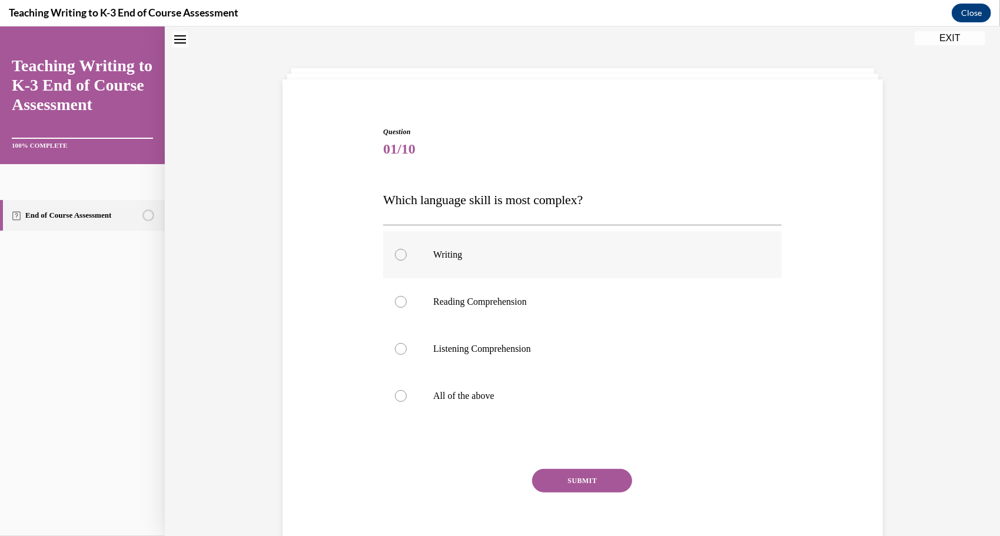
click at [544, 263] on label "Writing" at bounding box center [582, 254] width 398 height 47
click at [407, 260] on input "Writing" at bounding box center [401, 254] width 12 height 12
radio input "true"
click at [574, 487] on button "SUBMIT" at bounding box center [582, 481] width 100 height 24
click at [531, 392] on p "All of the above" at bounding box center [592, 396] width 319 height 12
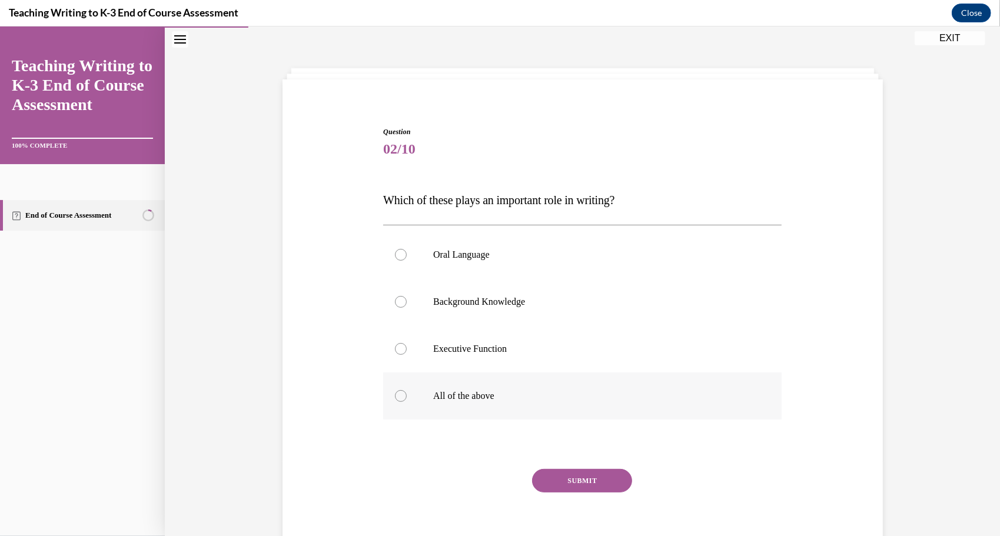
click at [407, 392] on input "All of the above" at bounding box center [401, 396] width 12 height 12
radio input "true"
click at [579, 479] on button "SUBMIT" at bounding box center [582, 481] width 100 height 24
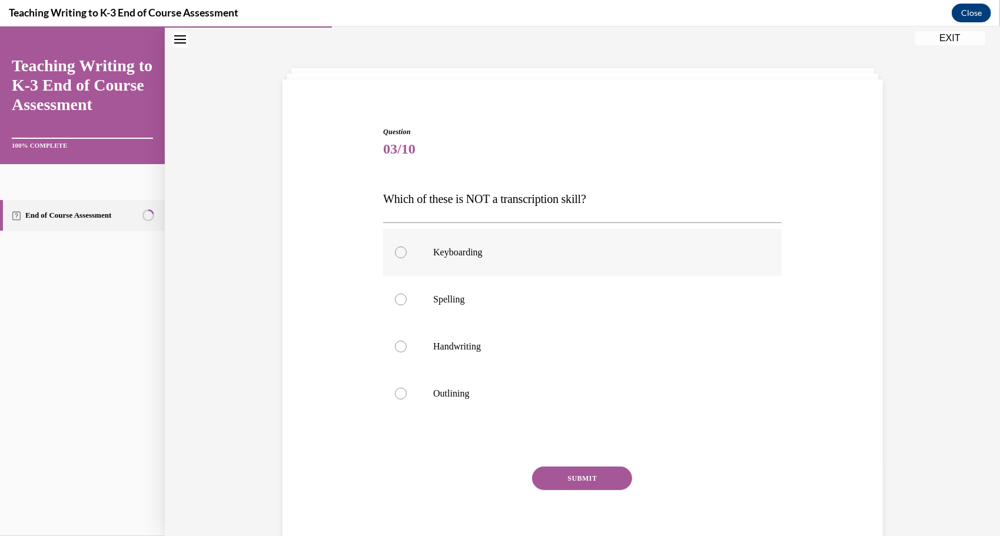
click at [624, 249] on p "Keyboarding" at bounding box center [592, 252] width 319 height 12
click at [407, 249] on input "Keyboarding" at bounding box center [401, 252] width 12 height 12
radio input "true"
click at [676, 249] on p "Keyboarding" at bounding box center [592, 252] width 319 height 12
click at [407, 249] on input "Keyboarding" at bounding box center [401, 252] width 12 height 12
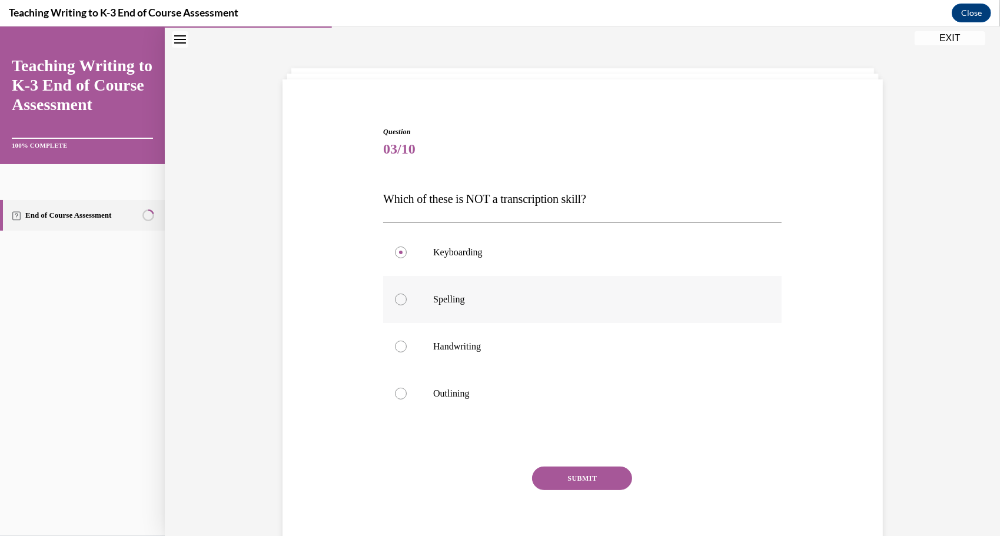
click at [643, 311] on label "Spelling" at bounding box center [582, 298] width 398 height 47
click at [407, 305] on input "Spelling" at bounding box center [401, 299] width 12 height 12
radio input "true"
click at [570, 484] on button "SUBMIT" at bounding box center [582, 478] width 100 height 24
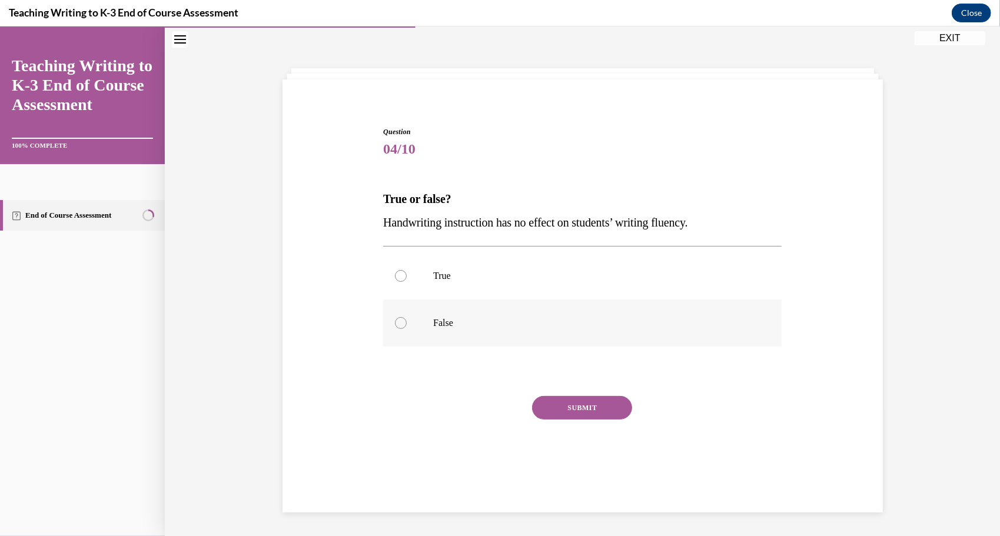
click at [586, 334] on label "False" at bounding box center [582, 322] width 398 height 47
click at [407, 328] on input "False" at bounding box center [401, 323] width 12 height 12
radio input "true"
click at [579, 415] on button "SUBMIT" at bounding box center [582, 408] width 100 height 24
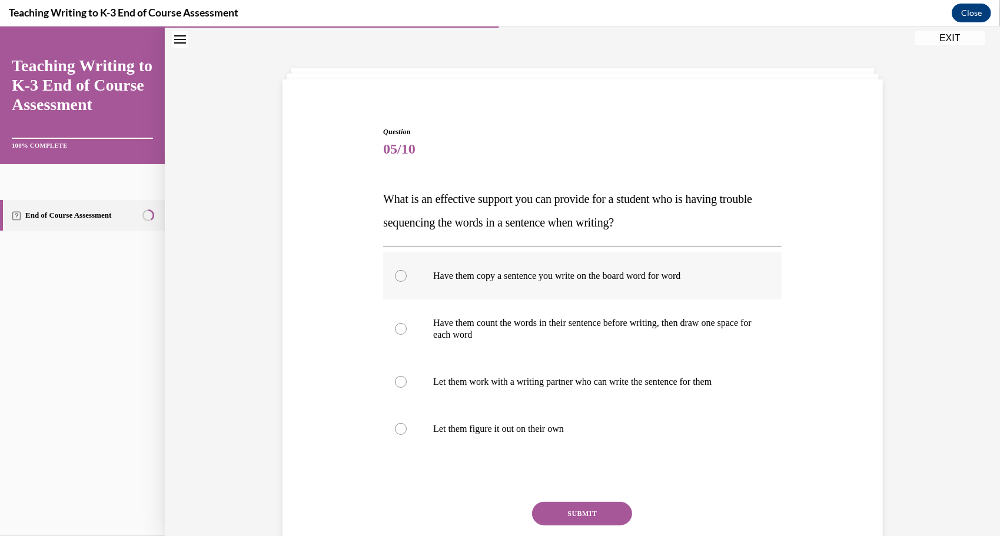
click at [686, 285] on label "Have them copy a sentence you write on the board word for word" at bounding box center [582, 275] width 398 height 47
click at [407, 281] on input "Have them copy a sentence you write on the board word for word" at bounding box center [401, 276] width 12 height 12
radio input "true"
click at [581, 513] on button "SUBMIT" at bounding box center [582, 513] width 100 height 24
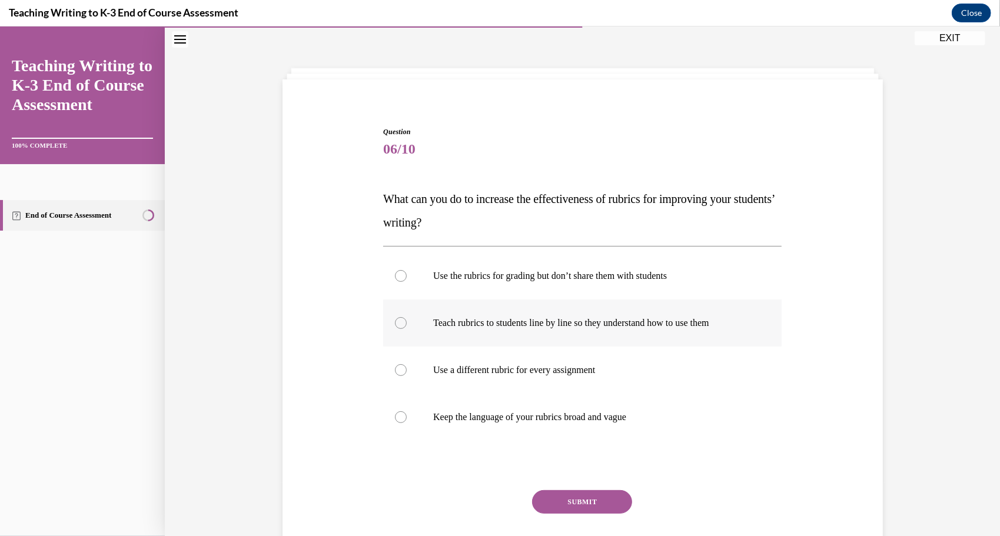
click at [610, 334] on label "Teach rubrics to students line by line so they understand how to use them" at bounding box center [582, 322] width 398 height 47
click at [407, 328] on input "Teach rubrics to students line by line so they understand how to use them" at bounding box center [401, 323] width 12 height 12
radio input "true"
click at [569, 506] on button "SUBMIT" at bounding box center [582, 502] width 100 height 24
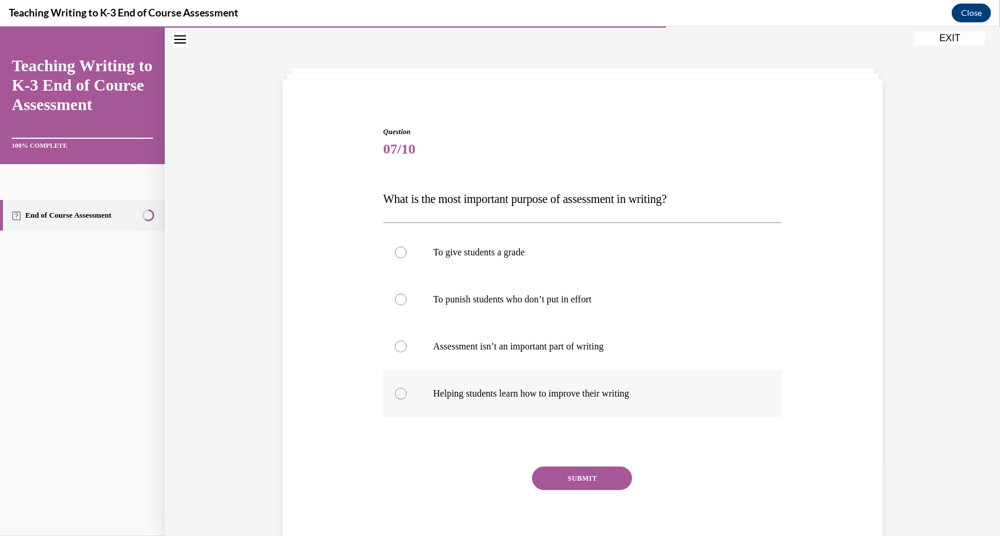
click at [607, 394] on p "Helping students learn how to improve their writing" at bounding box center [592, 393] width 319 height 12
click at [407, 394] on input "Helping students learn how to improve their writing" at bounding box center [401, 393] width 12 height 12
radio input "true"
click at [574, 477] on button "SUBMIT" at bounding box center [582, 478] width 100 height 24
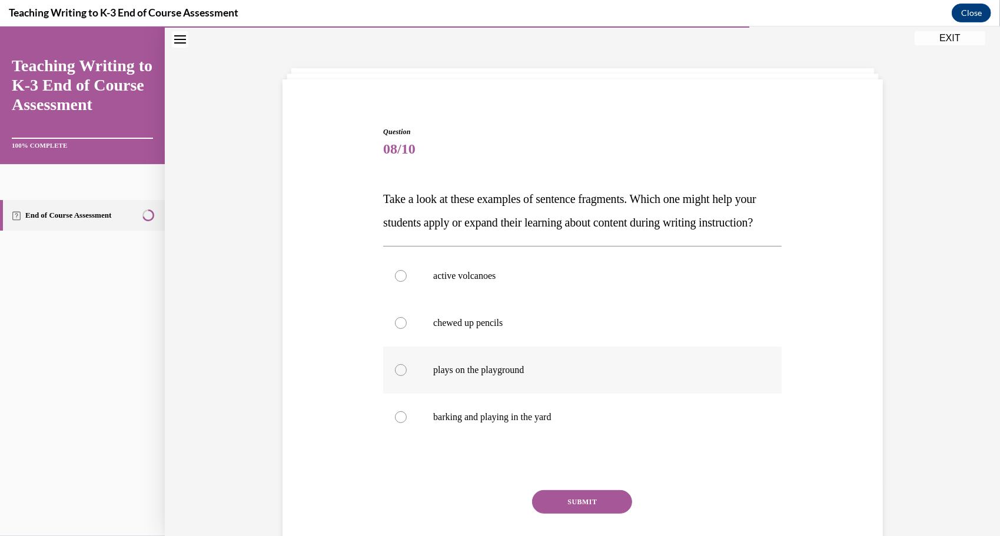
click at [609, 393] on label "plays on the playground" at bounding box center [582, 369] width 398 height 47
click at [407, 376] on input "plays on the playground" at bounding box center [401, 370] width 12 height 12
radio input "true"
click at [583, 513] on button "SUBMIT" at bounding box center [582, 502] width 100 height 24
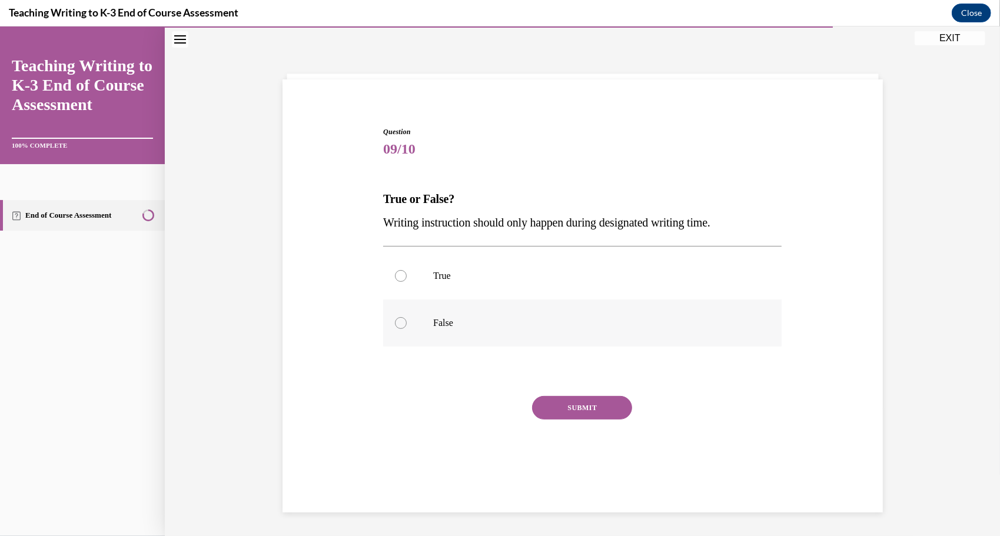
click at [606, 325] on p "False" at bounding box center [592, 323] width 319 height 12
click at [407, 325] on input "False" at bounding box center [401, 323] width 12 height 12
radio input "true"
click at [583, 417] on button "SUBMIT" at bounding box center [582, 408] width 100 height 24
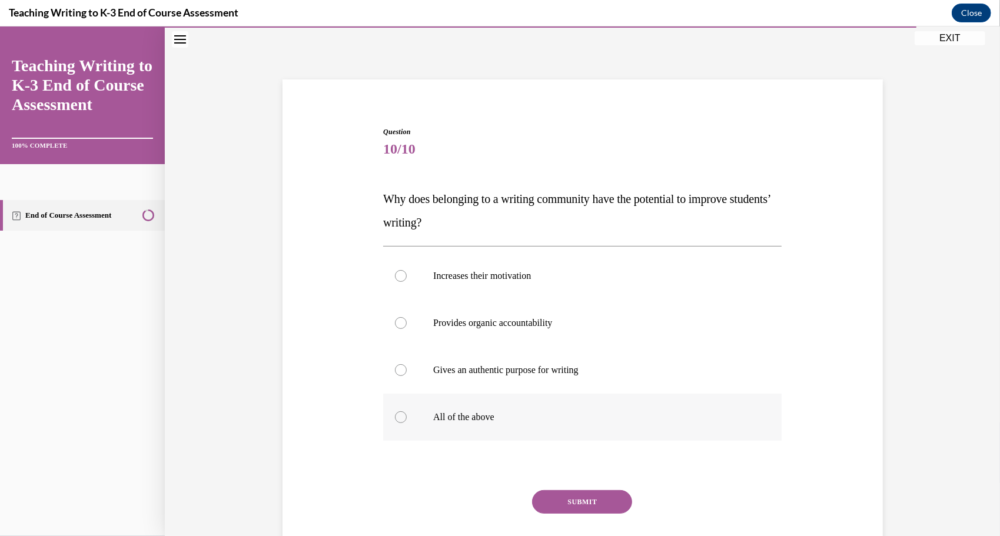
click at [579, 422] on label "All of the above" at bounding box center [582, 416] width 398 height 47
click at [407, 422] on input "All of the above" at bounding box center [401, 417] width 12 height 12
radio input "true"
click at [580, 511] on button "SUBMIT" at bounding box center [582, 502] width 100 height 24
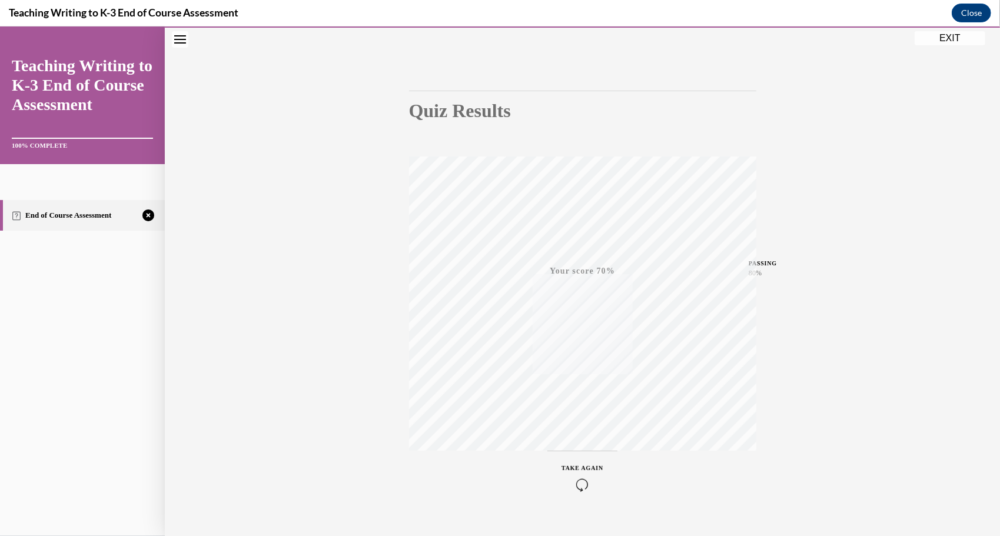
scroll to position [93, 0]
click at [567, 464] on icon "button" at bounding box center [583, 464] width 42 height 13
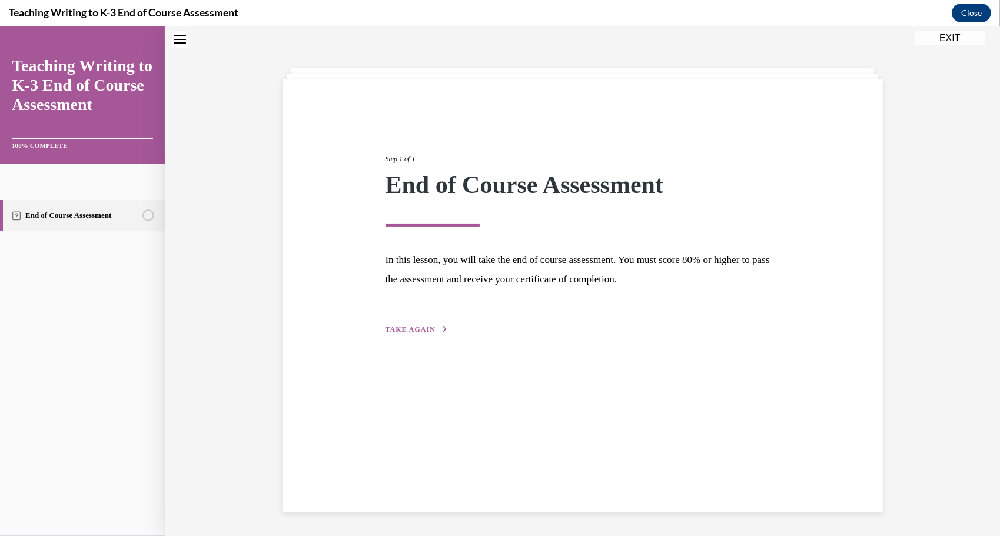
scroll to position [37, 0]
click at [396, 311] on div "Step 1 of 1 End of Course Assessment In this lesson, you will take the end of c…" at bounding box center [583, 231] width 412 height 210
click at [407, 333] on button "TAKE AGAIN" at bounding box center [417, 329] width 63 height 11
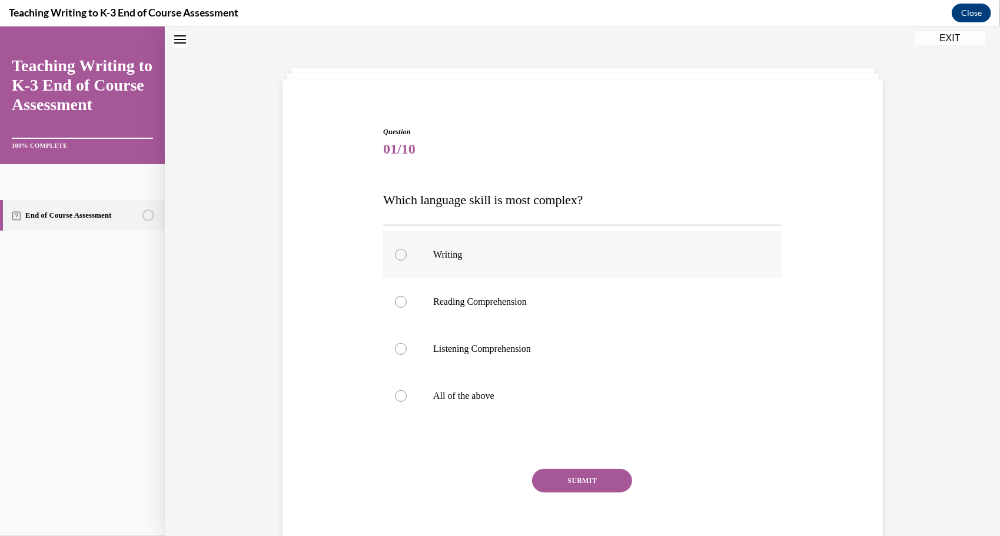
click at [495, 258] on p "Writing" at bounding box center [592, 254] width 319 height 12
click at [407, 258] on input "Writing" at bounding box center [401, 254] width 12 height 12
radio input "true"
click at [565, 485] on button "SUBMIT" at bounding box center [582, 481] width 100 height 24
click at [536, 399] on p "All of the above" at bounding box center [592, 396] width 319 height 12
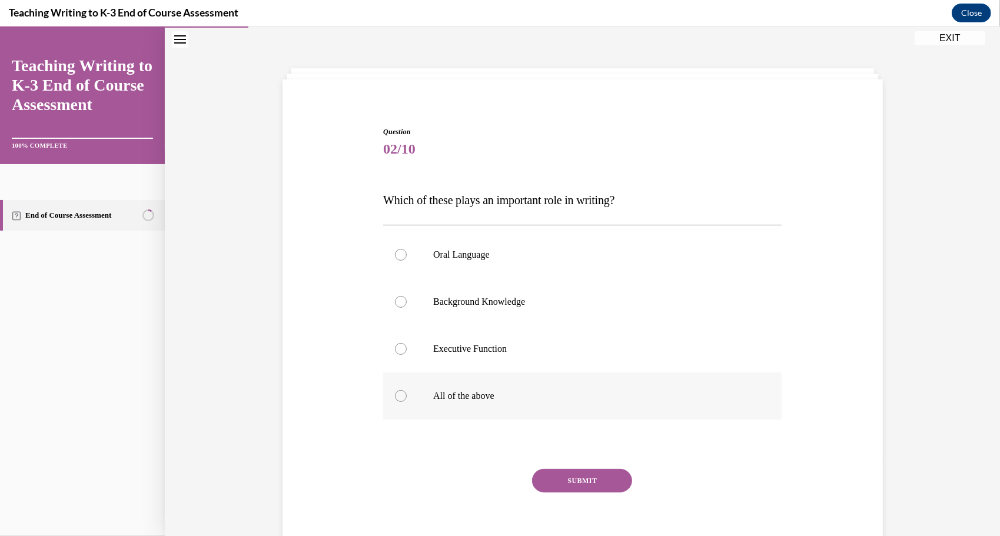
click at [407, 399] on input "All of the above" at bounding box center [401, 396] width 12 height 12
radio input "true"
click at [575, 309] on label "Background Knowledge" at bounding box center [582, 301] width 398 height 47
click at [407, 307] on input "Background Knowledge" at bounding box center [401, 301] width 12 height 12
radio input "true"
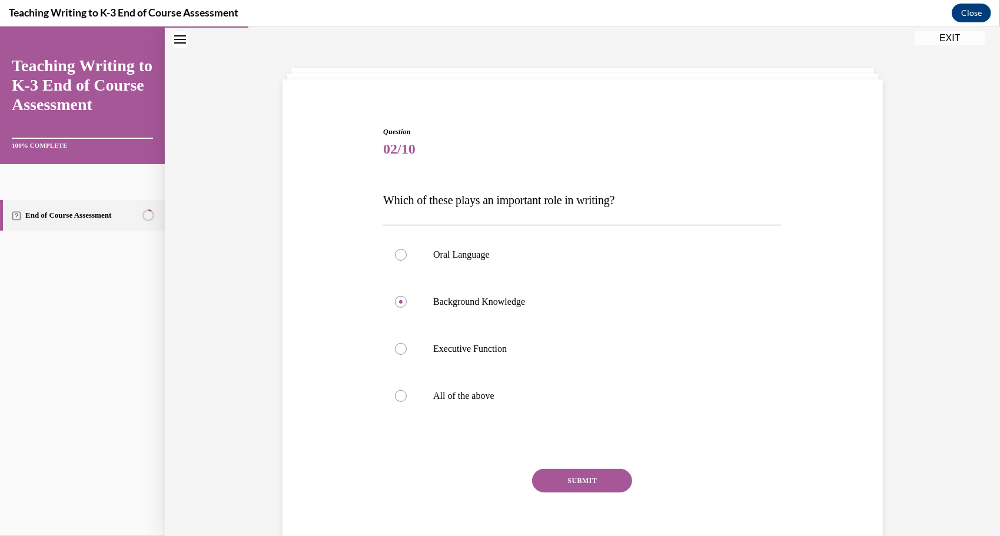
click at [555, 490] on button "SUBMIT" at bounding box center [582, 481] width 100 height 24
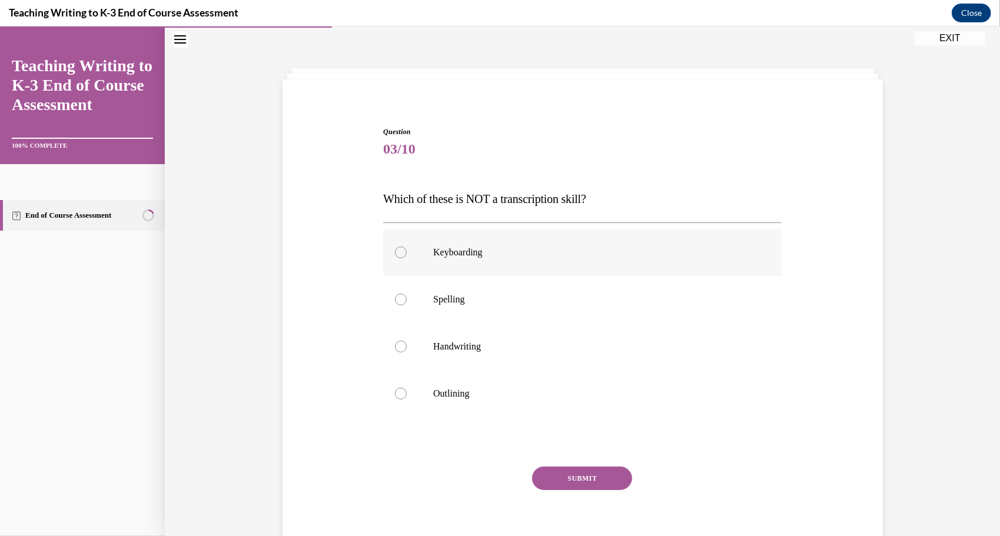
click at [545, 246] on p "Keyboarding" at bounding box center [592, 252] width 319 height 12
click at [407, 246] on input "Keyboarding" at bounding box center [401, 252] width 12 height 12
radio input "true"
click at [553, 504] on div "SUBMIT" at bounding box center [582, 495] width 398 height 59
click at [559, 482] on button "SUBMIT" at bounding box center [582, 478] width 100 height 24
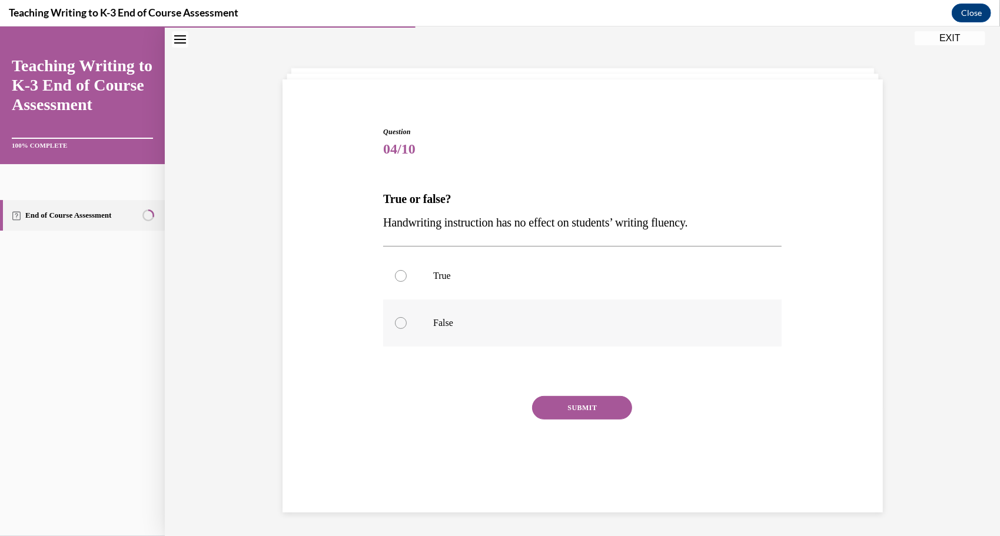
click at [525, 337] on label "False" at bounding box center [582, 322] width 398 height 47
click at [407, 328] on input "False" at bounding box center [401, 323] width 12 height 12
radio input "true"
click at [577, 408] on button "SUBMIT" at bounding box center [582, 408] width 100 height 24
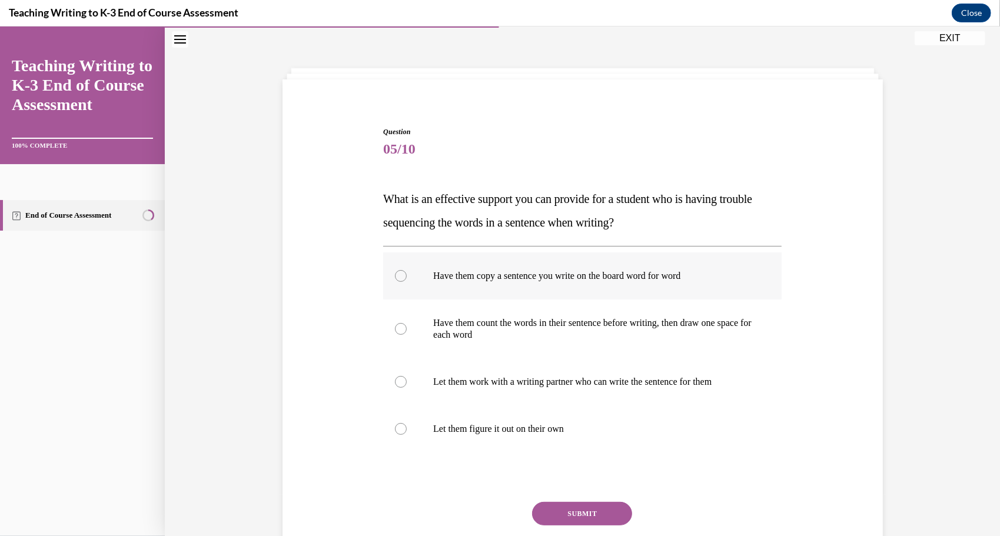
click at [623, 282] on label "Have them copy a sentence you write on the board word for word" at bounding box center [582, 275] width 398 height 47
click at [407, 281] on input "Have them copy a sentence you write on the board word for word" at bounding box center [401, 276] width 12 height 12
radio input "true"
click at [564, 517] on button "SUBMIT" at bounding box center [582, 513] width 100 height 24
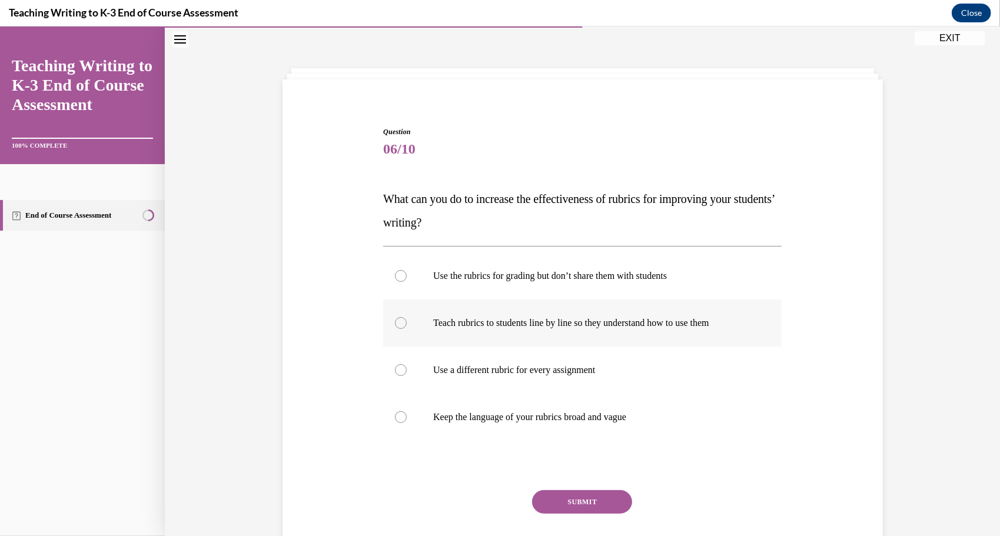
click at [599, 324] on p "Teach rubrics to students line by line so they understand how to use them" at bounding box center [592, 323] width 319 height 12
click at [407, 324] on input "Teach rubrics to students line by line so they understand how to use them" at bounding box center [401, 323] width 12 height 12
radio input "true"
click at [572, 510] on button "SUBMIT" at bounding box center [582, 502] width 100 height 24
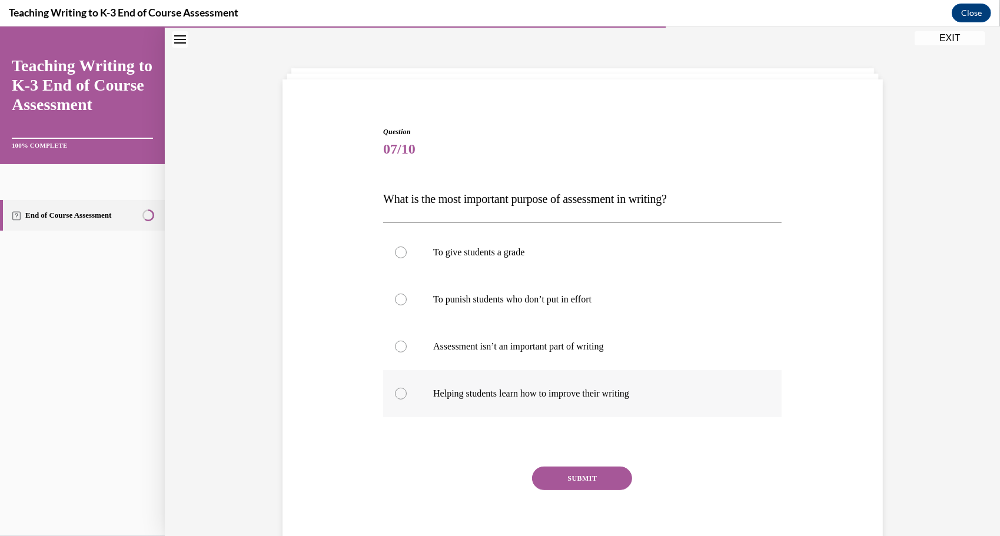
click at [537, 398] on p "Helping students learn how to improve their writing" at bounding box center [592, 393] width 319 height 12
click at [407, 398] on input "Helping students learn how to improve their writing" at bounding box center [401, 393] width 12 height 12
radio input "true"
click at [554, 487] on button "SUBMIT" at bounding box center [582, 478] width 100 height 24
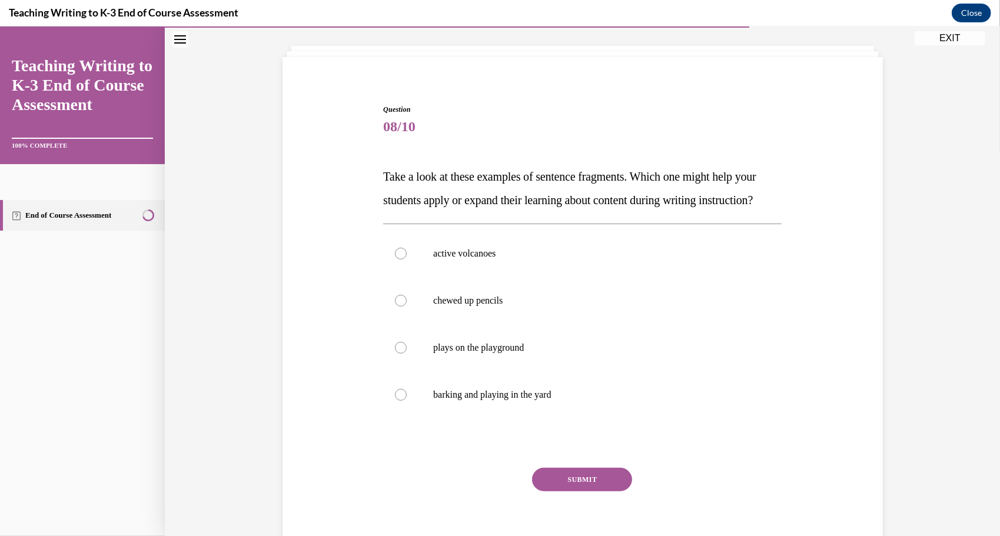
scroll to position [62, 0]
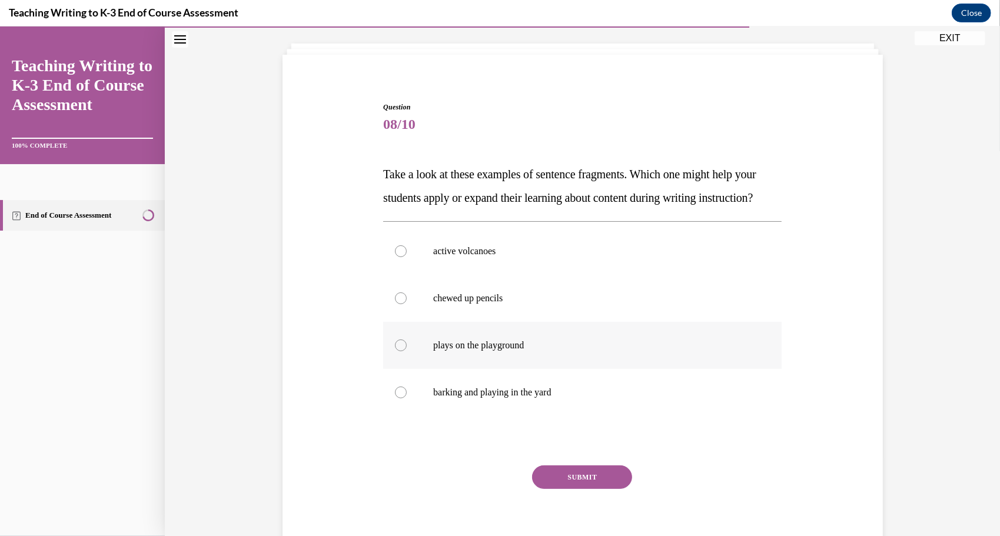
click at [500, 357] on label "plays on the playground" at bounding box center [582, 344] width 398 height 47
click at [407, 351] on input "plays on the playground" at bounding box center [401, 345] width 12 height 12
radio input "true"
click at [557, 511] on div "SUBMIT" at bounding box center [582, 494] width 398 height 59
click at [567, 489] on button "SUBMIT" at bounding box center [582, 477] width 100 height 24
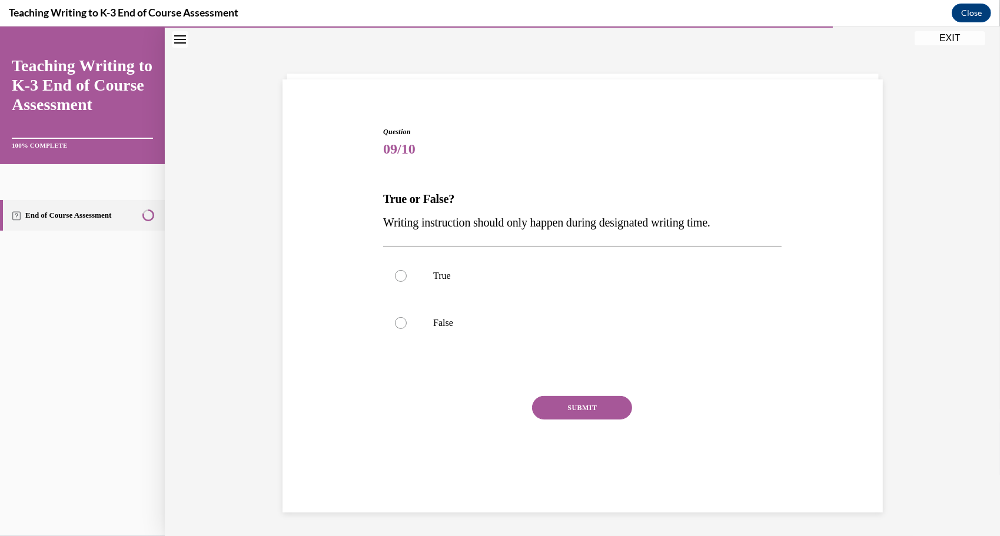
scroll to position [37, 0]
click at [555, 333] on label "False" at bounding box center [582, 322] width 398 height 47
click at [407, 328] on input "False" at bounding box center [401, 323] width 12 height 12
radio input "true"
click at [571, 418] on button "SUBMIT" at bounding box center [582, 408] width 100 height 24
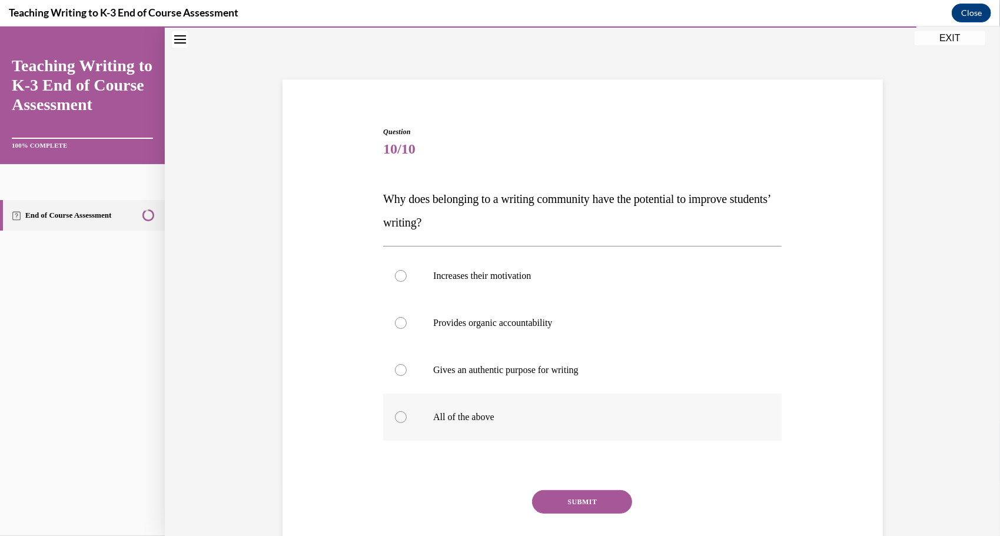
click at [512, 429] on label "All of the above" at bounding box center [582, 416] width 398 height 47
click at [407, 423] on input "All of the above" at bounding box center [401, 417] width 12 height 12
radio input "true"
click at [572, 501] on button "SUBMIT" at bounding box center [582, 502] width 100 height 24
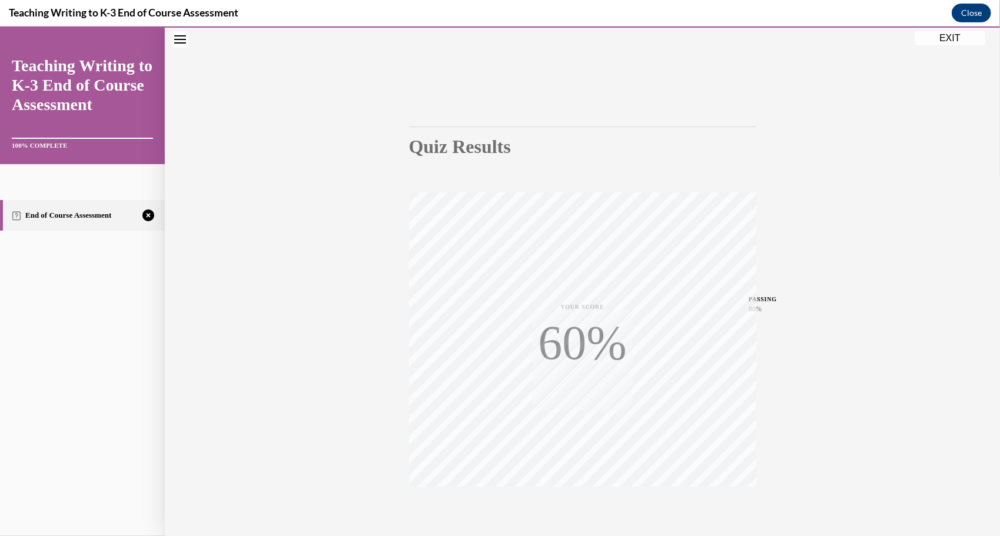
scroll to position [93, 0]
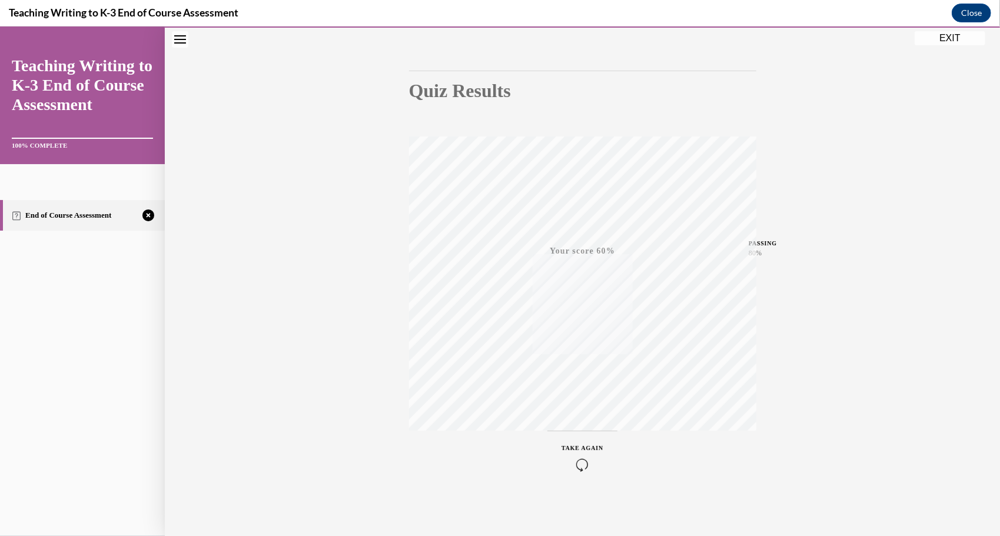
click at [579, 482] on button "TAKE AGAIN" at bounding box center [582, 456] width 70 height 53
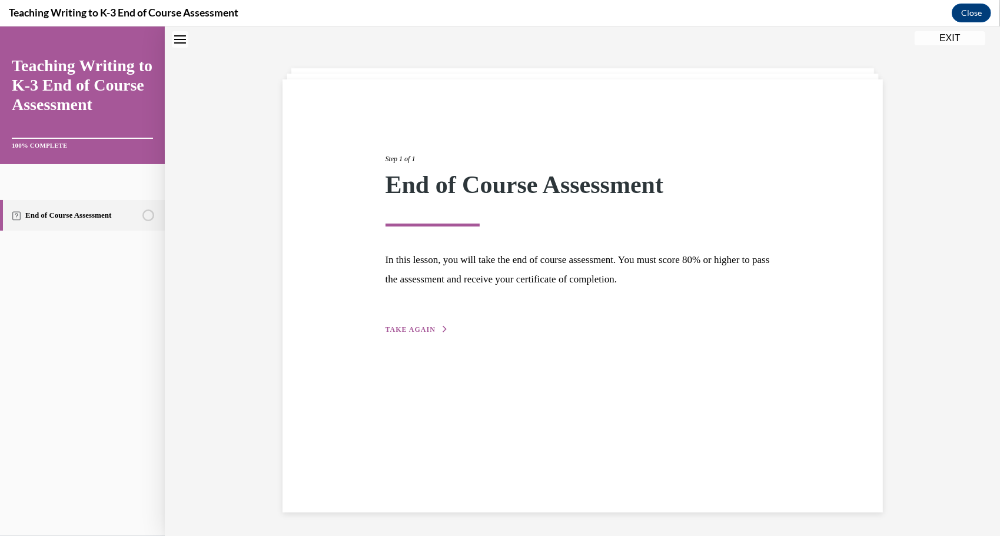
scroll to position [37, 0]
click at [406, 331] on span "TAKE AGAIN" at bounding box center [411, 329] width 50 height 8
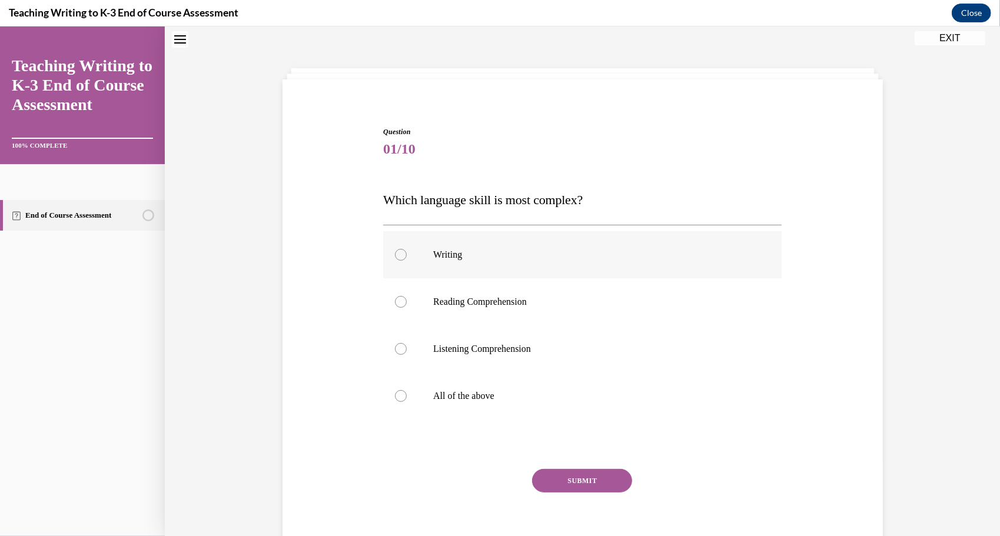
click at [539, 258] on p "Writing" at bounding box center [592, 254] width 319 height 12
click at [407, 258] on input "Writing" at bounding box center [401, 254] width 12 height 12
radio input "true"
click at [533, 477] on button "SUBMIT" at bounding box center [582, 481] width 100 height 24
click at [521, 411] on label "All of the above" at bounding box center [582, 395] width 398 height 47
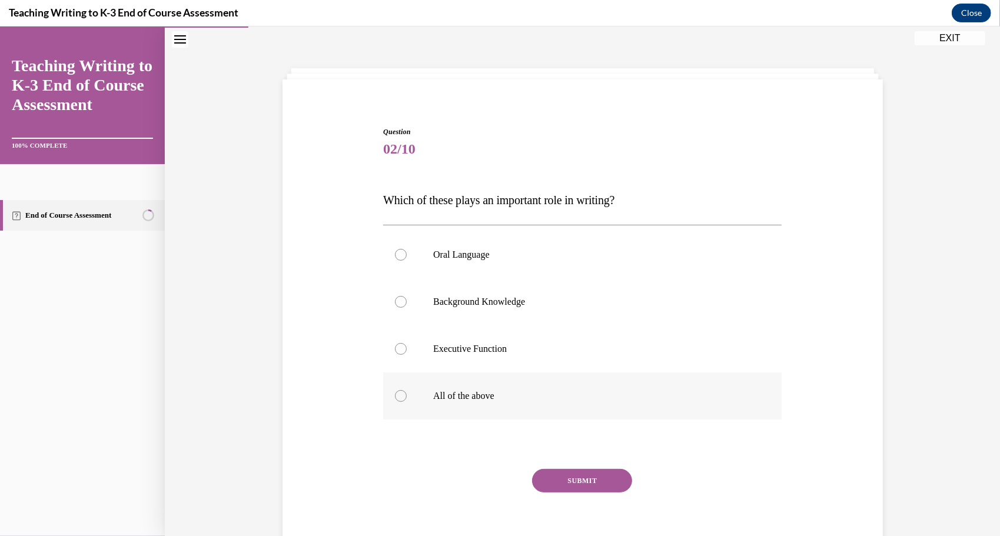
click at [407, 401] on input "All of the above" at bounding box center [401, 396] width 12 height 12
radio input "true"
click at [566, 479] on button "SUBMIT" at bounding box center [582, 481] width 100 height 24
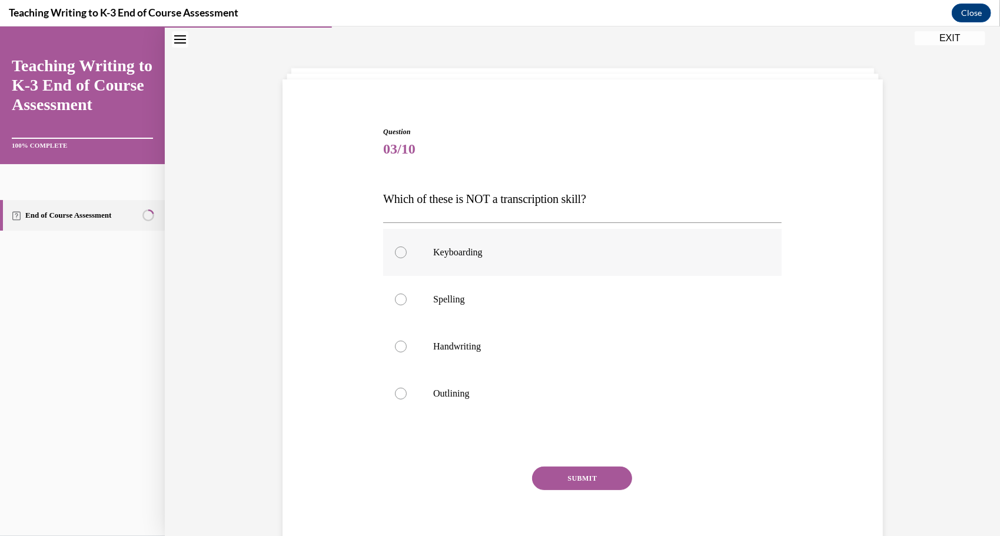
click at [585, 262] on label "Keyboarding" at bounding box center [582, 251] width 398 height 47
click at [407, 258] on input "Keyboarding" at bounding box center [401, 252] width 12 height 12
radio input "true"
click at [578, 477] on button "SUBMIT" at bounding box center [582, 478] width 100 height 24
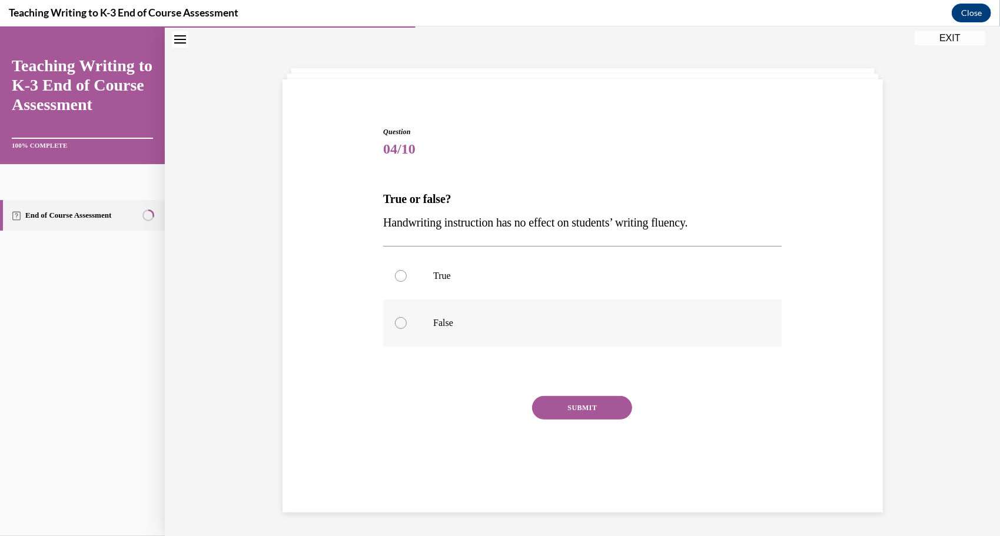
click at [552, 335] on label "False" at bounding box center [582, 322] width 398 height 47
click at [407, 328] on input "False" at bounding box center [401, 323] width 12 height 12
radio input "true"
click at [575, 415] on button "SUBMIT" at bounding box center [582, 408] width 100 height 24
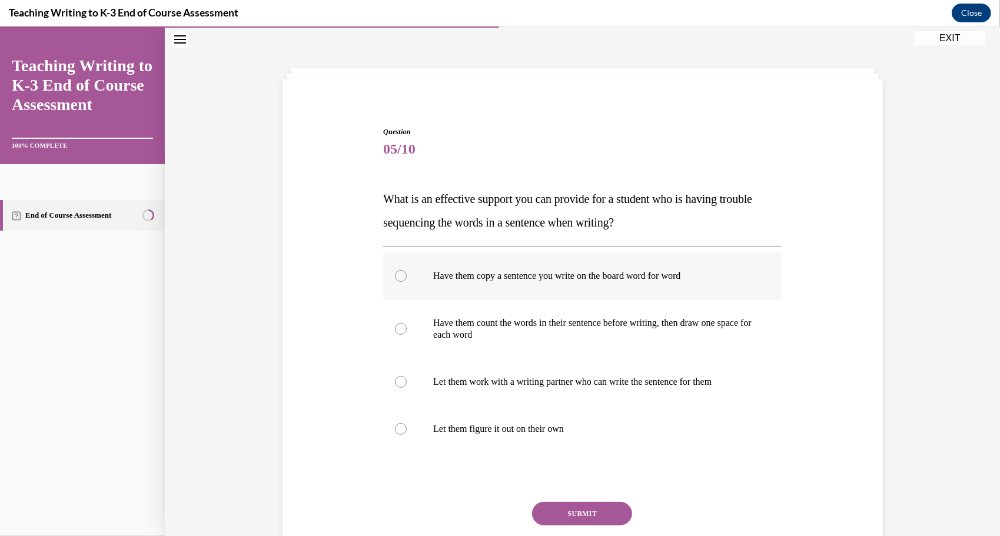
click at [673, 278] on p "Have them copy a sentence you write on the board word for word" at bounding box center [592, 276] width 319 height 12
click at [407, 278] on input "Have them copy a sentence you write on the board word for word" at bounding box center [401, 276] width 12 height 12
radio input "true"
click at [562, 515] on button "SUBMIT" at bounding box center [582, 513] width 100 height 24
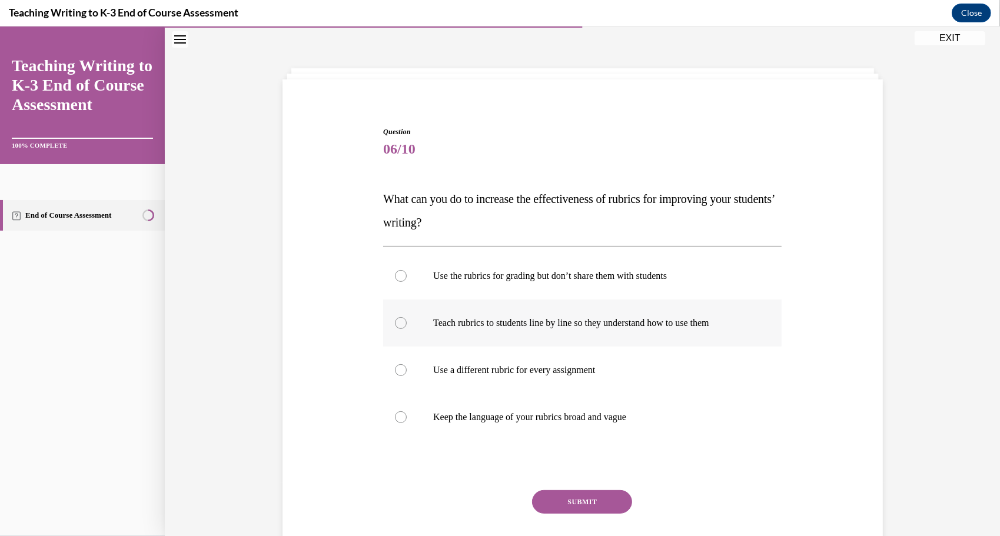
click at [722, 329] on label "Teach rubrics to students line by line so they understand how to use them" at bounding box center [582, 322] width 398 height 47
click at [407, 328] on input "Teach rubrics to students line by line so they understand how to use them" at bounding box center [401, 323] width 12 height 12
radio input "true"
click at [584, 504] on button "SUBMIT" at bounding box center [582, 502] width 100 height 24
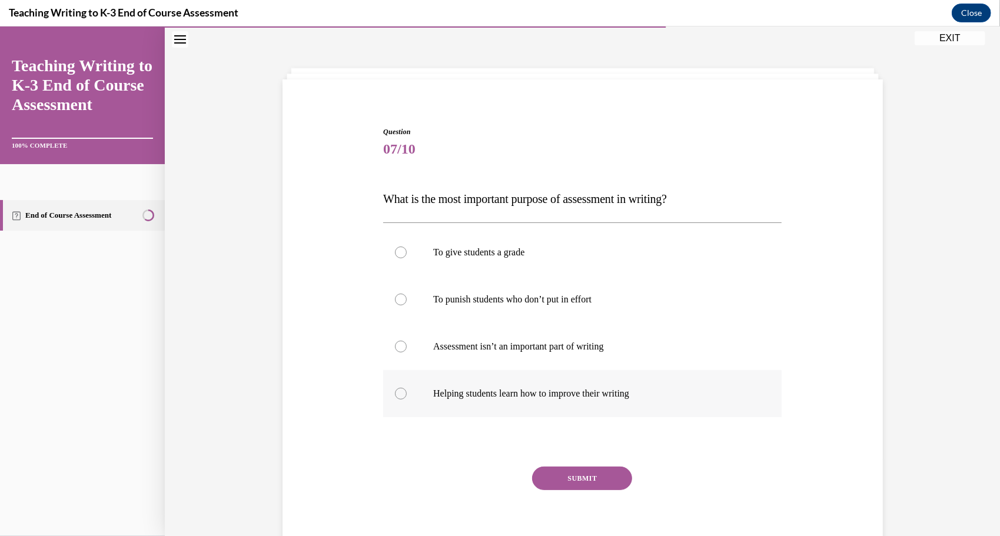
click at [690, 396] on p "Helping students learn how to improve their writing" at bounding box center [592, 393] width 319 height 12
click at [407, 396] on input "Helping students learn how to improve their writing" at bounding box center [401, 393] width 12 height 12
radio input "true"
click at [579, 503] on div "SUBMIT" at bounding box center [582, 495] width 398 height 59
click at [592, 480] on button "SUBMIT" at bounding box center [582, 478] width 100 height 24
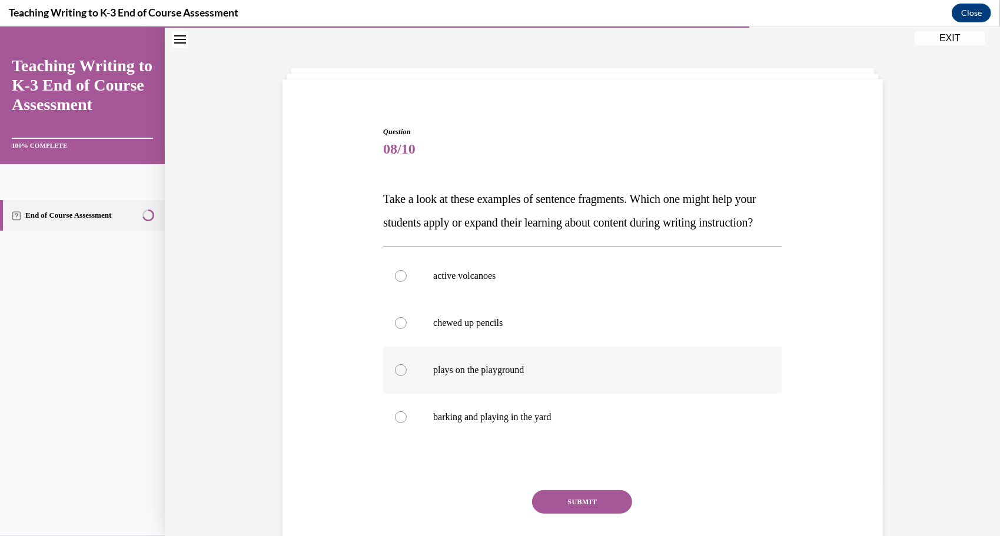
click at [624, 393] on label "plays on the playground" at bounding box center [582, 369] width 398 height 47
click at [407, 376] on input "plays on the playground" at bounding box center [401, 370] width 12 height 12
radio input "true"
click at [546, 513] on button "SUBMIT" at bounding box center [582, 502] width 100 height 24
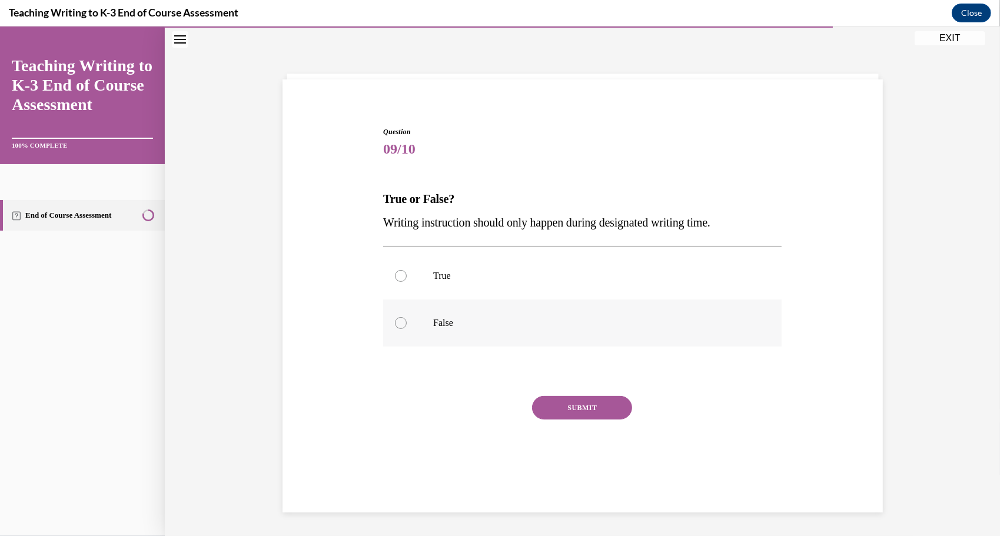
click at [580, 331] on label "False" at bounding box center [582, 322] width 398 height 47
click at [407, 328] on input "False" at bounding box center [401, 323] width 12 height 12
radio input "true"
click at [587, 417] on button "SUBMIT" at bounding box center [582, 408] width 100 height 24
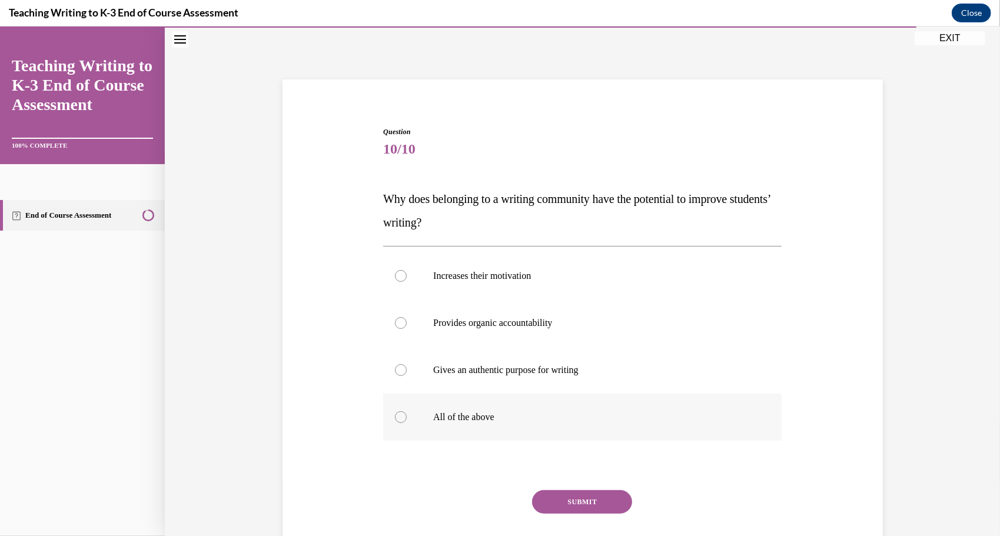
click at [556, 424] on label "All of the above" at bounding box center [582, 416] width 398 height 47
click at [407, 423] on input "All of the above" at bounding box center [401, 417] width 12 height 12
radio input "true"
click at [564, 509] on button "SUBMIT" at bounding box center [582, 502] width 100 height 24
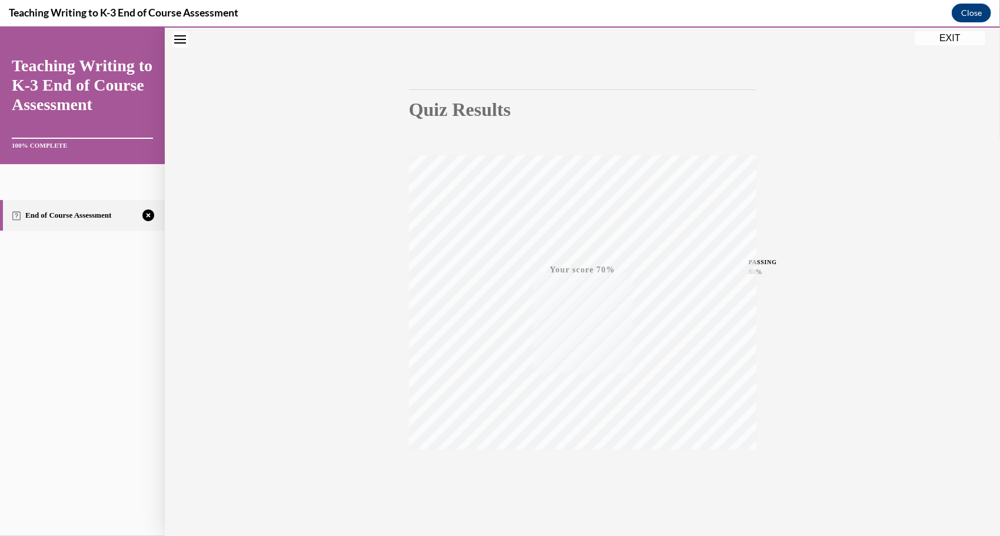
scroll to position [93, 0]
click at [582, 473] on button "TAKE AGAIN" at bounding box center [582, 456] width 70 height 53
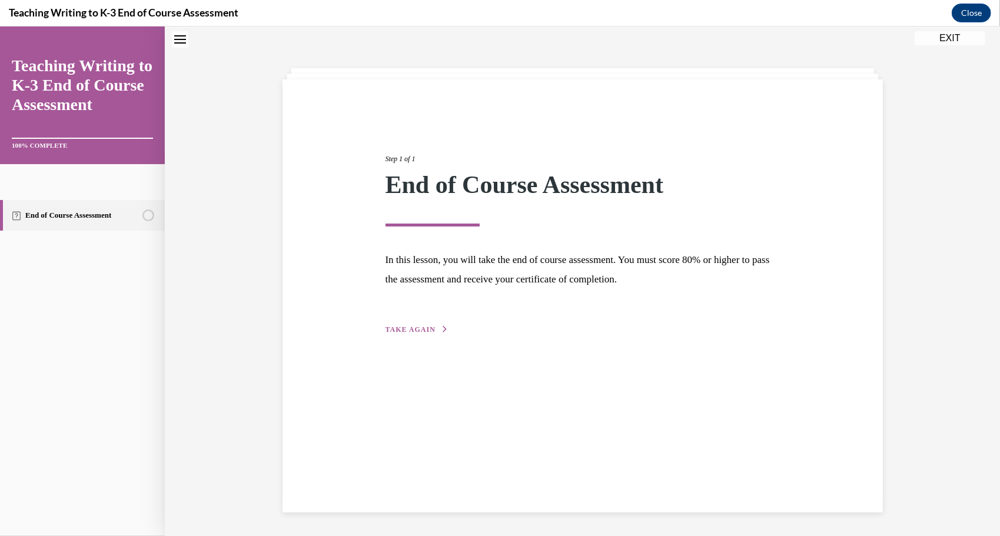
click at [394, 328] on span "TAKE AGAIN" at bounding box center [411, 329] width 50 height 8
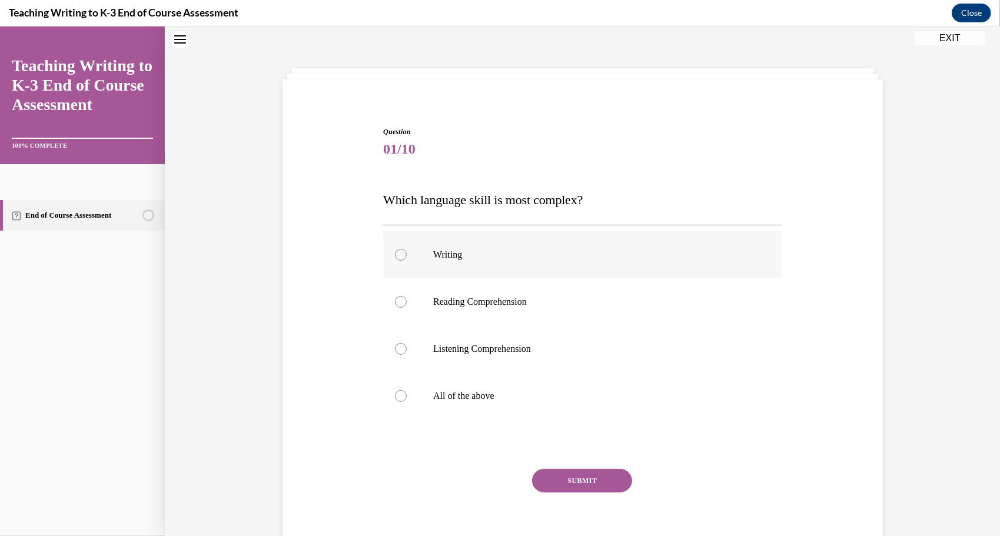
click at [519, 256] on p "Writing" at bounding box center [592, 254] width 319 height 12
click at [407, 256] on input "Writing" at bounding box center [401, 254] width 12 height 12
radio input "true"
click at [566, 471] on button "SUBMIT" at bounding box center [582, 481] width 100 height 24
click at [508, 411] on label "All of the above" at bounding box center [582, 395] width 398 height 47
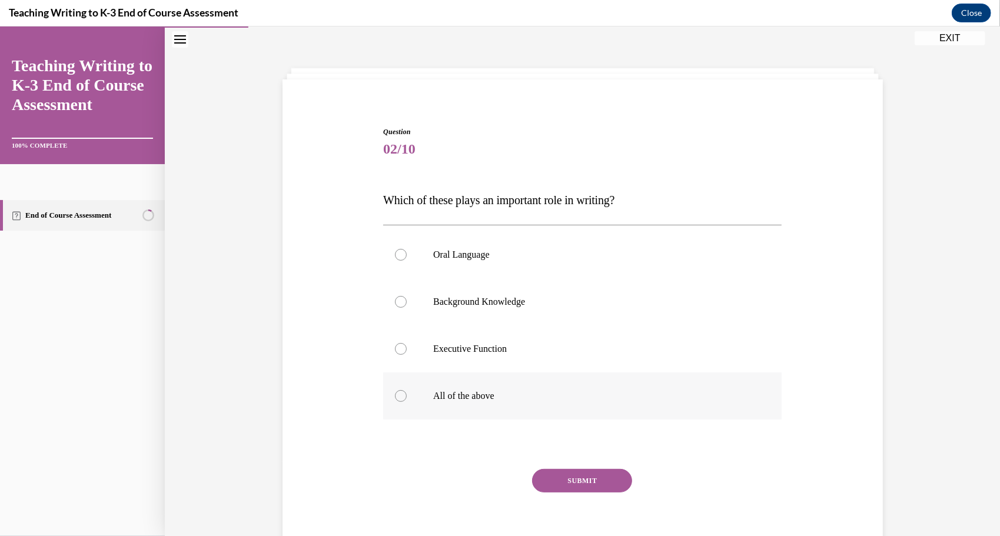
click at [407, 401] on input "All of the above" at bounding box center [401, 396] width 12 height 12
radio input "true"
click at [546, 471] on button "SUBMIT" at bounding box center [582, 481] width 100 height 24
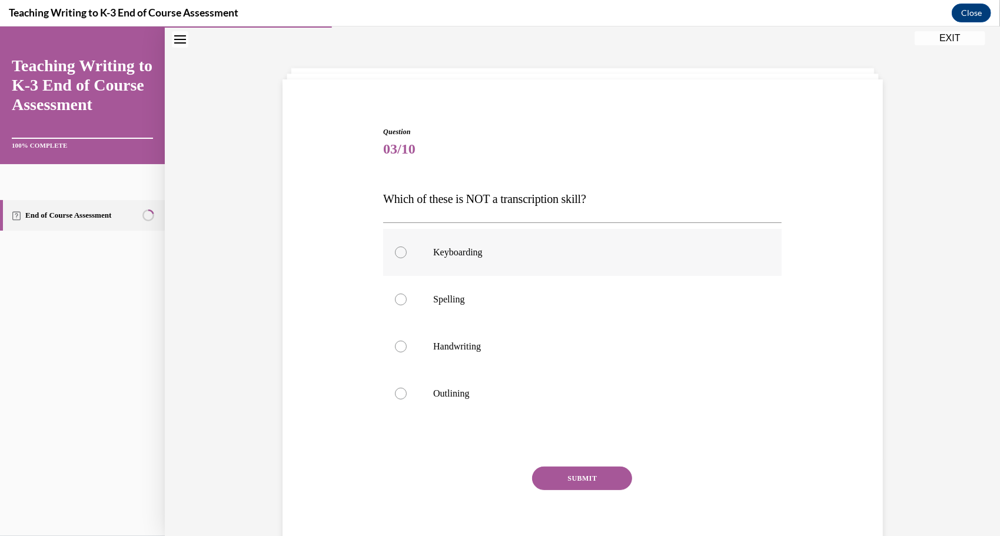
click at [620, 255] on p "Keyboarding" at bounding box center [592, 252] width 319 height 12
click at [407, 255] on input "Keyboarding" at bounding box center [401, 252] width 12 height 12
radio input "true"
click at [593, 298] on p "Spelling" at bounding box center [592, 299] width 319 height 12
click at [407, 298] on input "Spelling" at bounding box center [401, 299] width 12 height 12
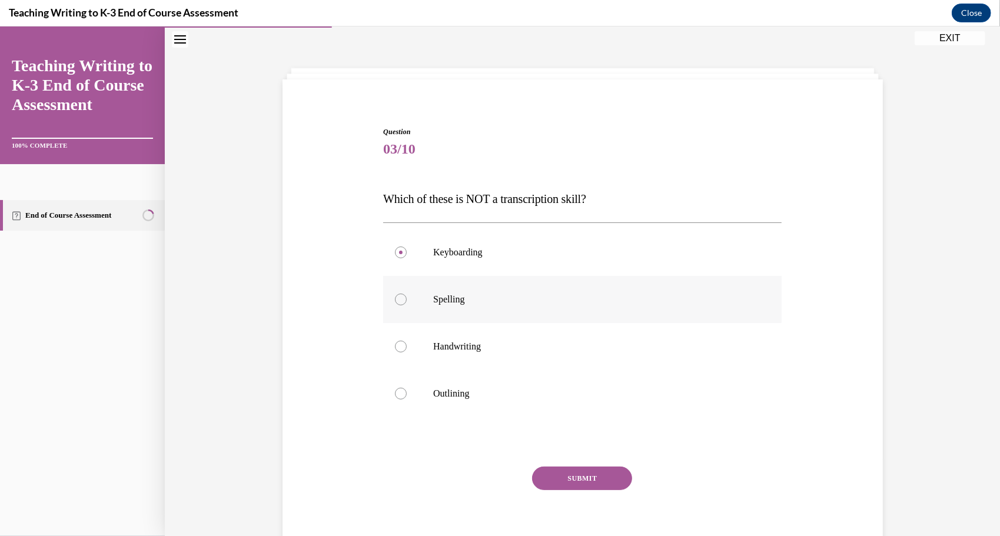
radio input "true"
click at [600, 341] on p "Handwriting" at bounding box center [592, 346] width 319 height 12
click at [407, 341] on input "Handwriting" at bounding box center [401, 346] width 12 height 12
radio input "true"
click at [569, 406] on label "Outlining" at bounding box center [582, 393] width 398 height 47
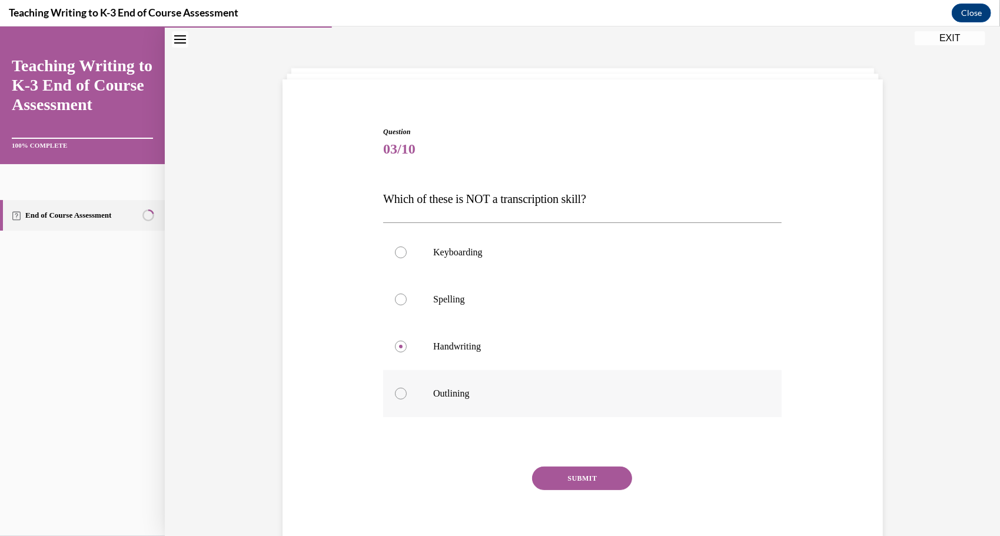
click at [407, 399] on input "Outlining" at bounding box center [401, 393] width 12 height 12
radio input "true"
click at [558, 484] on button "SUBMIT" at bounding box center [582, 478] width 100 height 24
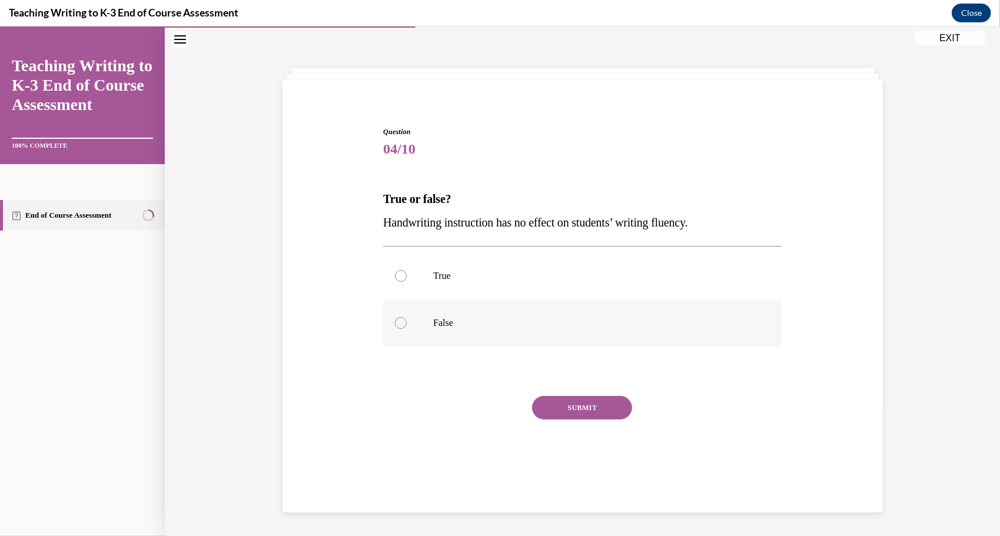
click at [650, 320] on p "False" at bounding box center [592, 323] width 319 height 12
click at [407, 320] on input "False" at bounding box center [401, 323] width 12 height 12
radio input "true"
click at [577, 407] on button "SUBMIT" at bounding box center [582, 408] width 100 height 24
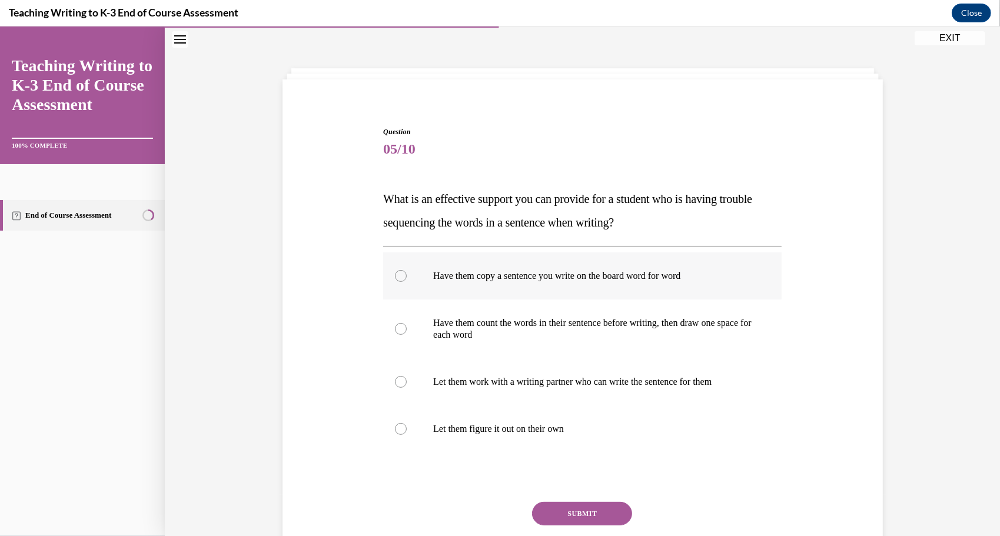
click at [662, 261] on label "Have them copy a sentence you write on the board word for word" at bounding box center [582, 275] width 398 height 47
click at [407, 270] on input "Have them copy a sentence you write on the board word for word" at bounding box center [401, 276] width 12 height 12
radio input "true"
click at [551, 521] on button "SUBMIT" at bounding box center [582, 513] width 100 height 24
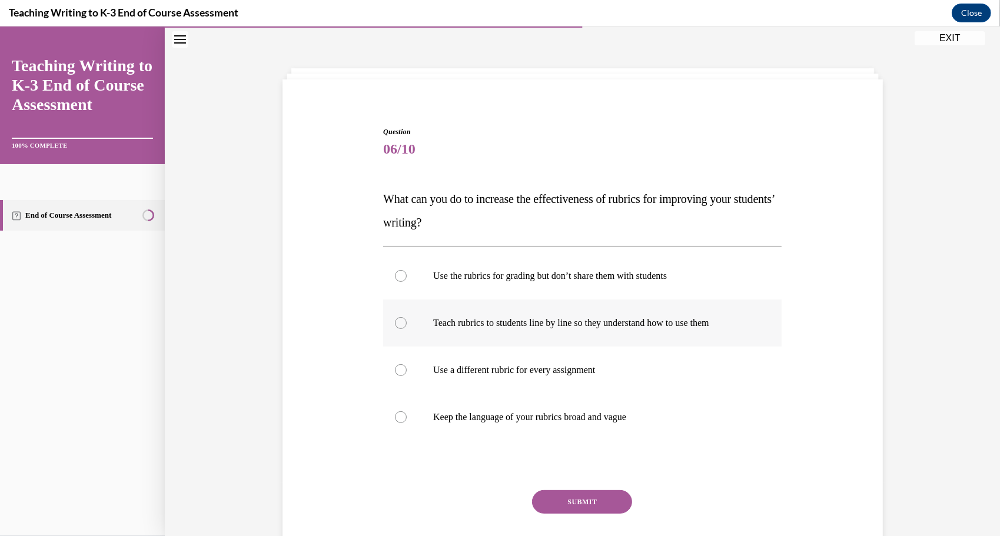
click at [622, 328] on label "Teach rubrics to students line by line so they understand how to use them" at bounding box center [582, 322] width 398 height 47
click at [407, 328] on input "Teach rubrics to students line by line so they understand how to use them" at bounding box center [401, 323] width 12 height 12
radio input "true"
click at [564, 511] on button "SUBMIT" at bounding box center [582, 502] width 100 height 24
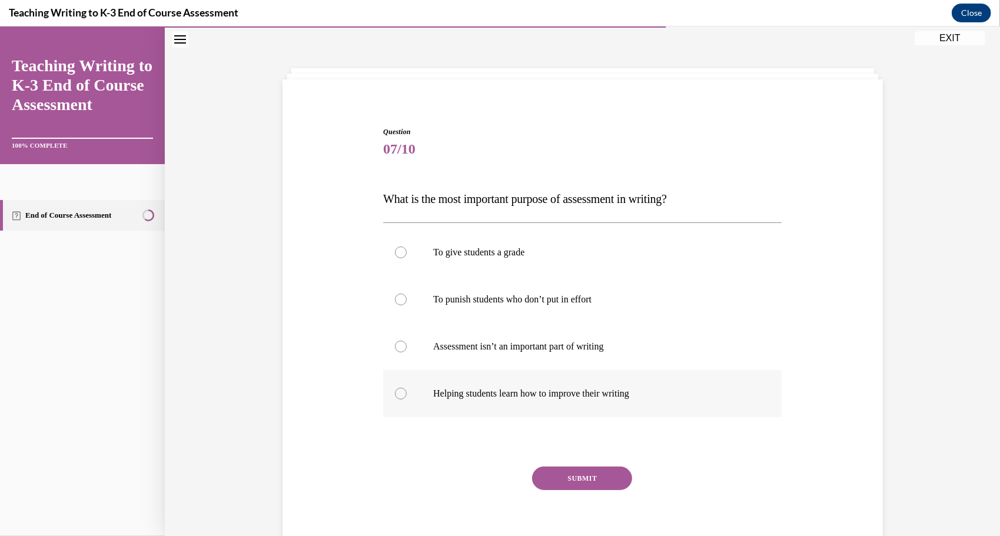
click at [579, 395] on p "Helping students learn how to improve their writing" at bounding box center [592, 393] width 319 height 12
click at [407, 395] on input "Helping students learn how to improve their writing" at bounding box center [401, 393] width 12 height 12
radio input "true"
click at [564, 485] on button "SUBMIT" at bounding box center [582, 478] width 100 height 24
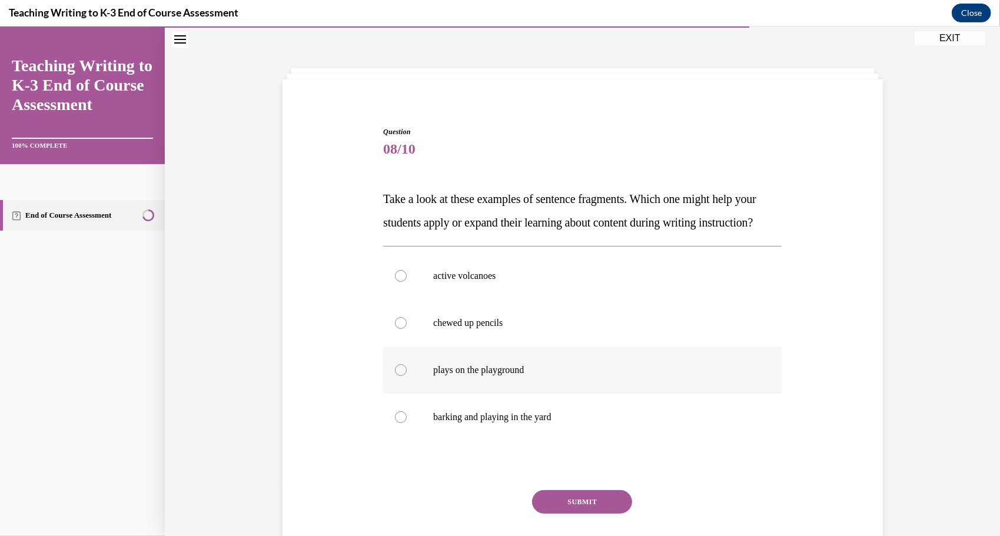
click at [562, 376] on p "plays on the playground" at bounding box center [592, 370] width 319 height 12
click at [407, 376] on input "plays on the playground" at bounding box center [401, 370] width 12 height 12
radio input "true"
click at [569, 513] on button "SUBMIT" at bounding box center [582, 502] width 100 height 24
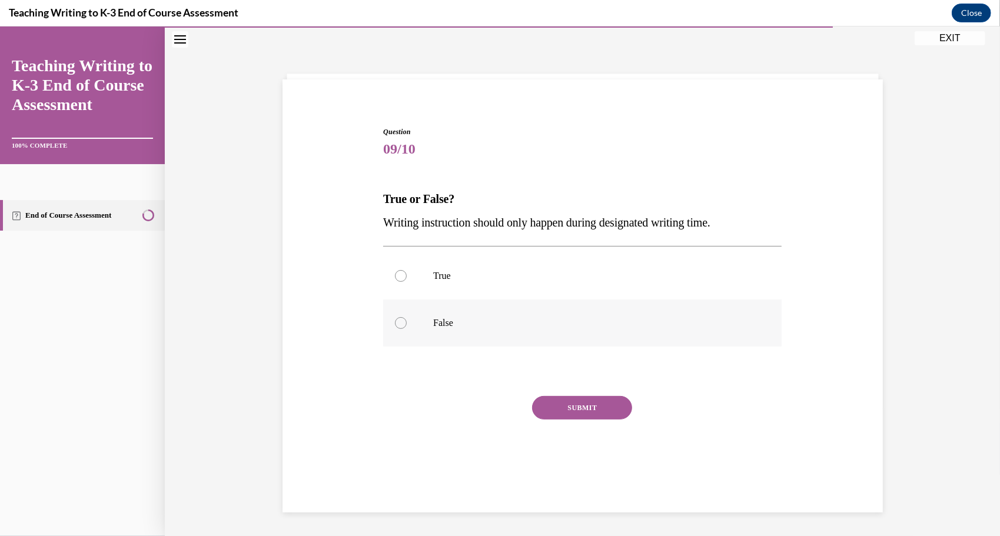
click at [622, 324] on p "False" at bounding box center [592, 323] width 319 height 12
click at [407, 324] on input "False" at bounding box center [401, 323] width 12 height 12
radio input "true"
click at [596, 406] on button "SUBMIT" at bounding box center [582, 408] width 100 height 24
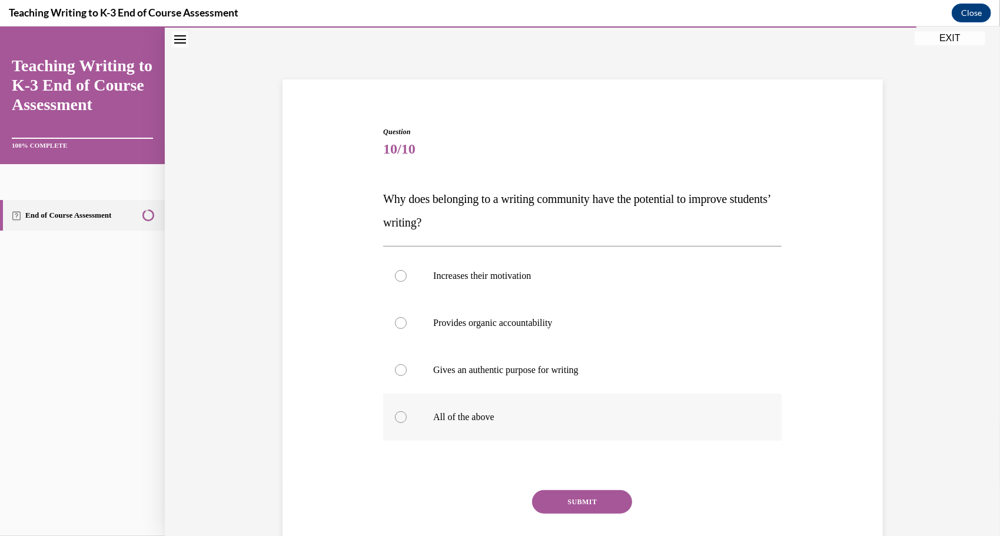
click at [602, 427] on label "All of the above" at bounding box center [582, 416] width 398 height 47
click at [407, 423] on input "All of the above" at bounding box center [401, 417] width 12 height 12
radio input "true"
click at [580, 510] on button "SUBMIT" at bounding box center [582, 502] width 100 height 24
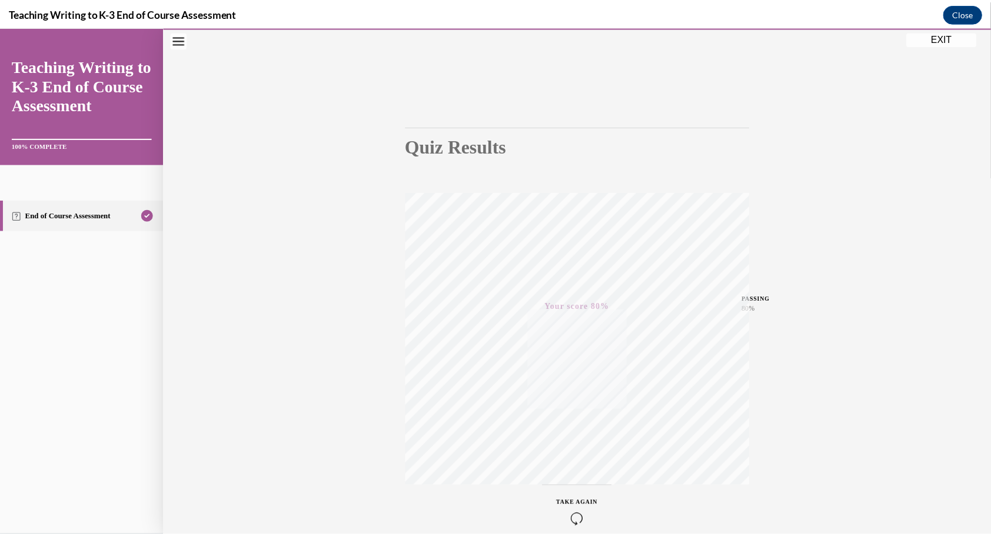
scroll to position [93, 0]
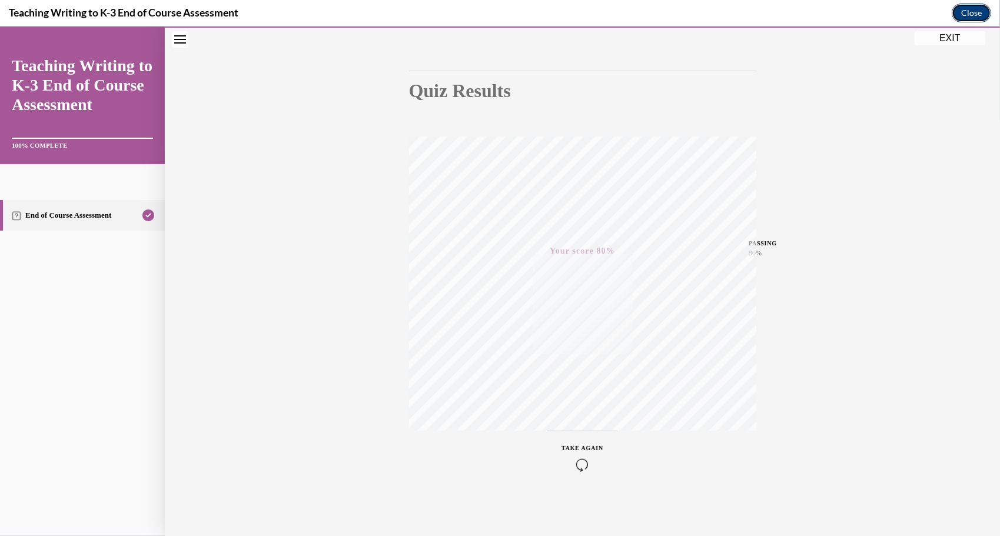
click at [975, 19] on button "Close" at bounding box center [971, 13] width 39 height 19
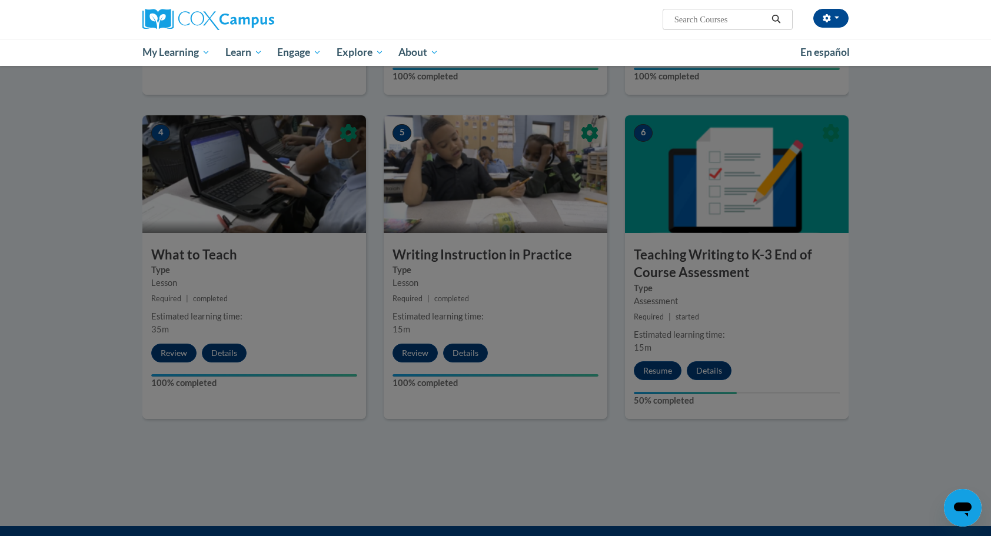
click at [914, 424] on div at bounding box center [495, 268] width 991 height 536
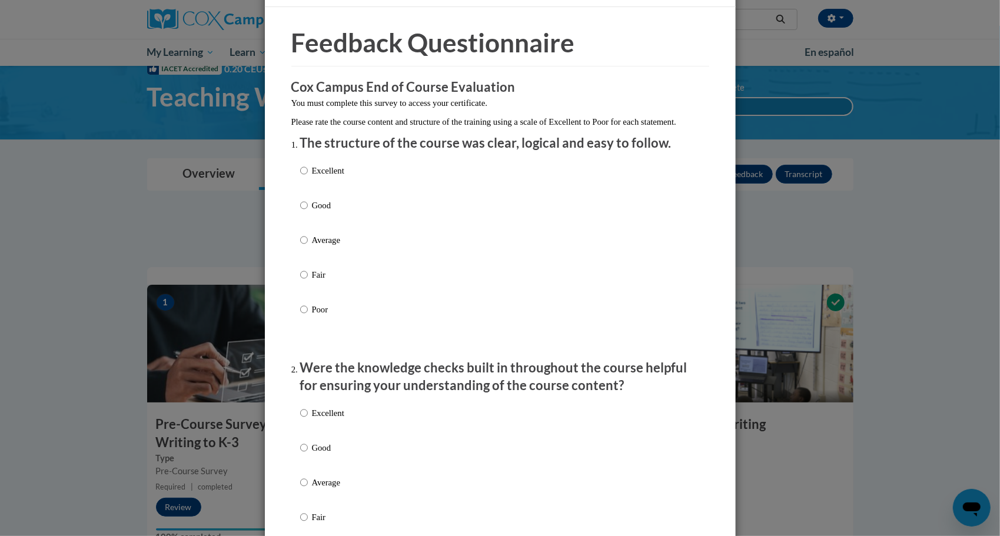
scroll to position [31, 0]
click at [366, 226] on div "Excellent Good Average Fair Poor" at bounding box center [500, 253] width 400 height 192
click at [300, 211] on input "Good" at bounding box center [304, 204] width 8 height 13
radio input "true"
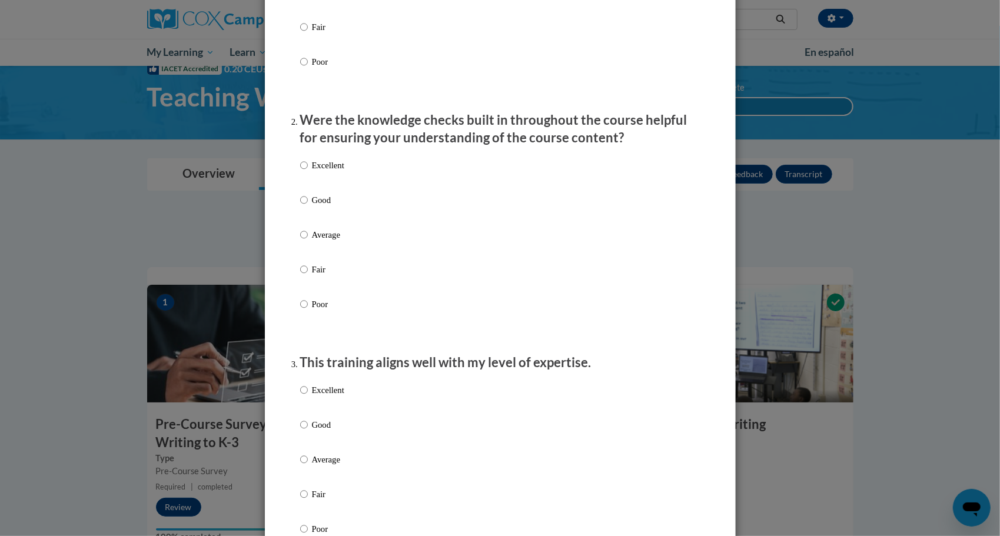
scroll to position [282, 0]
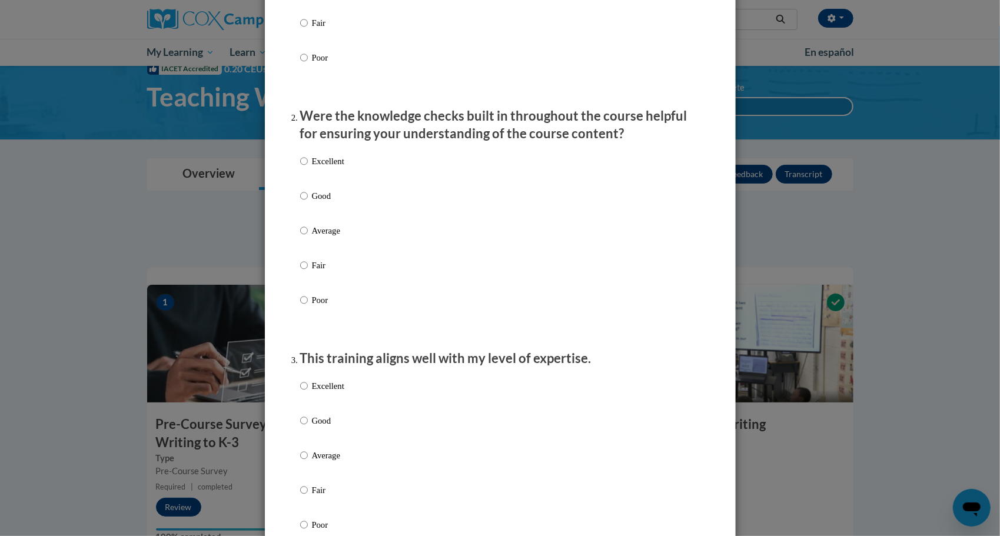
click at [318, 219] on label "Good" at bounding box center [322, 206] width 44 height 32
click at [308, 202] on input "Good" at bounding box center [304, 196] width 8 height 13
radio input "true"
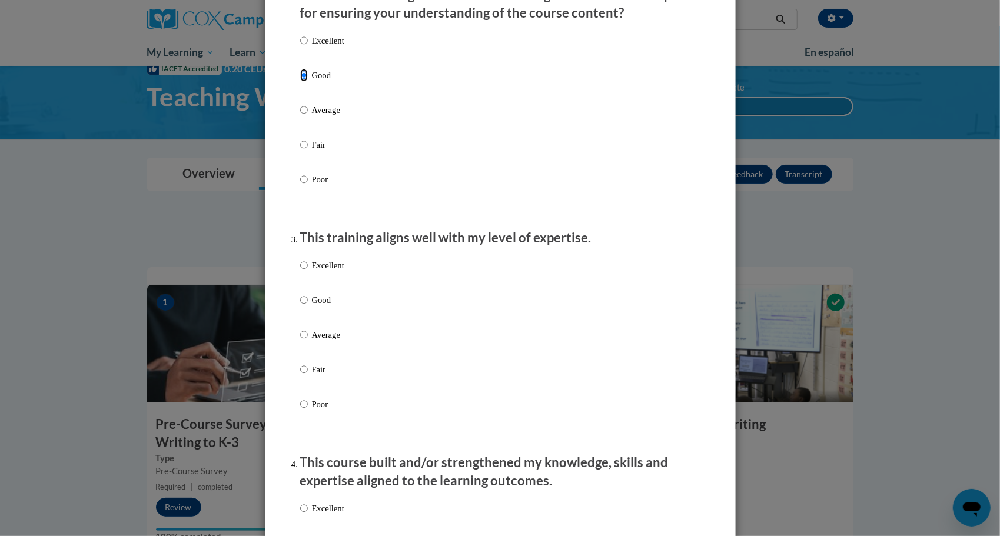
scroll to position [447, 0]
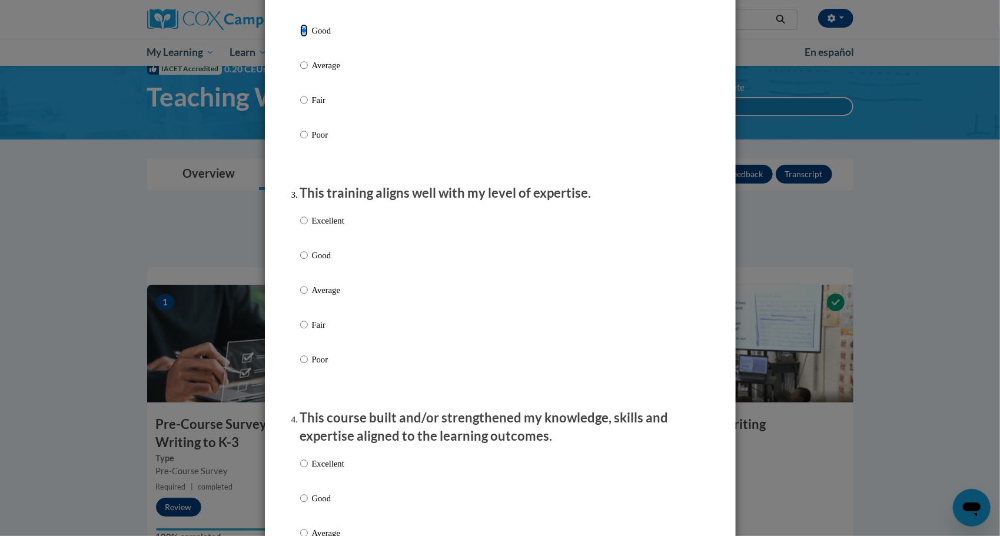
click at [323, 277] on label "Good" at bounding box center [322, 265] width 44 height 32
click at [308, 262] on input "Good" at bounding box center [304, 255] width 8 height 13
radio input "true"
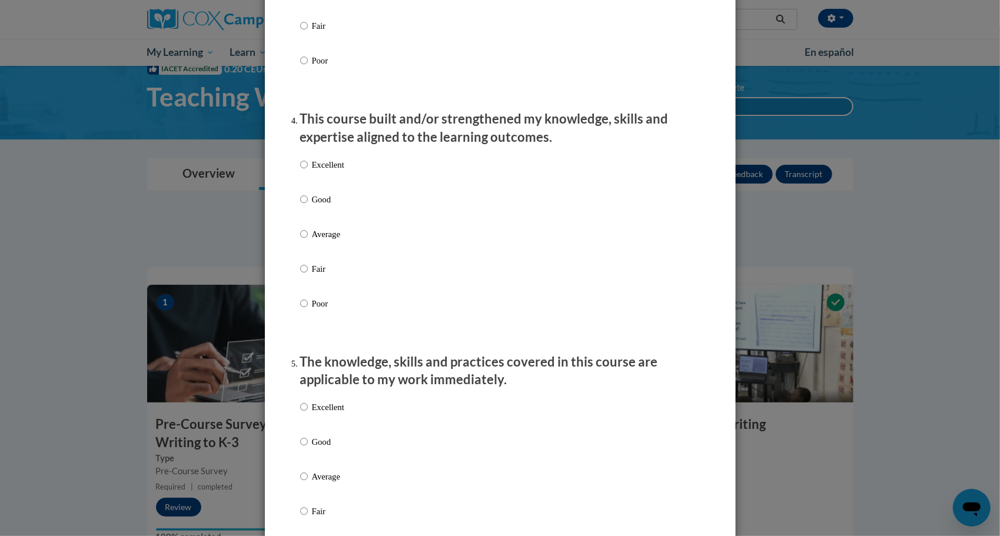
scroll to position [755, 0]
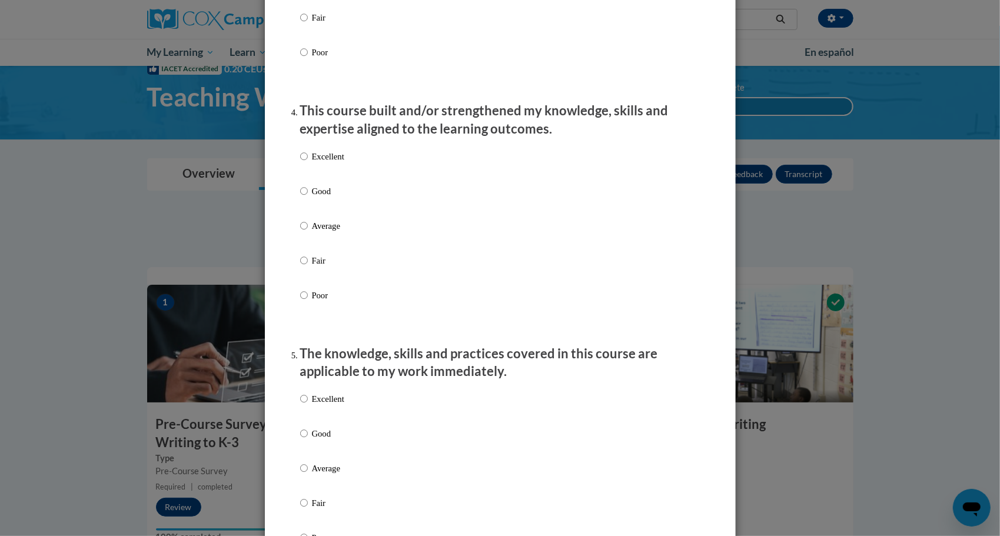
click at [327, 214] on label "Good" at bounding box center [322, 201] width 44 height 32
click at [308, 198] on input "Good" at bounding box center [304, 191] width 8 height 13
radio input "true"
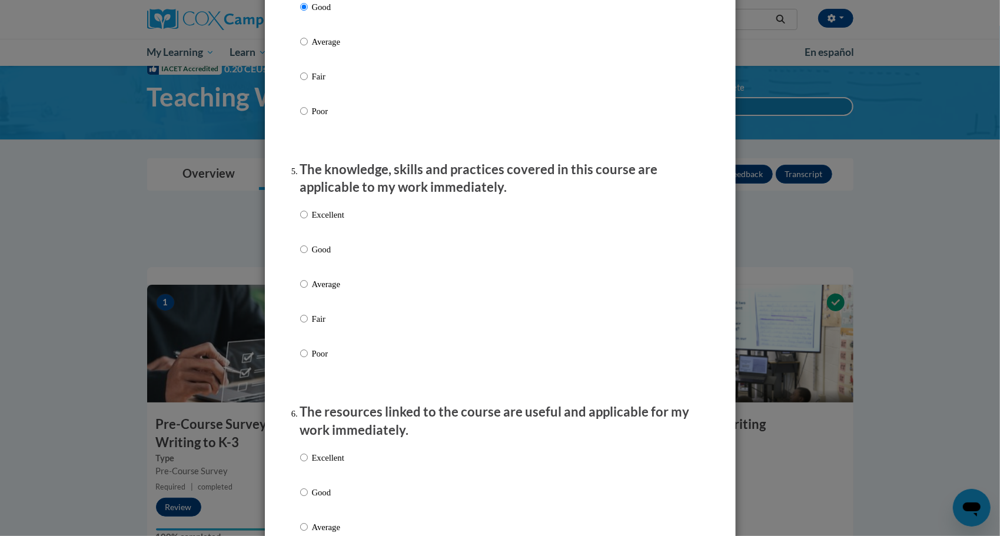
click at [321, 272] on label "Good" at bounding box center [322, 259] width 44 height 32
click at [308, 256] on input "Good" at bounding box center [304, 249] width 8 height 13
radio input "true"
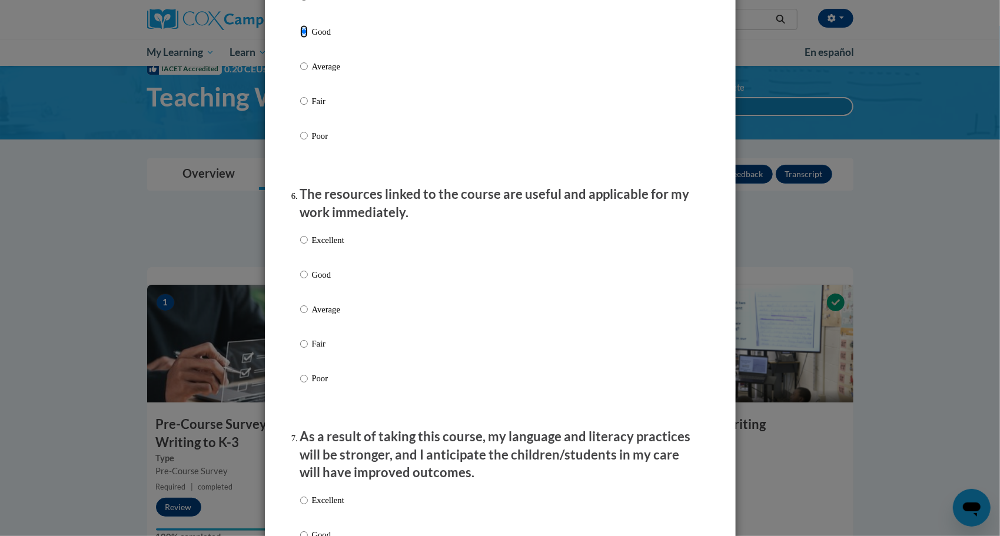
click at [321, 281] on p "Good" at bounding box center [328, 274] width 32 height 13
click at [308, 281] on input "Good" at bounding box center [304, 274] width 8 height 13
radio input "true"
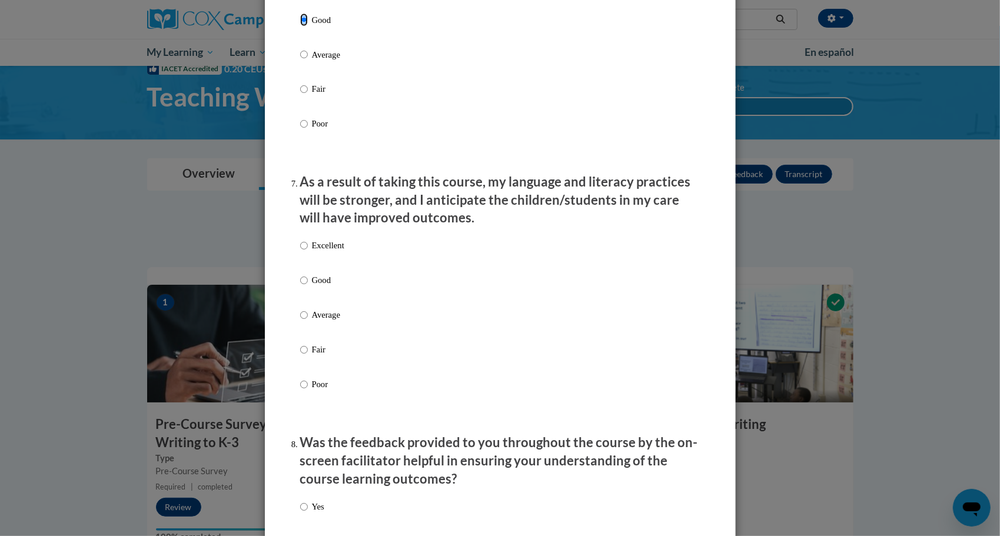
click at [323, 287] on p "Good" at bounding box center [328, 280] width 32 height 13
click at [308, 287] on input "Good" at bounding box center [304, 280] width 8 height 13
radio input "true"
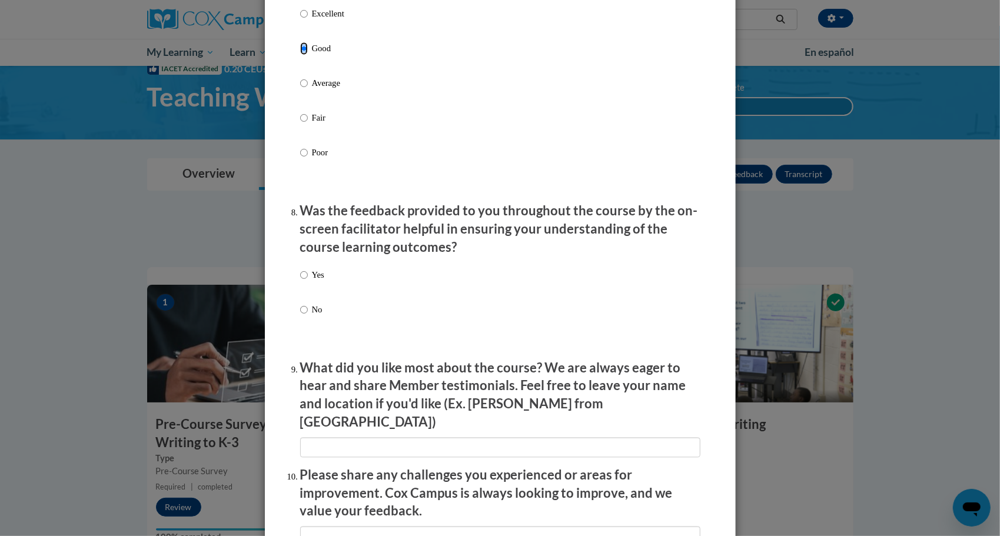
scroll to position [1645, 0]
click at [303, 281] on input "Yes" at bounding box center [304, 274] width 8 height 13
radio input "true"
click at [300, 281] on input "Yes" at bounding box center [304, 274] width 8 height 13
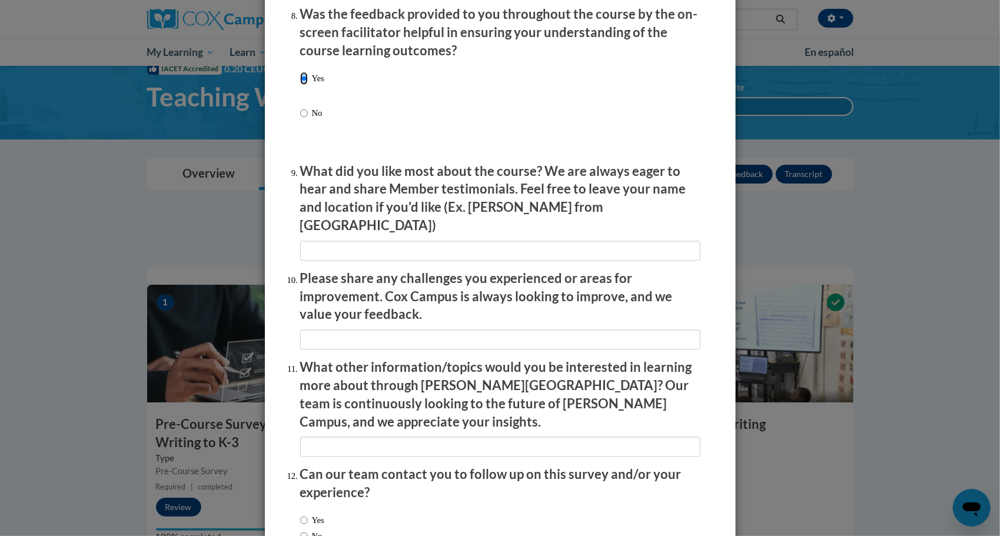
scroll to position [1911, 0]
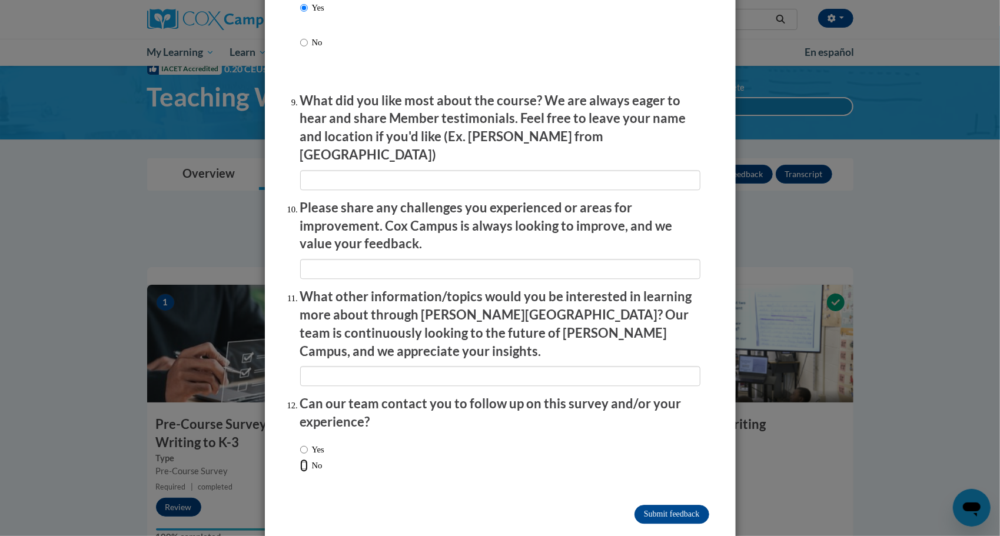
click at [301, 459] on input "No" at bounding box center [304, 465] width 8 height 13
radio input "true"
click at [300, 443] on input "Yes" at bounding box center [304, 449] width 8 height 13
radio input "true"
click at [300, 459] on input "No" at bounding box center [304, 465] width 8 height 13
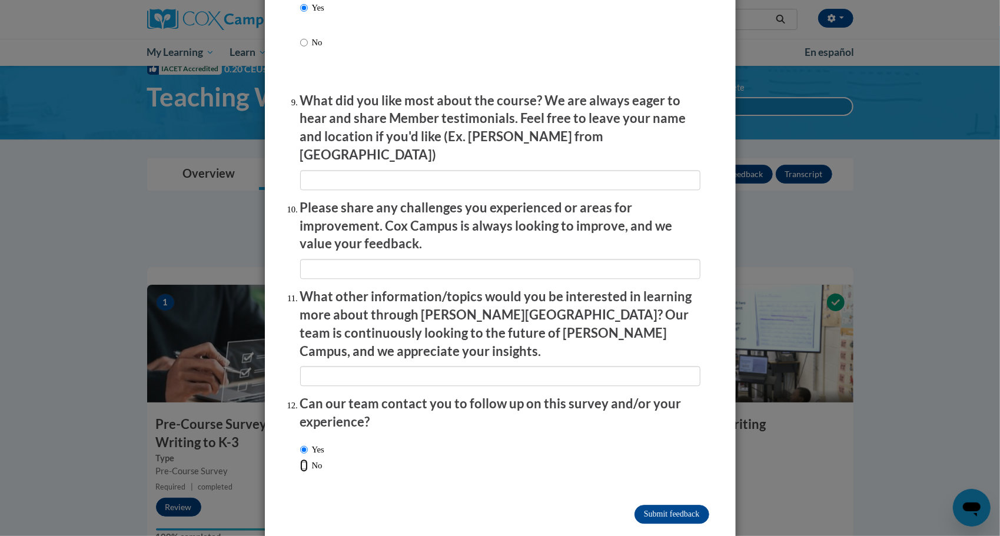
radio input "true"
click at [641, 505] on input "Submit feedback" at bounding box center [671, 514] width 74 height 19
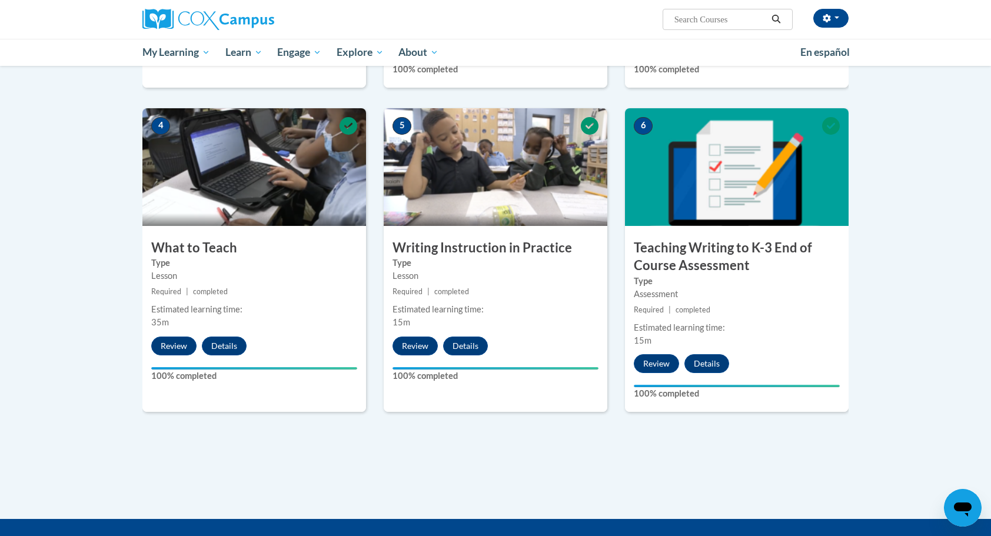
scroll to position [525, 0]
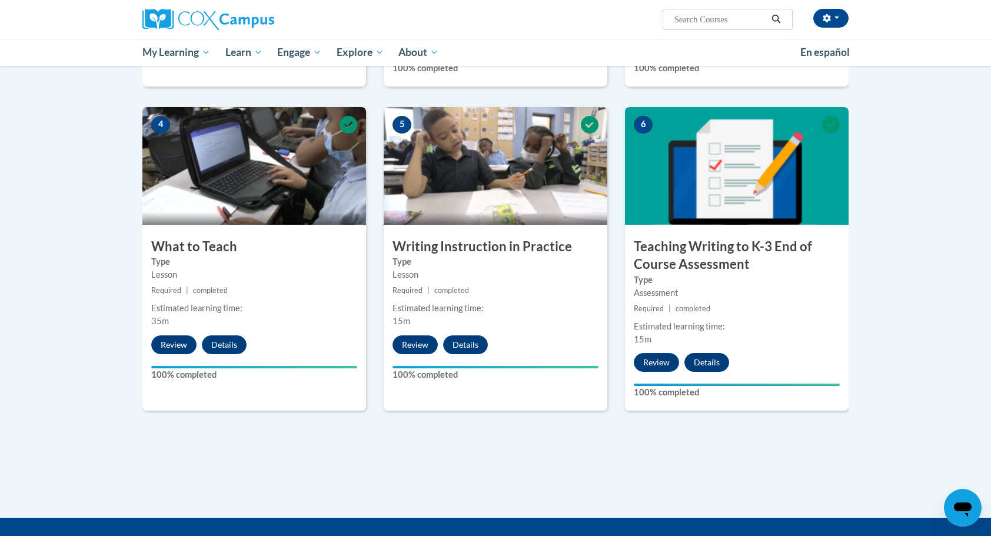
click at [702, 366] on button "Details" at bounding box center [707, 362] width 45 height 19
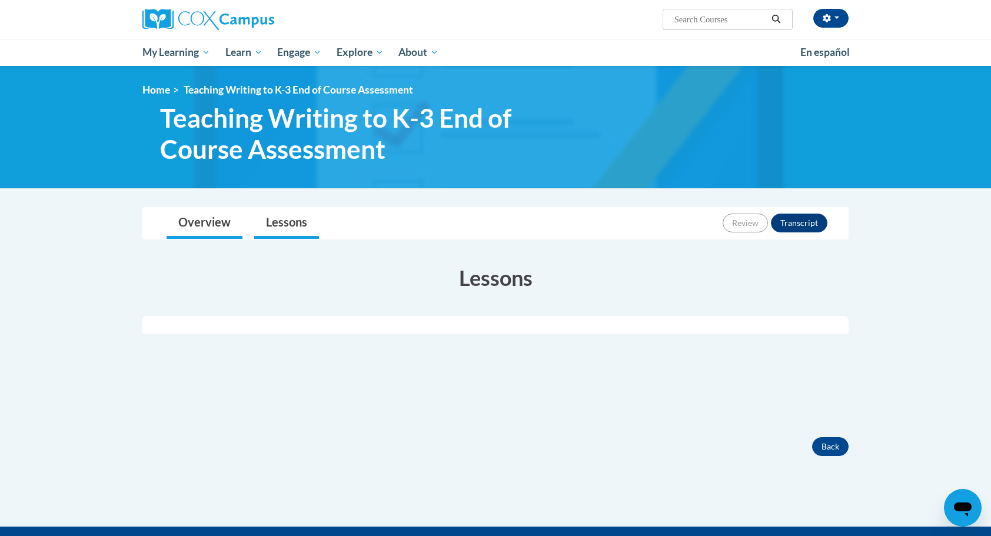
click at [194, 236] on link "Overview" at bounding box center [205, 223] width 76 height 31
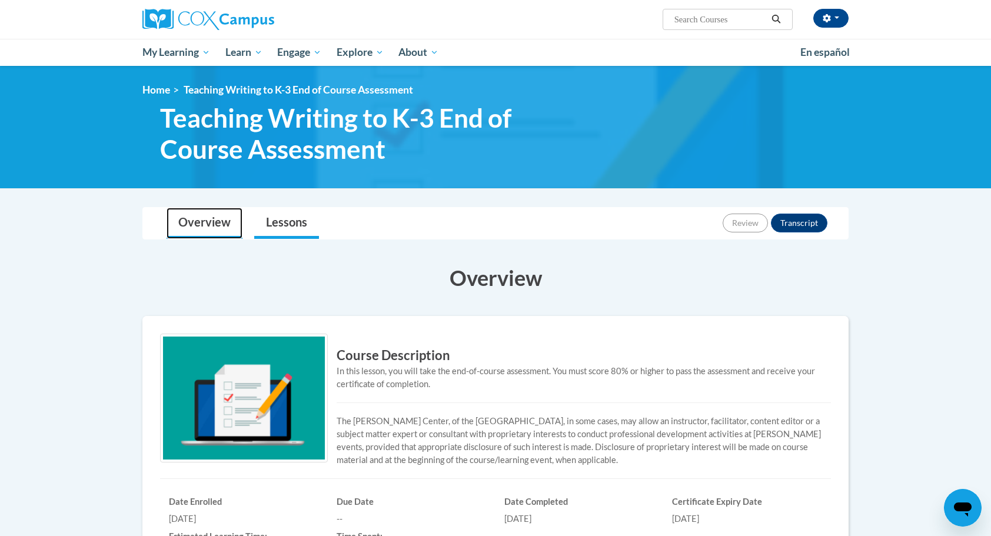
click at [294, 224] on link "Lessons" at bounding box center [286, 223] width 65 height 31
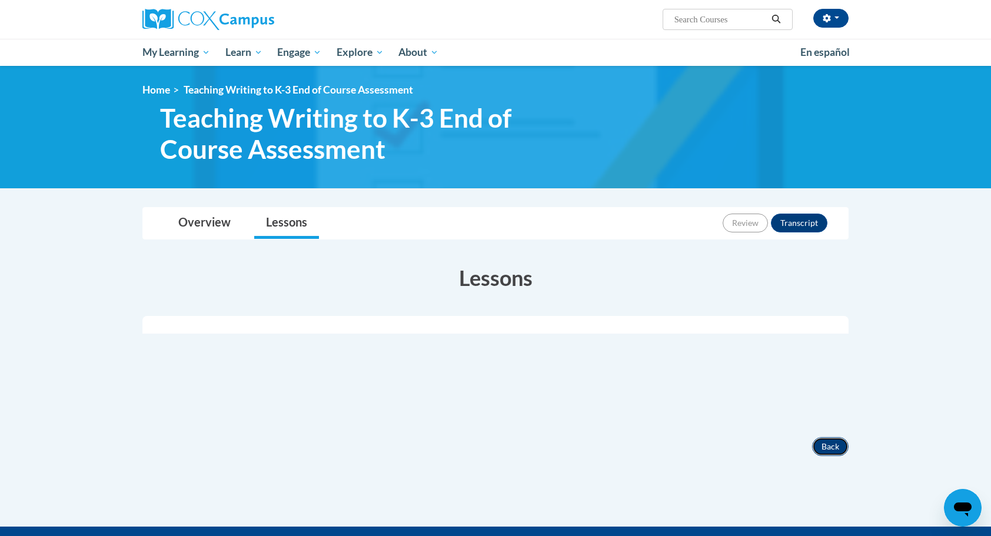
click at [816, 437] on button "Back" at bounding box center [830, 446] width 36 height 19
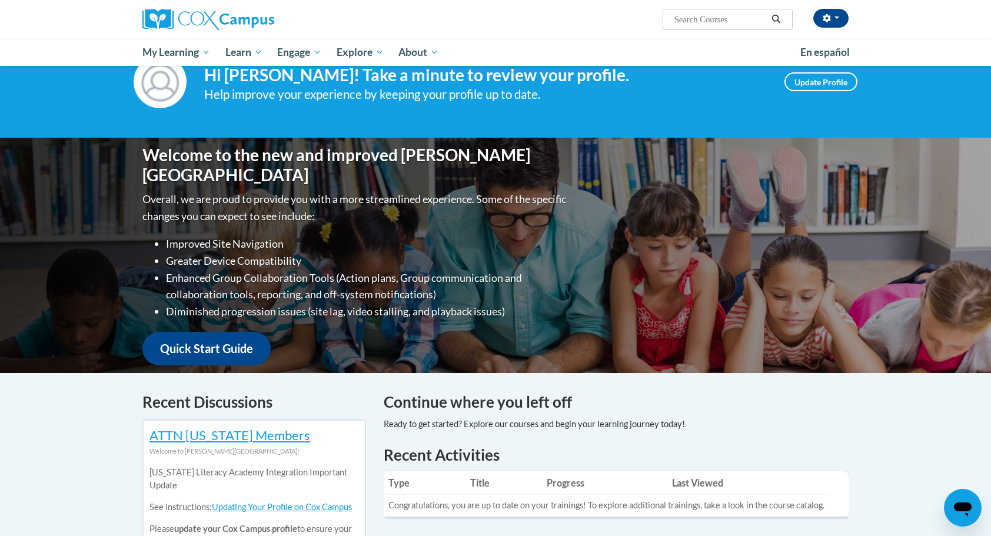
scroll to position [42, 0]
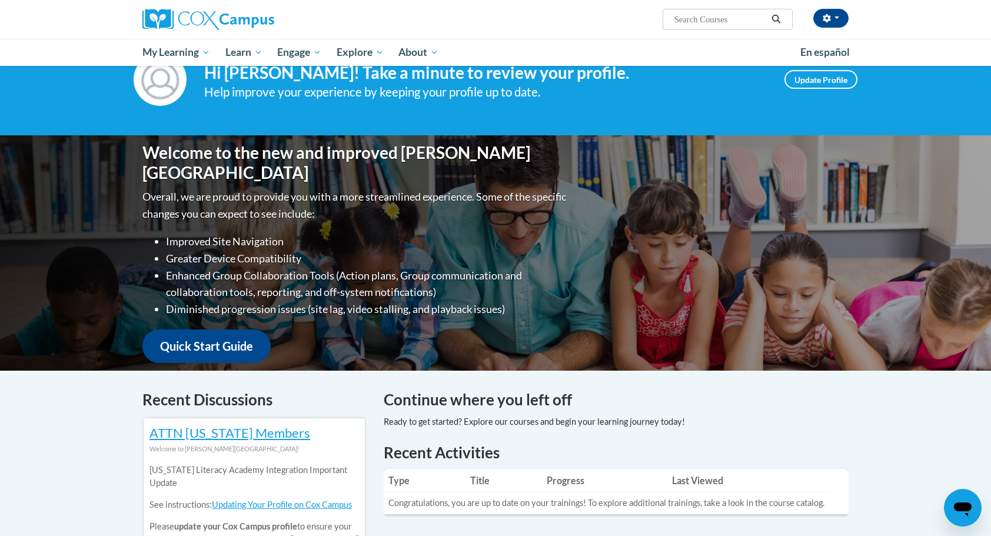
click at [700, 21] on input "Search..." at bounding box center [720, 19] width 94 height 14
type input "teaching writing"
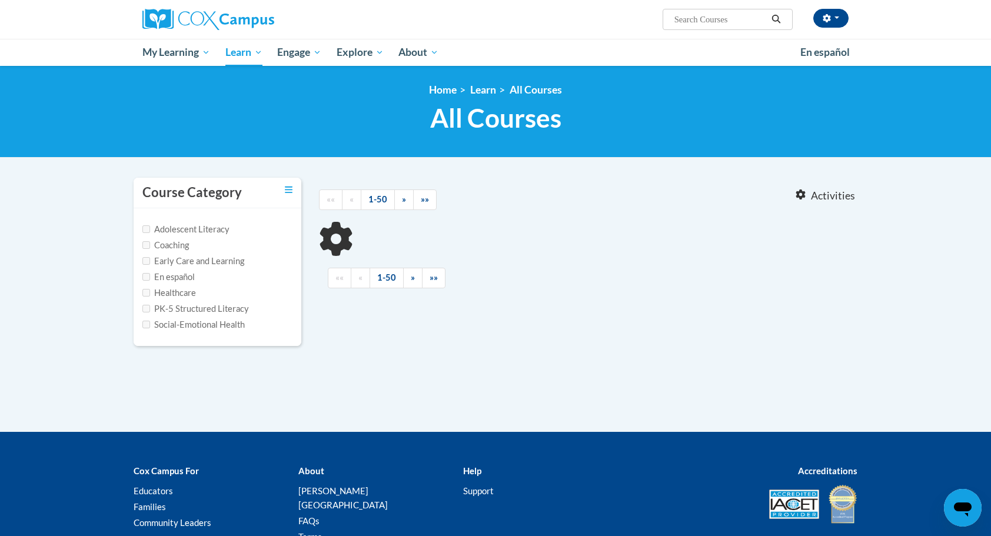
type input "teaching writing"
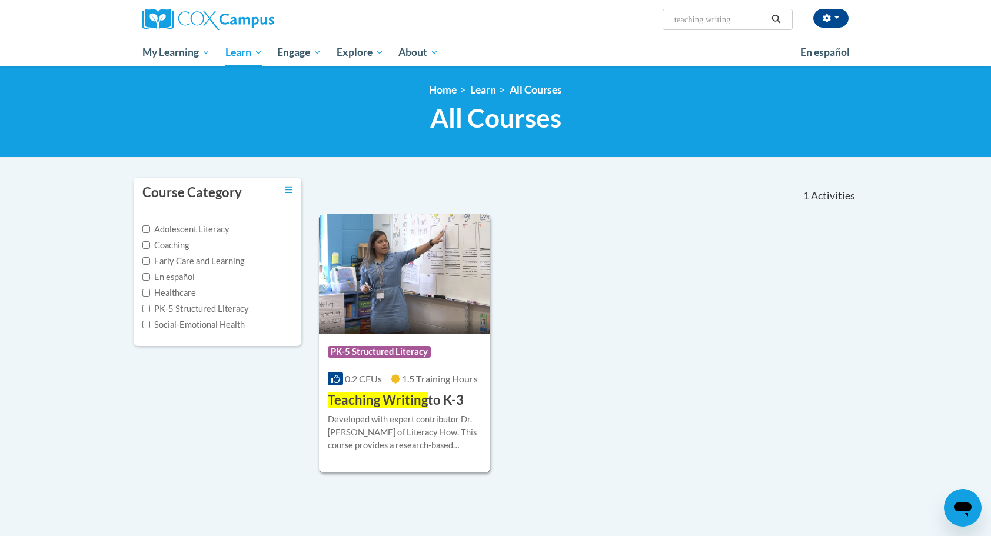
click at [394, 385] on div "Course Category: PK-5 Structured Literacy 0.2 CEUs 1.5 Training Hours COURSE Te…" at bounding box center [404, 371] width 171 height 75
